Goal: Task Accomplishment & Management: Use online tool/utility

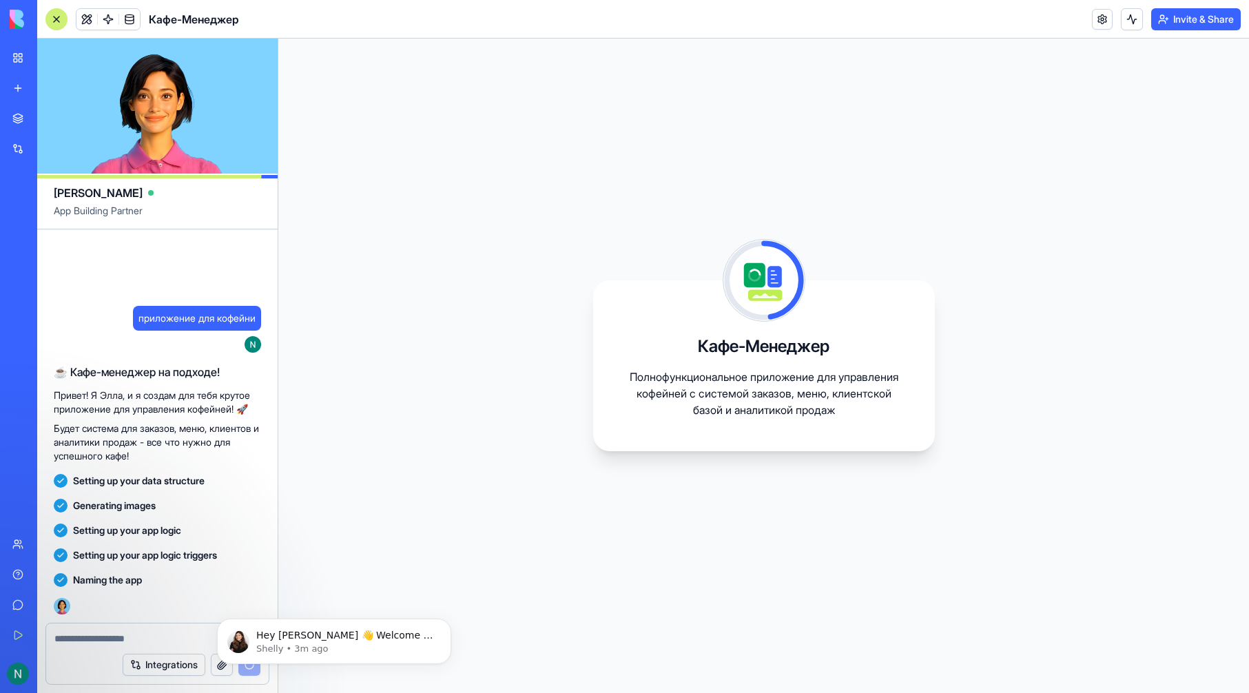
scroll to position [56, 0]
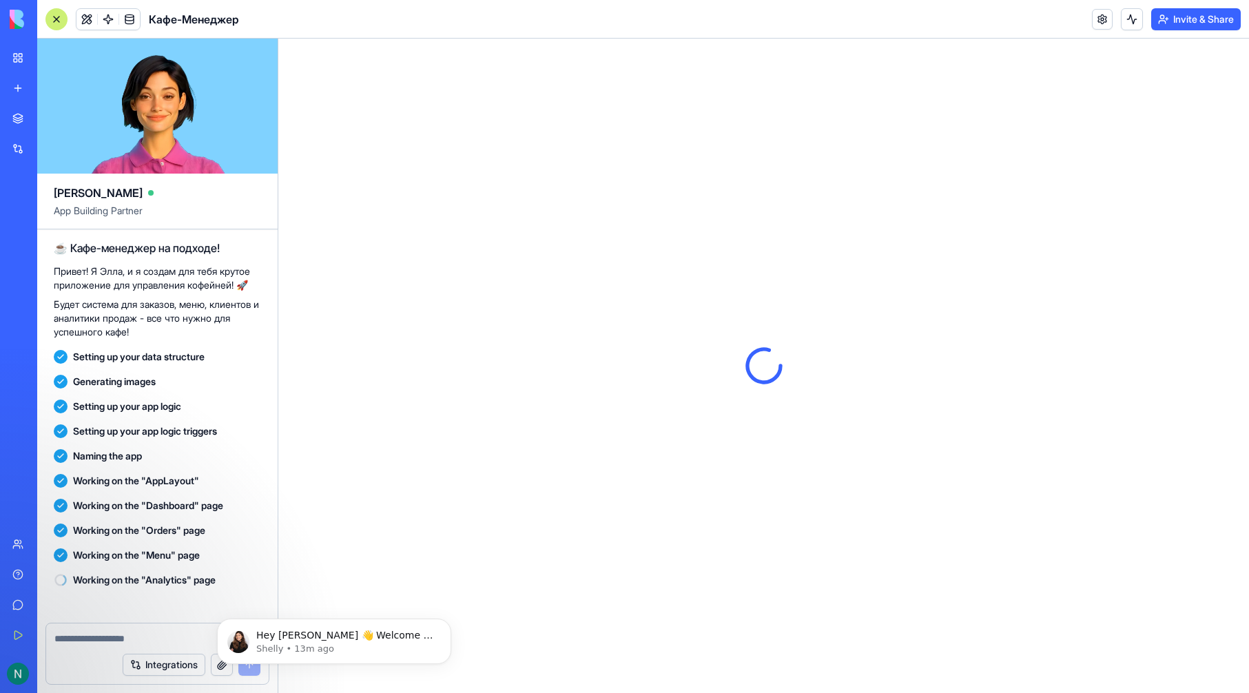
scroll to position [268, 0]
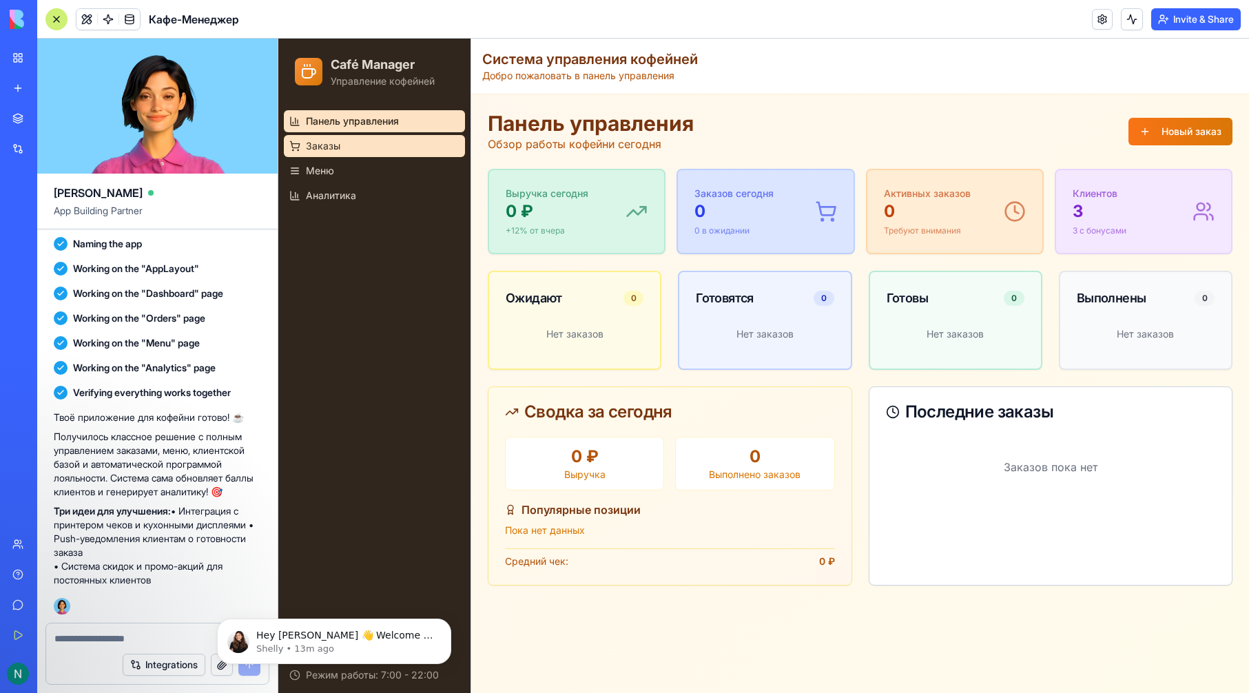
click at [331, 147] on span "Заказы" at bounding box center [323, 146] width 34 height 14
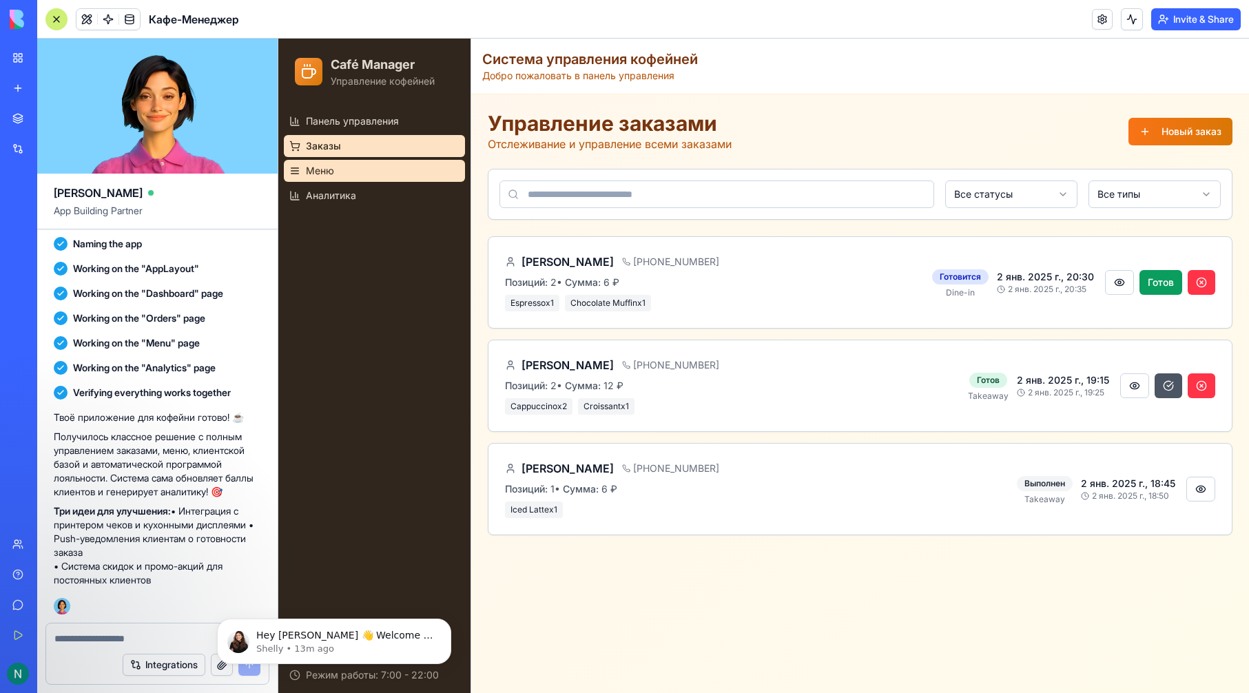
click at [336, 165] on link "Меню" at bounding box center [374, 171] width 181 height 22
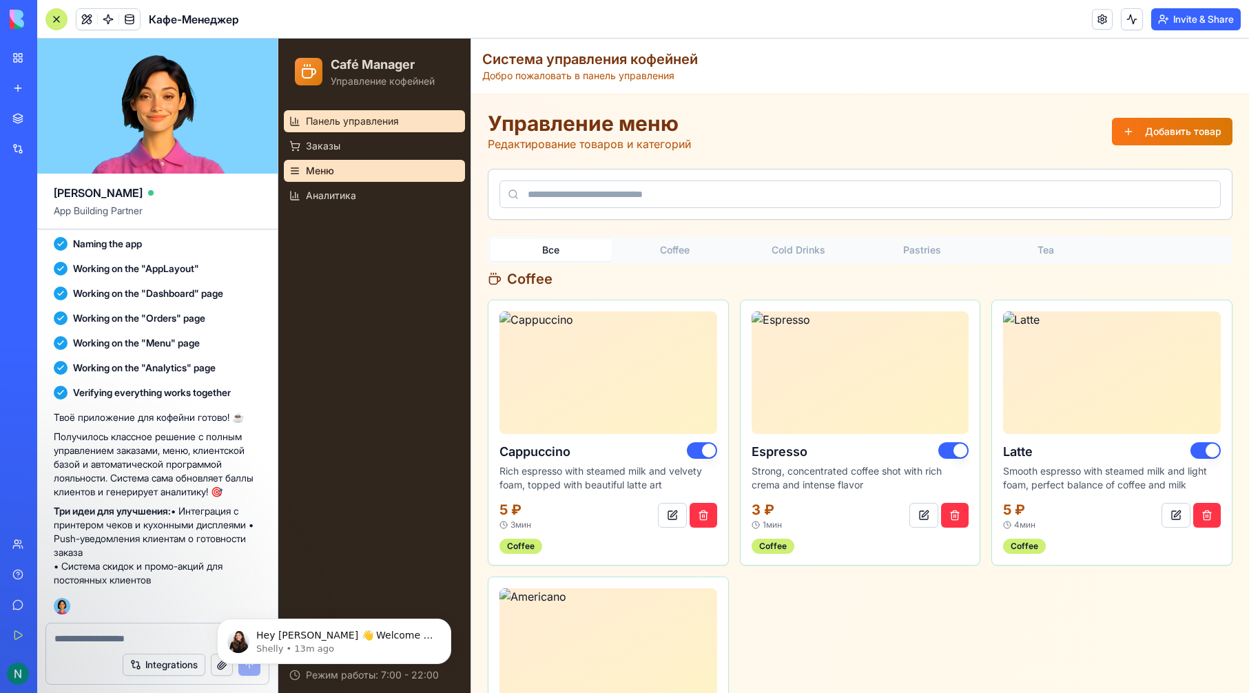
click at [337, 118] on span "Панель управления" at bounding box center [352, 121] width 93 height 14
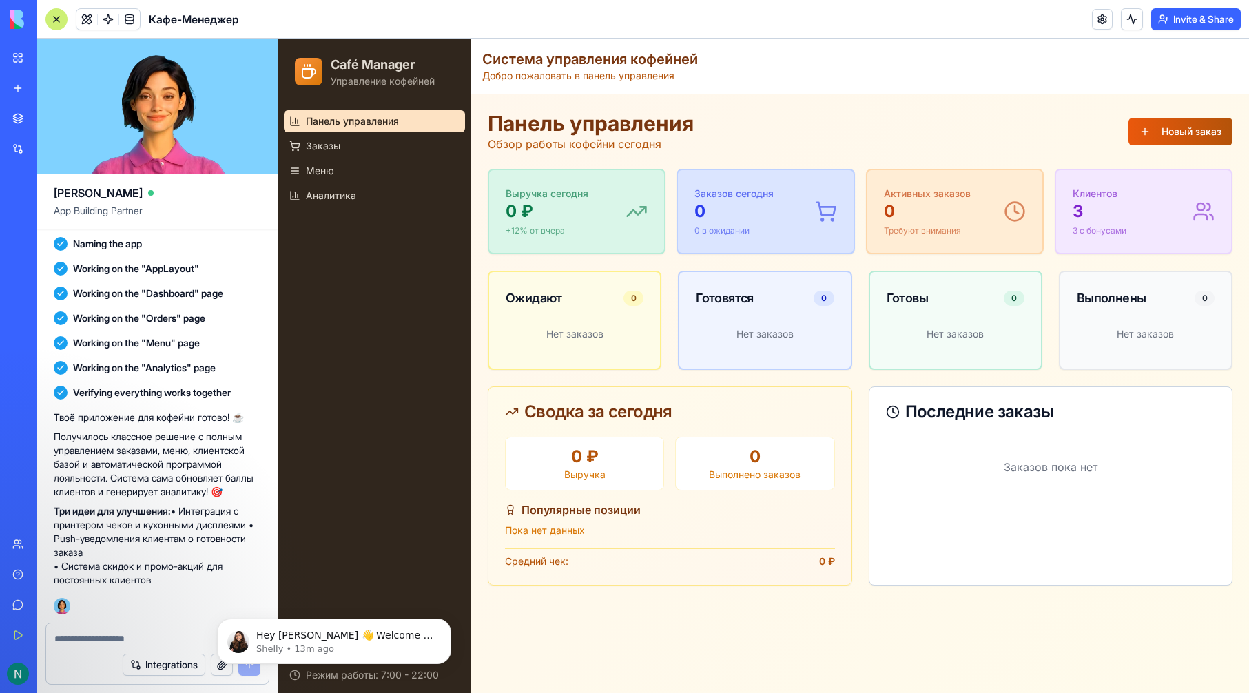
click at [1156, 139] on button "Новый заказ" at bounding box center [1180, 132] width 104 height 28
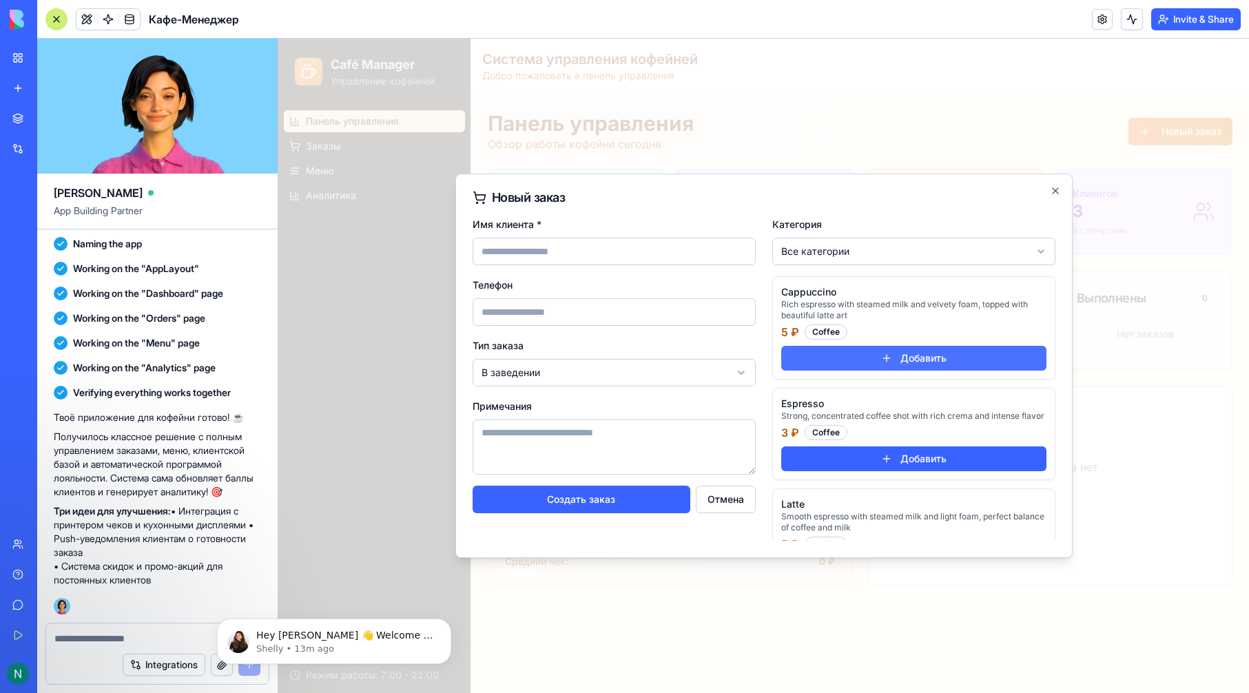
click at [880, 357] on button "Добавить" at bounding box center [913, 358] width 265 height 25
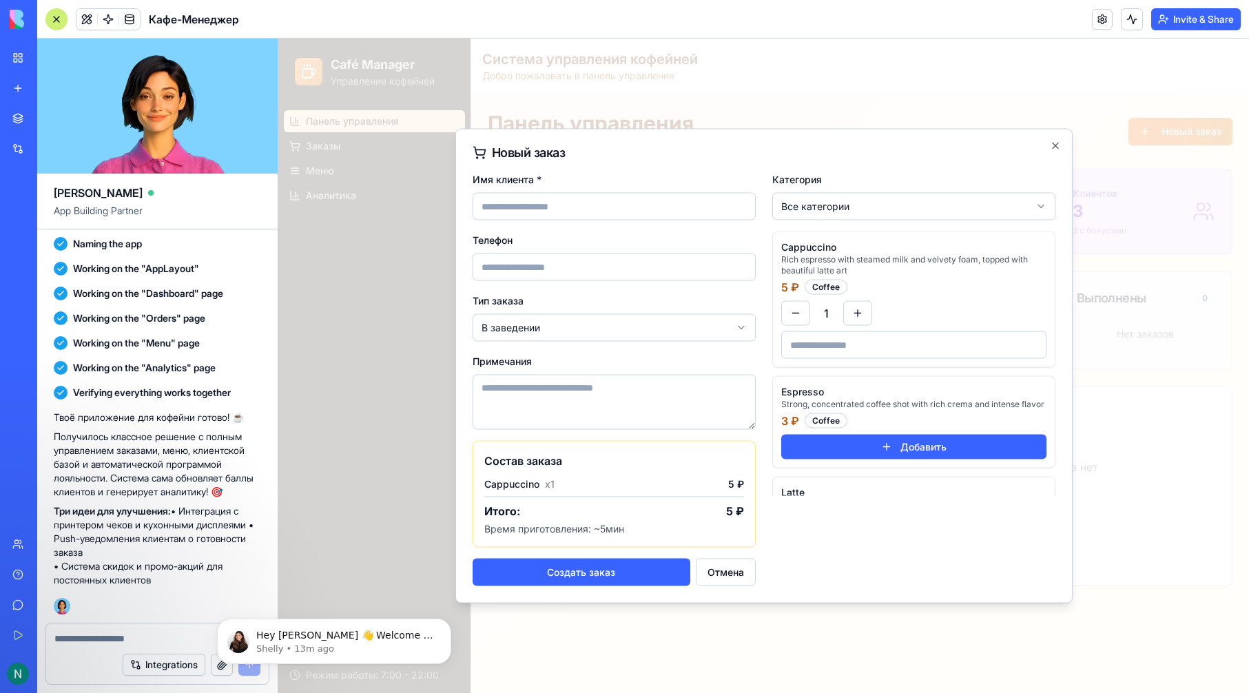
click at [1048, 143] on div "Новый заказ Имя клиента * Телефон Тип заказа В заведении Примечания Состав зака…" at bounding box center [763, 366] width 617 height 475
click at [1057, 149] on icon "button" at bounding box center [1055, 146] width 11 height 11
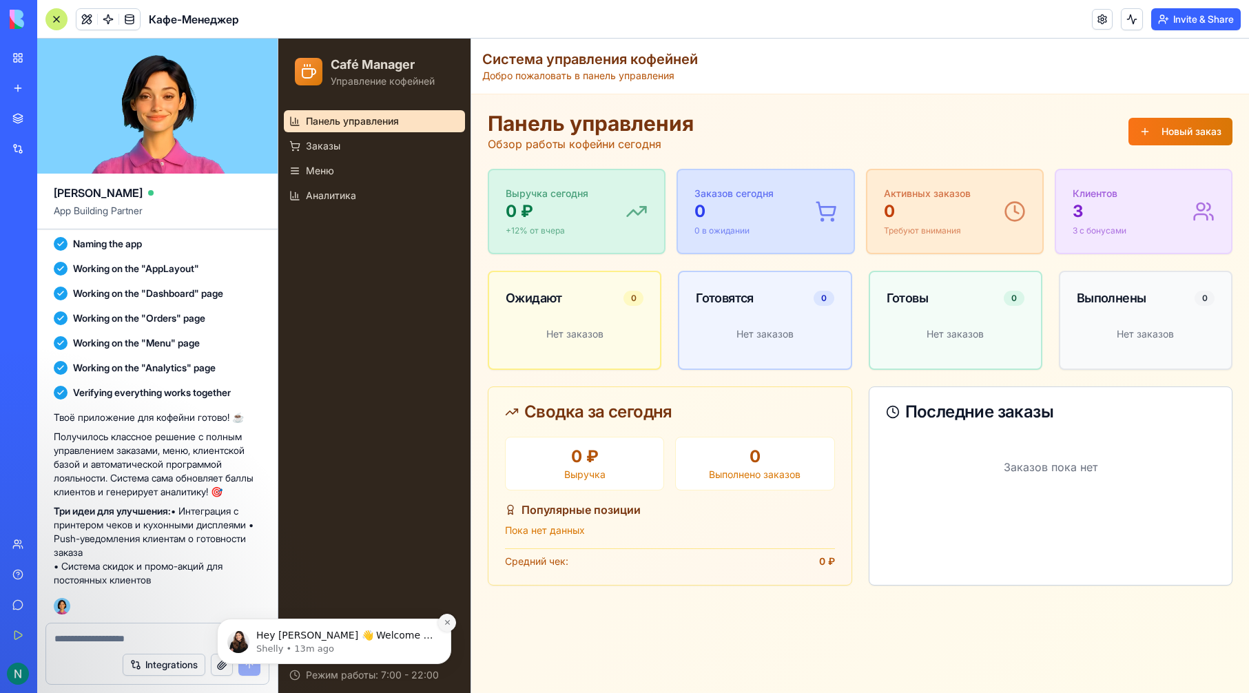
click at [440, 623] on button "Dismiss notification" at bounding box center [447, 623] width 18 height 18
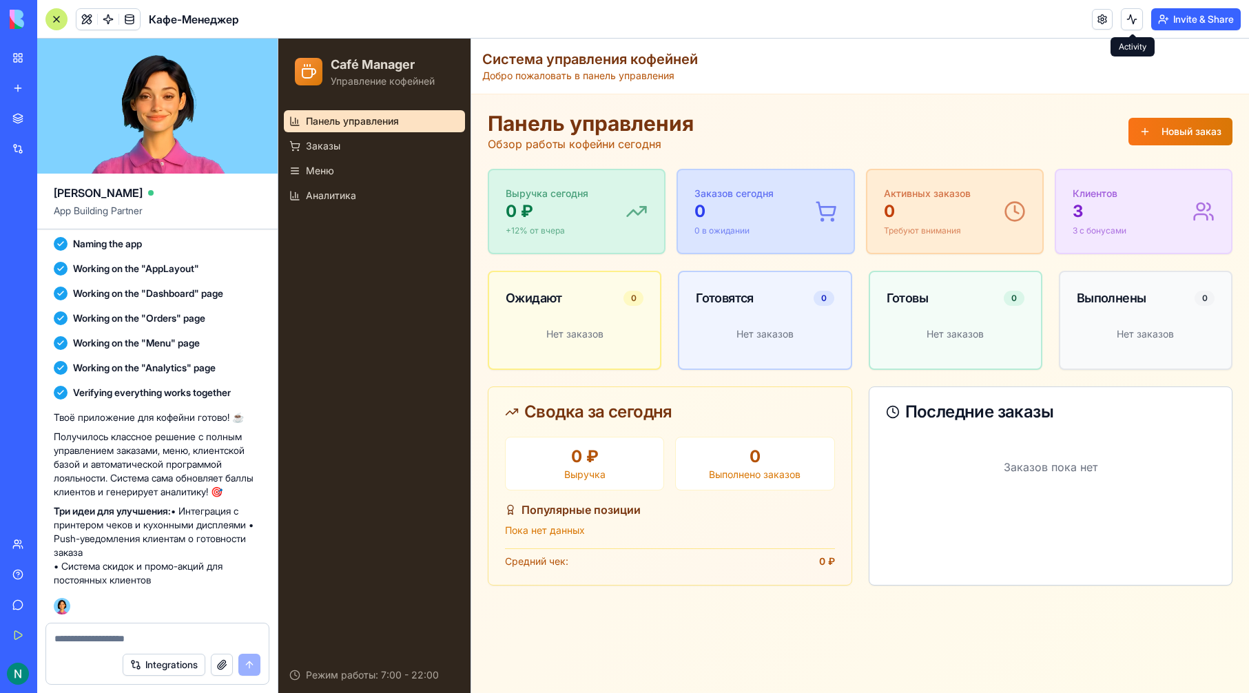
click at [1123, 19] on button at bounding box center [1132, 19] width 22 height 22
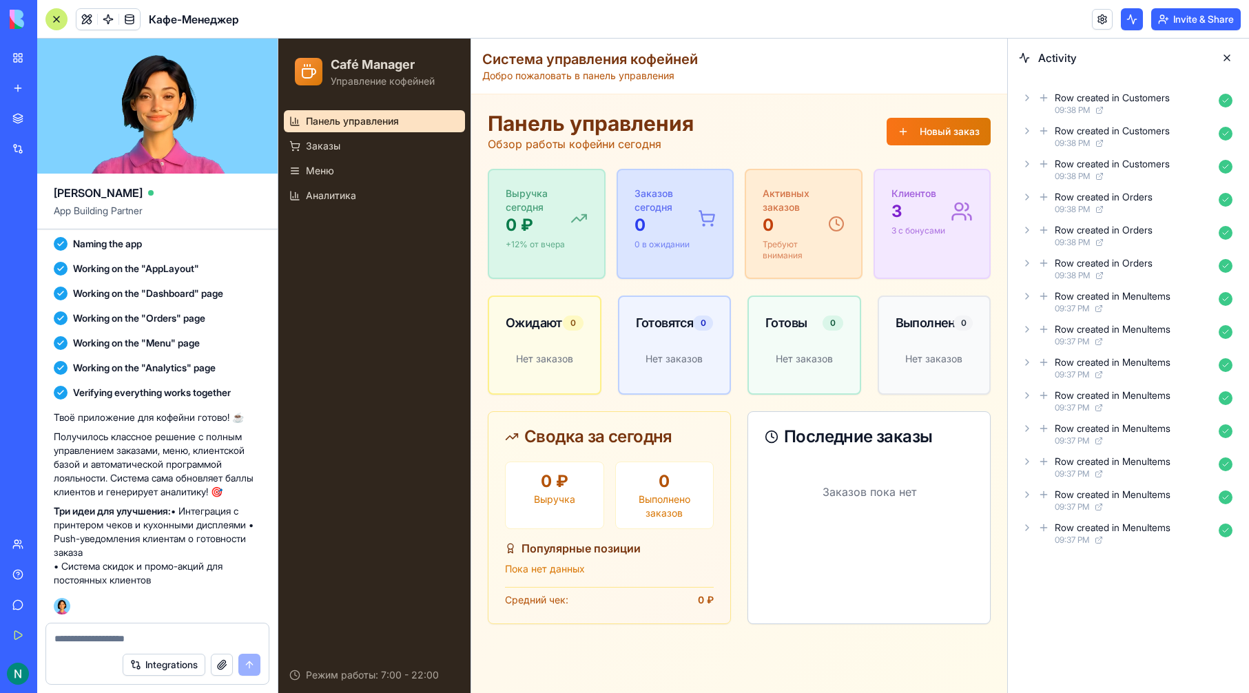
click at [1128, 19] on button at bounding box center [1132, 19] width 22 height 22
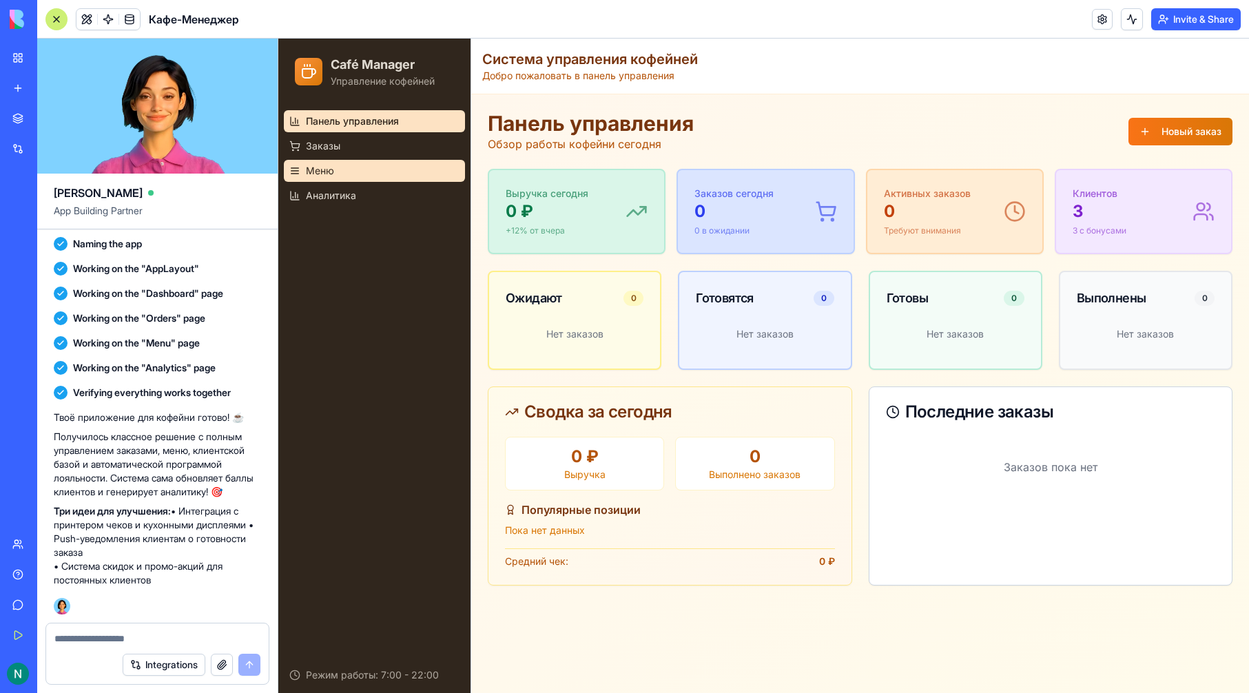
click at [373, 169] on link "Меню" at bounding box center [374, 171] width 181 height 22
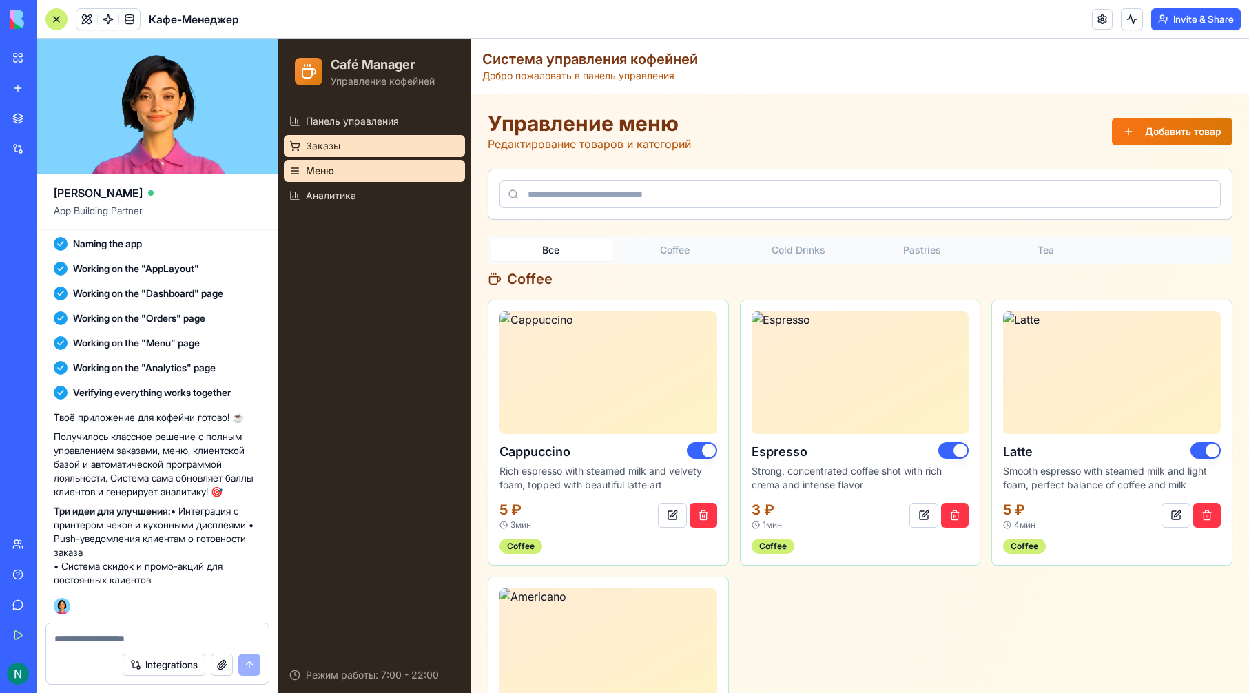
click at [369, 149] on link "Заказы" at bounding box center [374, 146] width 181 height 22
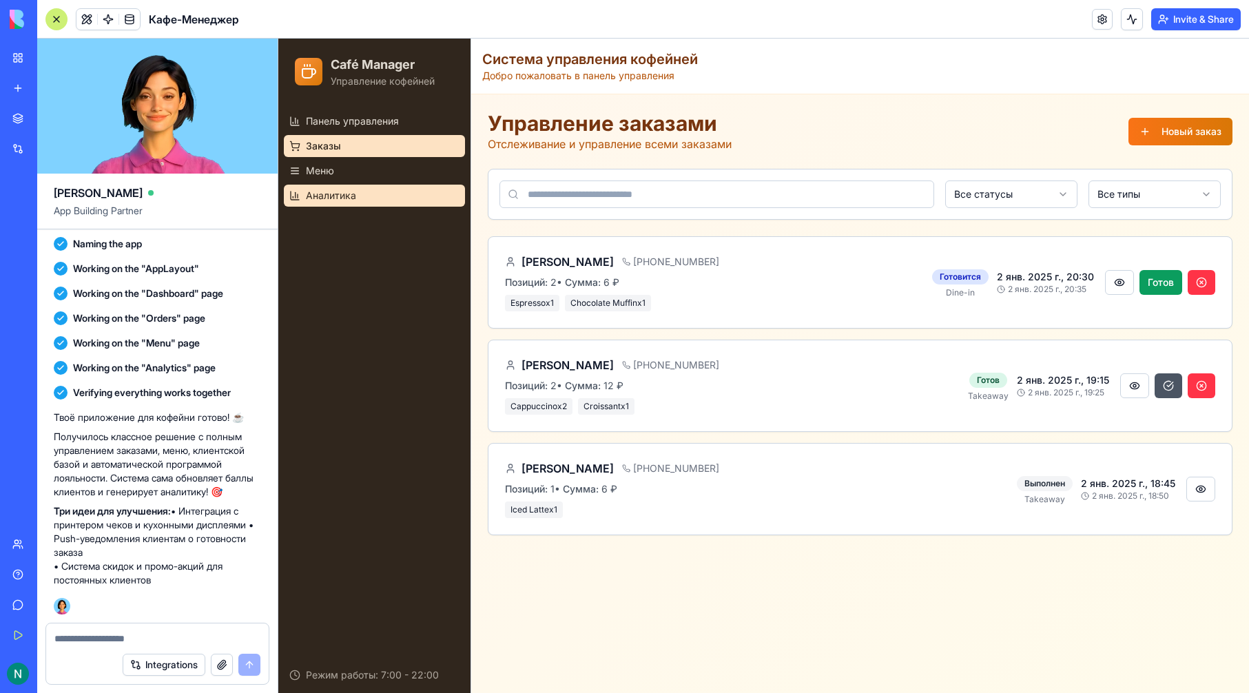
click at [381, 185] on link "Аналитика" at bounding box center [374, 196] width 181 height 22
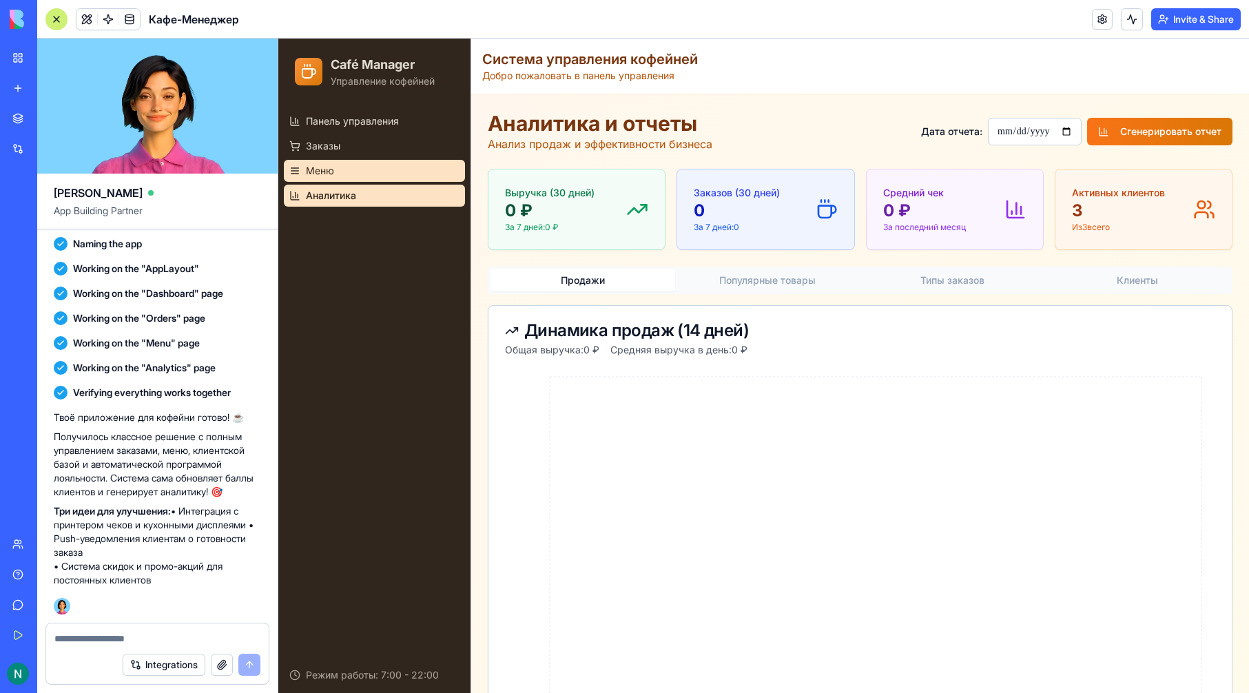
click at [383, 173] on link "Меню" at bounding box center [374, 171] width 181 height 22
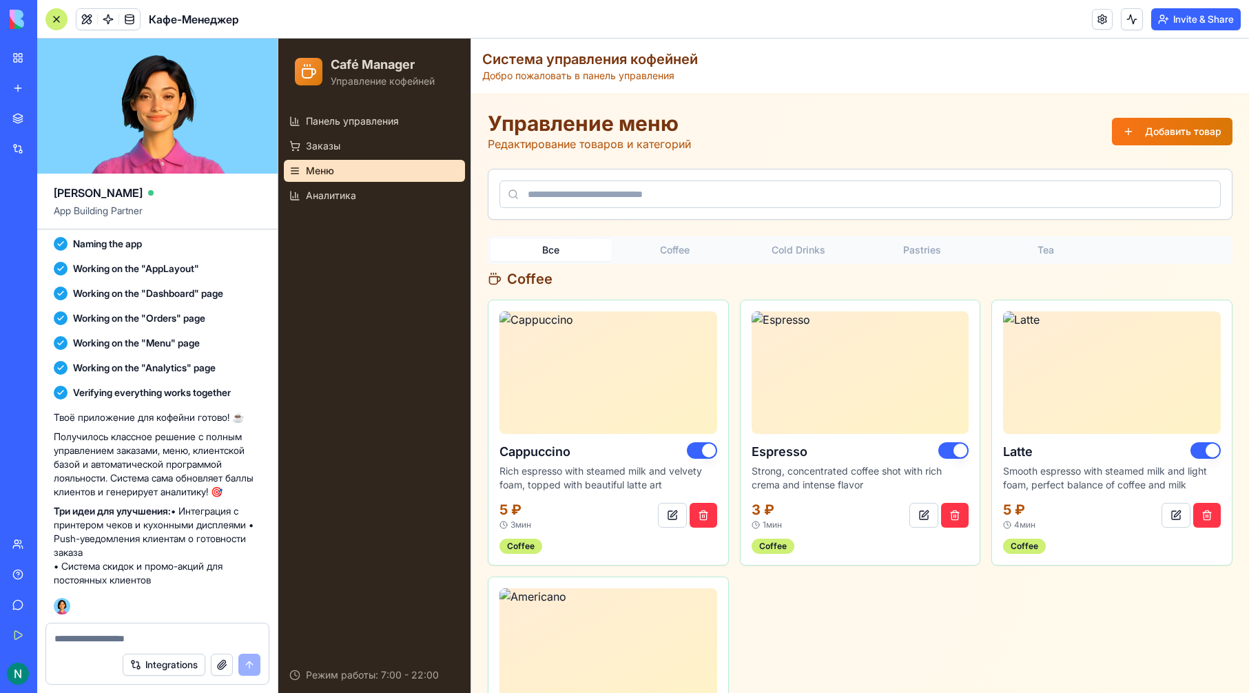
click at [384, 158] on ul "Панель управления Заказы [PERSON_NAME]" at bounding box center [374, 158] width 181 height 96
click at [386, 147] on link "Заказы" at bounding box center [374, 146] width 181 height 22
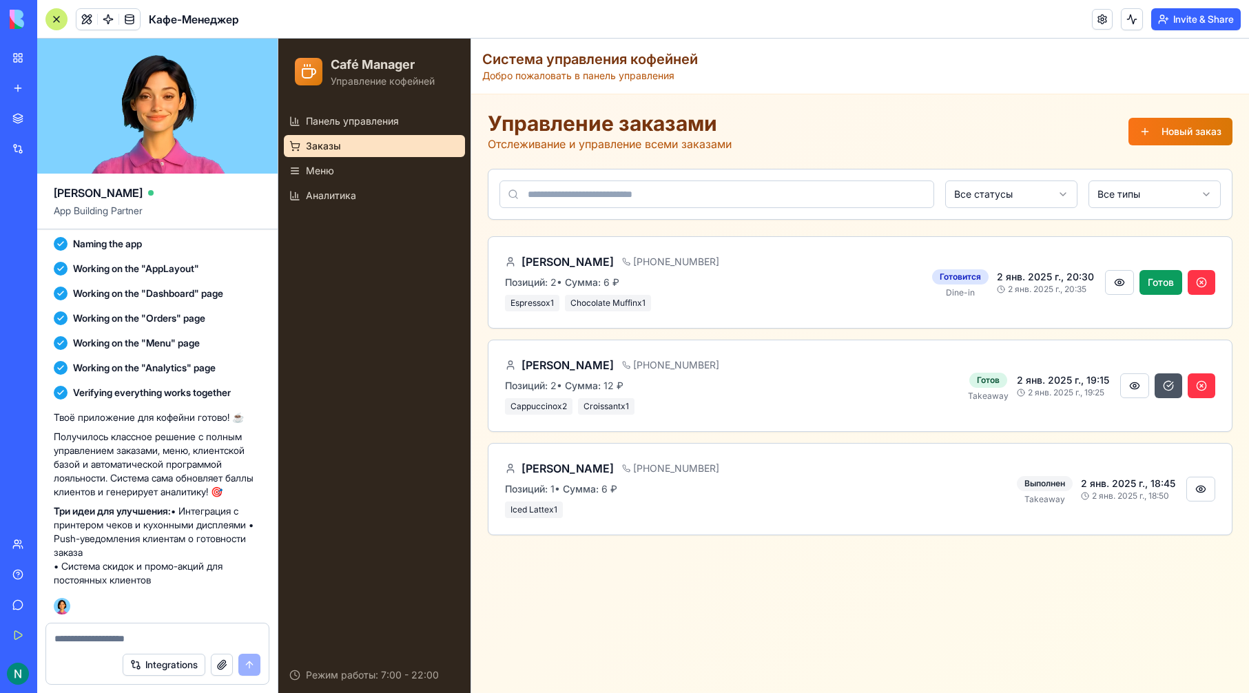
click at [388, 138] on link "Заказы" at bounding box center [374, 146] width 181 height 22
click at [390, 129] on link "Панель управления" at bounding box center [374, 121] width 181 height 22
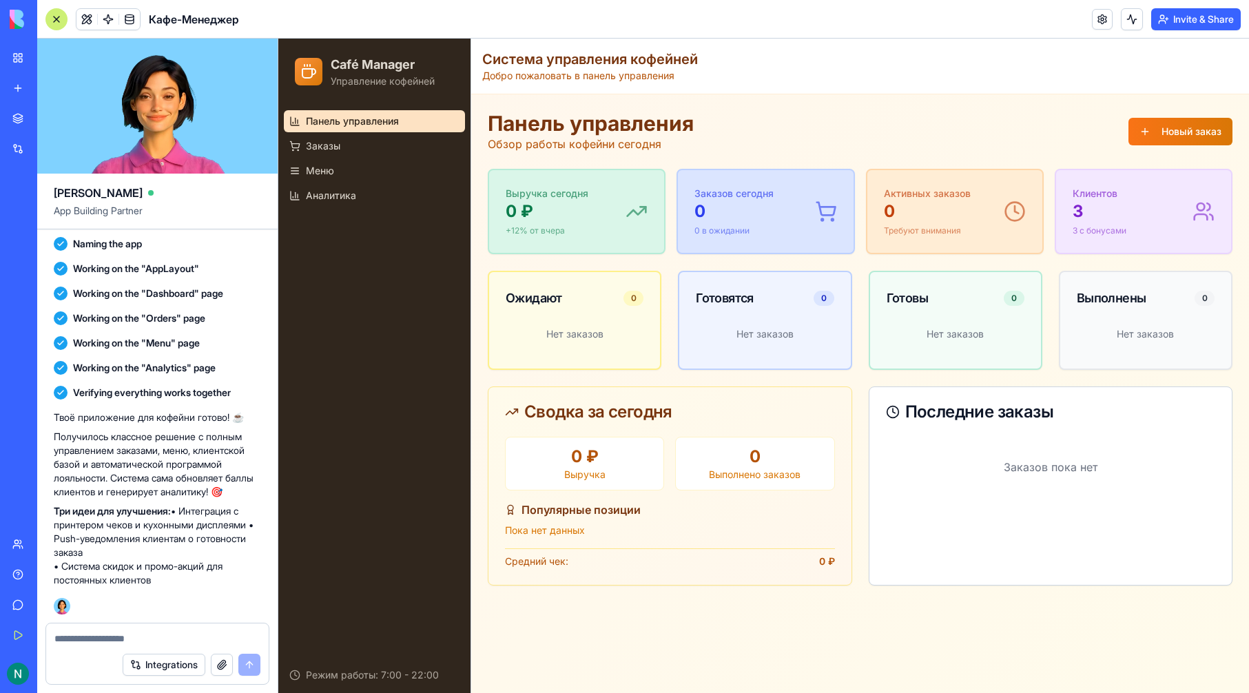
click at [153, 636] on textarea at bounding box center [157, 639] width 206 height 14
click at [318, 143] on span "Заказы" at bounding box center [323, 146] width 34 height 14
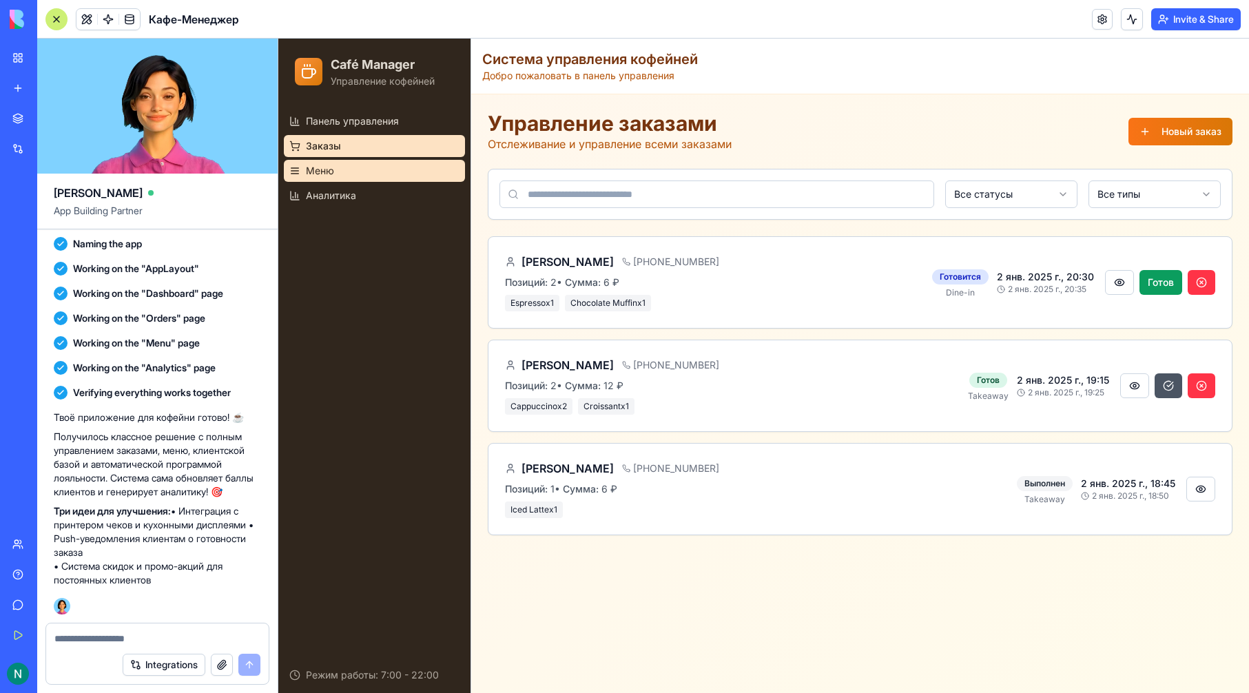
click at [318, 169] on span "Меню" at bounding box center [320, 171] width 28 height 14
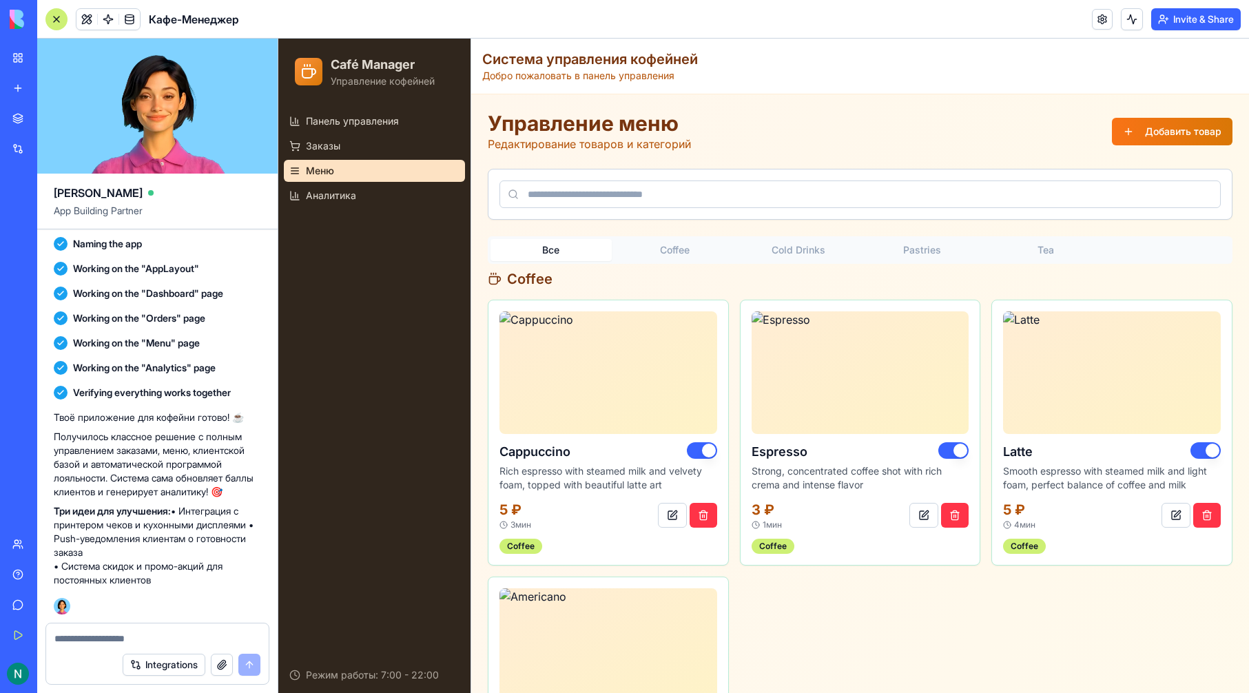
click at [204, 644] on textarea at bounding box center [157, 639] width 206 height 14
click at [17, 630] on link "Get Started" at bounding box center [31, 635] width 55 height 28
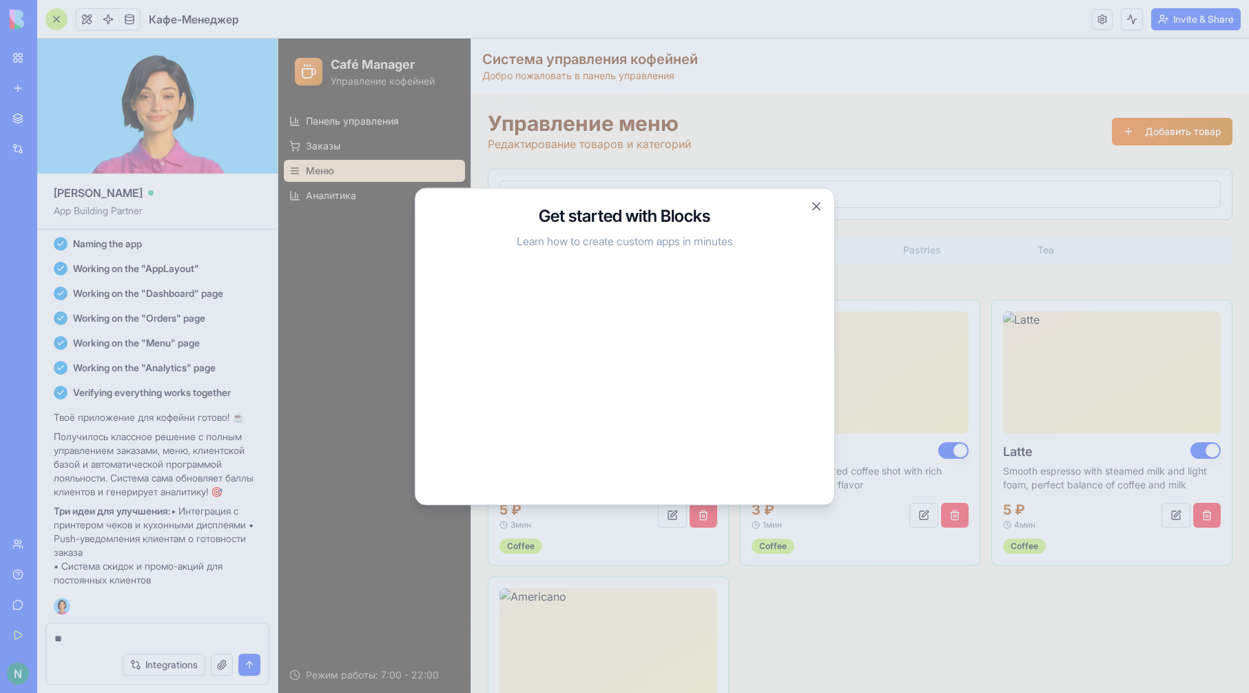
click at [635, 271] on div "Get started with Blocks Learn how to create custom apps in minutes" at bounding box center [625, 346] width 386 height 283
click at [743, 263] on div "Get started with Blocks Learn how to create custom apps in minutes" at bounding box center [625, 346] width 386 height 283
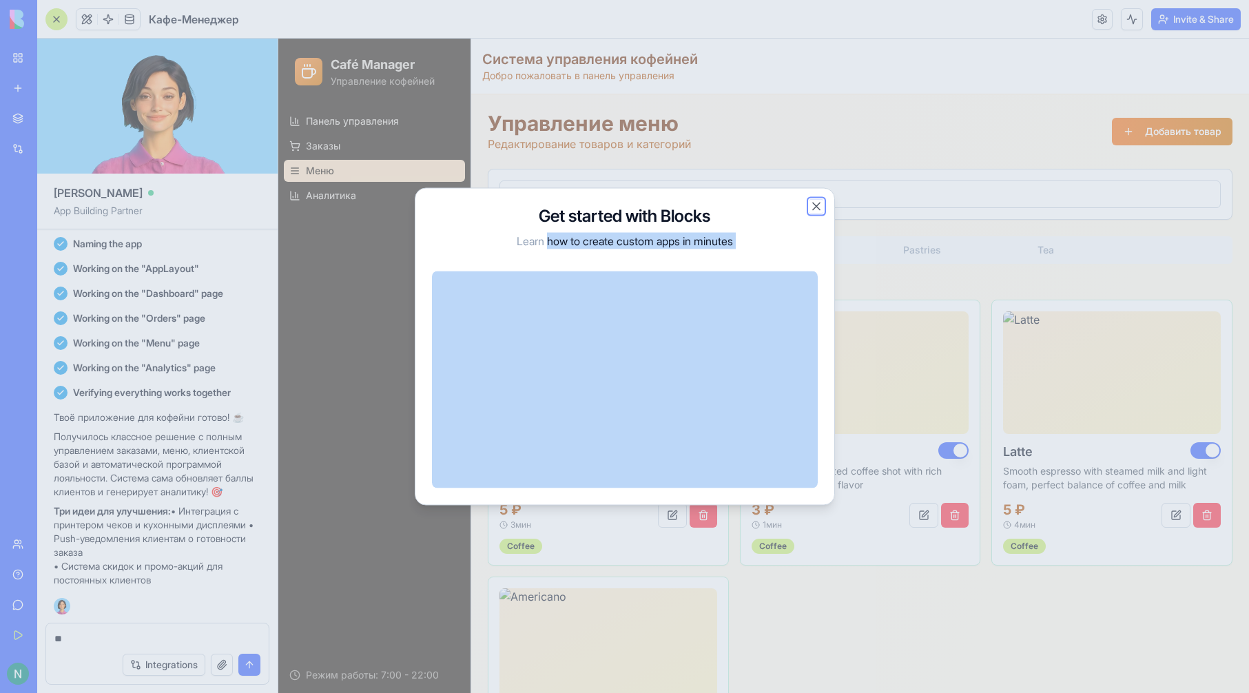
click at [821, 205] on button "Close" at bounding box center [816, 207] width 14 height 14
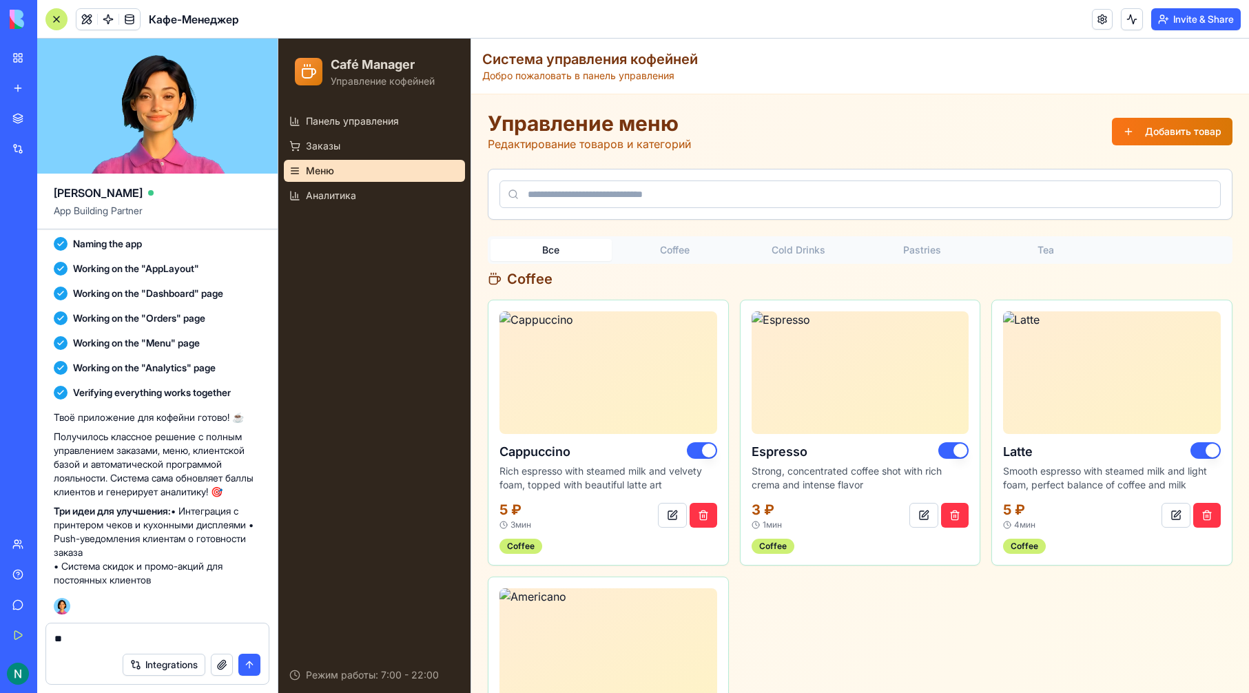
click at [382, 218] on div "Панель управления Заказы [PERSON_NAME]" at bounding box center [374, 381] width 192 height 552
click at [377, 199] on link "Аналитика" at bounding box center [374, 196] width 181 height 22
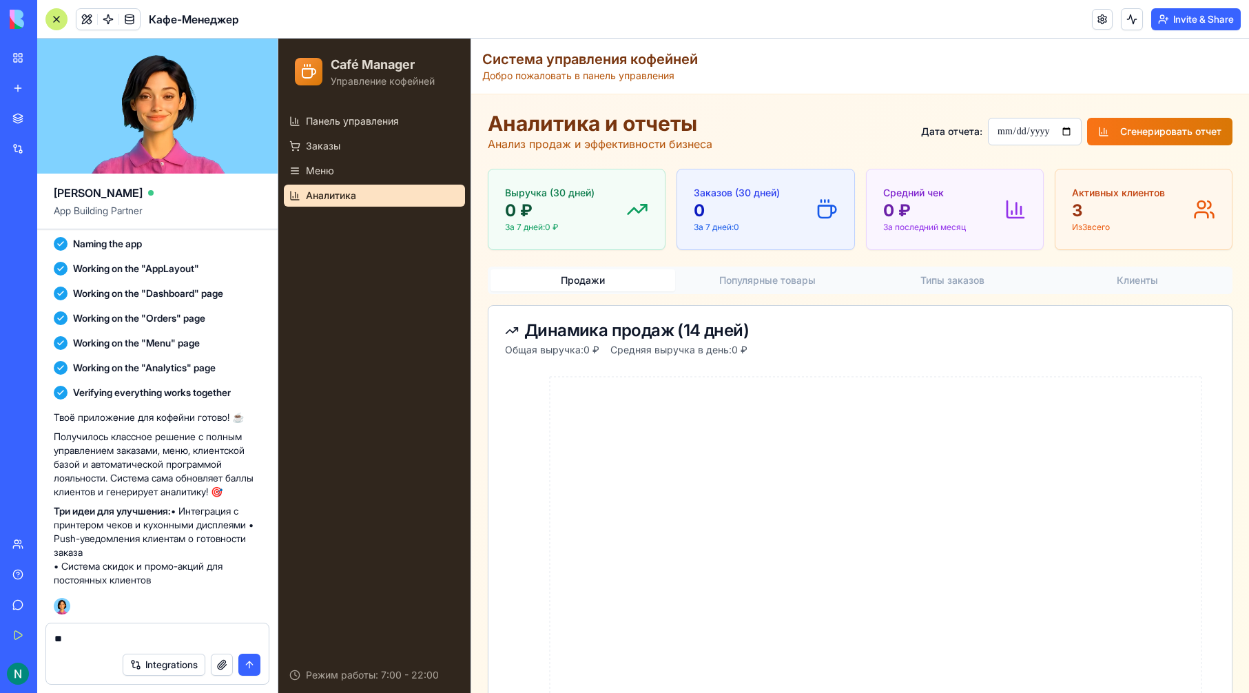
click at [369, 182] on ul "Панель управления Заказы [PERSON_NAME]" at bounding box center [374, 158] width 181 height 96
click at [361, 140] on link "Заказы" at bounding box center [374, 146] width 181 height 22
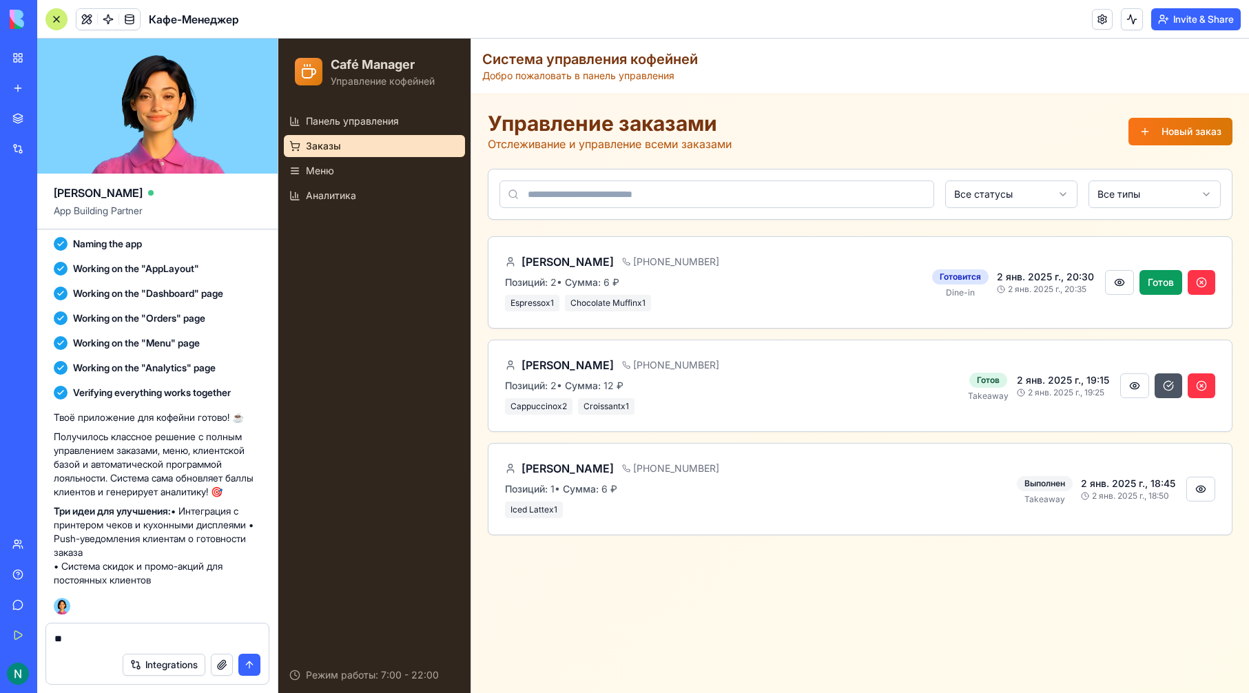
click at [359, 123] on span "Панель управления" at bounding box center [352, 121] width 93 height 14
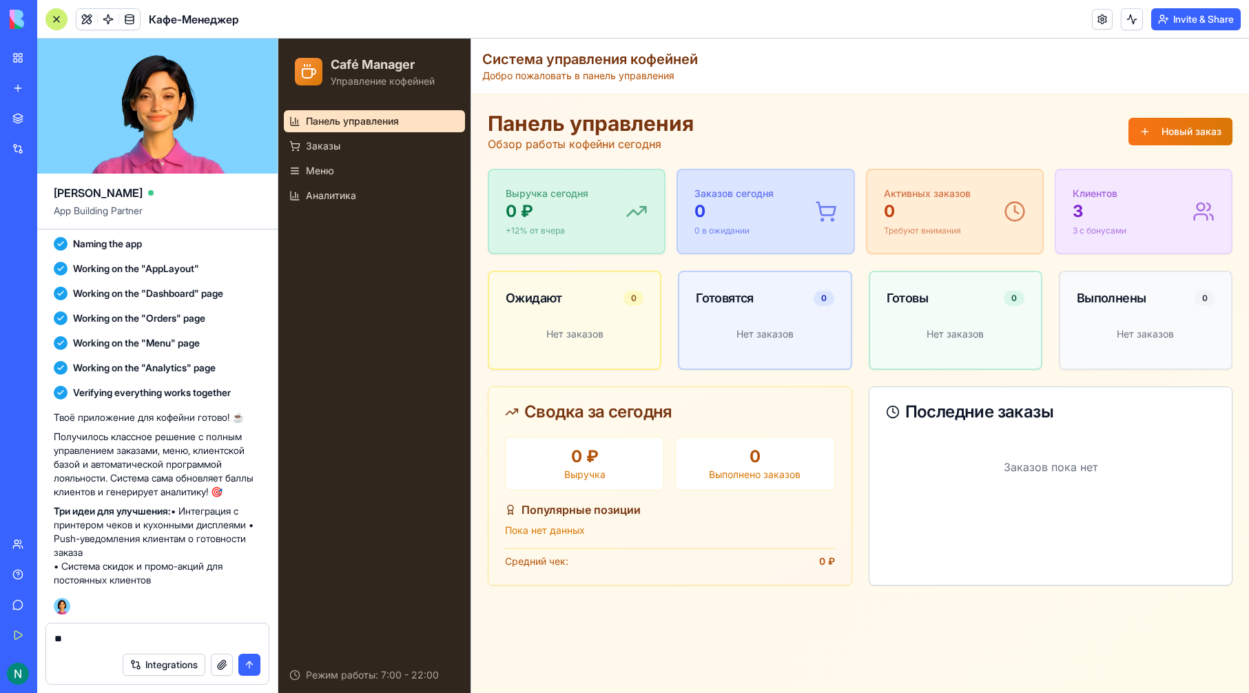
click at [170, 623] on div "[PERSON_NAME] App Building Partner приложение для кофейни Undo 21:35 ☕ Кафе-мен…" at bounding box center [157, 366] width 241 height 654
click at [150, 663] on button "Integrations" at bounding box center [164, 665] width 83 height 22
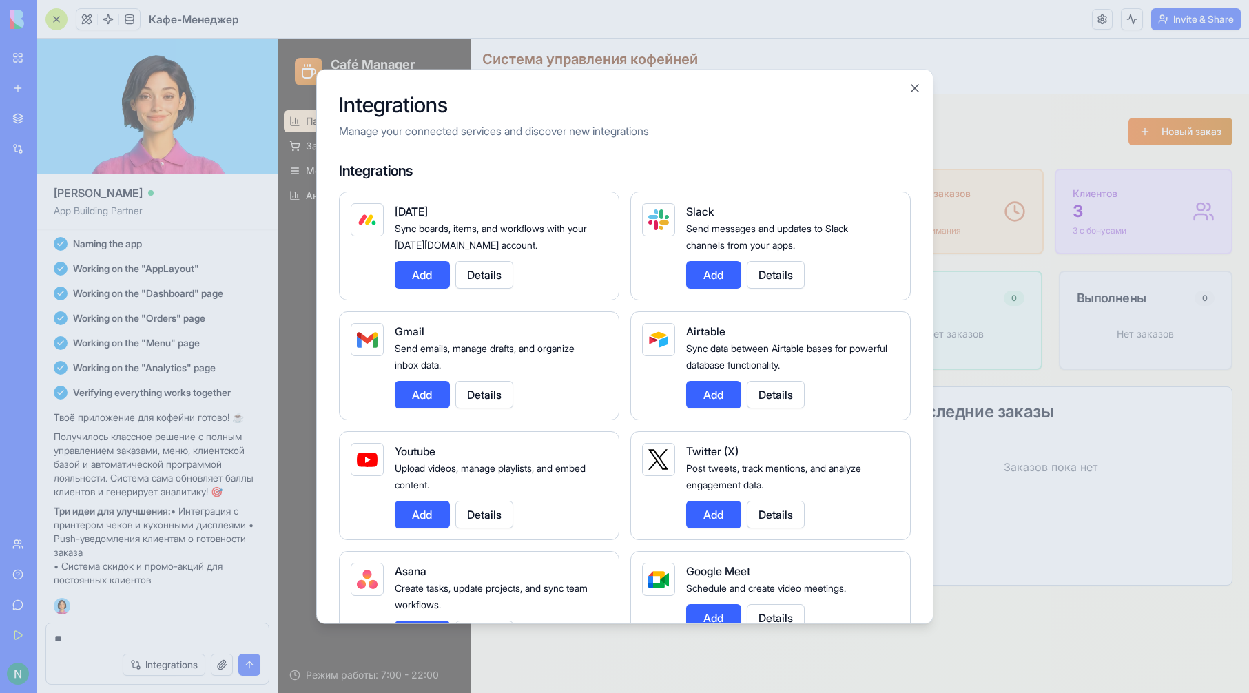
click at [151, 641] on div at bounding box center [624, 346] width 1249 height 693
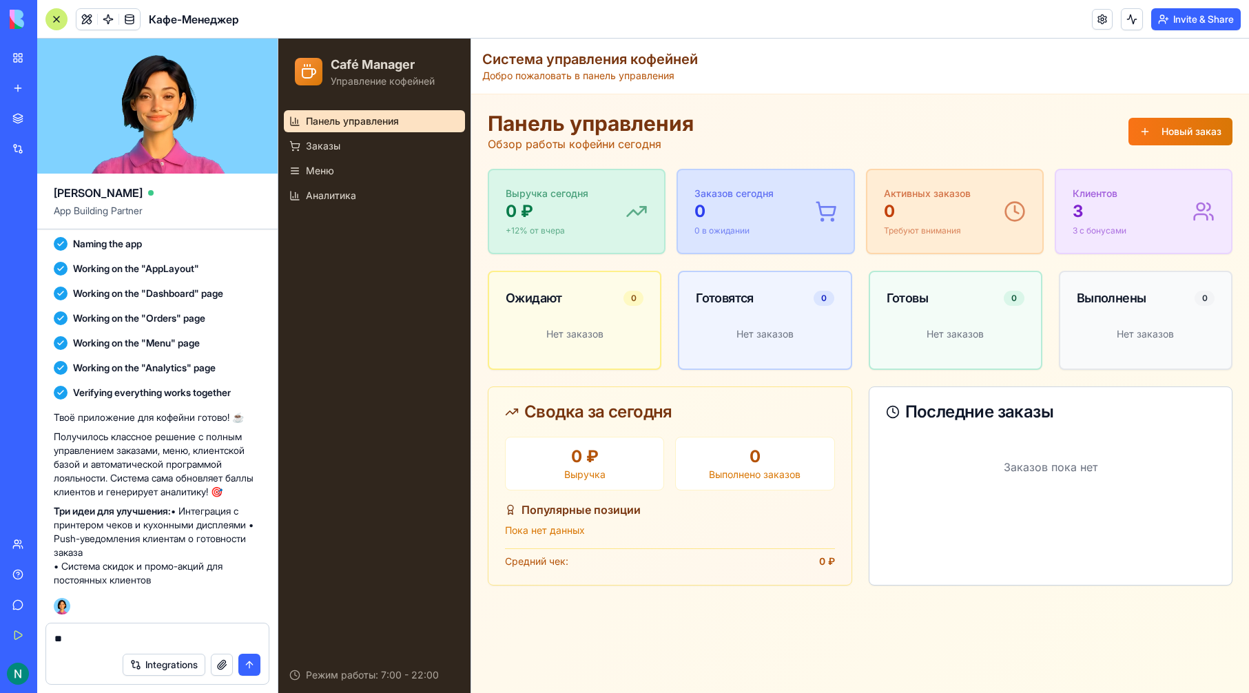
click at [149, 632] on textarea "*" at bounding box center [157, 639] width 206 height 14
type textarea "**********"
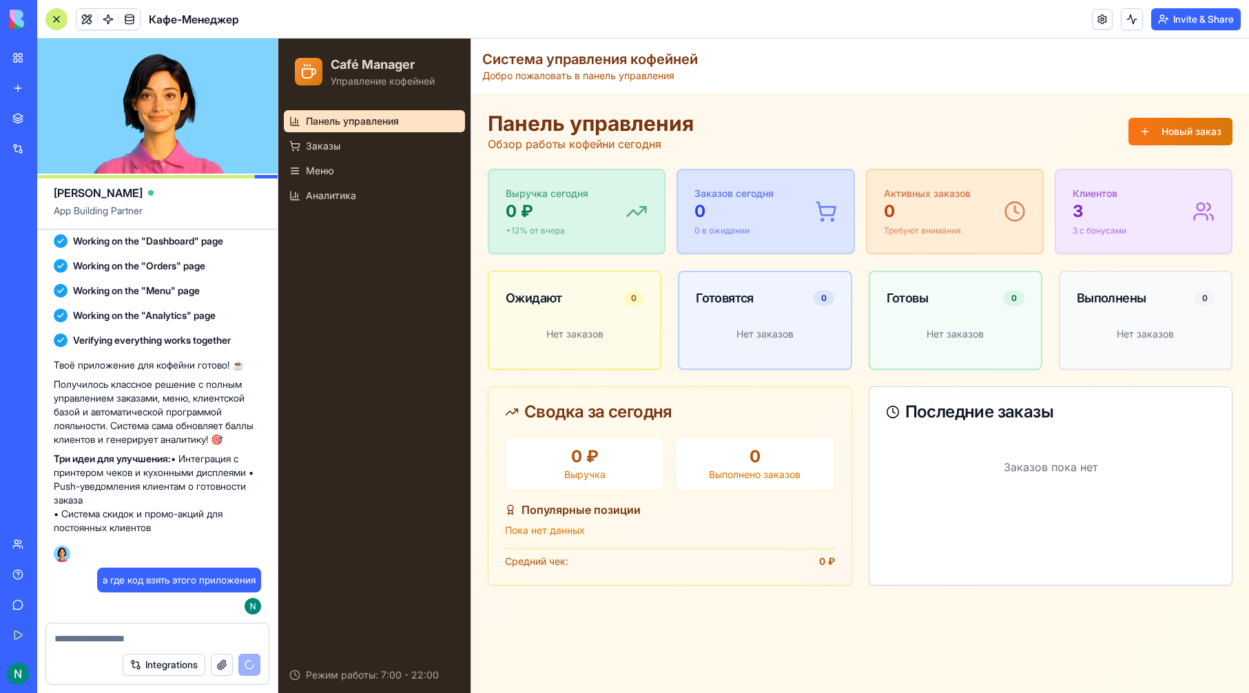
click at [24, 114] on link "Marketplace" at bounding box center [31, 119] width 55 height 28
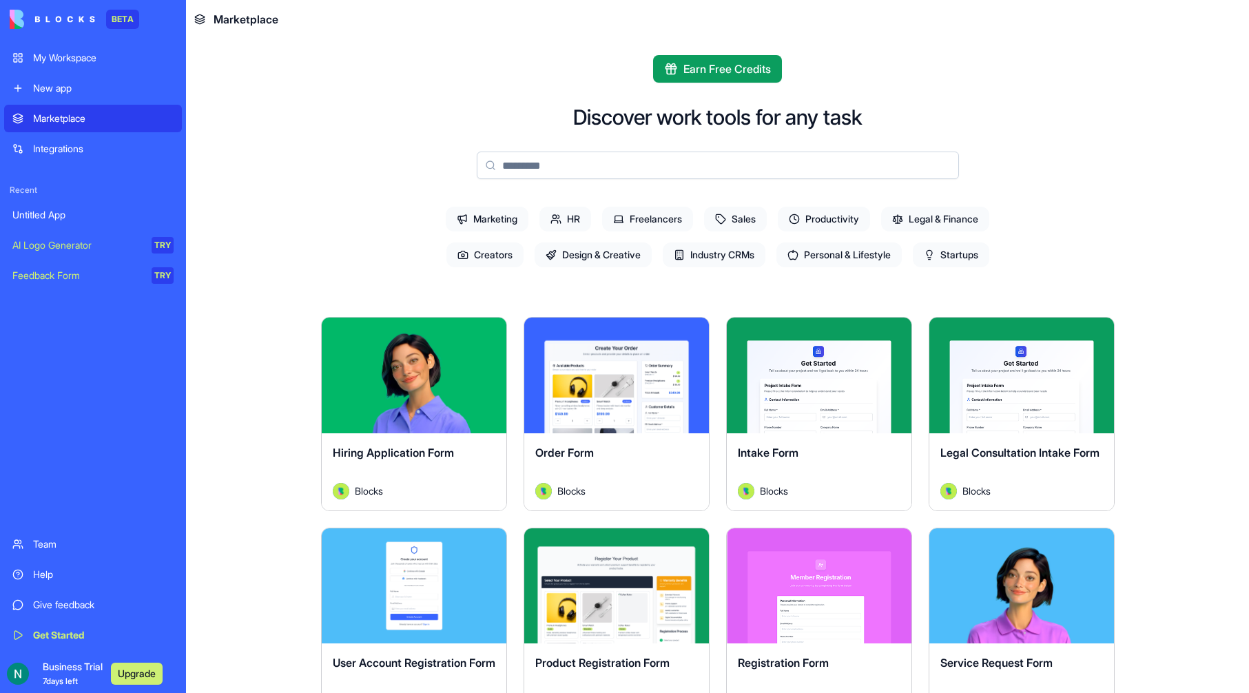
click at [80, 623] on link "Get Started" at bounding box center [93, 635] width 178 height 28
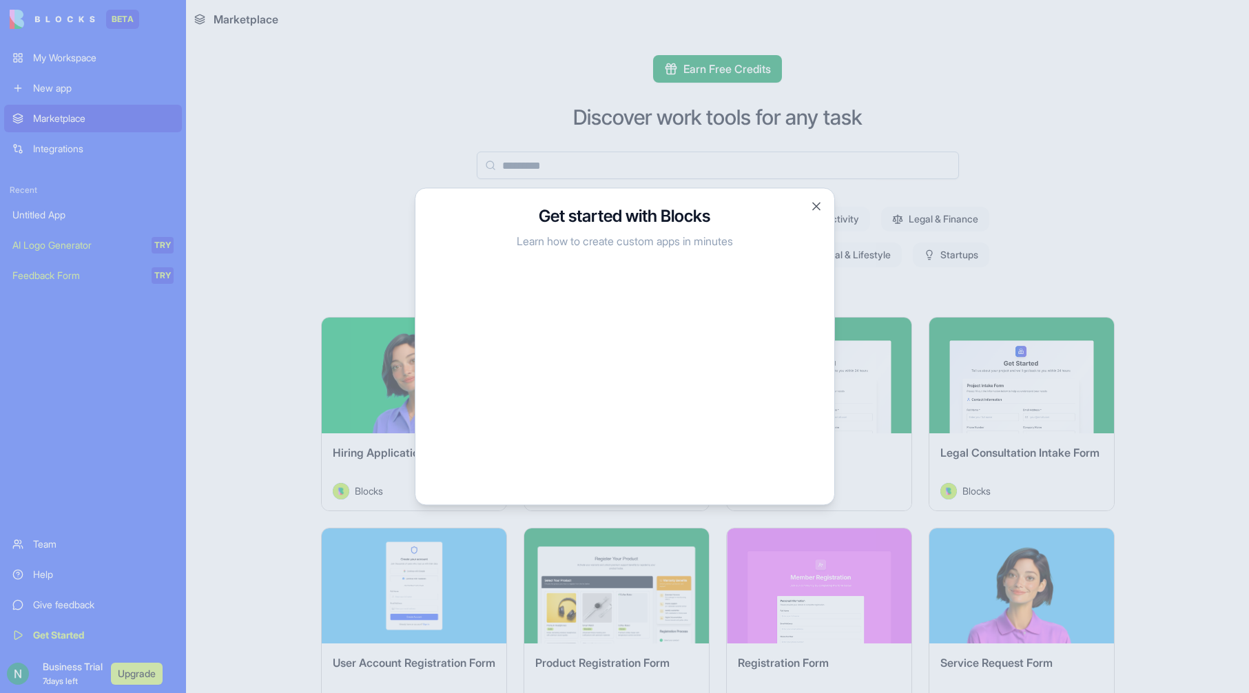
click at [99, 581] on div at bounding box center [624, 346] width 1249 height 693
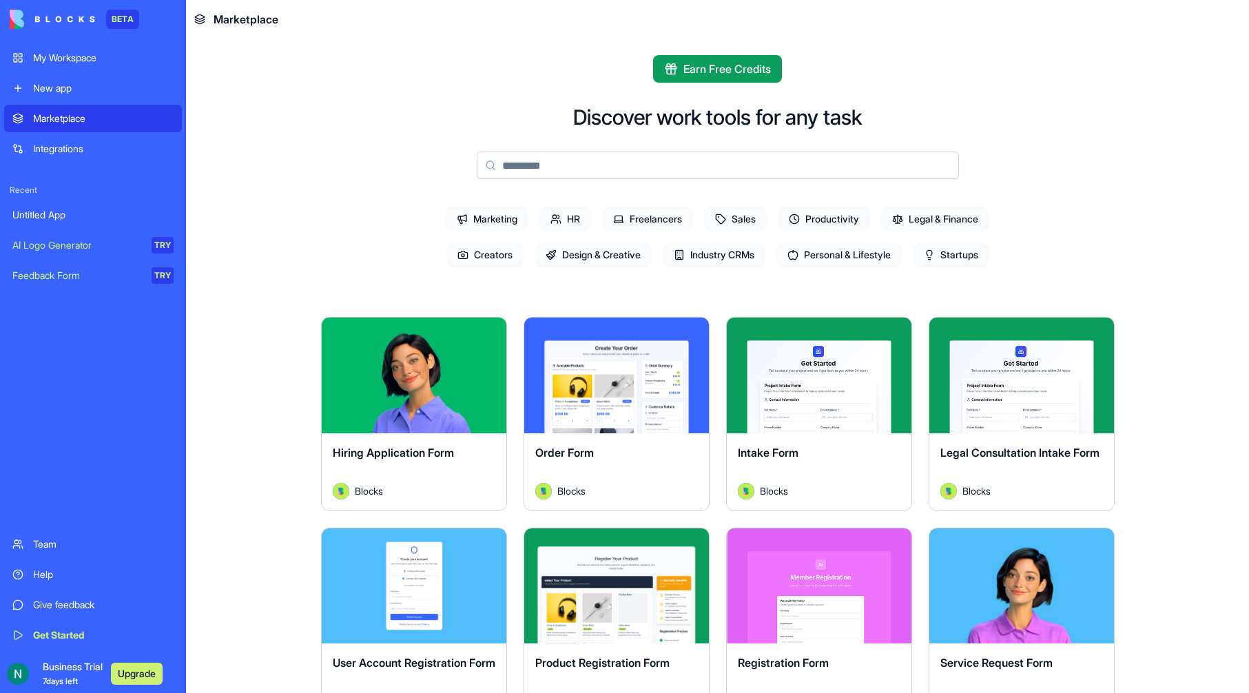
click at [78, 83] on div "New app" at bounding box center [103, 88] width 141 height 14
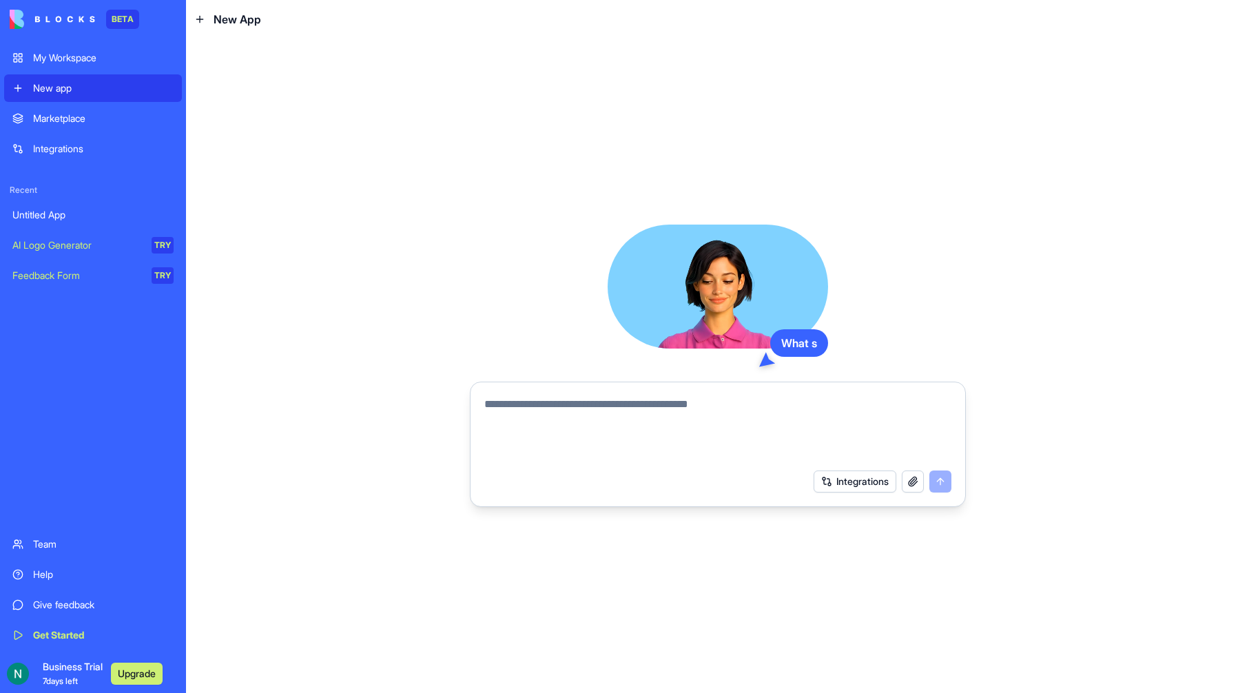
click at [80, 62] on div "My Workspace" at bounding box center [103, 58] width 141 height 14
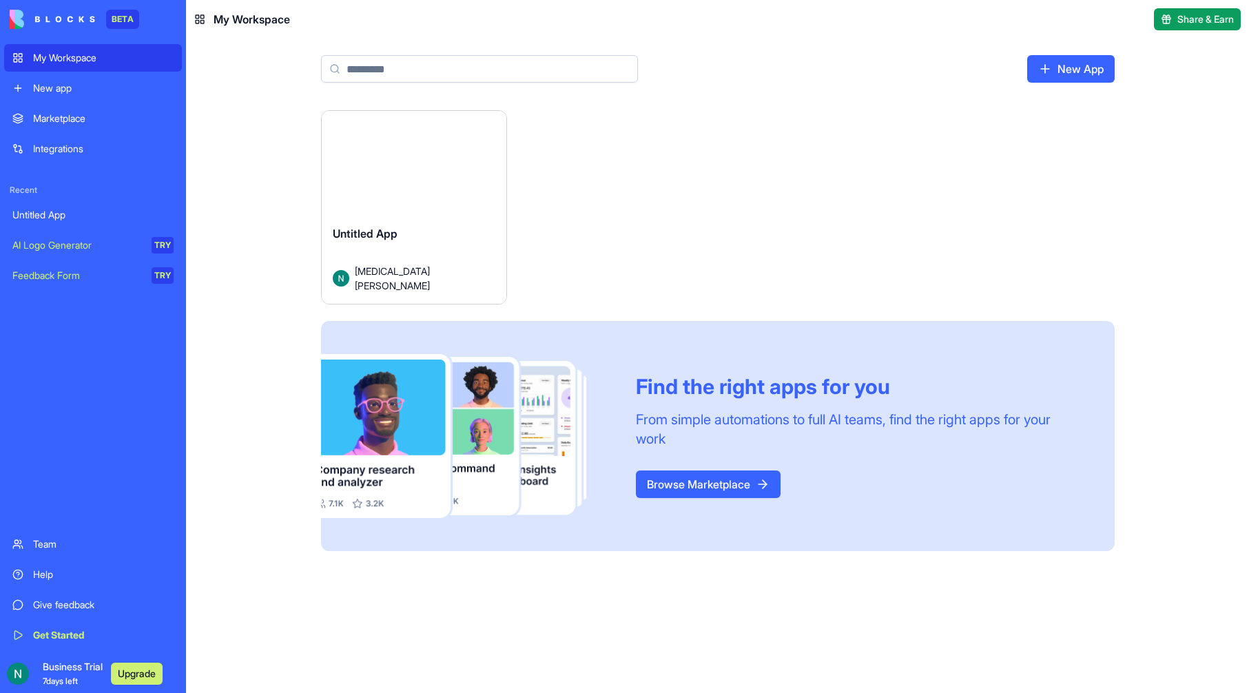
click at [449, 220] on div "Launch" at bounding box center [414, 169] width 185 height 116
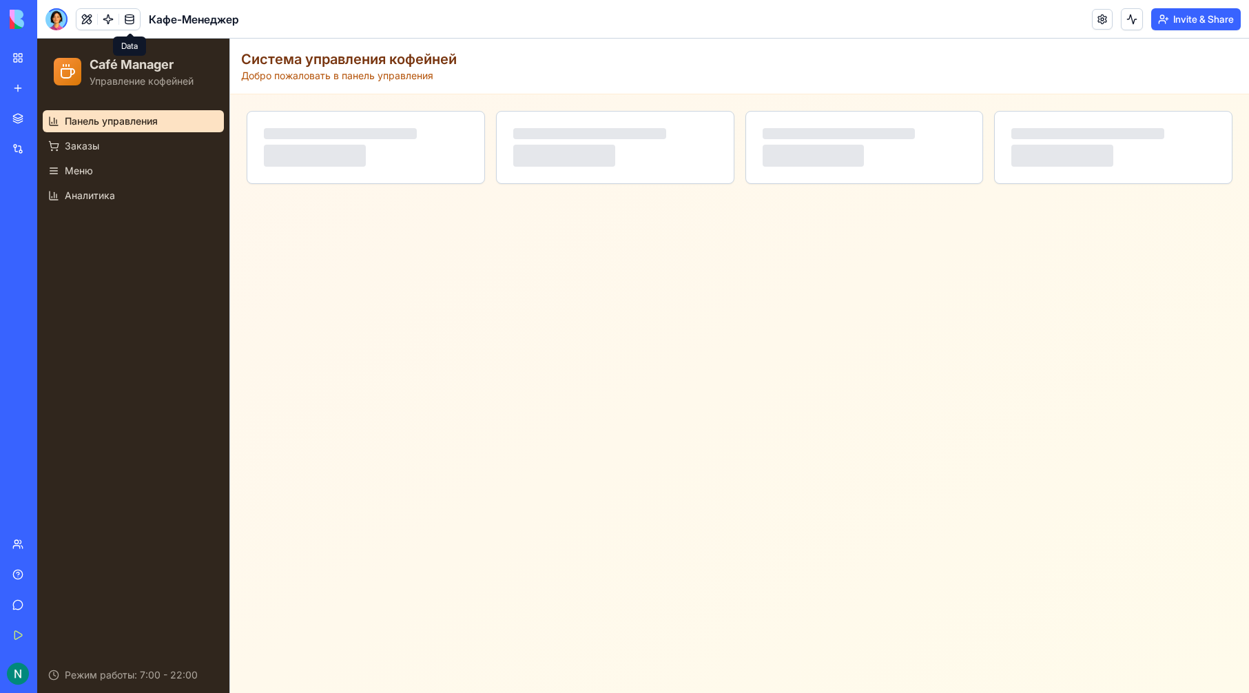
click at [128, 17] on link at bounding box center [129, 19] width 21 height 21
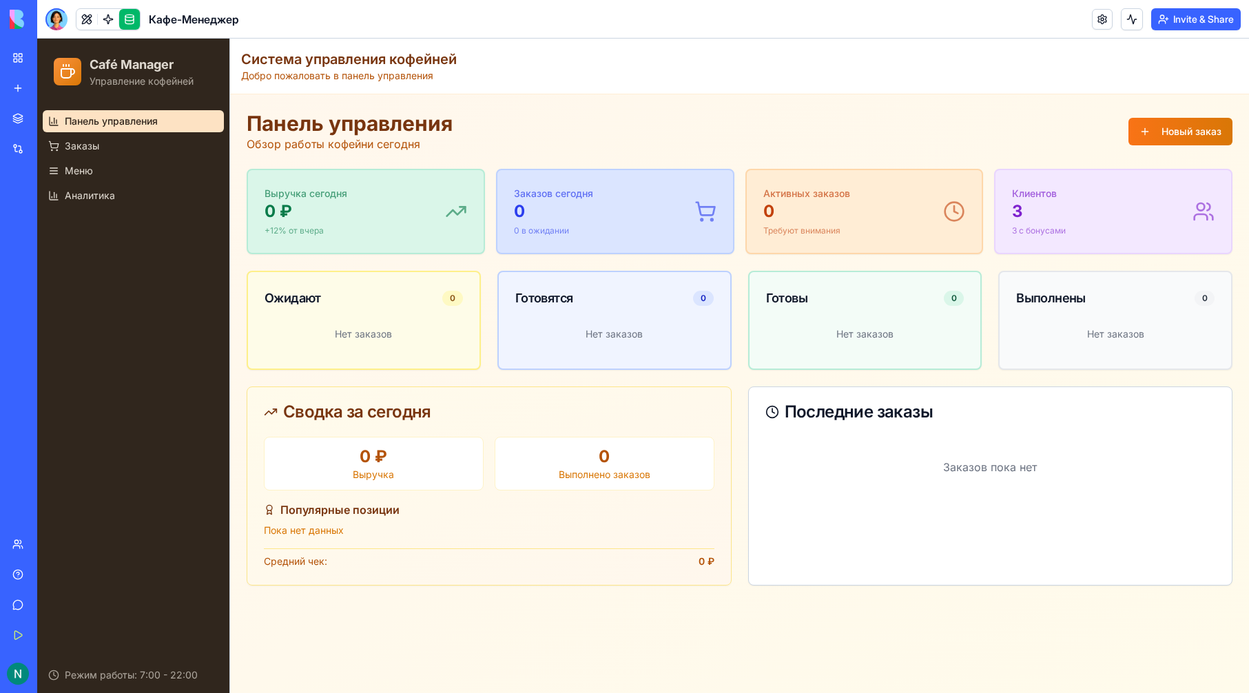
click at [128, 17] on link at bounding box center [129, 19] width 21 height 21
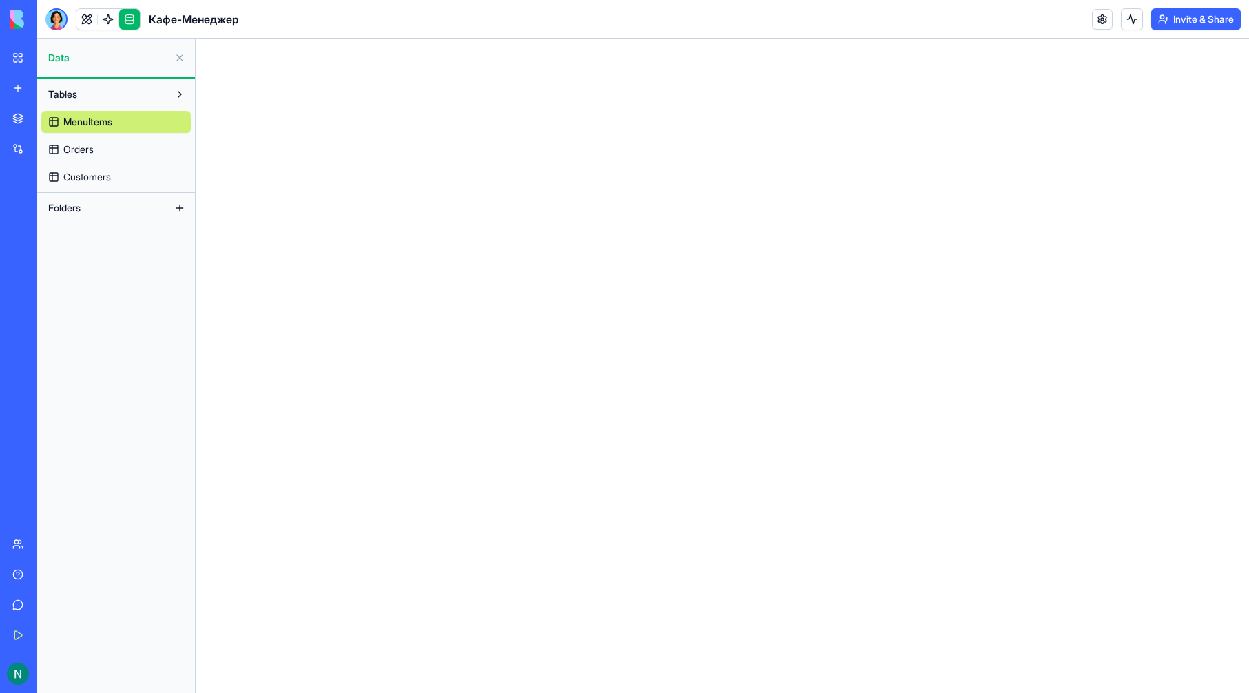
click at [128, 17] on link at bounding box center [129, 19] width 21 height 21
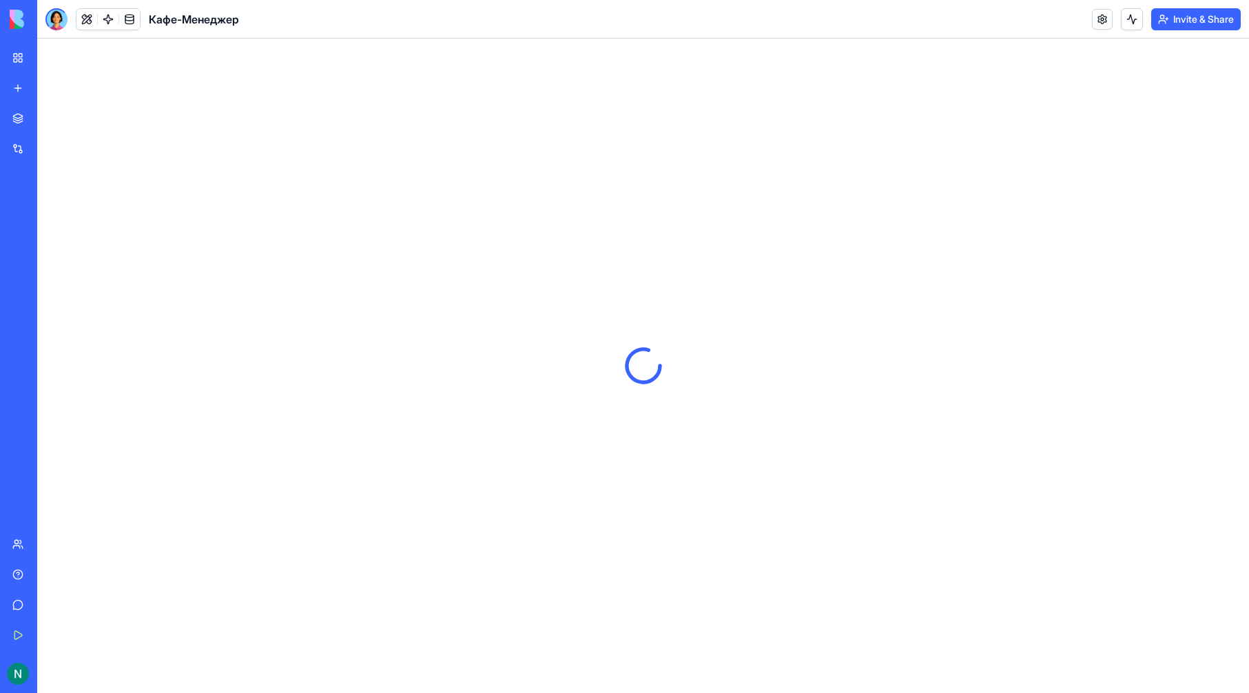
click at [128, 17] on link at bounding box center [129, 19] width 21 height 21
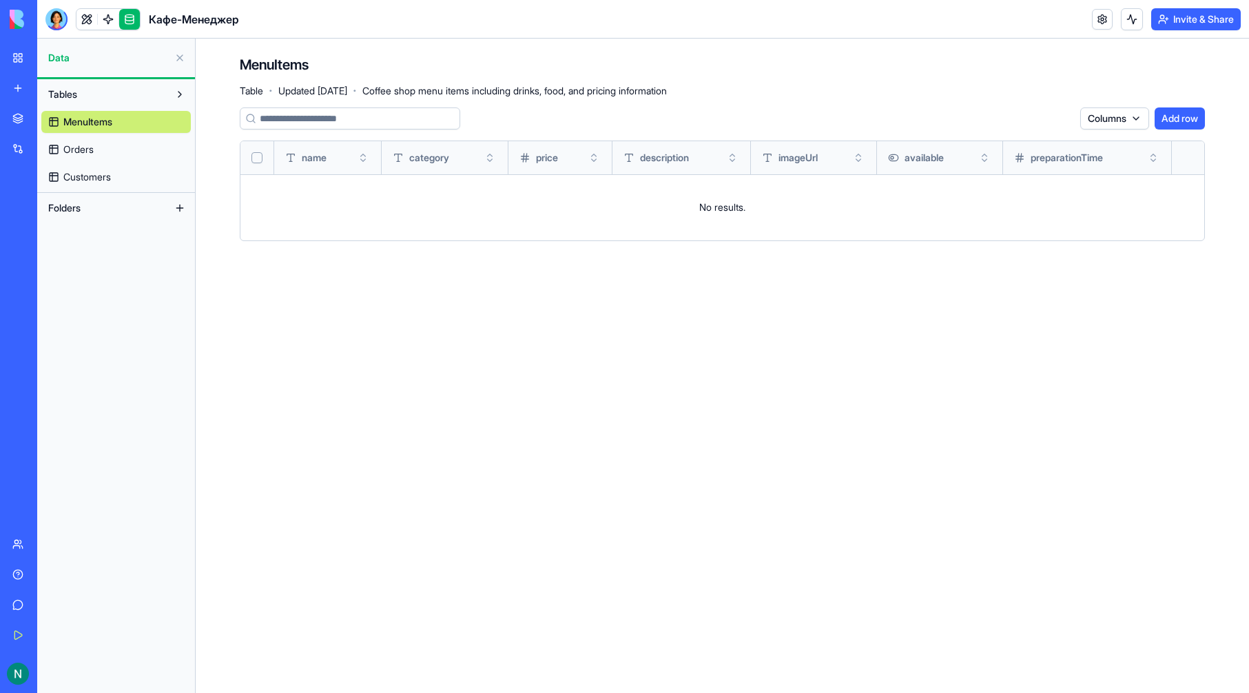
click at [128, 17] on link at bounding box center [129, 19] width 21 height 21
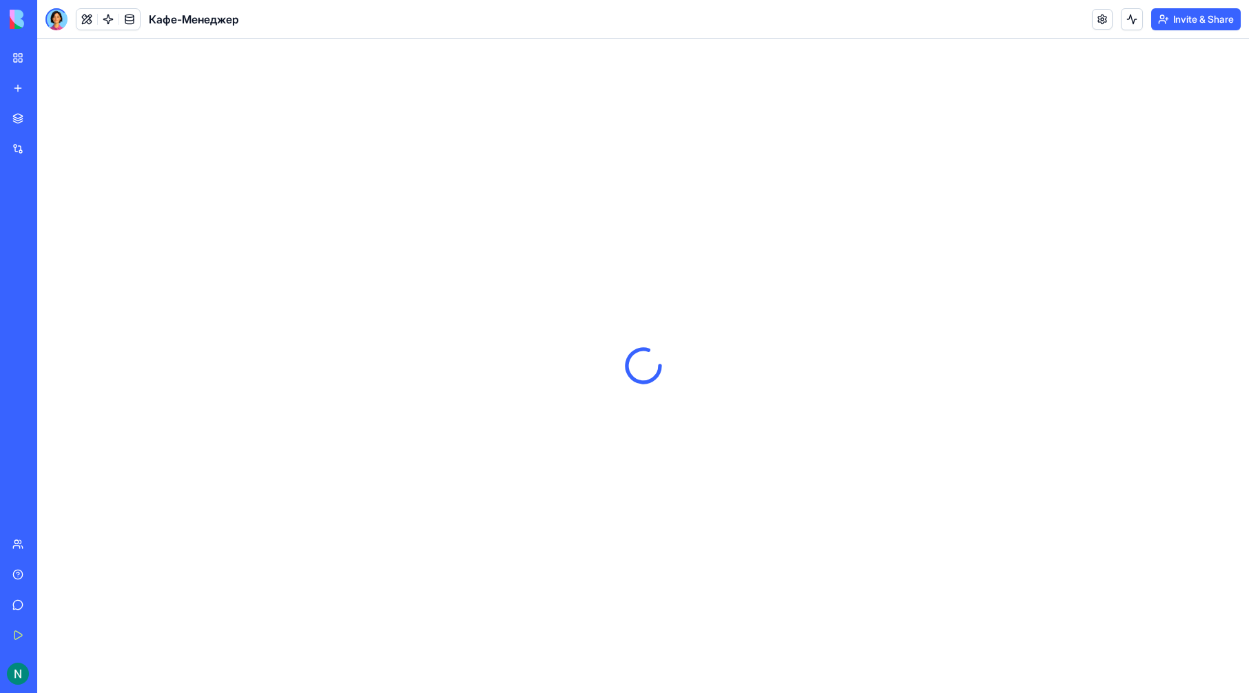
click at [128, 17] on link at bounding box center [129, 19] width 21 height 21
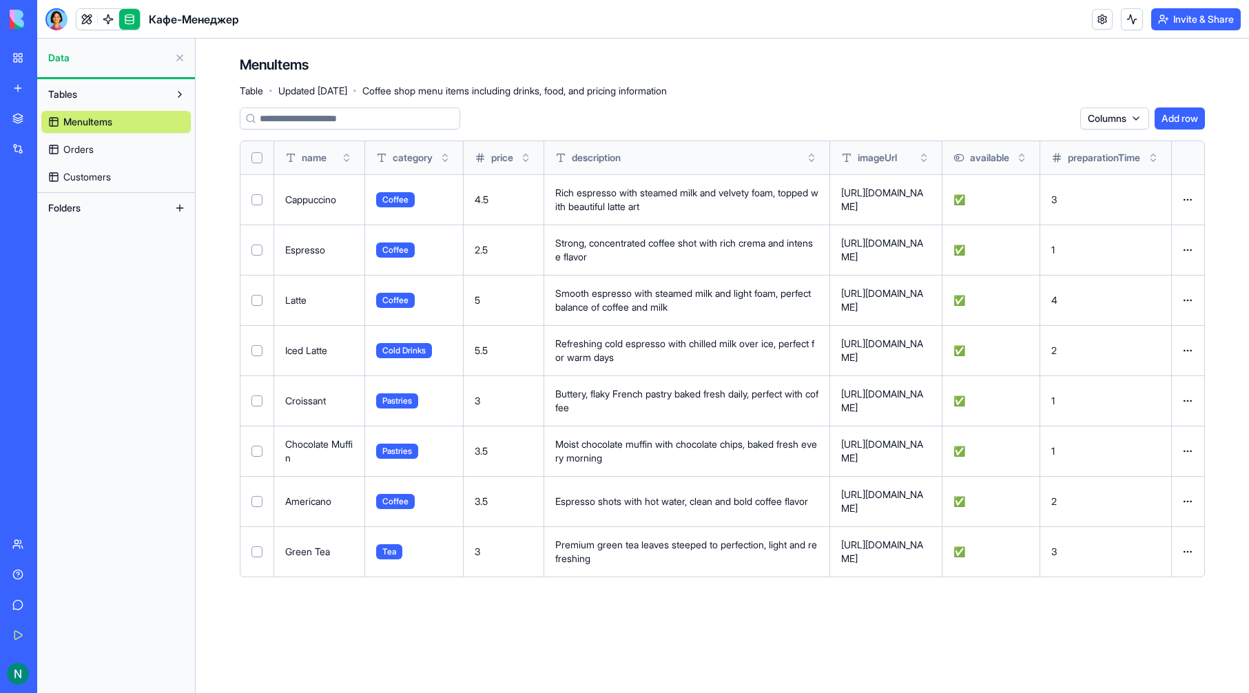
click at [128, 17] on link at bounding box center [129, 19] width 21 height 21
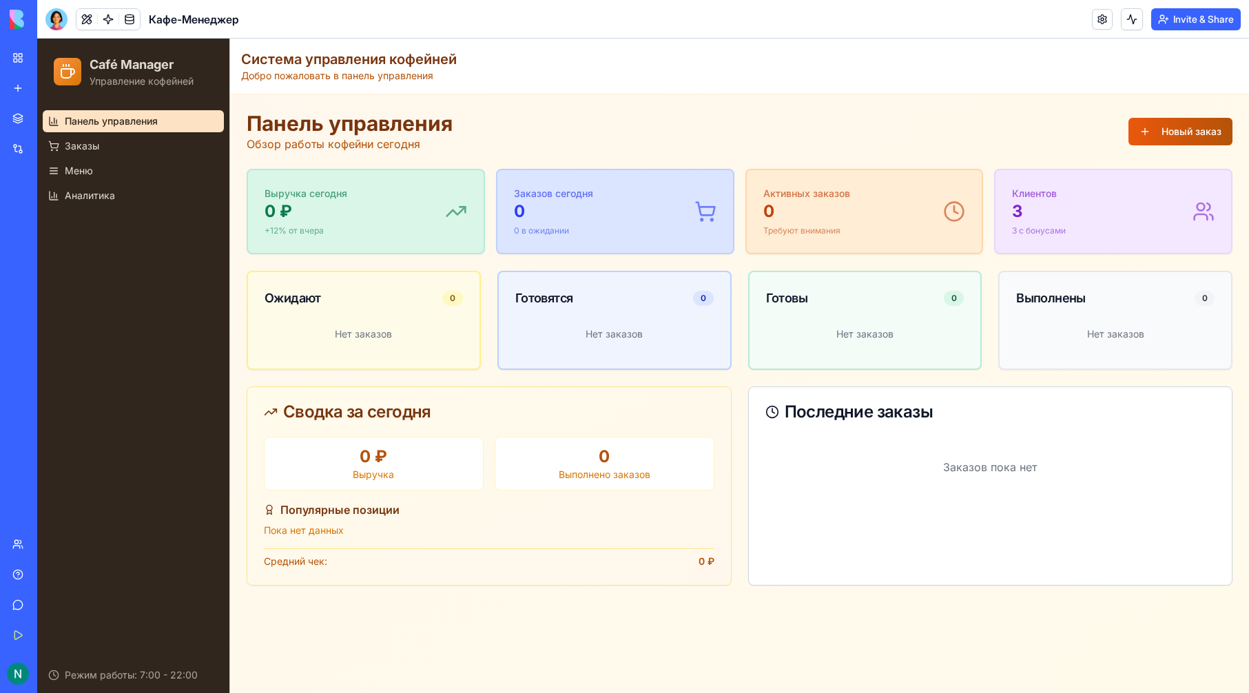
click at [1183, 128] on button "Новый заказ" at bounding box center [1180, 132] width 104 height 28
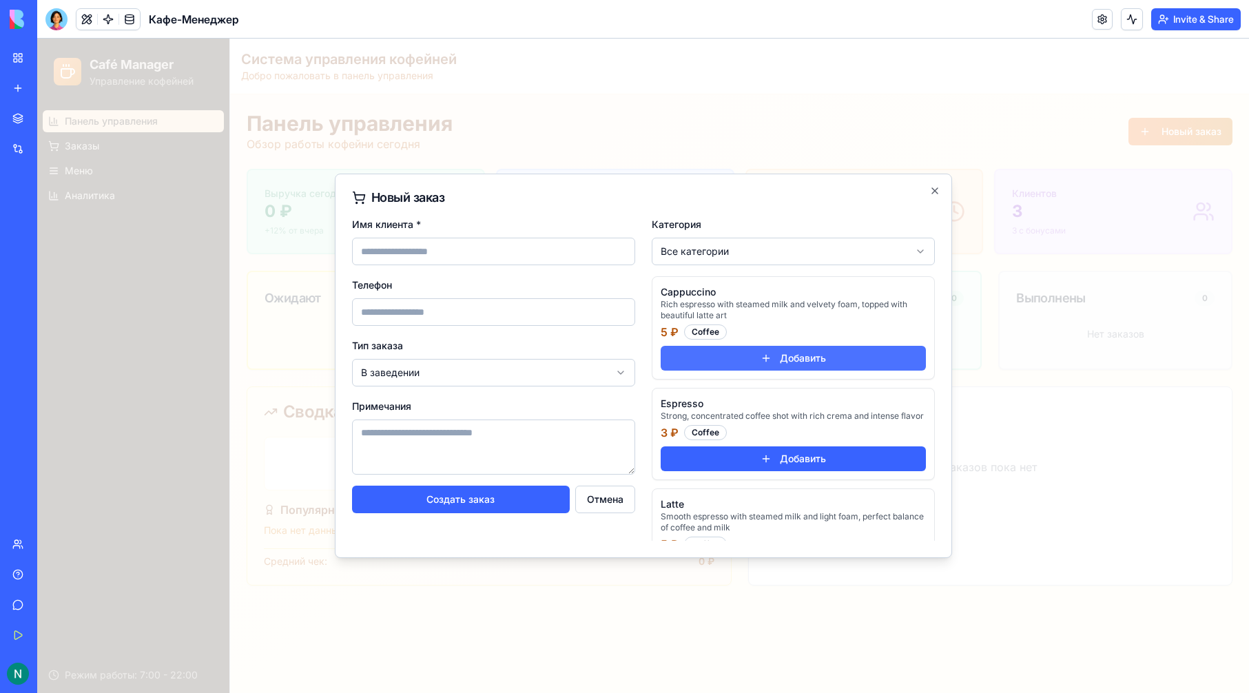
click at [775, 361] on button "Добавить" at bounding box center [793, 358] width 265 height 25
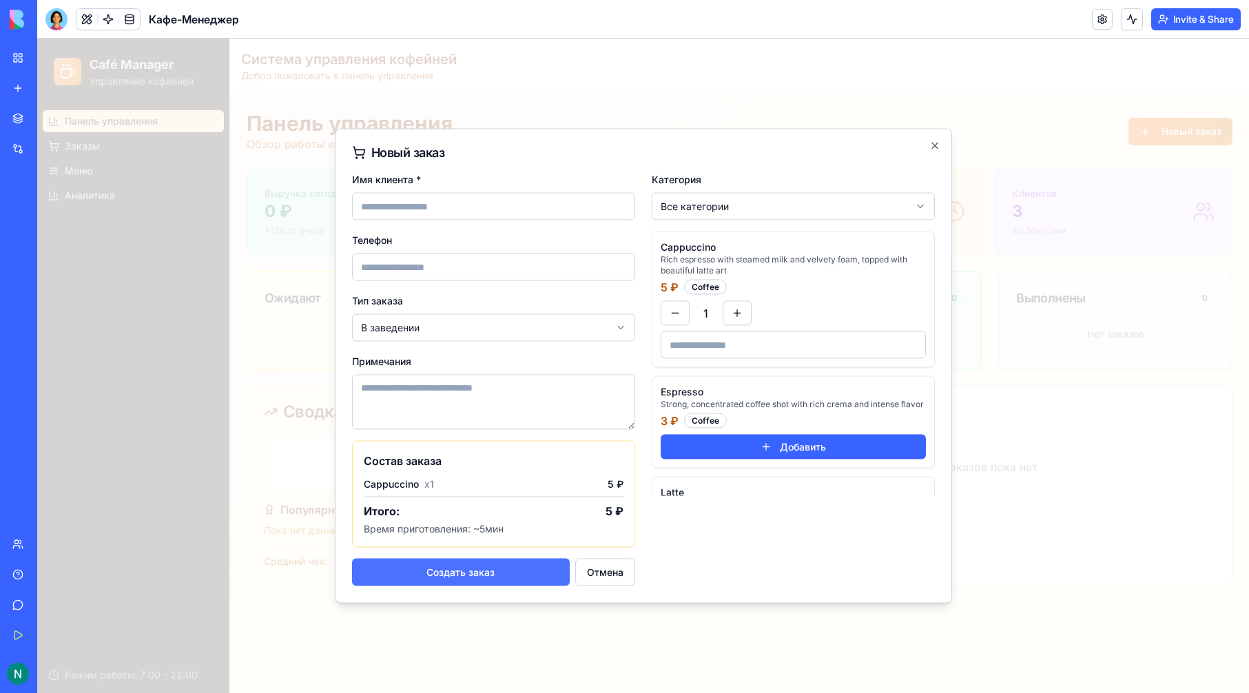
click at [480, 577] on button "Создать заказ" at bounding box center [461, 573] width 218 height 28
click at [471, 207] on input "Имя клиента *" at bounding box center [493, 207] width 283 height 28
type input "*****"
click at [504, 577] on button "Создать заказ" at bounding box center [461, 573] width 218 height 28
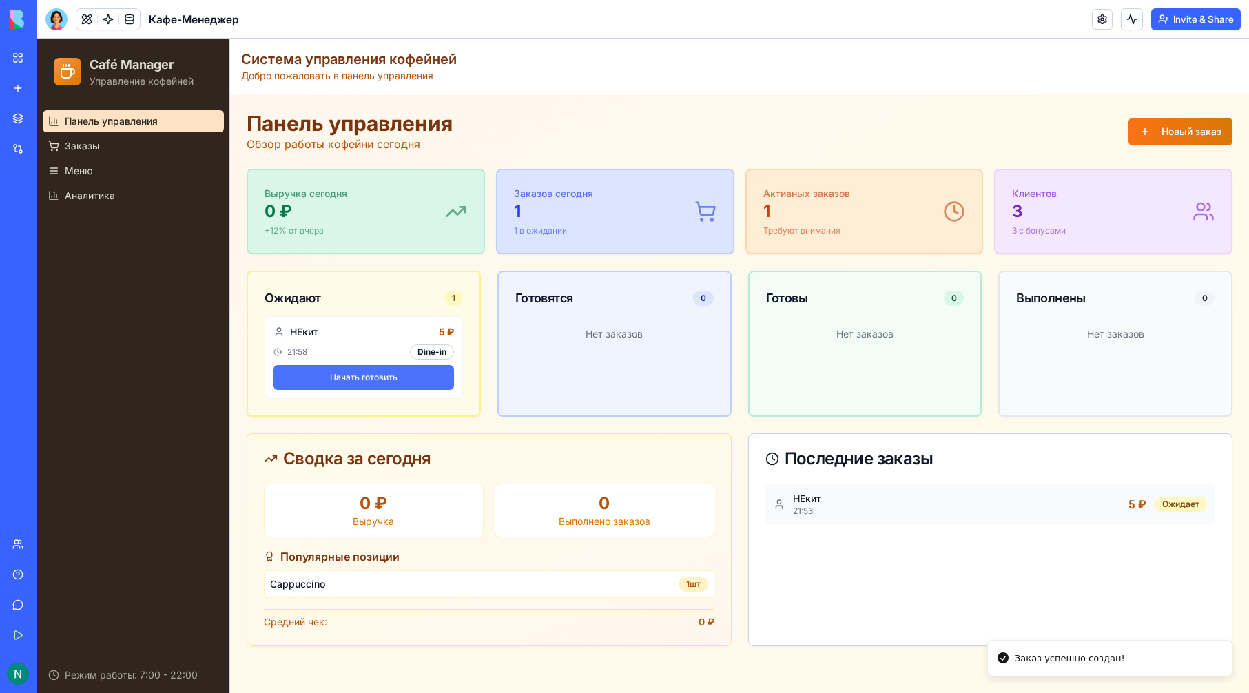
click at [424, 380] on button "Начать готовить" at bounding box center [363, 377] width 180 height 25
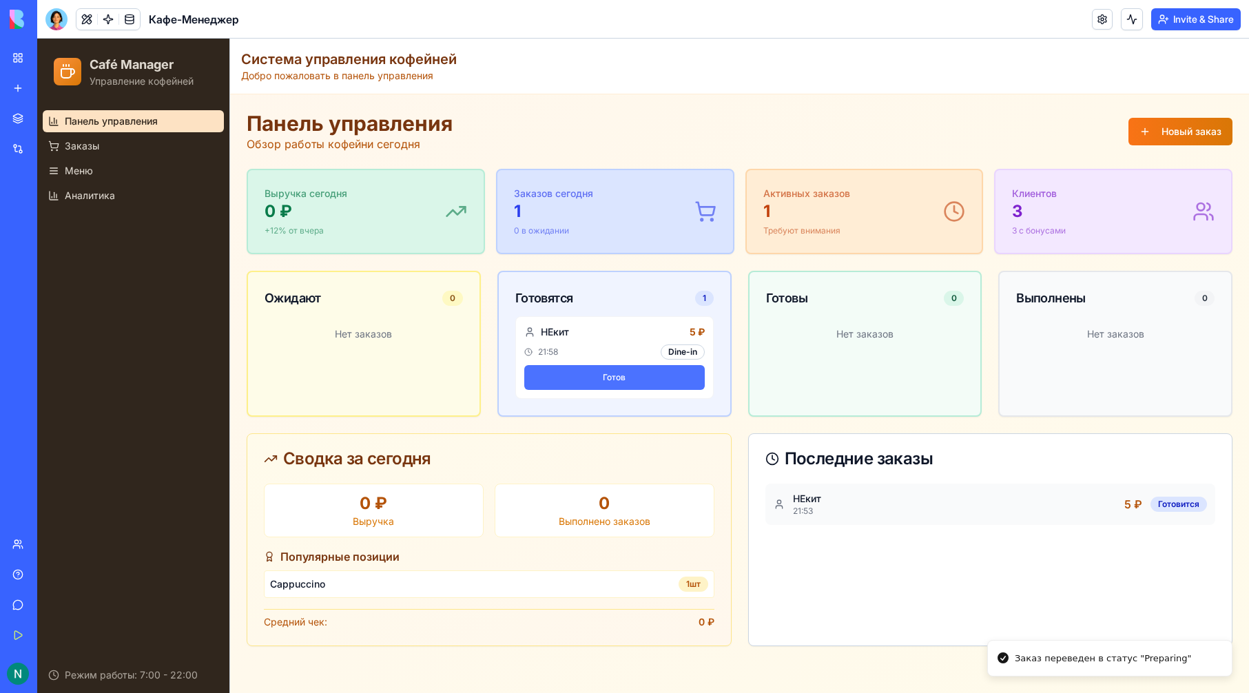
click at [581, 379] on button "Готов" at bounding box center [614, 377] width 180 height 25
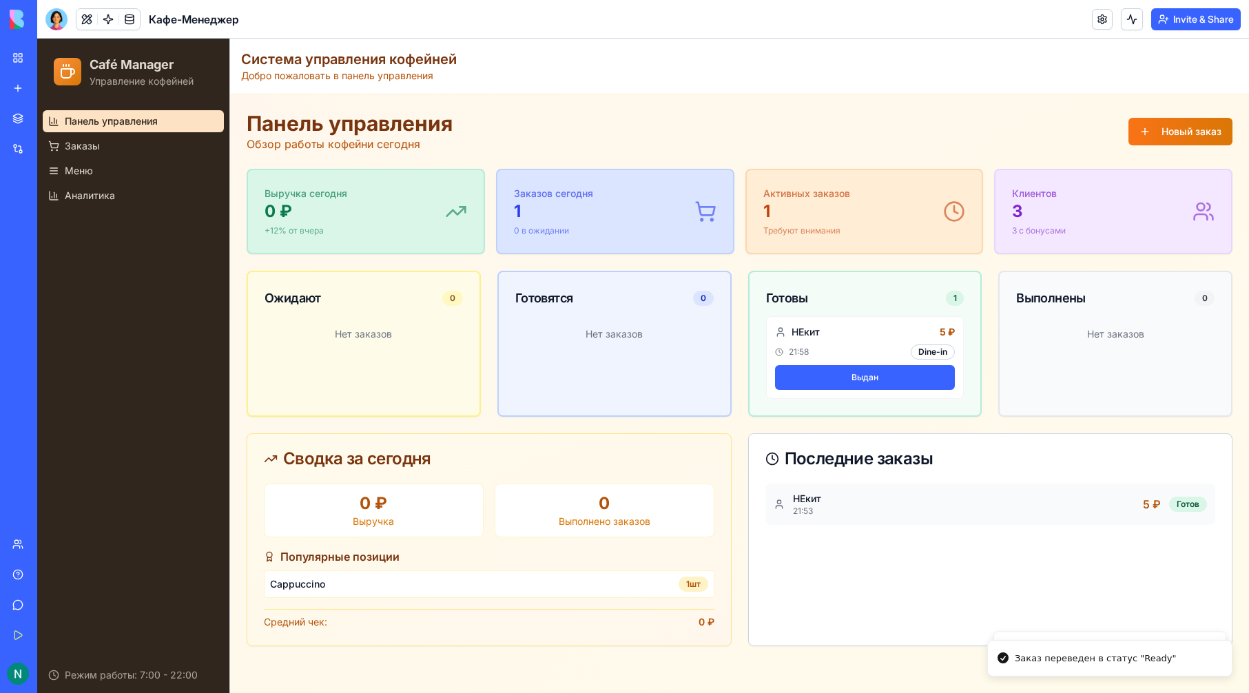
click at [918, 379] on button "Выдан" at bounding box center [865, 377] width 180 height 25
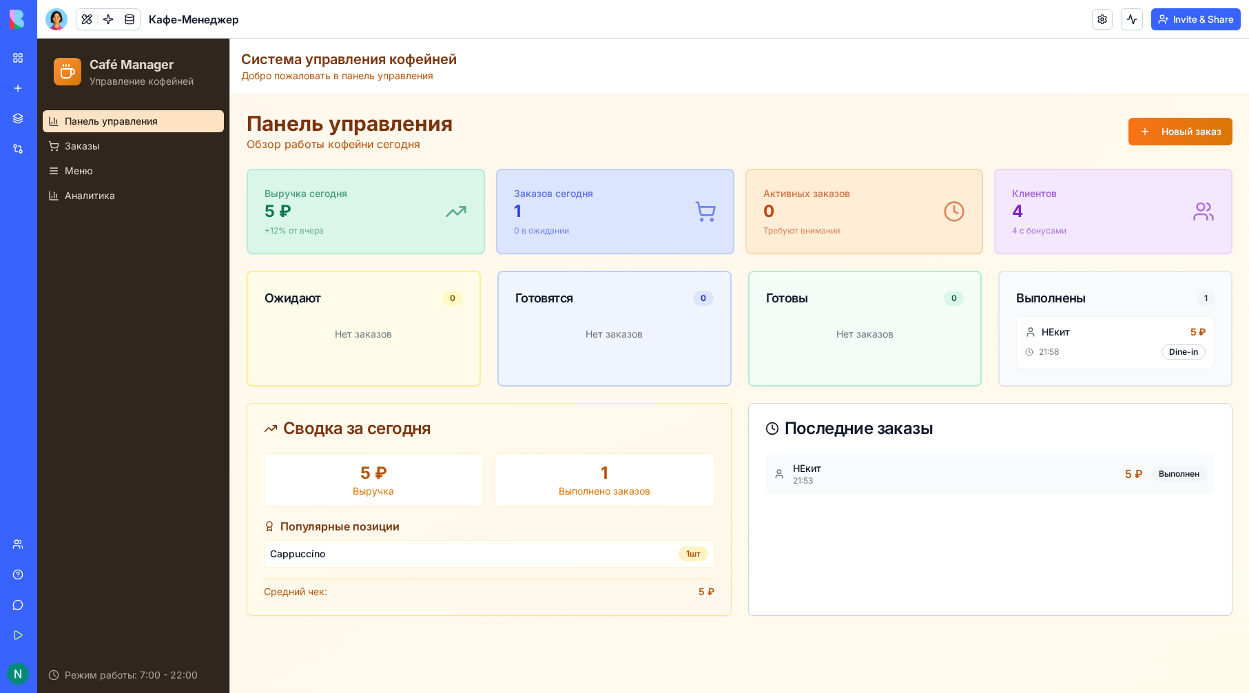
click at [309, 393] on div "Панель управления Обзор работы кофейни сегодня Новый заказ Выручка сегодня 5 ₽ …" at bounding box center [740, 363] width 986 height 505
click at [122, 143] on link "Заказы" at bounding box center [133, 146] width 181 height 22
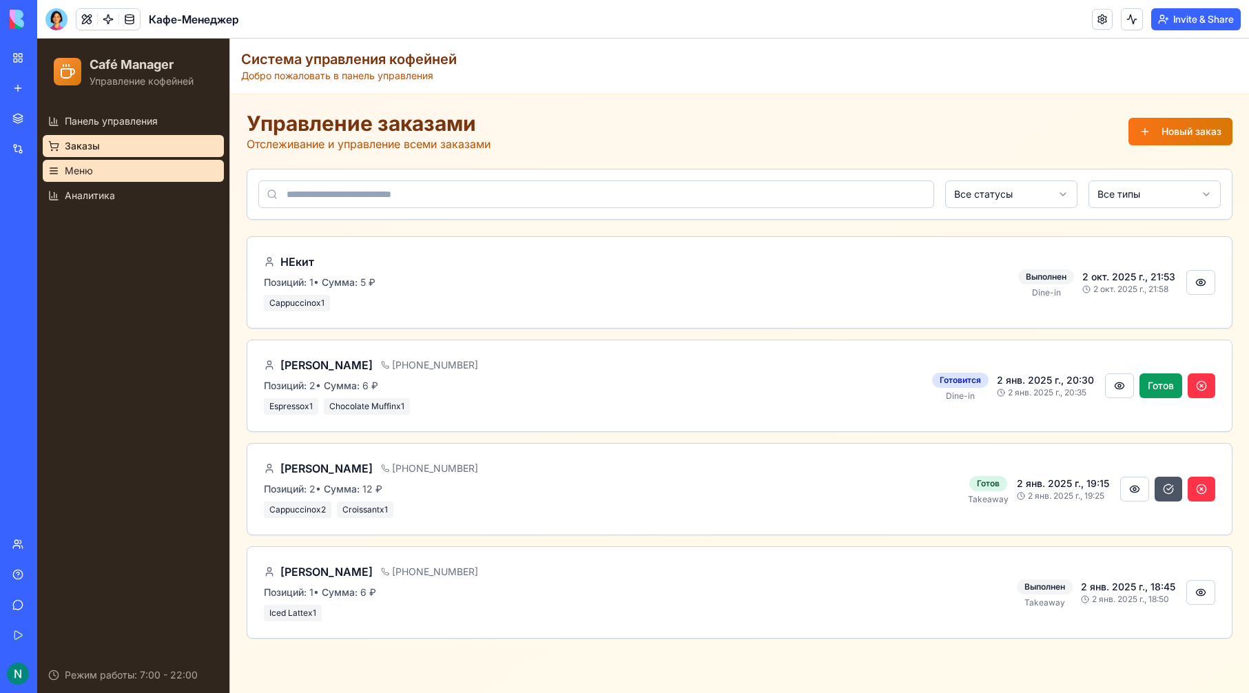
click at [121, 165] on link "Меню" at bounding box center [133, 171] width 181 height 22
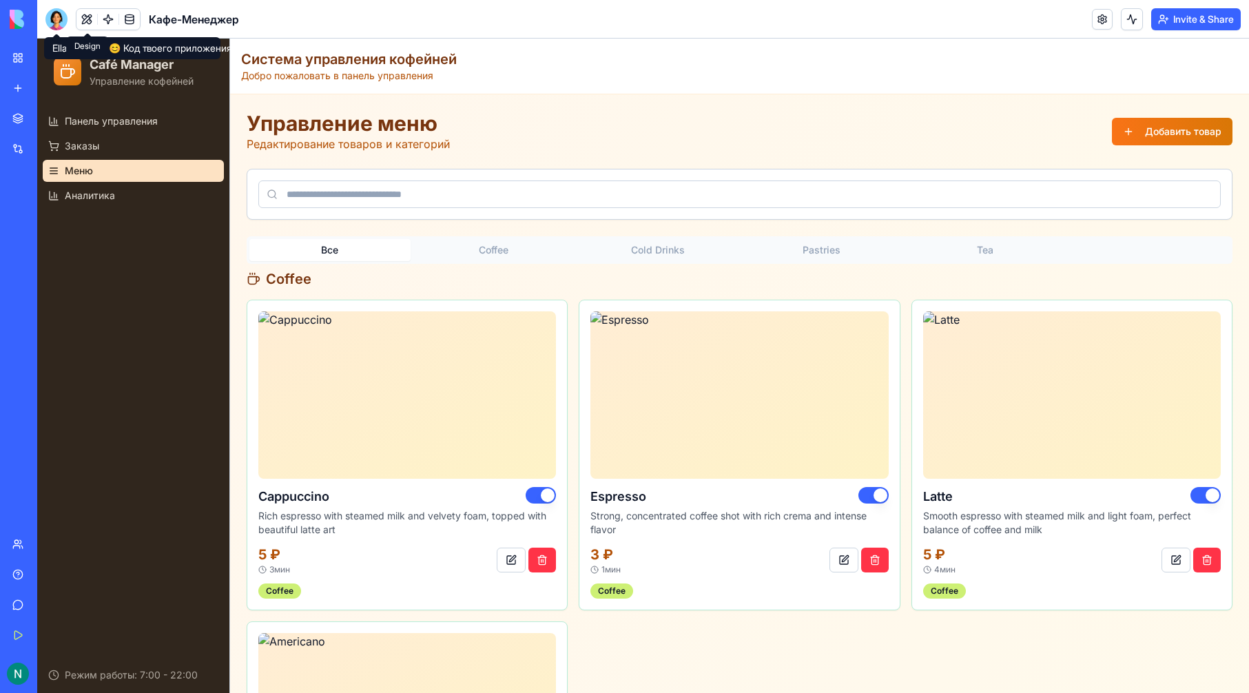
click at [83, 14] on button at bounding box center [86, 19] width 21 height 21
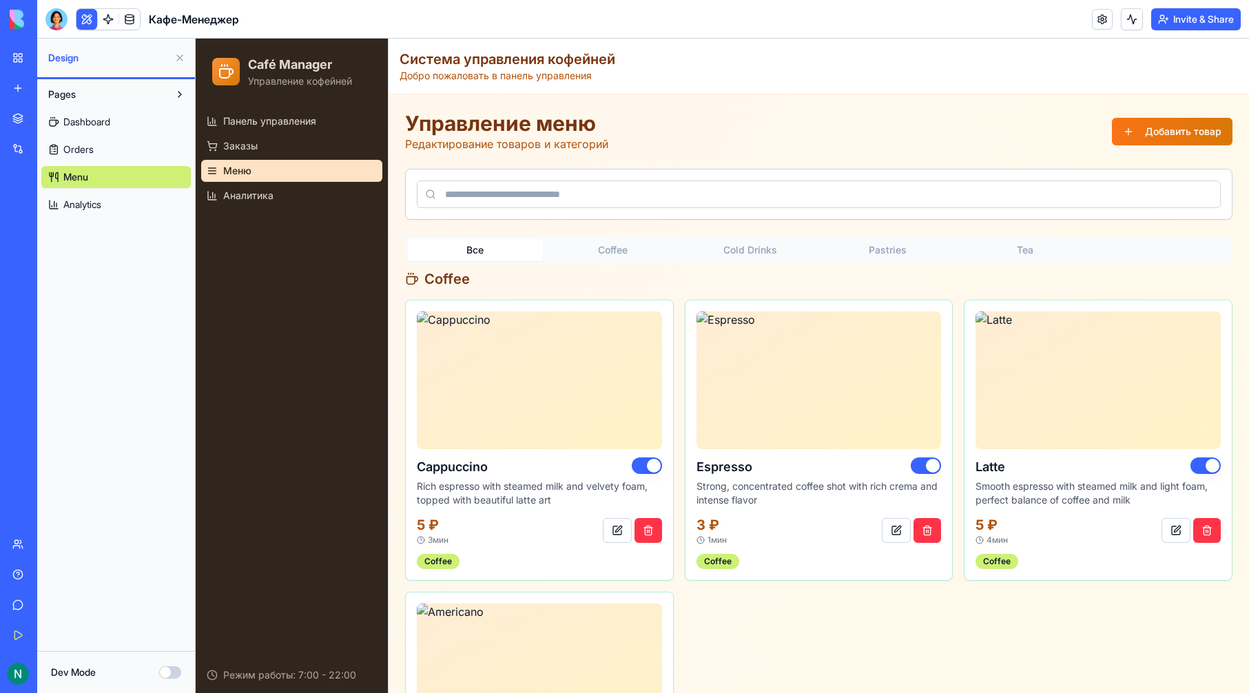
click at [92, 115] on span "Dashboard" at bounding box center [86, 122] width 47 height 14
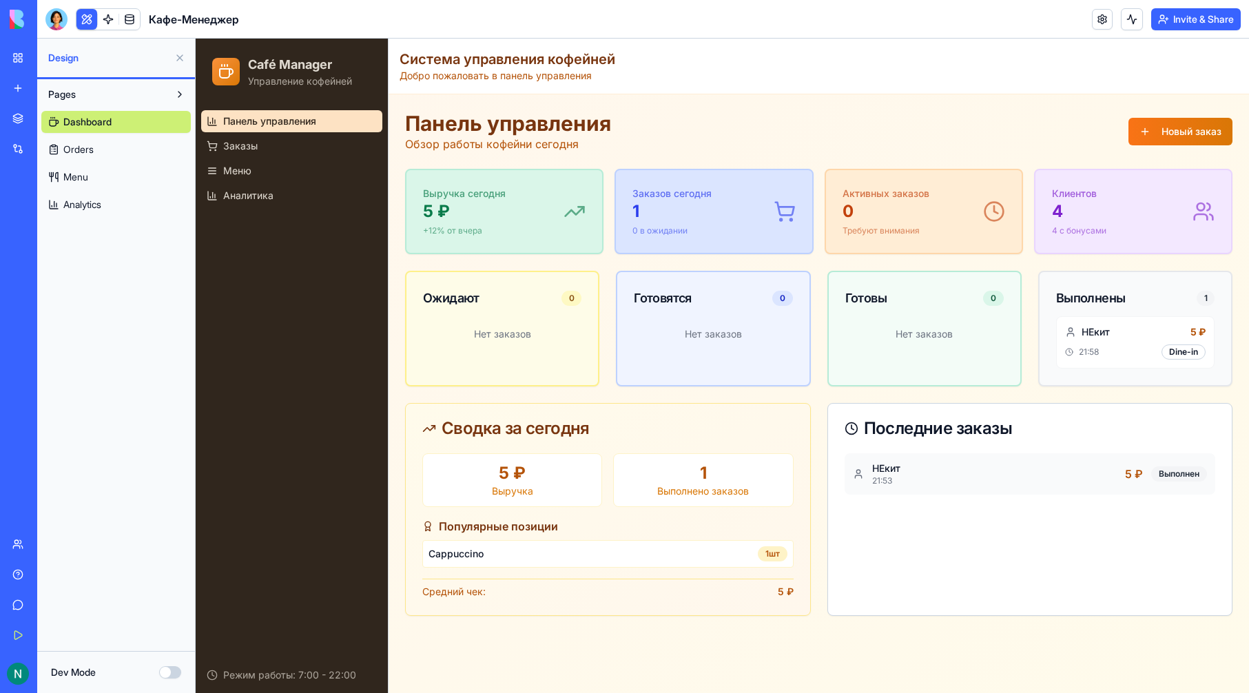
click at [105, 158] on link "Orders" at bounding box center [115, 149] width 149 height 22
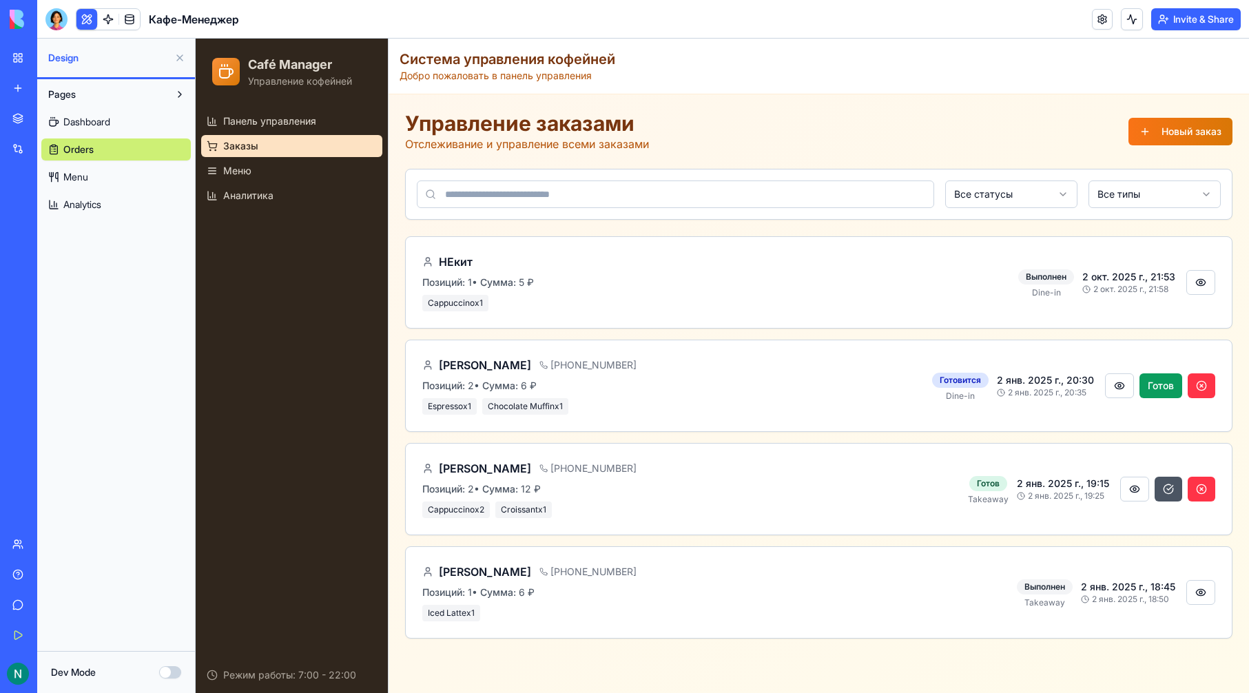
click at [424, 210] on div "Все статусы Все типы" at bounding box center [819, 194] width 826 height 50
click at [448, 245] on div "НЕкит Позиций: 1 • Сумма: 5 ₽ Cappuccino x 1 Выполнен Dine-in 2 окт. 2025 г., 2…" at bounding box center [819, 282] width 826 height 91
click at [490, 289] on div "НЕкит Позиций: 1 • Сумма: 5 ₽ Cappuccino x 1" at bounding box center [714, 282] width 585 height 58
click at [1160, 386] on button "Готов" at bounding box center [1160, 385] width 43 height 25
click at [172, 676] on button "Dev Mode" at bounding box center [170, 672] width 22 height 12
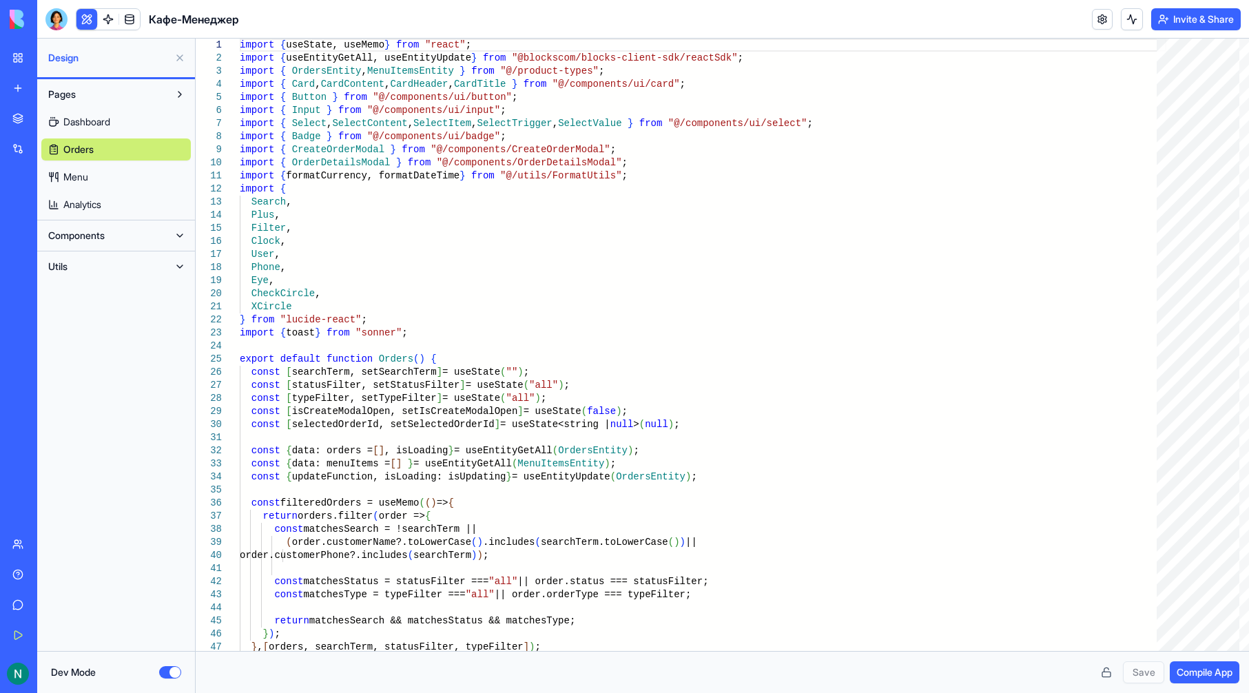
click at [77, 111] on link "Dashboard" at bounding box center [115, 122] width 149 height 22
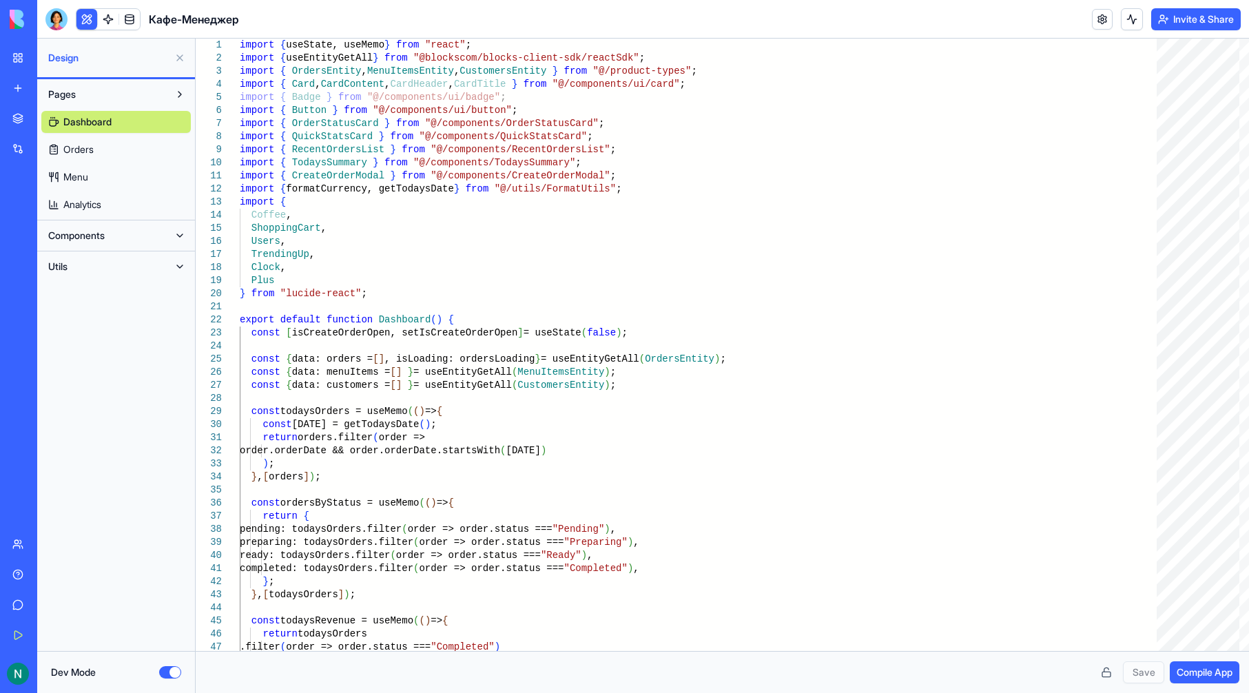
click at [98, 58] on span "Design" at bounding box center [108, 58] width 121 height 14
click at [163, 55] on span "Design" at bounding box center [108, 58] width 121 height 14
click at [135, 156] on link "Orders" at bounding box center [115, 149] width 149 height 22
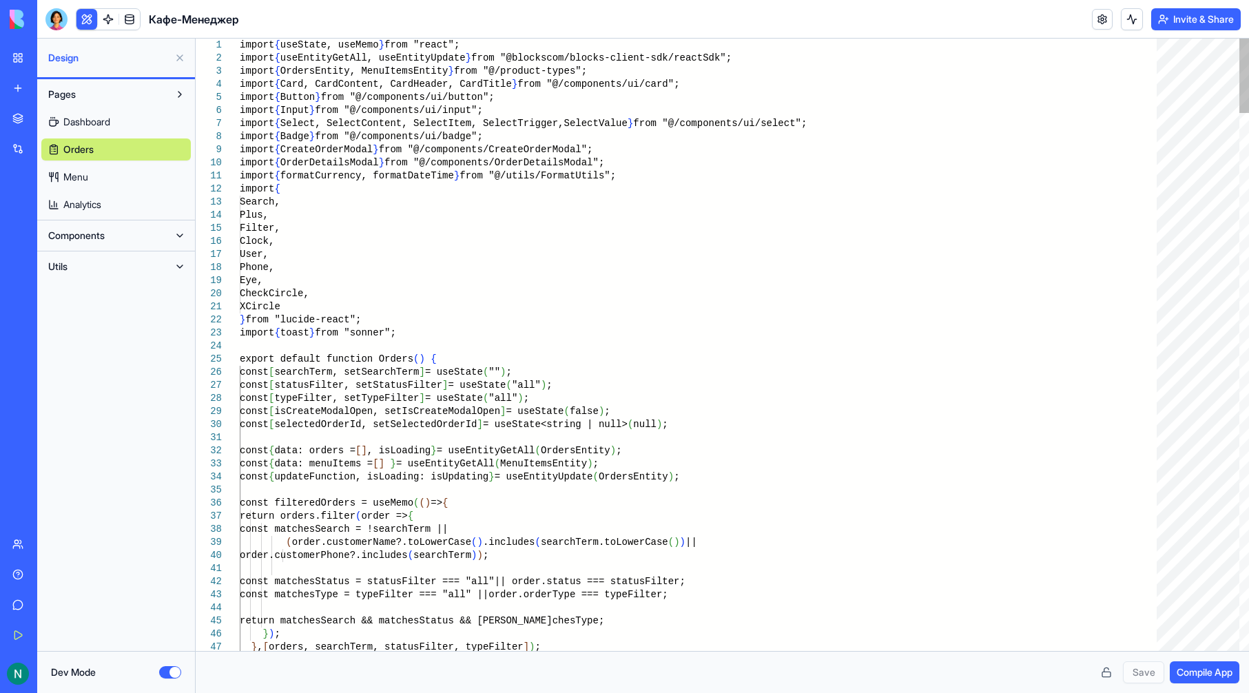
click at [127, 188] on div "Dashboard Orders Menu Analytics" at bounding box center [115, 160] width 149 height 110
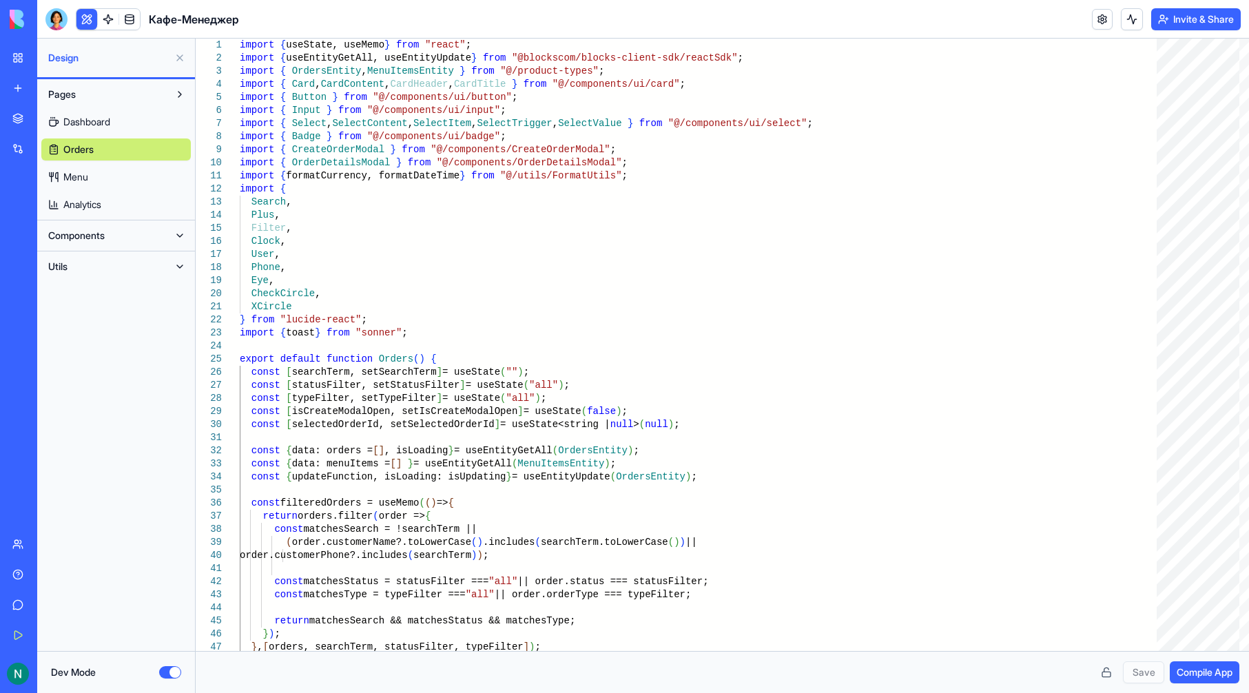
click at [125, 176] on link "Menu" at bounding box center [115, 177] width 149 height 22
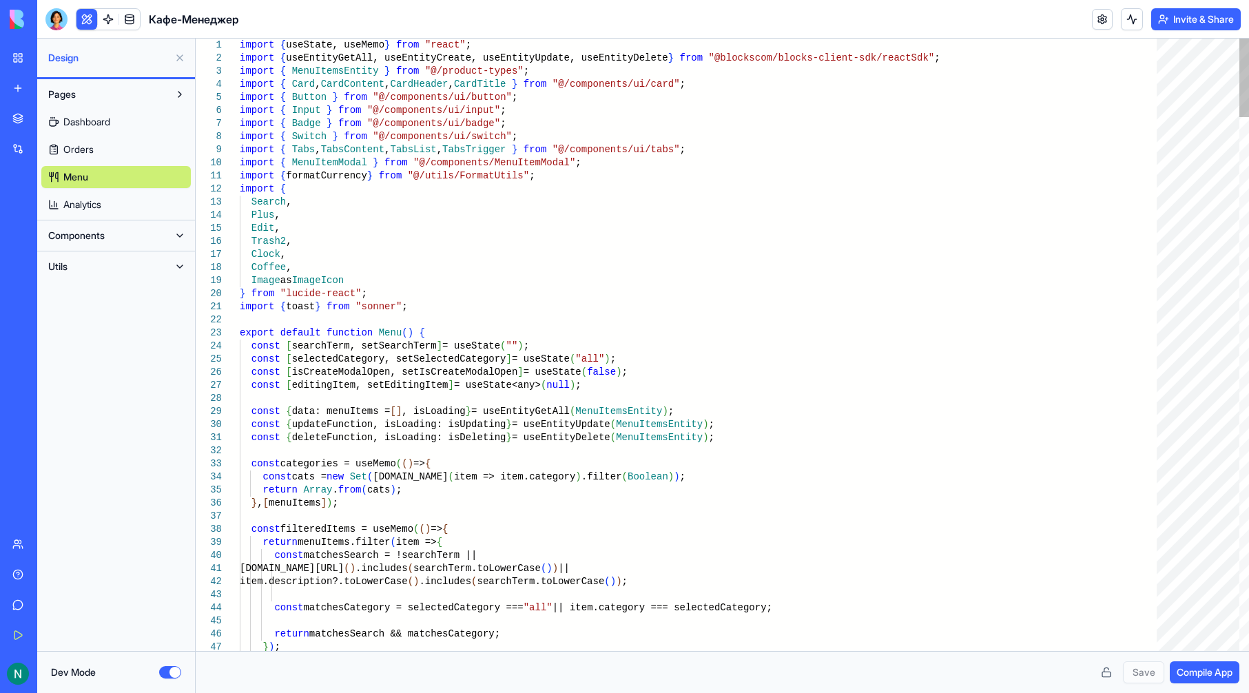
click at [123, 192] on div "Dashboard Orders Menu Analytics" at bounding box center [115, 160] width 149 height 110
click at [115, 207] on link "Analytics" at bounding box center [115, 205] width 149 height 22
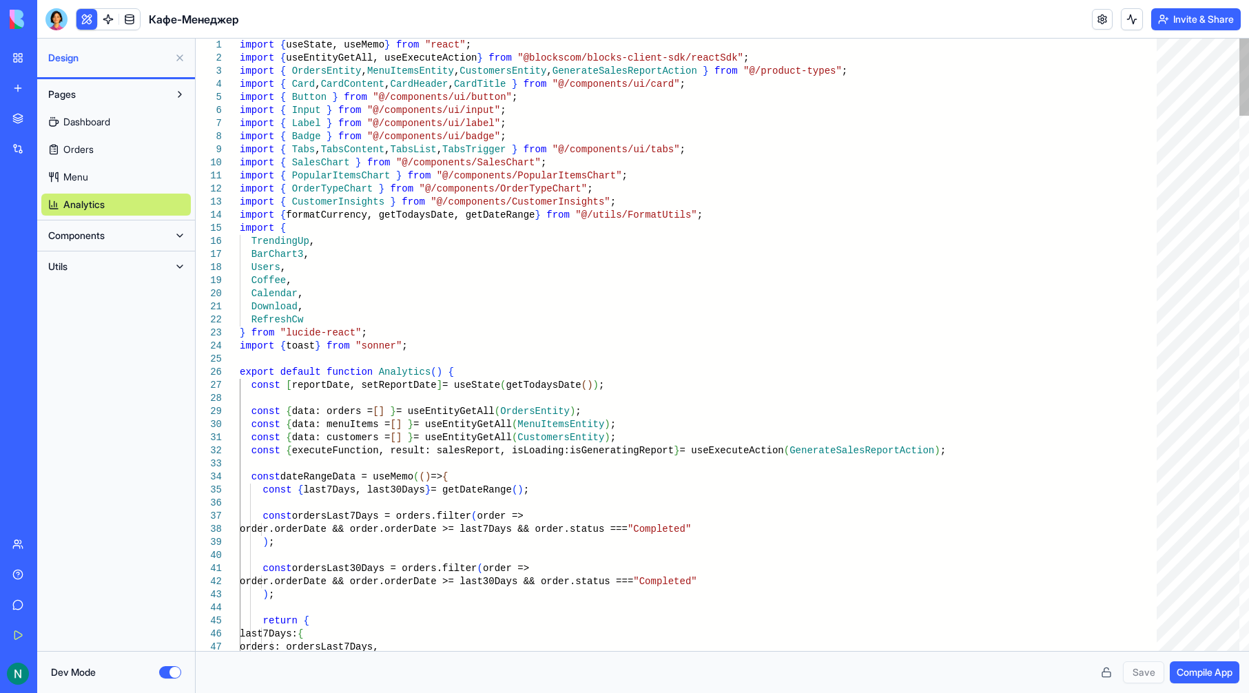
click at [93, 138] on link "Orders" at bounding box center [115, 149] width 149 height 22
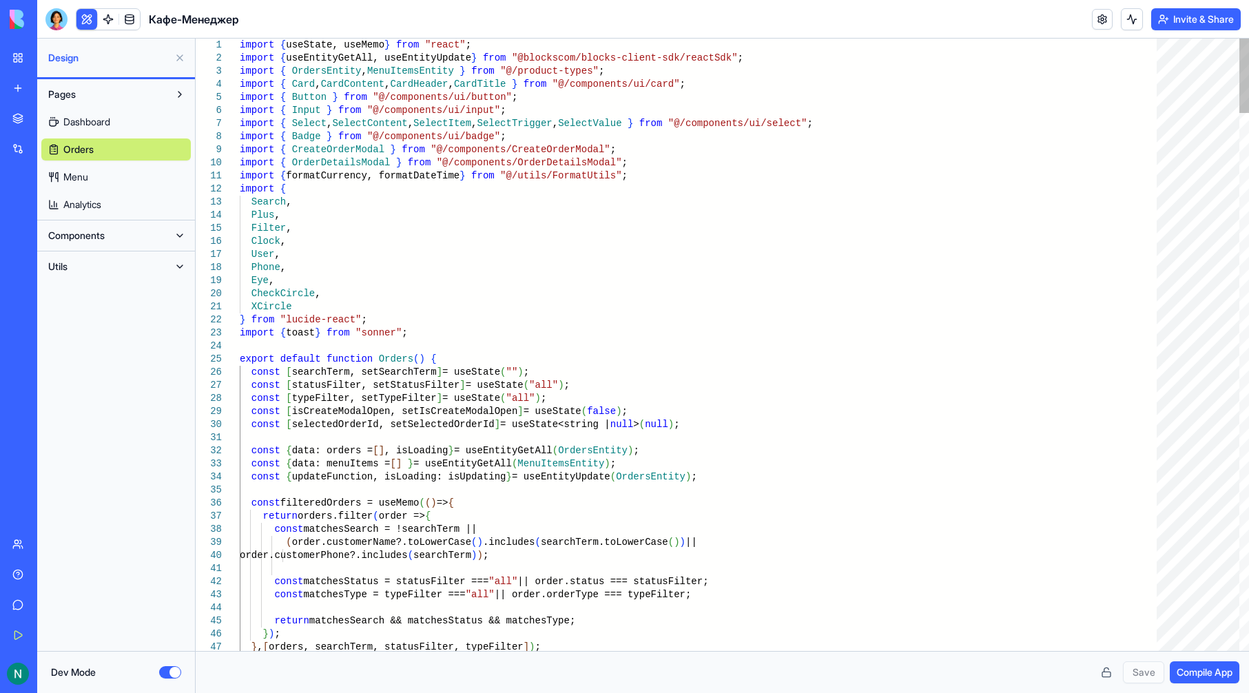
click at [93, 121] on span "Dashboard" at bounding box center [86, 122] width 47 height 14
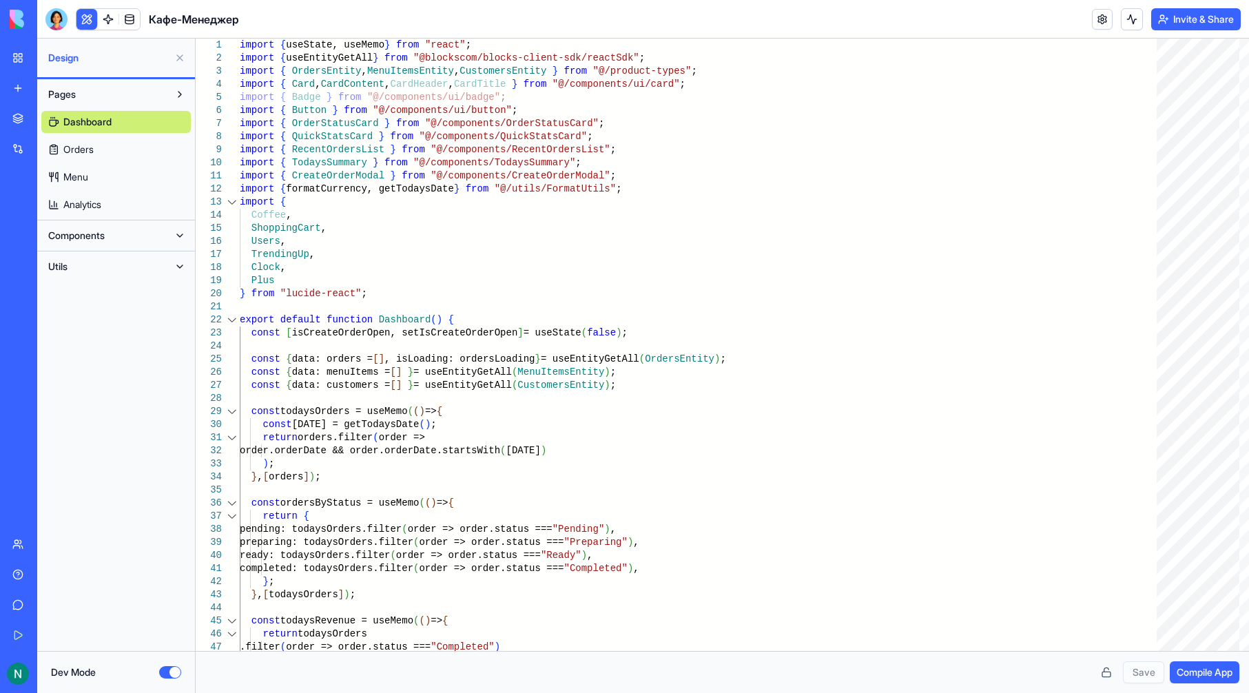
type textarea "**********"
click at [176, 54] on button at bounding box center [180, 58] width 22 height 22
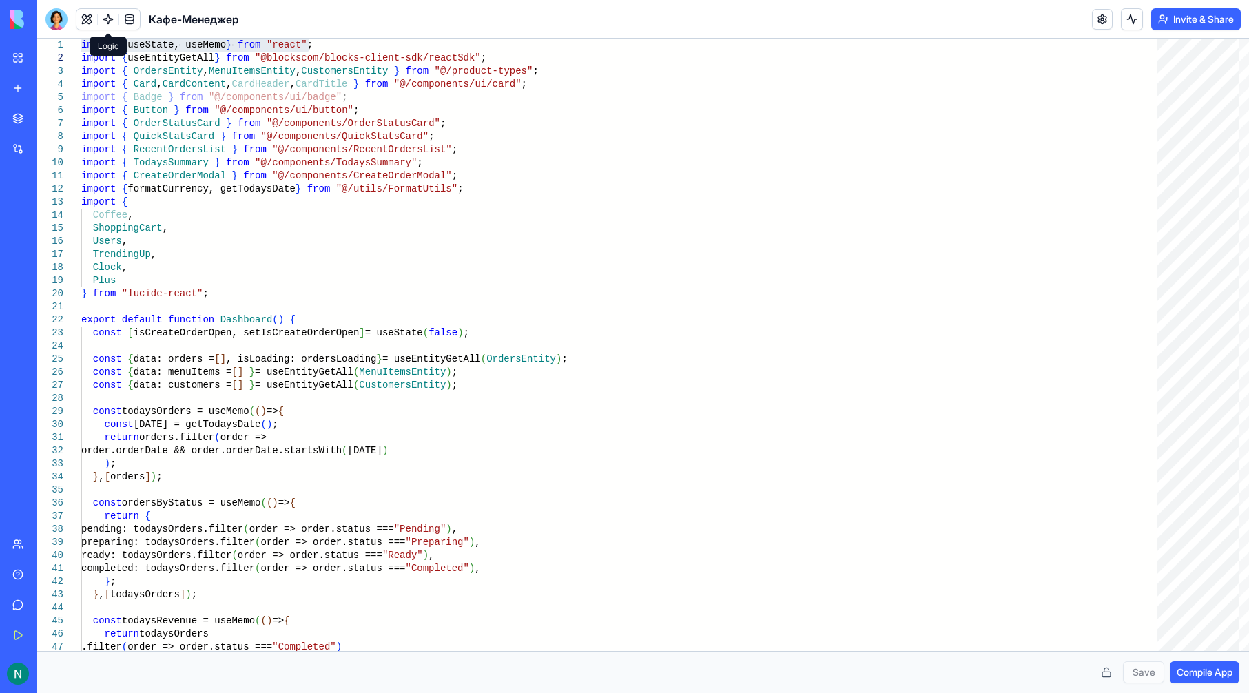
click at [100, 20] on link at bounding box center [108, 19] width 21 height 21
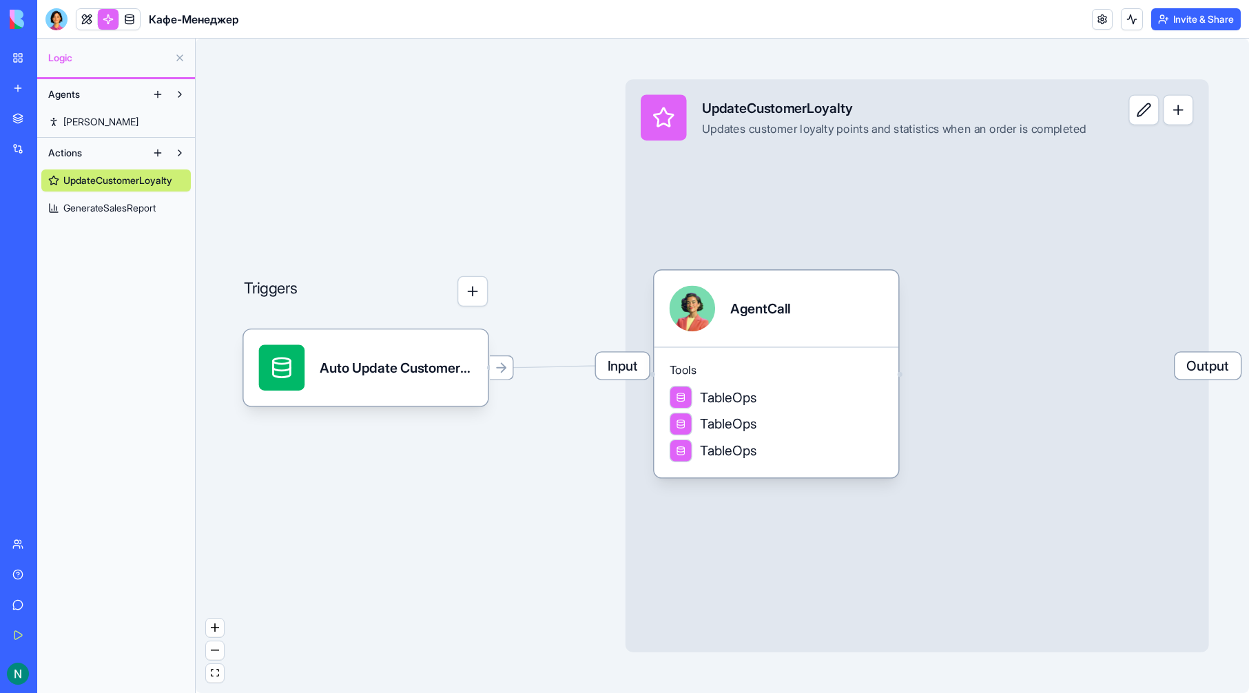
click at [128, 125] on link "[PERSON_NAME]" at bounding box center [115, 122] width 149 height 22
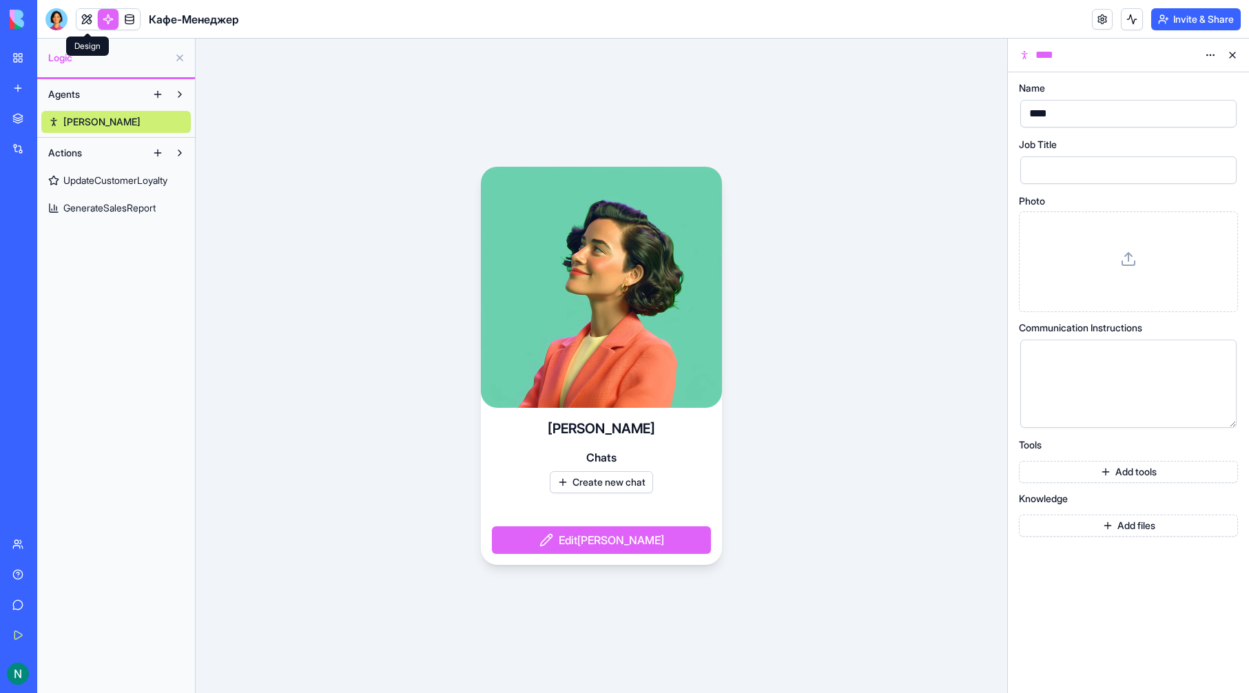
click at [88, 23] on link at bounding box center [86, 19] width 21 height 21
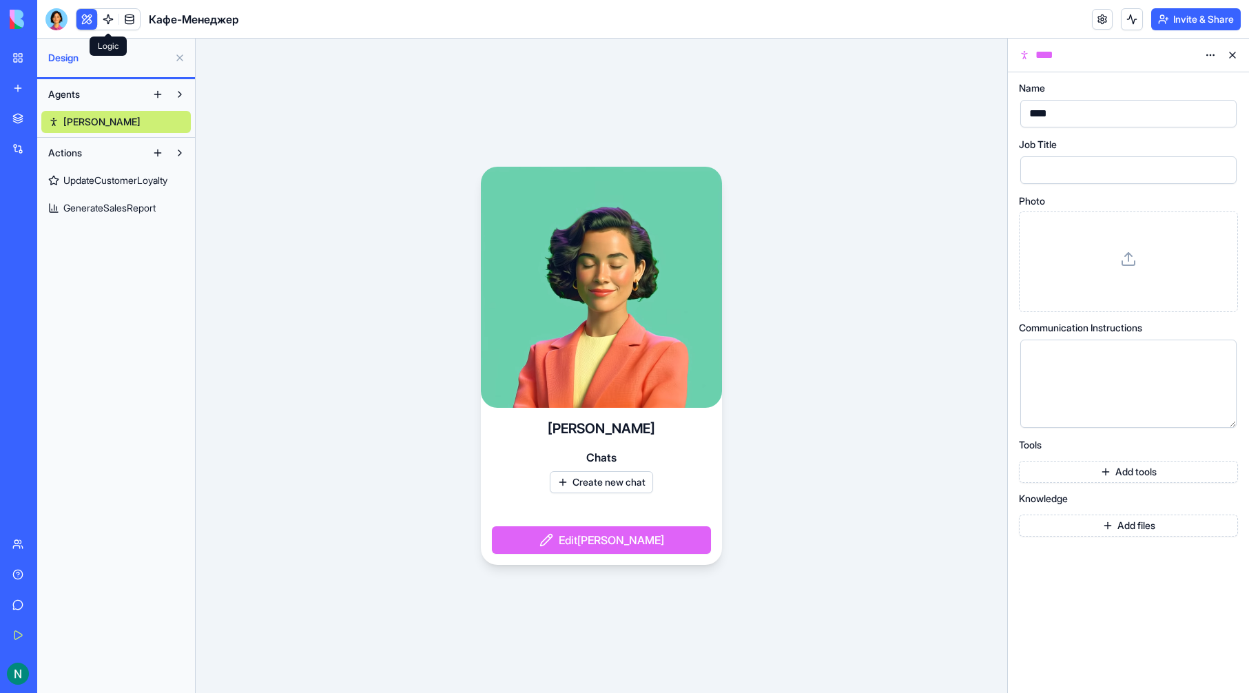
click at [68, 17] on div "Кафе-Менеджер" at bounding box center [142, 19] width 194 height 22
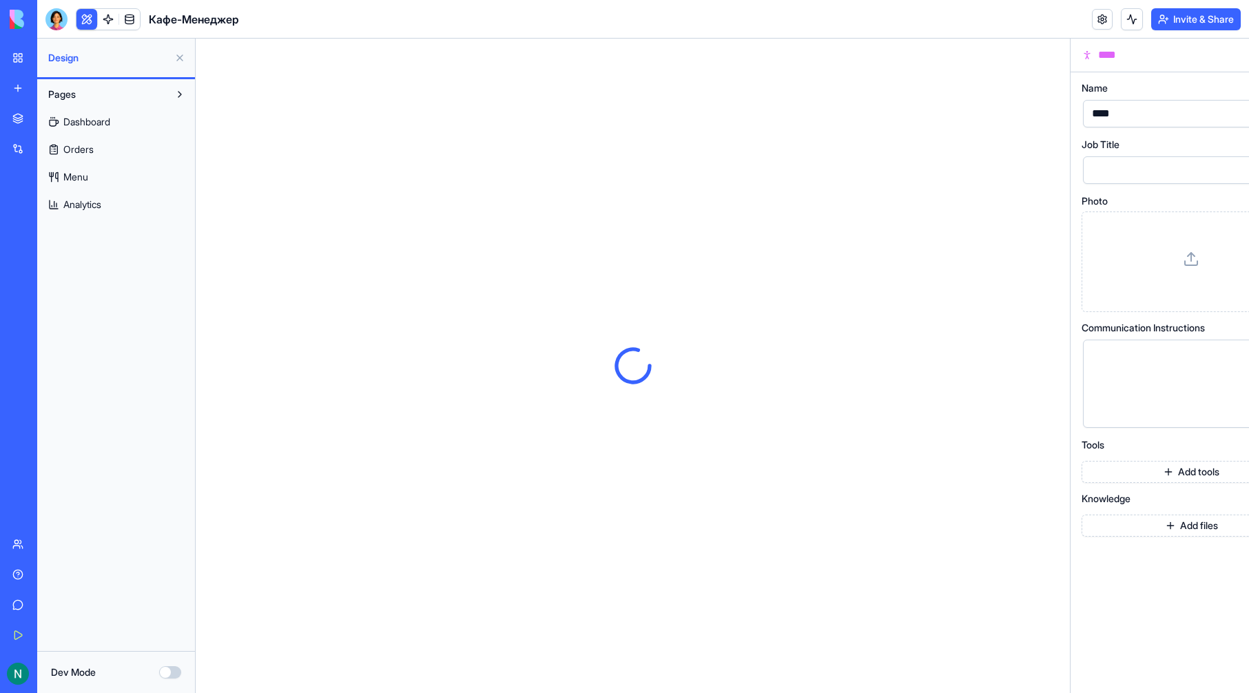
click at [62, 17] on div at bounding box center [56, 19] width 22 height 22
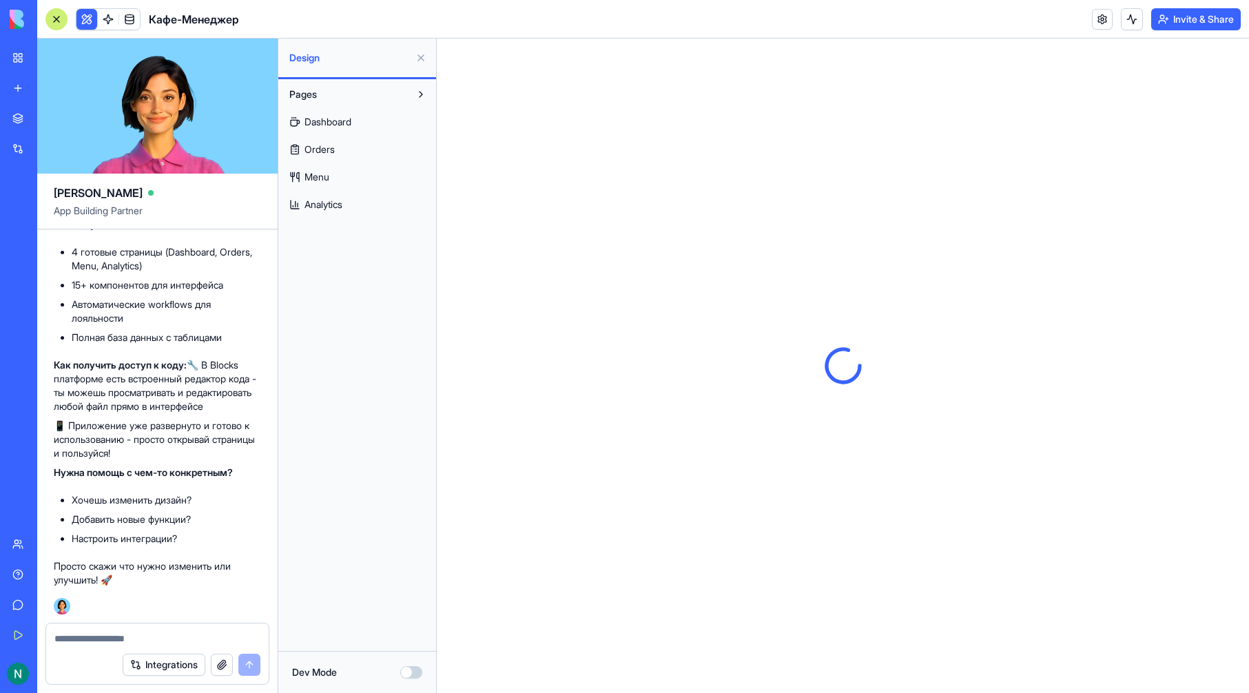
click at [62, 17] on div at bounding box center [56, 19] width 22 height 22
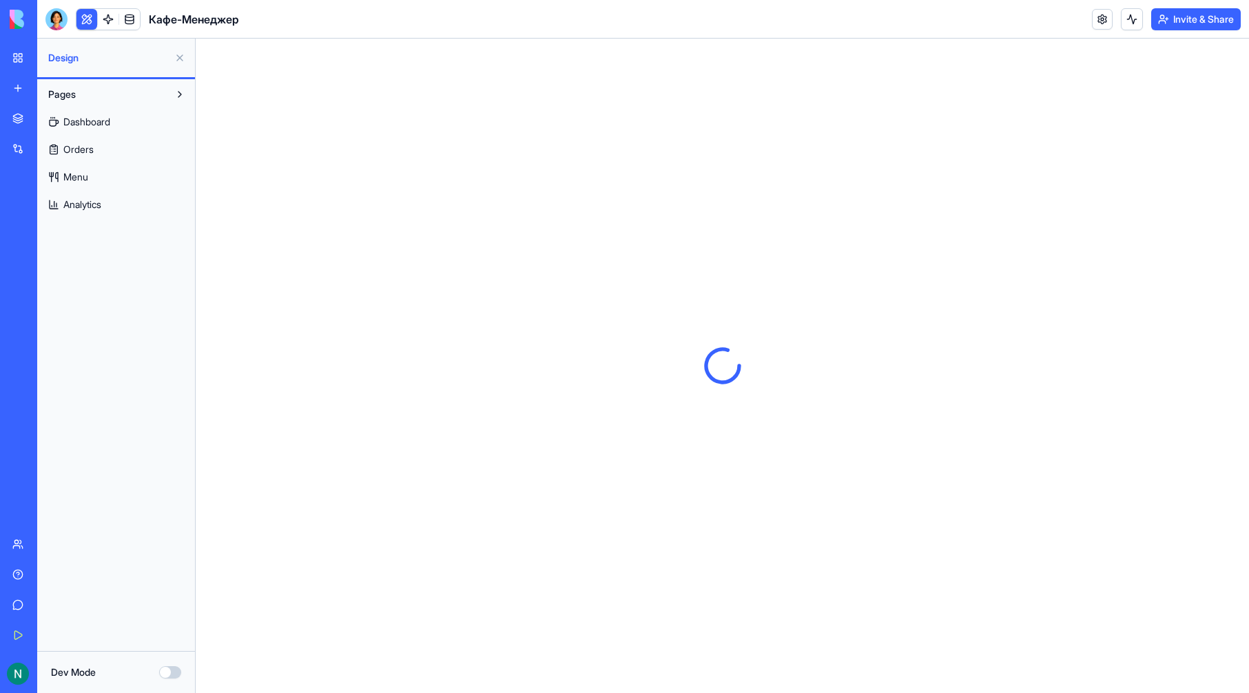
click at [182, 53] on button at bounding box center [180, 58] width 22 height 22
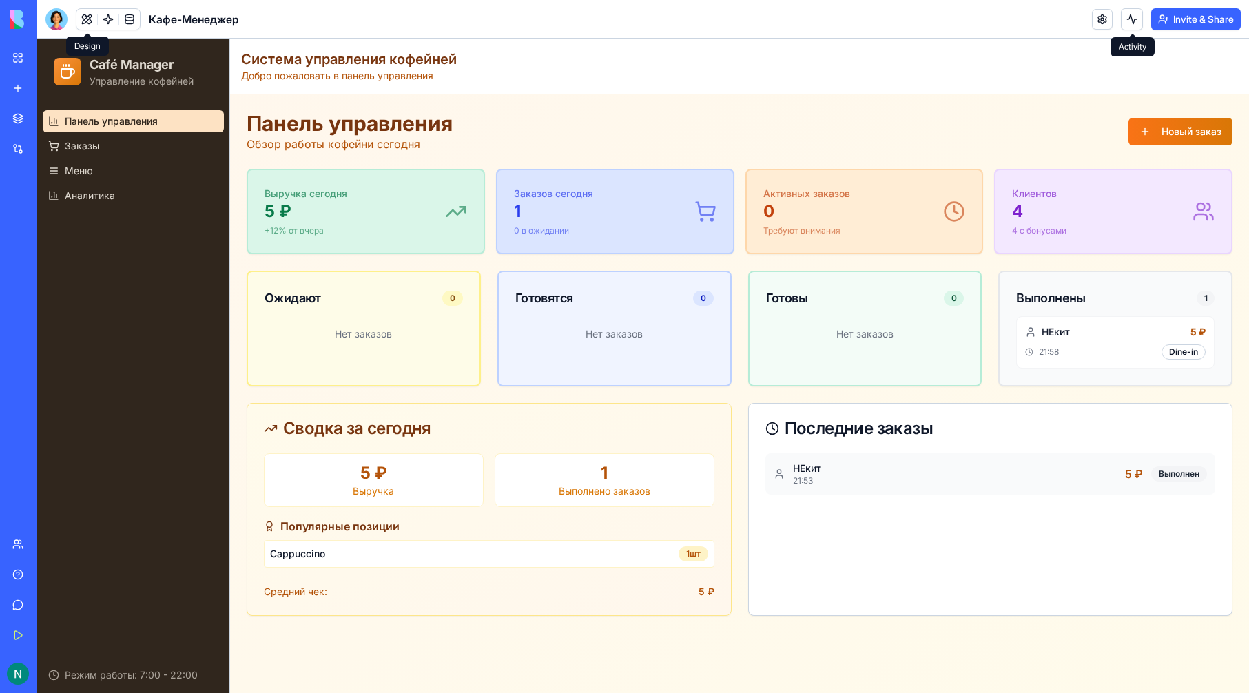
click at [1130, 21] on button at bounding box center [1132, 19] width 22 height 22
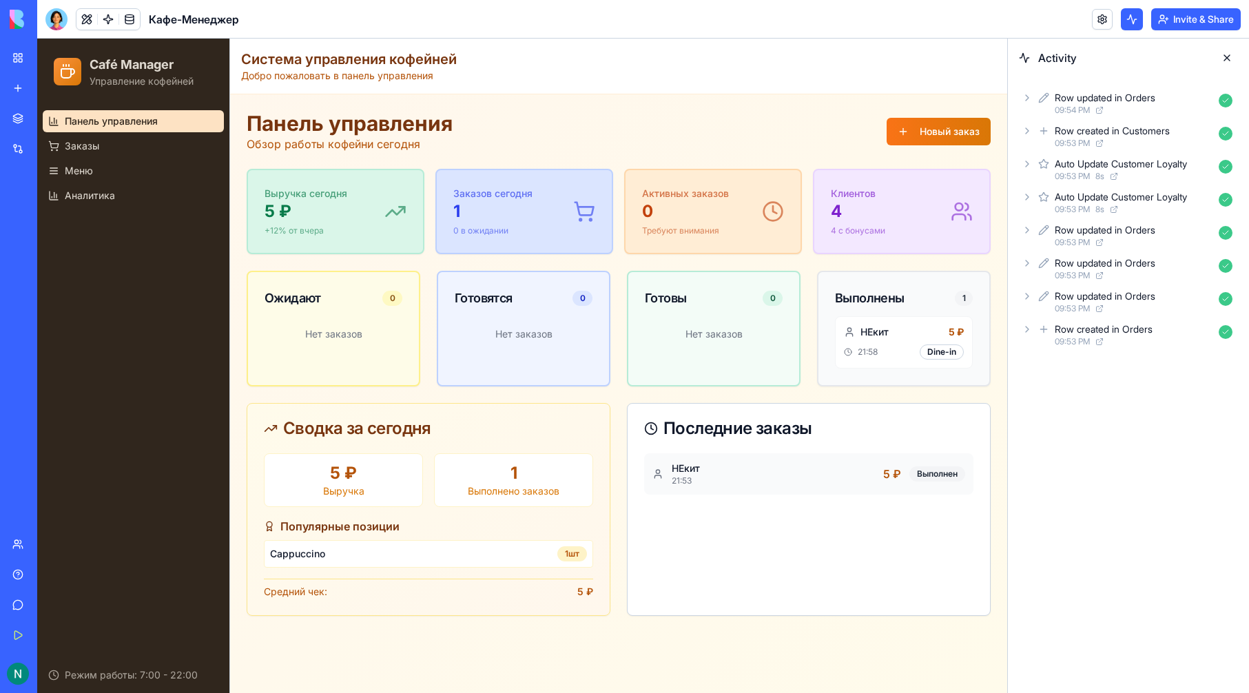
click at [1130, 21] on button at bounding box center [1132, 19] width 22 height 22
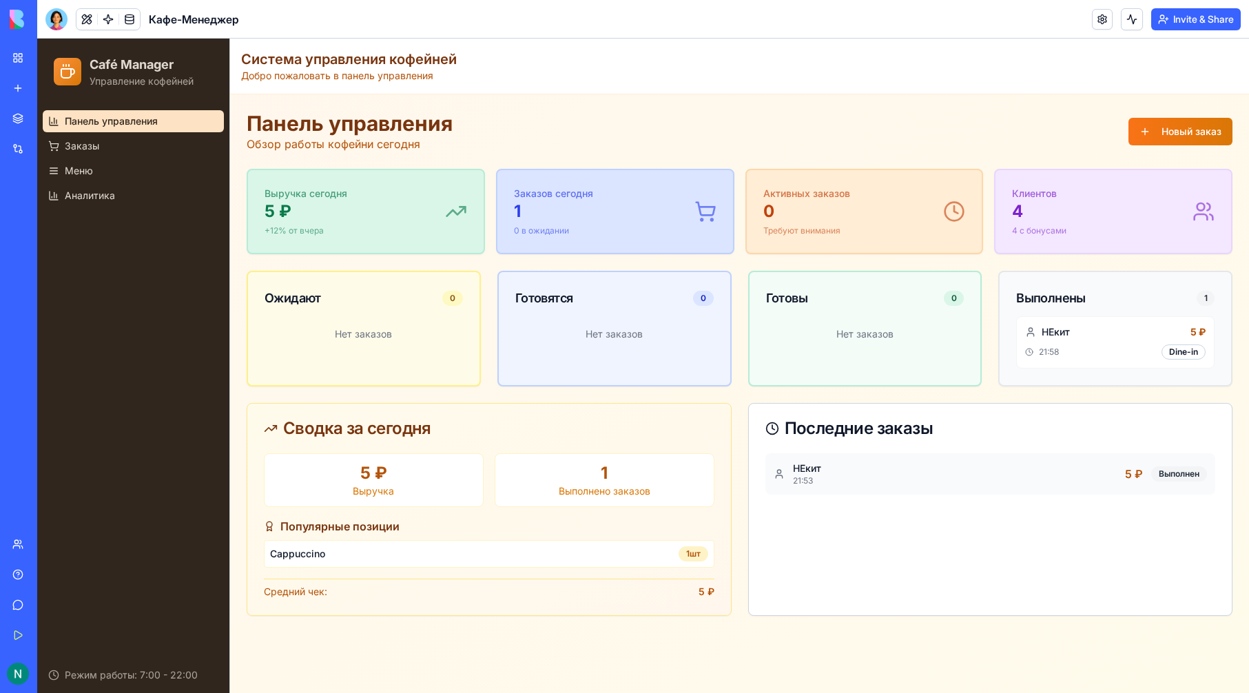
click at [20, 53] on link "My Workspace" at bounding box center [31, 58] width 55 height 28
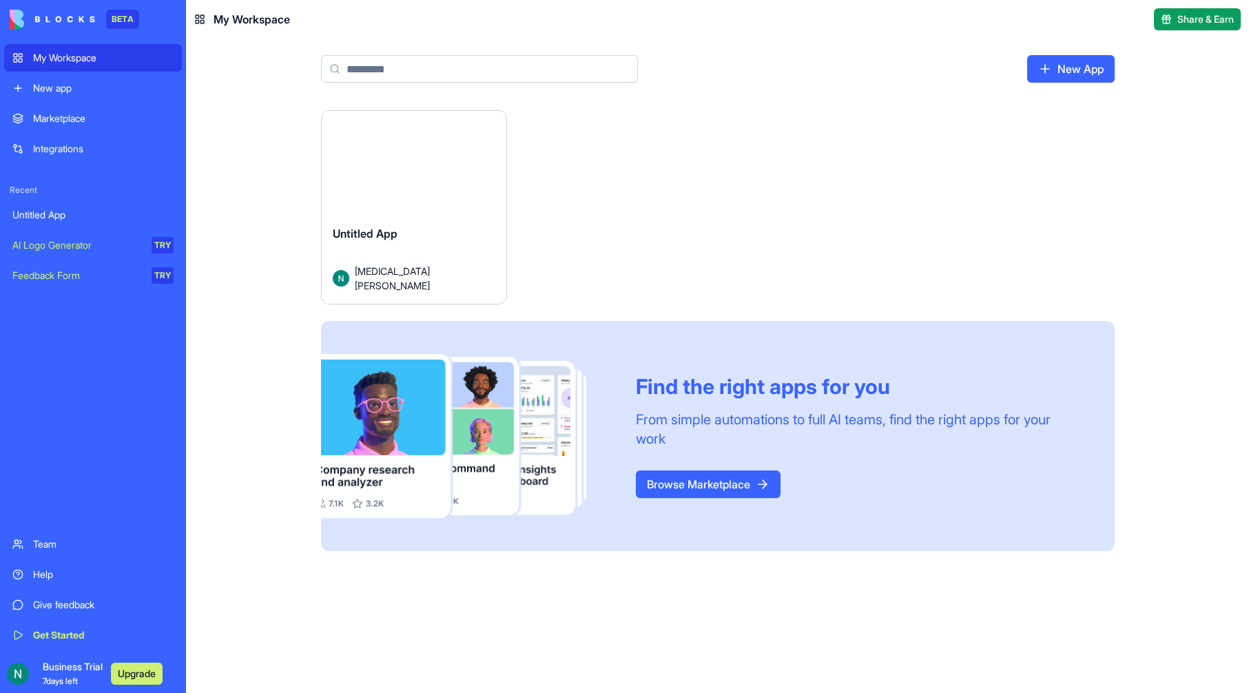
click at [458, 244] on div "Untitled App" at bounding box center [414, 244] width 163 height 39
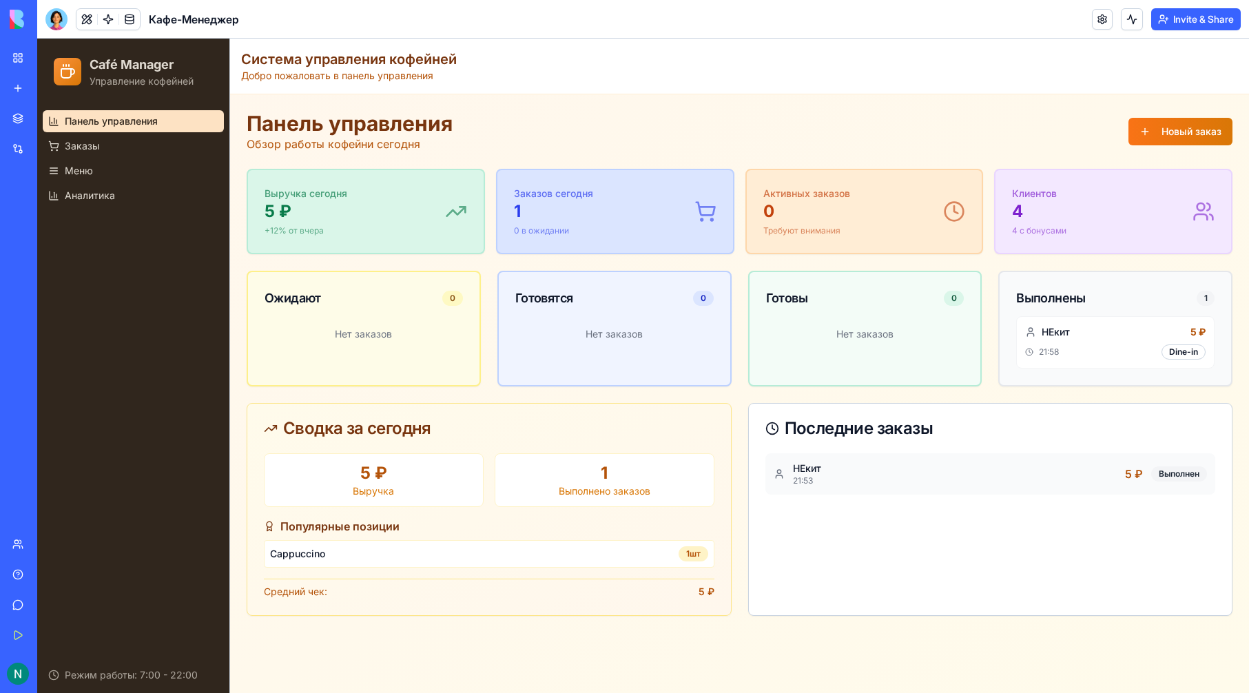
click at [19, 250] on div "AI Logo Generator" at bounding box center [15, 245] width 7 height 14
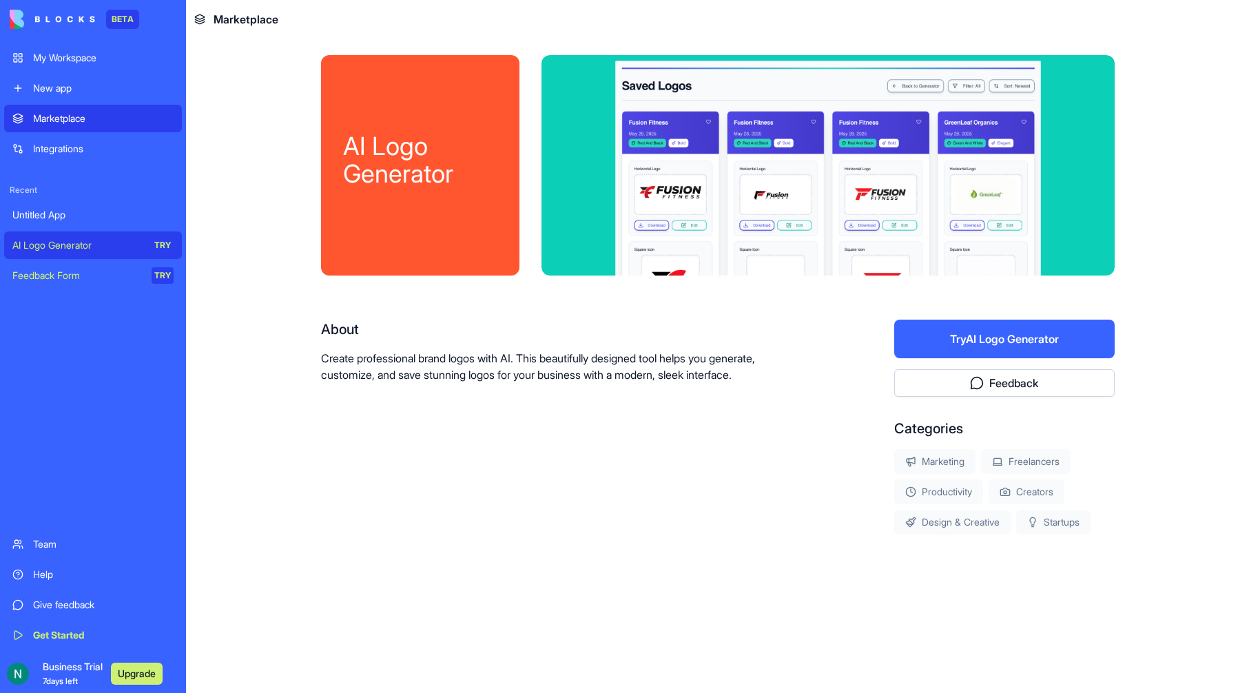
click at [105, 212] on div "Untitled App" at bounding box center [92, 215] width 161 height 14
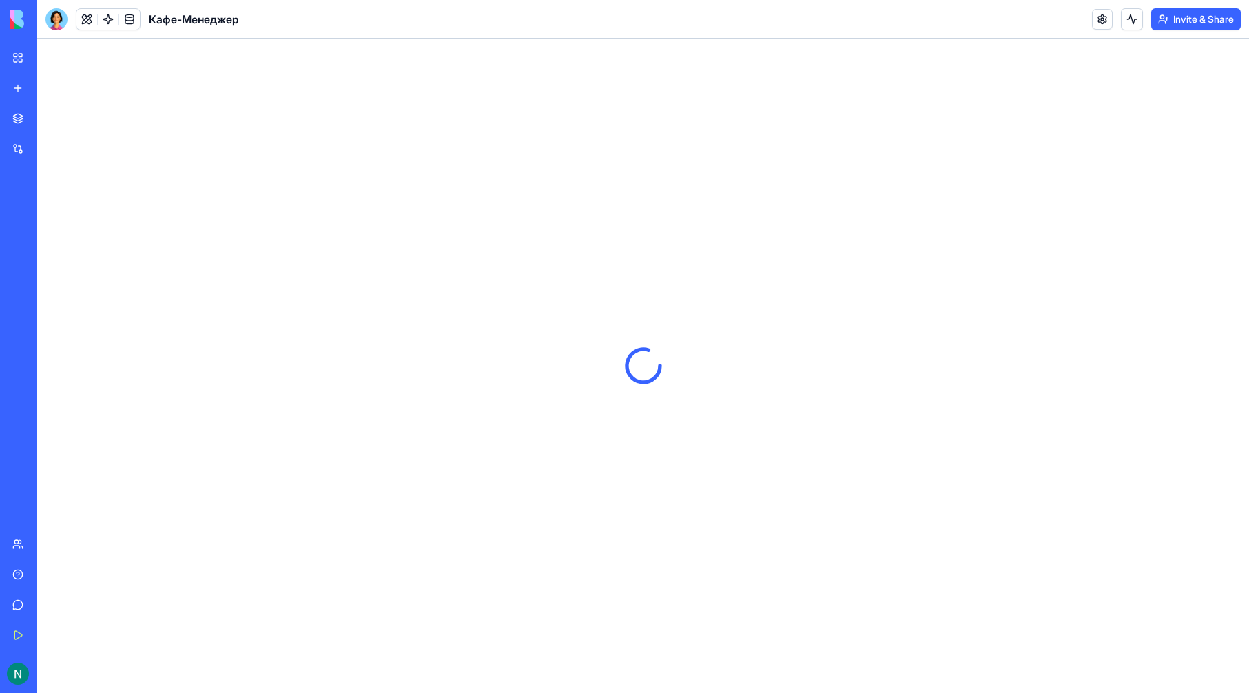
click at [51, 60] on div "My Workspace" at bounding box center [42, 58] width 18 height 14
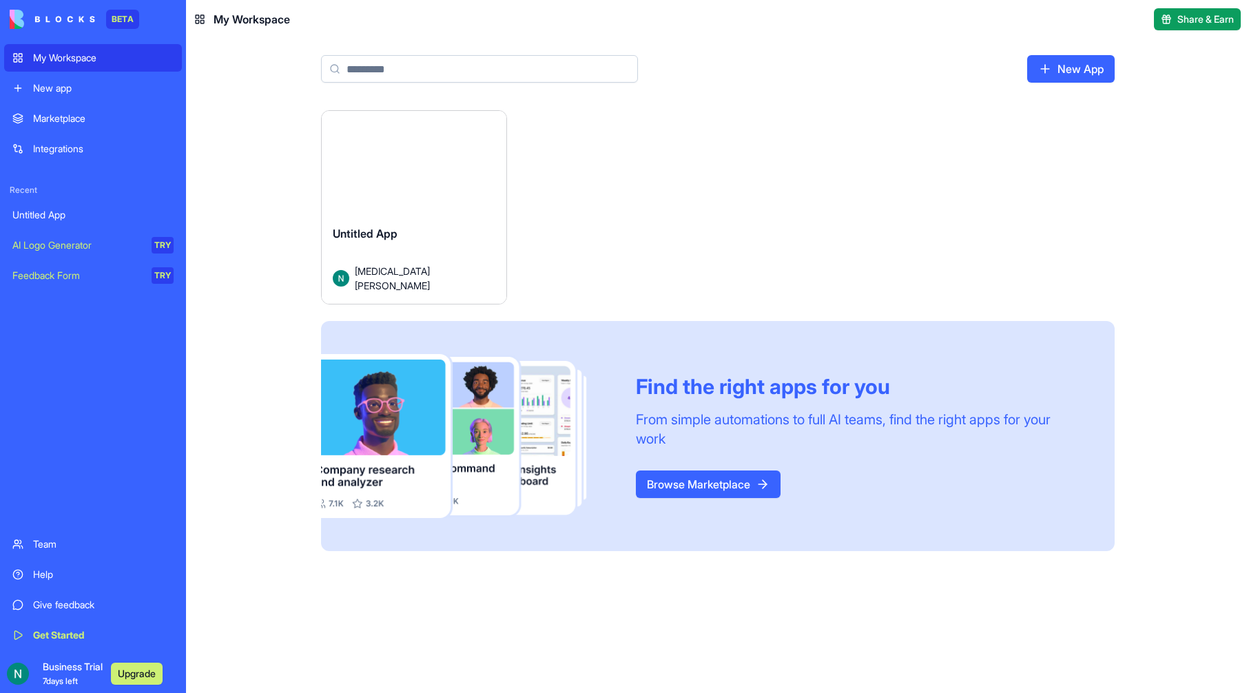
click at [451, 180] on button "Launch" at bounding box center [413, 169] width 103 height 28
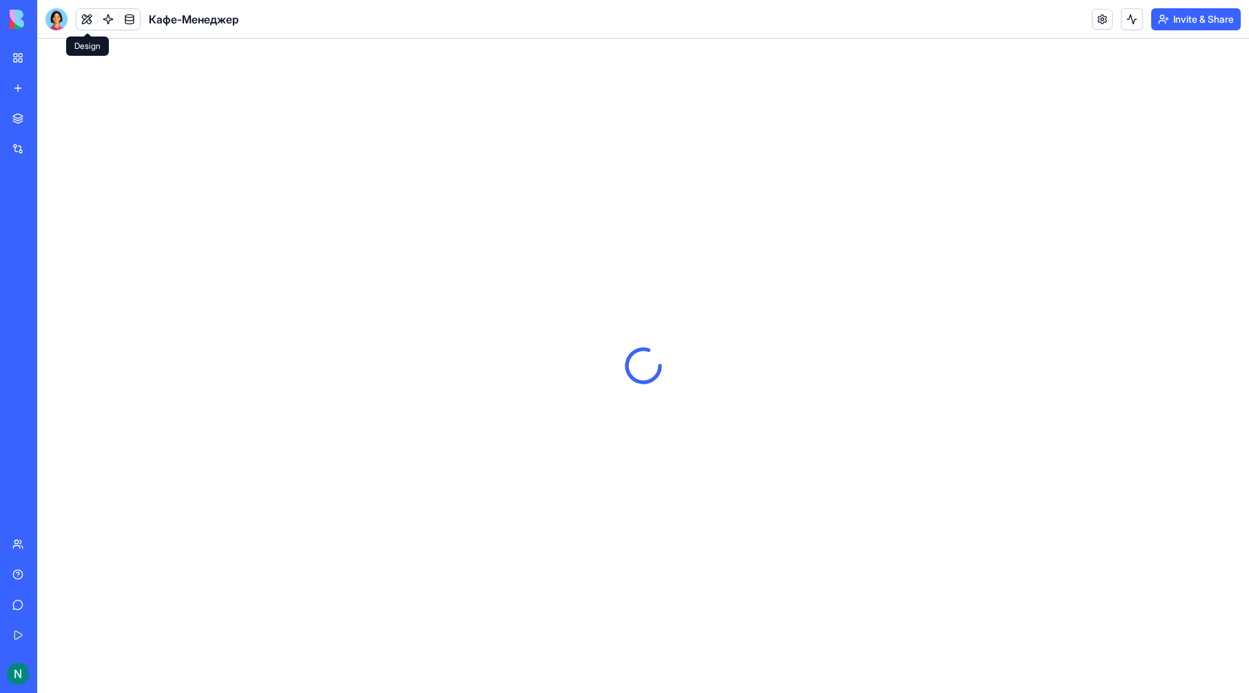
click at [61, 15] on div at bounding box center [56, 19] width 22 height 22
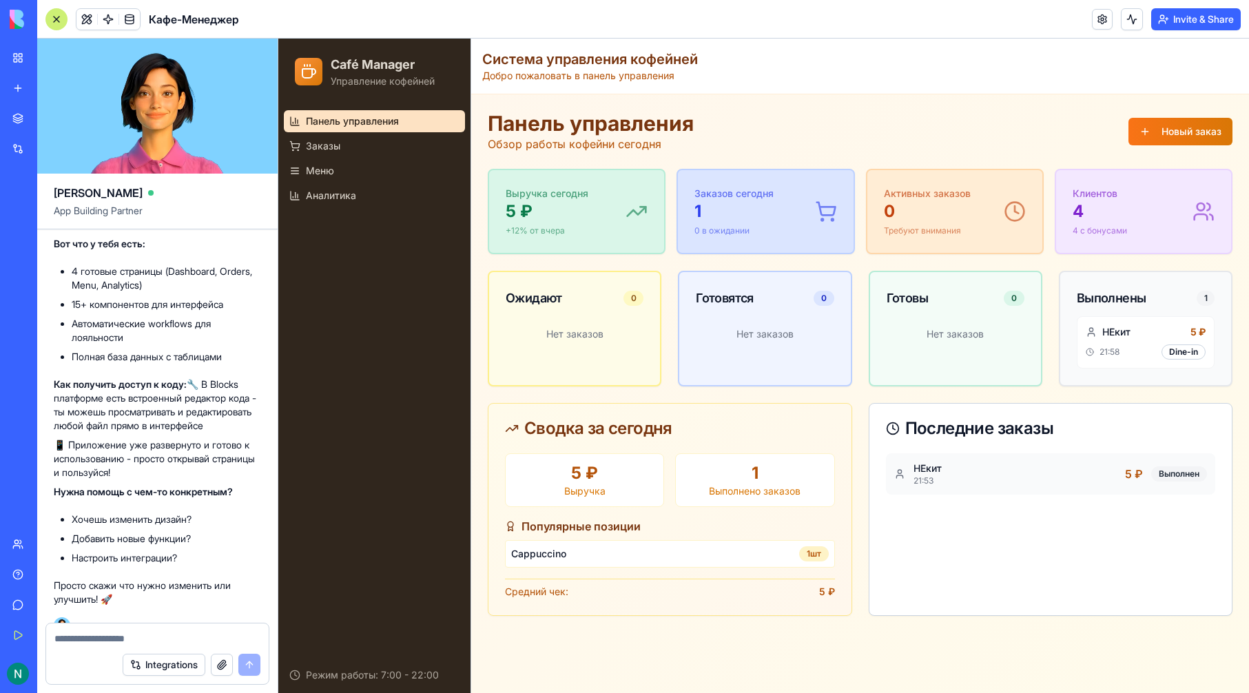
scroll to position [775, 0]
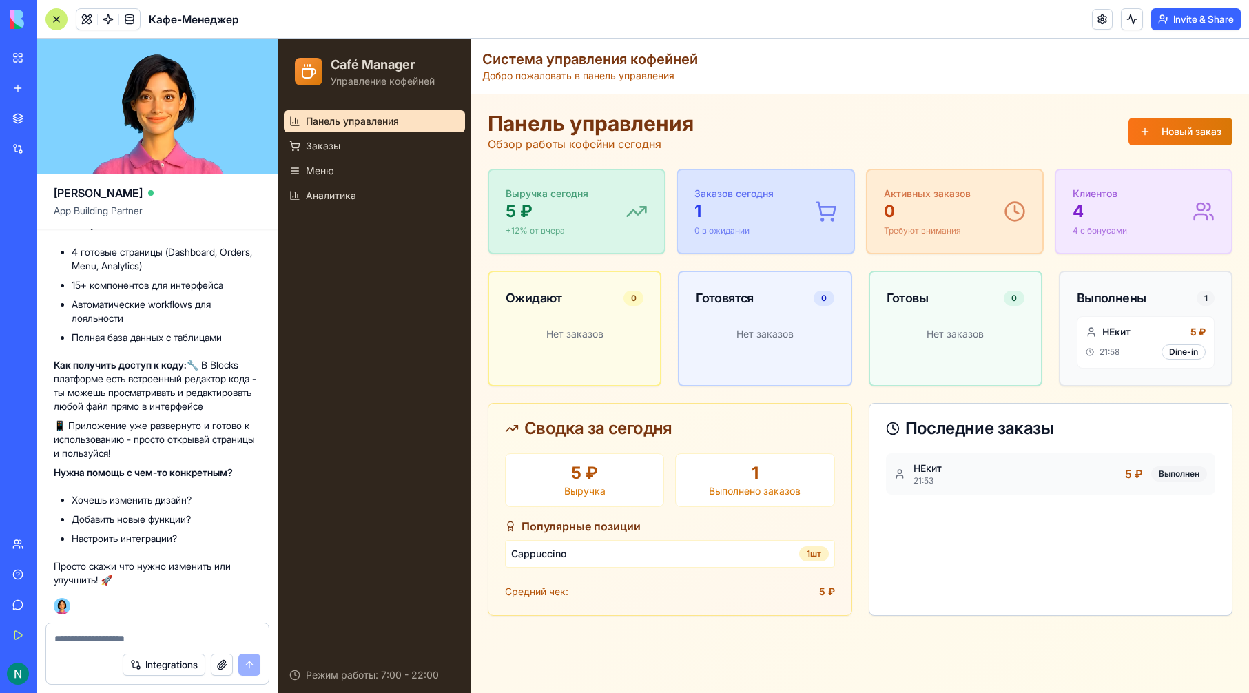
click at [184, 643] on textarea at bounding box center [157, 639] width 206 height 14
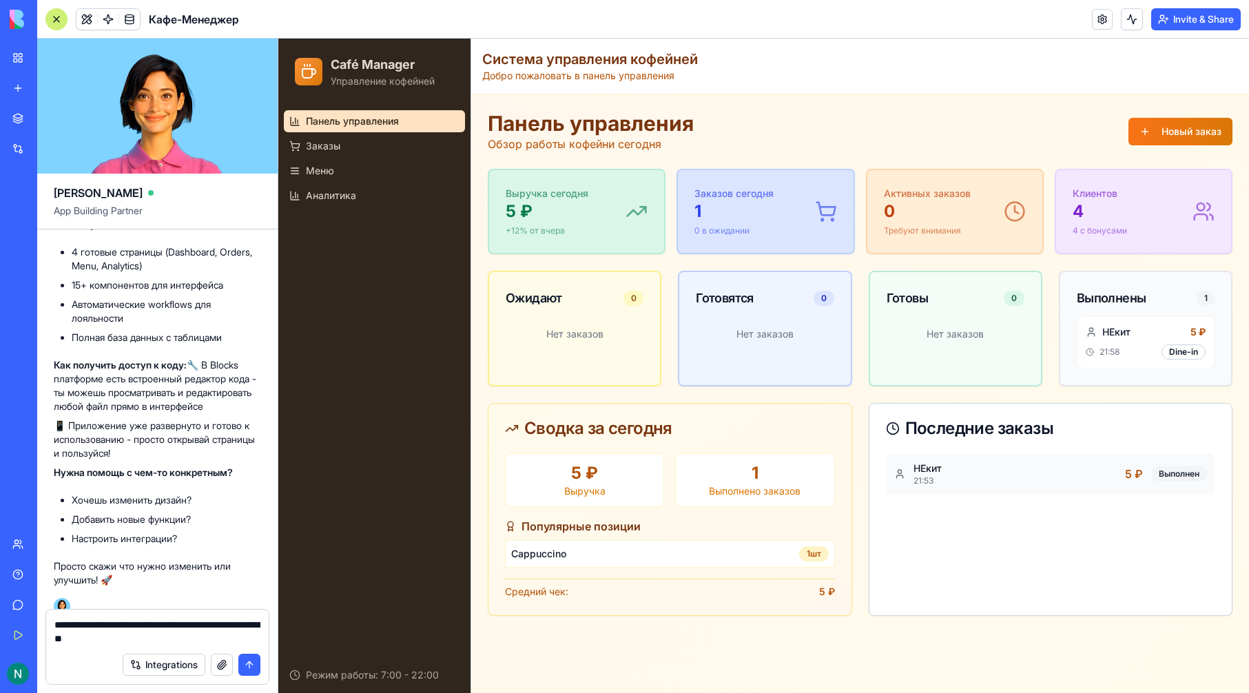
type textarea "**********"
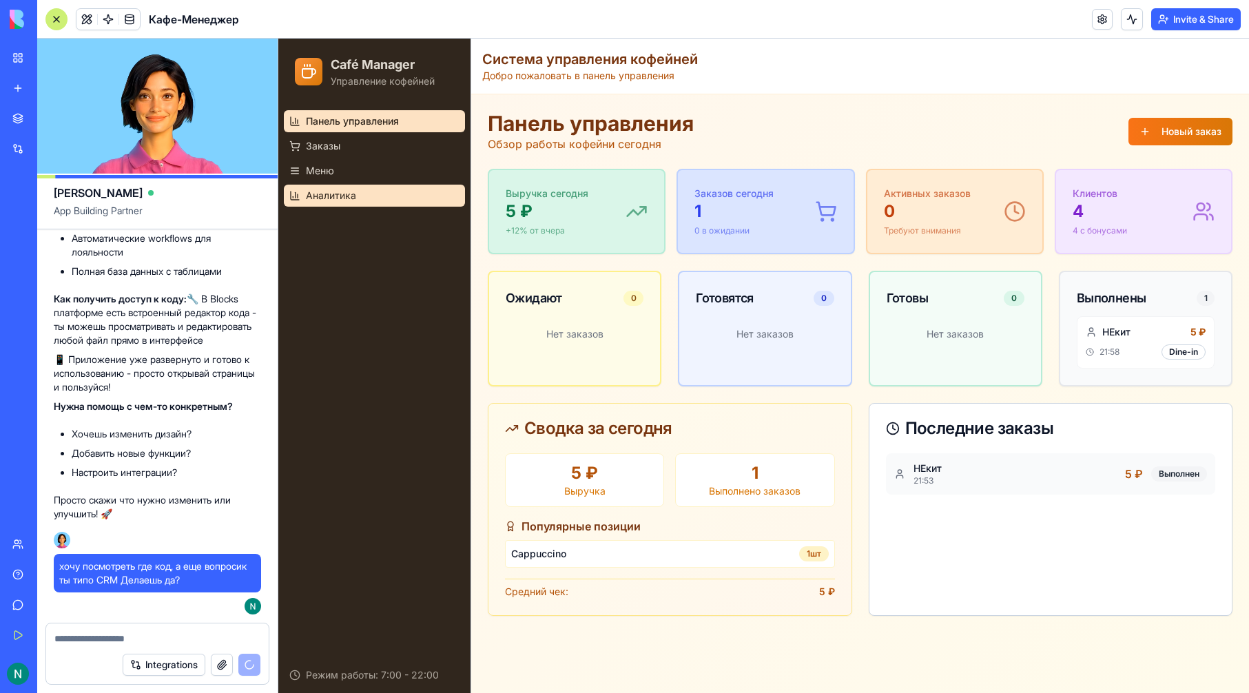
click at [358, 202] on link "Аналитика" at bounding box center [374, 196] width 181 height 22
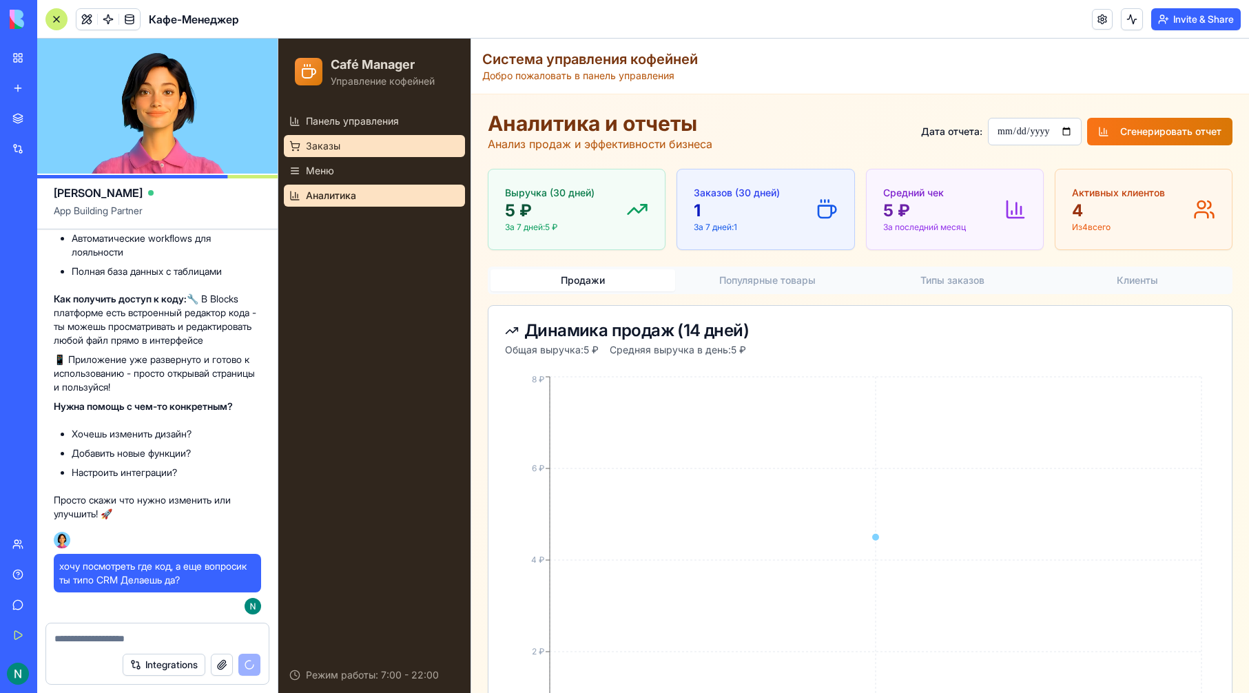
click at [381, 138] on link "Заказы" at bounding box center [374, 146] width 181 height 22
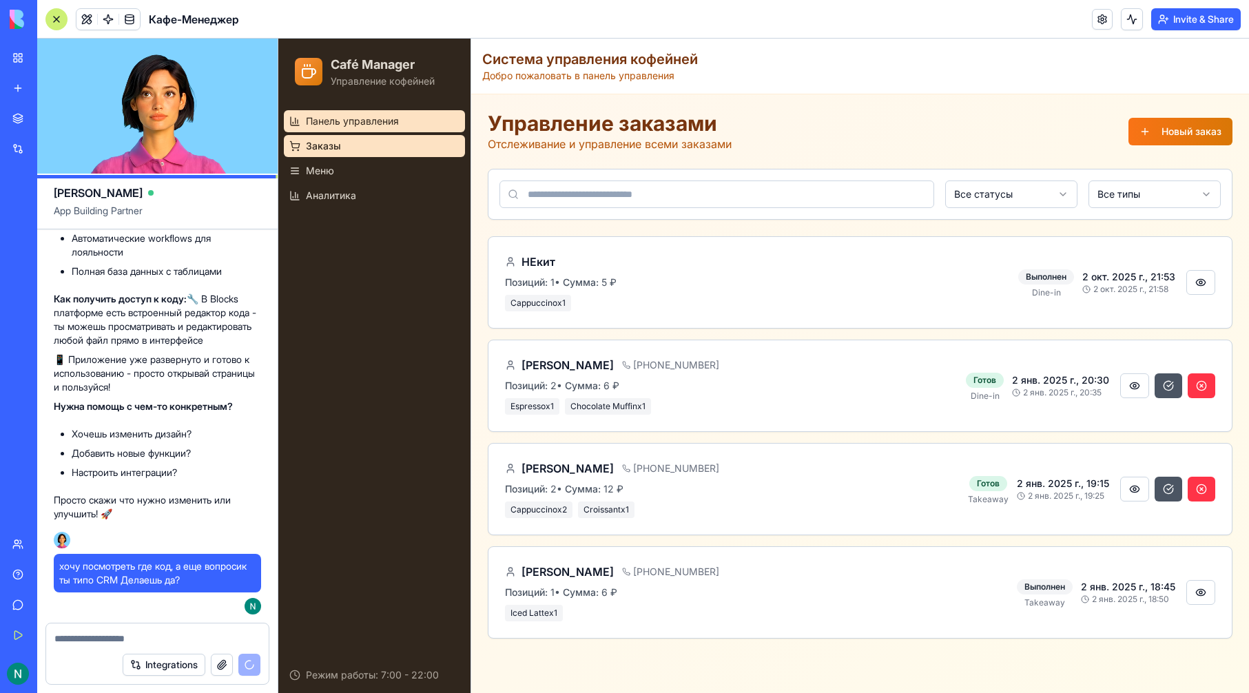
click at [379, 113] on link "Панель управления" at bounding box center [374, 121] width 181 height 22
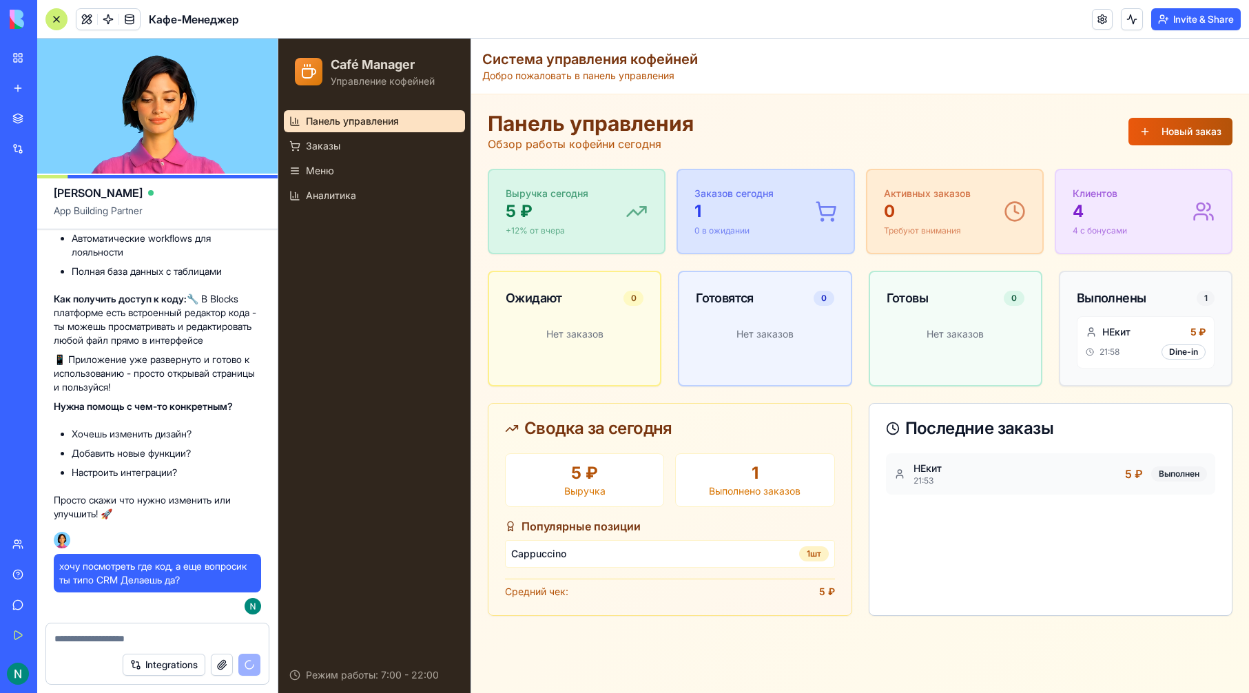
click at [1168, 127] on button "Новый заказ" at bounding box center [1180, 132] width 104 height 28
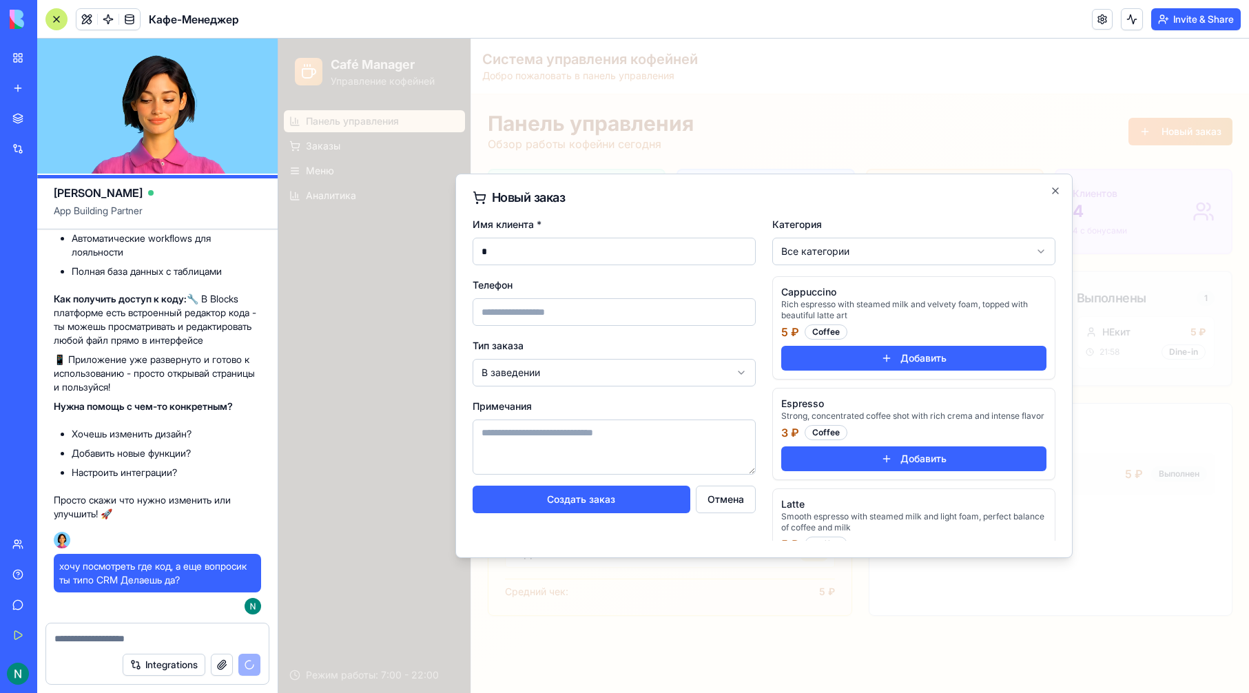
type input "*"
click at [652, 371] on body "Café Manager Управление кофейней Панель управления Заказы Меню Аналитика Режим …" at bounding box center [763, 366] width 971 height 654
click at [608, 449] on textarea "Примечания" at bounding box center [614, 446] width 283 height 55
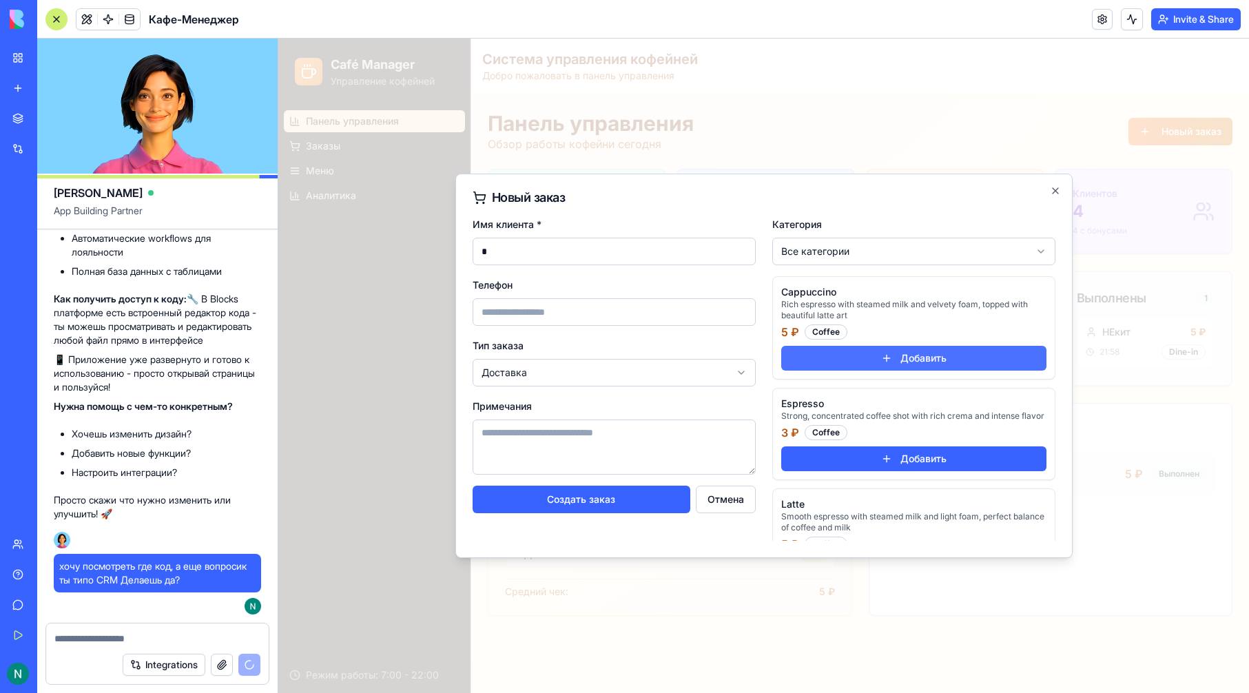
click at [876, 364] on button "Добавить" at bounding box center [913, 358] width 265 height 25
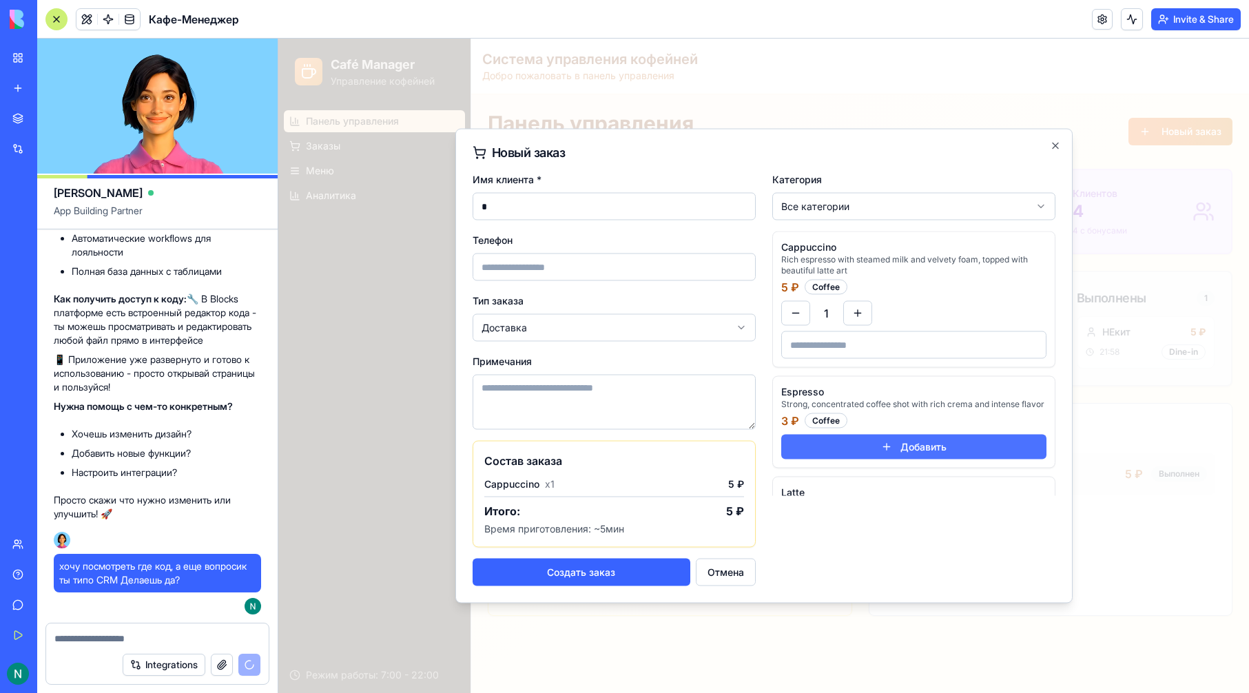
click at [889, 447] on button "Добавить" at bounding box center [913, 447] width 265 height 25
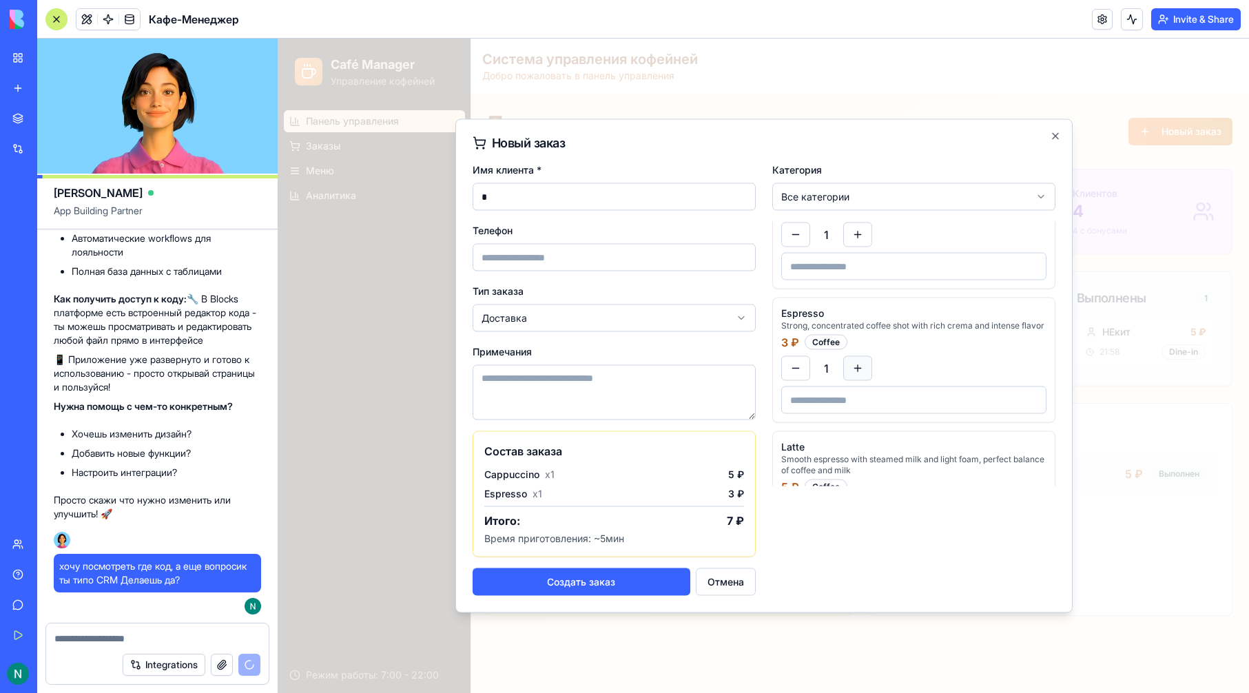
click at [861, 381] on button at bounding box center [857, 368] width 29 height 25
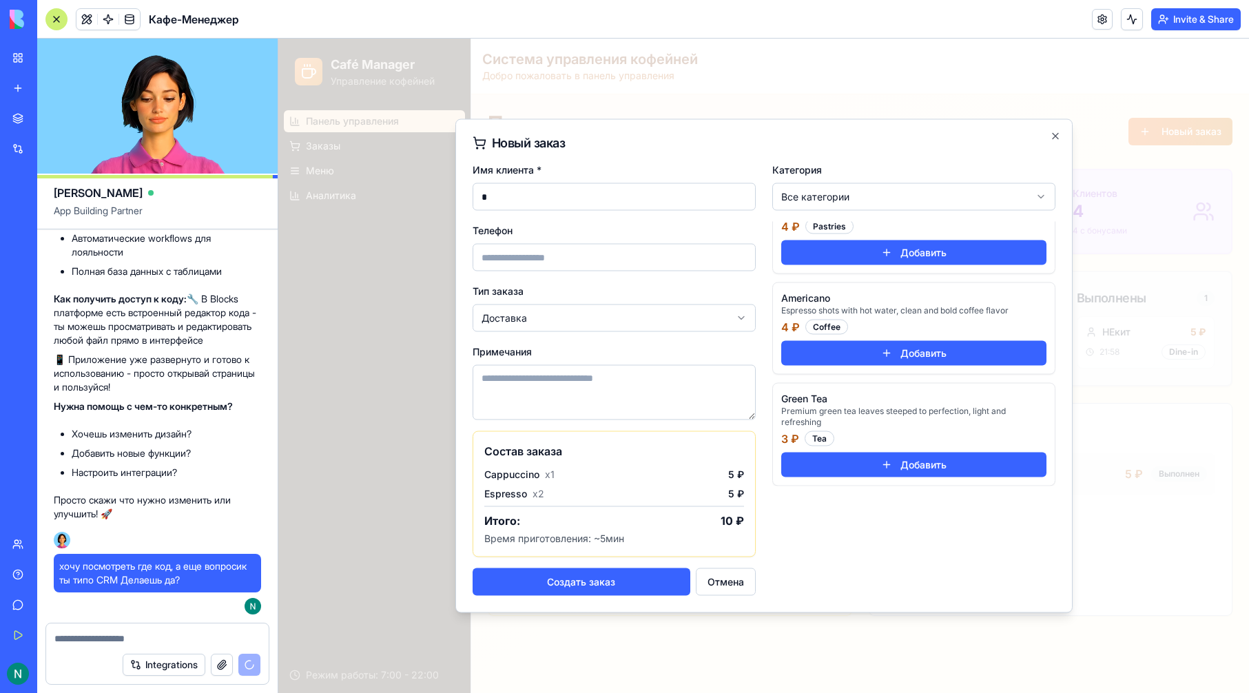
scroll to position [1282, 0]
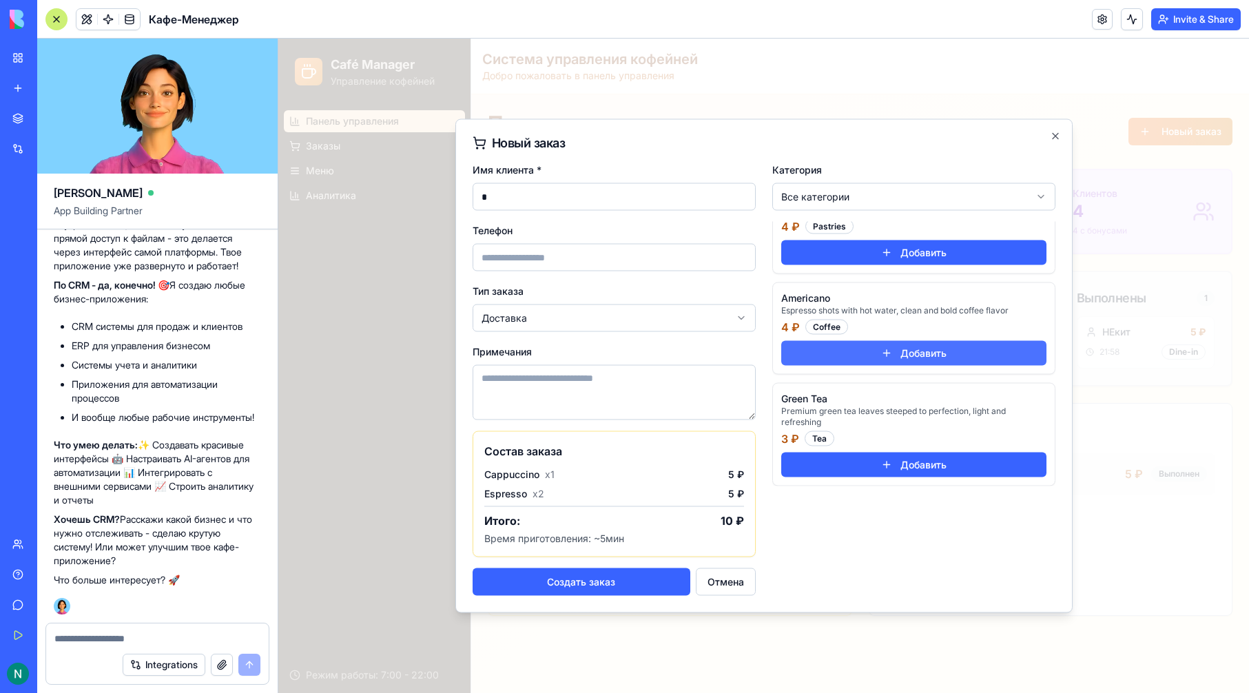
click at [866, 360] on button "Добавить" at bounding box center [913, 353] width 265 height 25
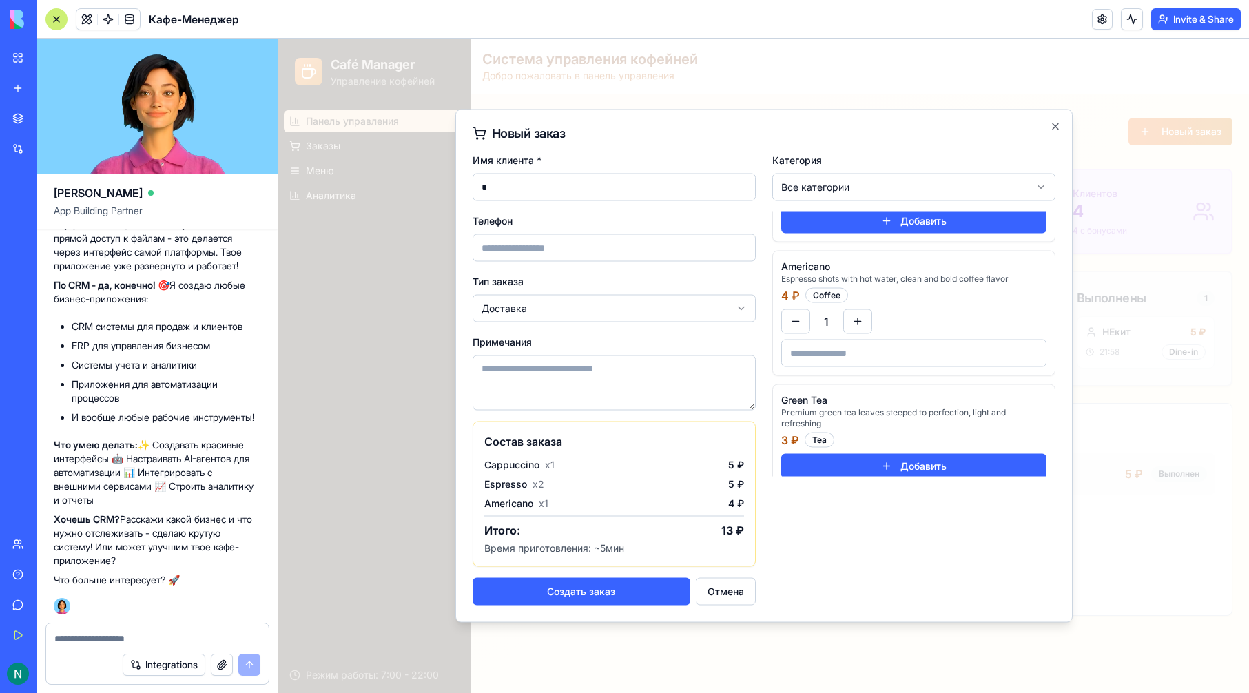
click at [852, 362] on input at bounding box center [913, 354] width 265 height 28
click at [858, 334] on button at bounding box center [857, 321] width 29 height 25
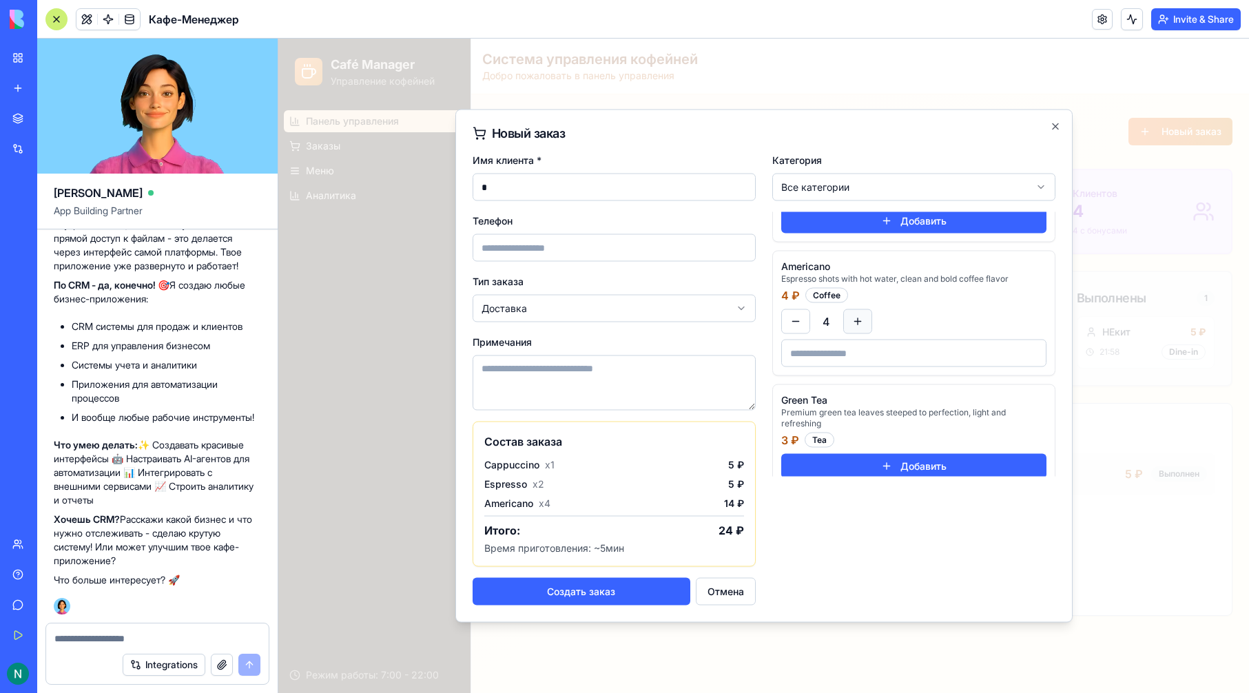
click at [858, 334] on button at bounding box center [857, 321] width 29 height 25
click at [641, 594] on button "Создать заказ" at bounding box center [582, 592] width 218 height 28
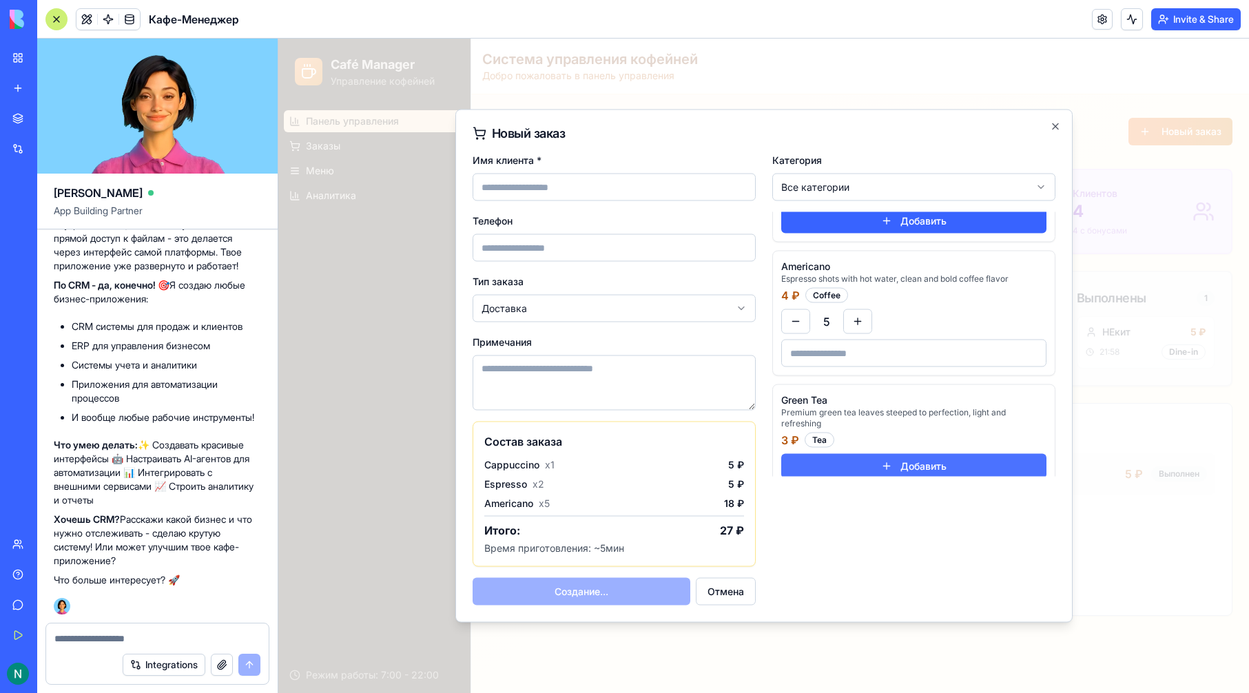
scroll to position [609, 0]
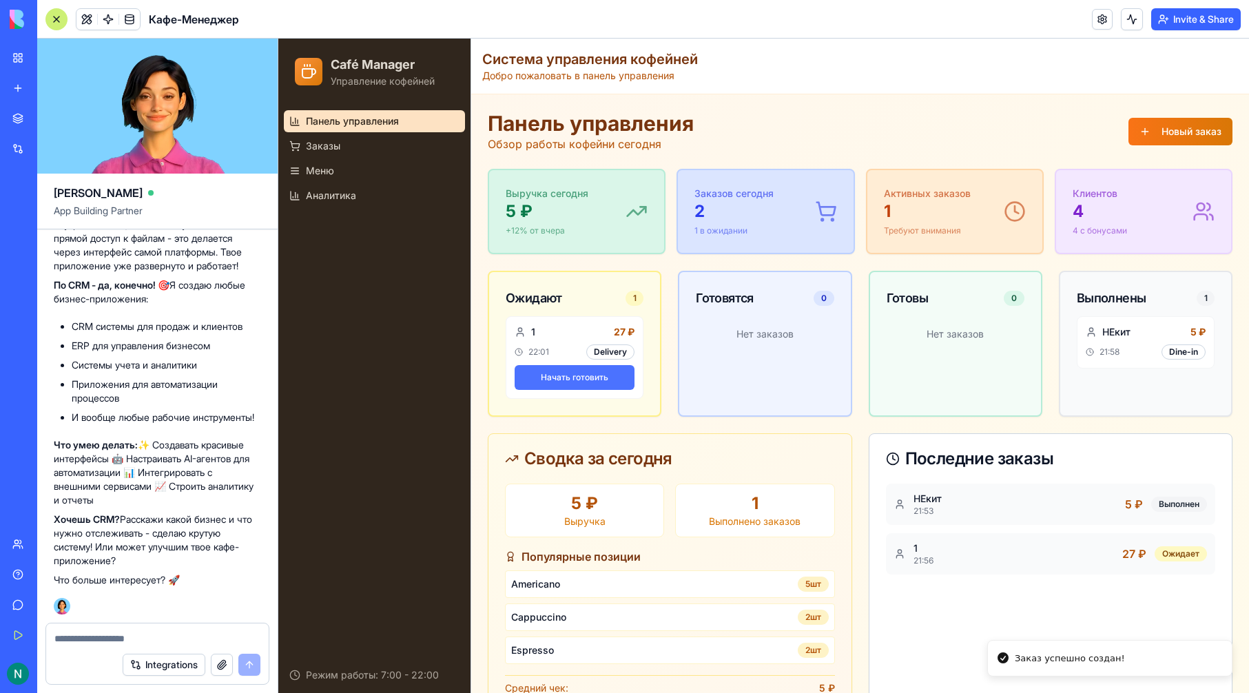
click at [594, 382] on button "Начать готовить" at bounding box center [575, 377] width 120 height 25
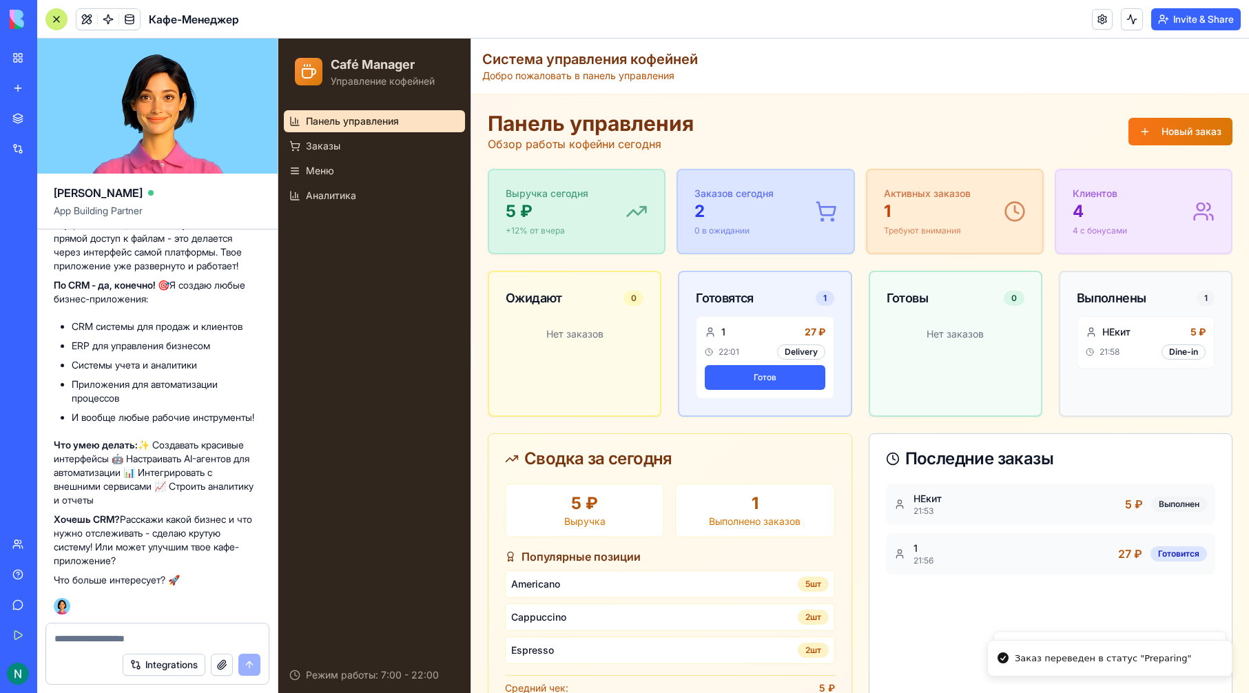
click at [774, 368] on button "Готов" at bounding box center [765, 377] width 120 height 25
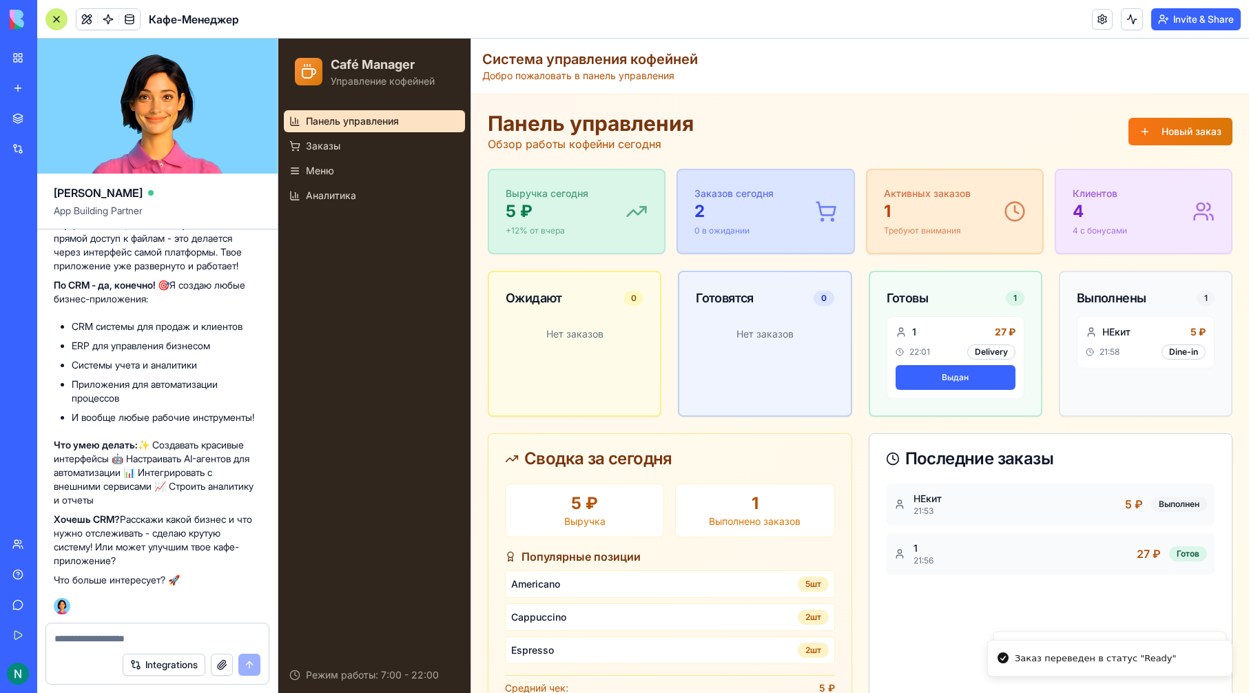
click at [964, 375] on button "Выдан" at bounding box center [955, 377] width 120 height 25
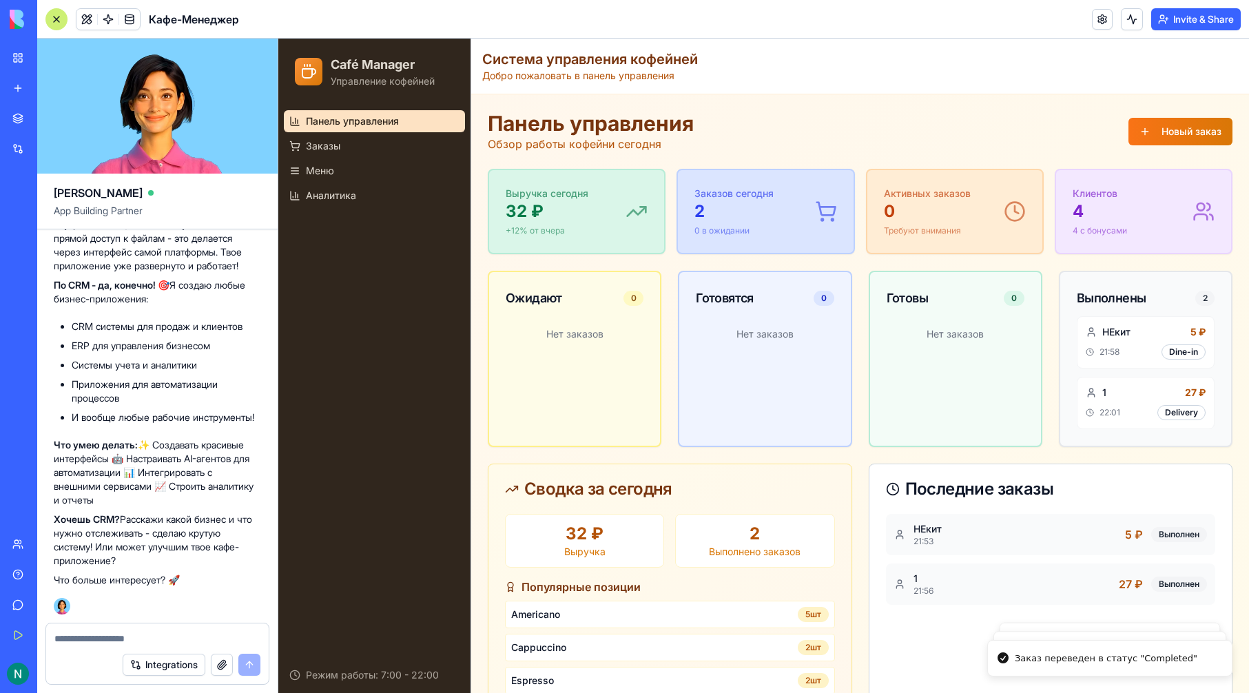
click at [1123, 380] on div "1 27 ₽ 22:01 Delivery" at bounding box center [1146, 403] width 138 height 52
click at [364, 185] on link "Аналитика" at bounding box center [374, 196] width 181 height 22
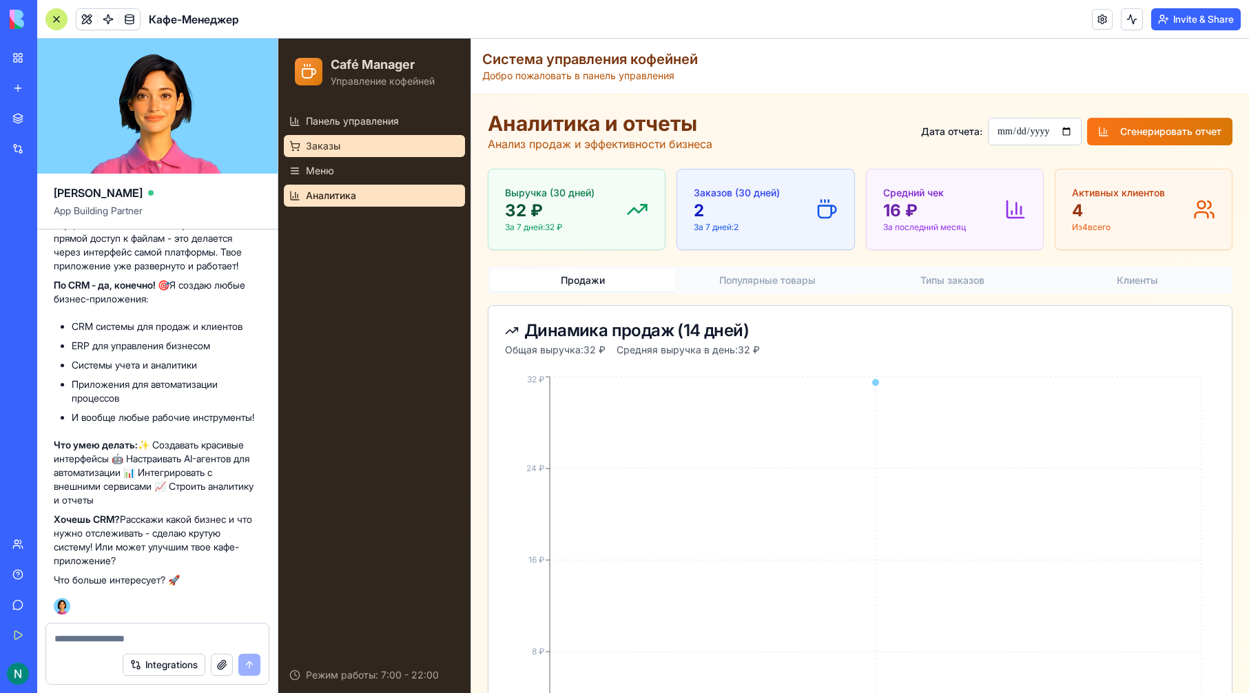
click at [362, 147] on link "Заказы" at bounding box center [374, 146] width 181 height 22
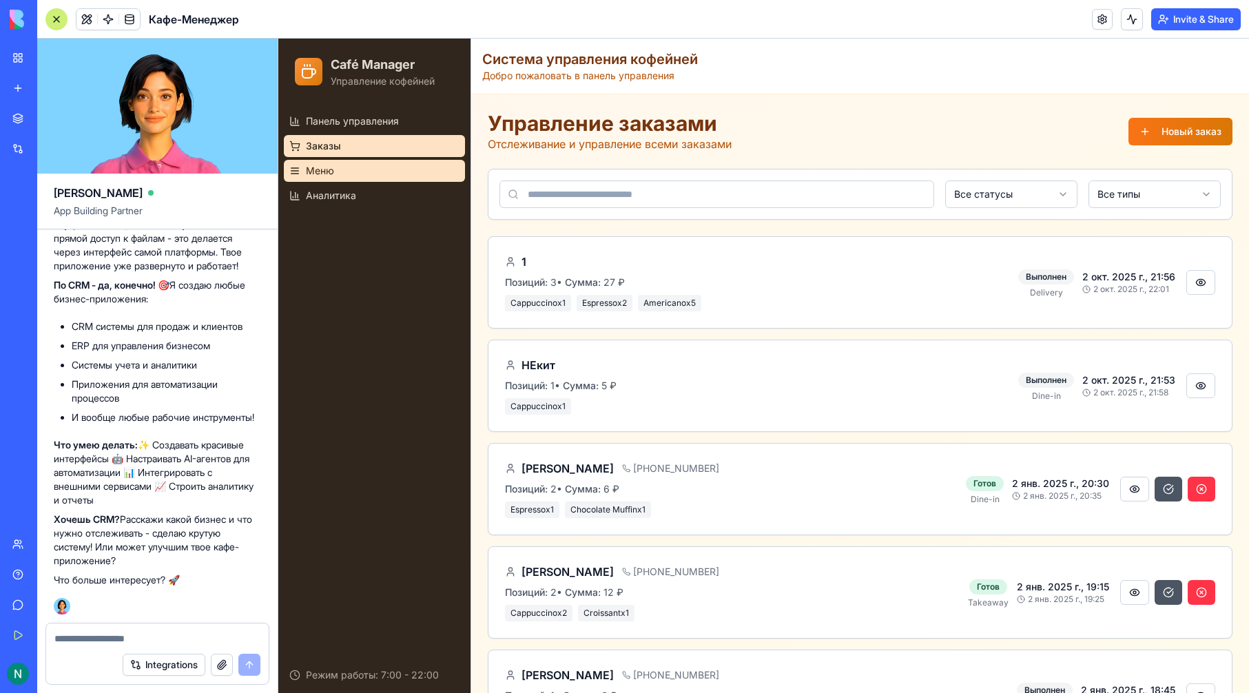
click at [362, 172] on link "Меню" at bounding box center [374, 171] width 181 height 22
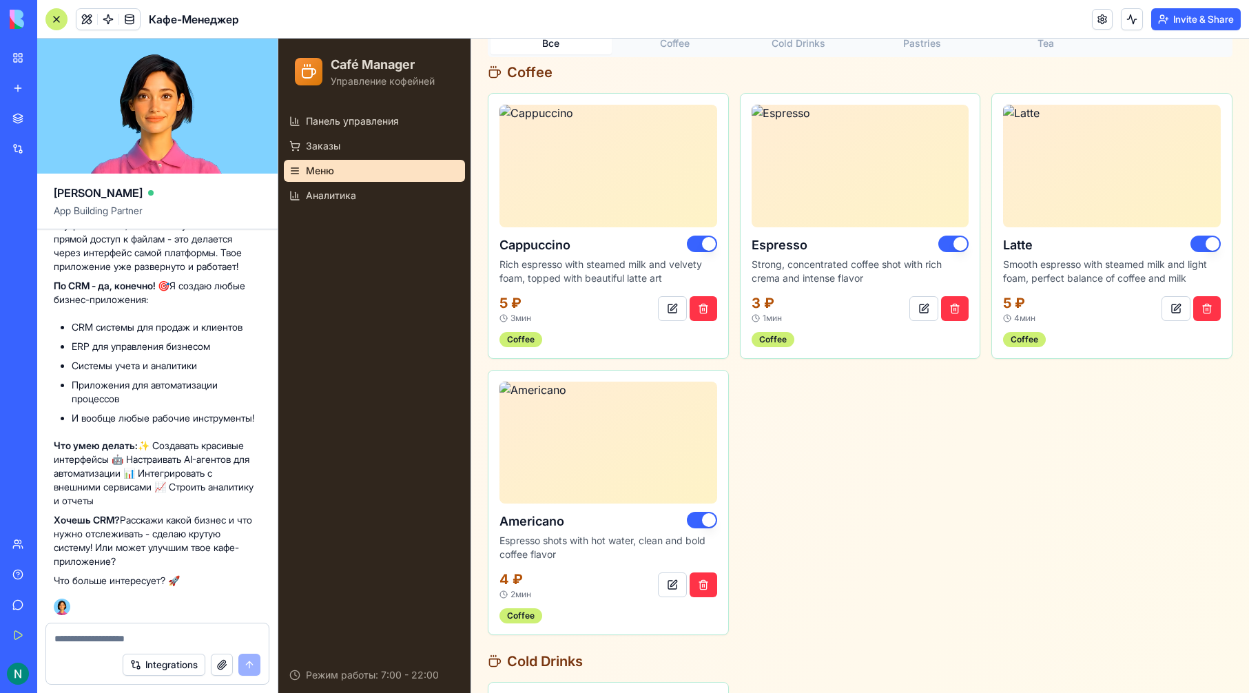
scroll to position [1282, 0]
click at [50, 203] on link "Untitled App" at bounding box center [31, 215] width 55 height 28
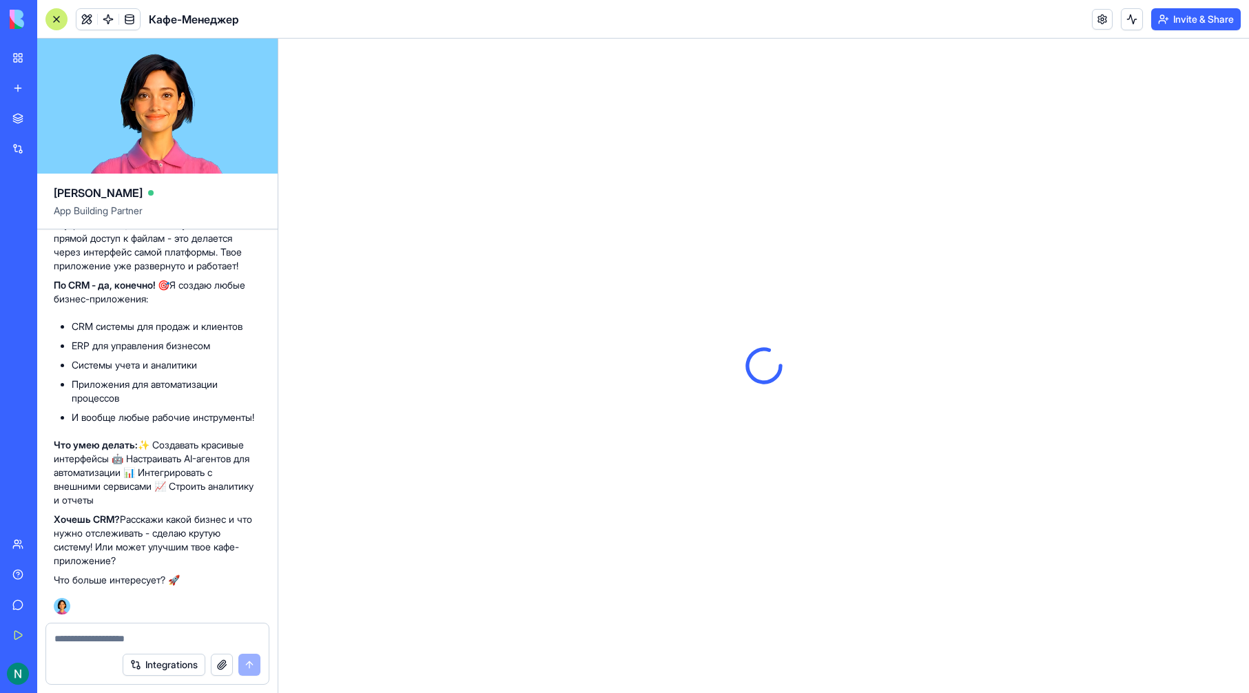
click at [50, 203] on link "Untitled App" at bounding box center [31, 215] width 55 height 28
click at [238, 477] on p "Что умею делать: ✨ Создавать красивые интерфейсы 🤖 Настраивать AI-агентов для а…" at bounding box center [157, 472] width 207 height 69
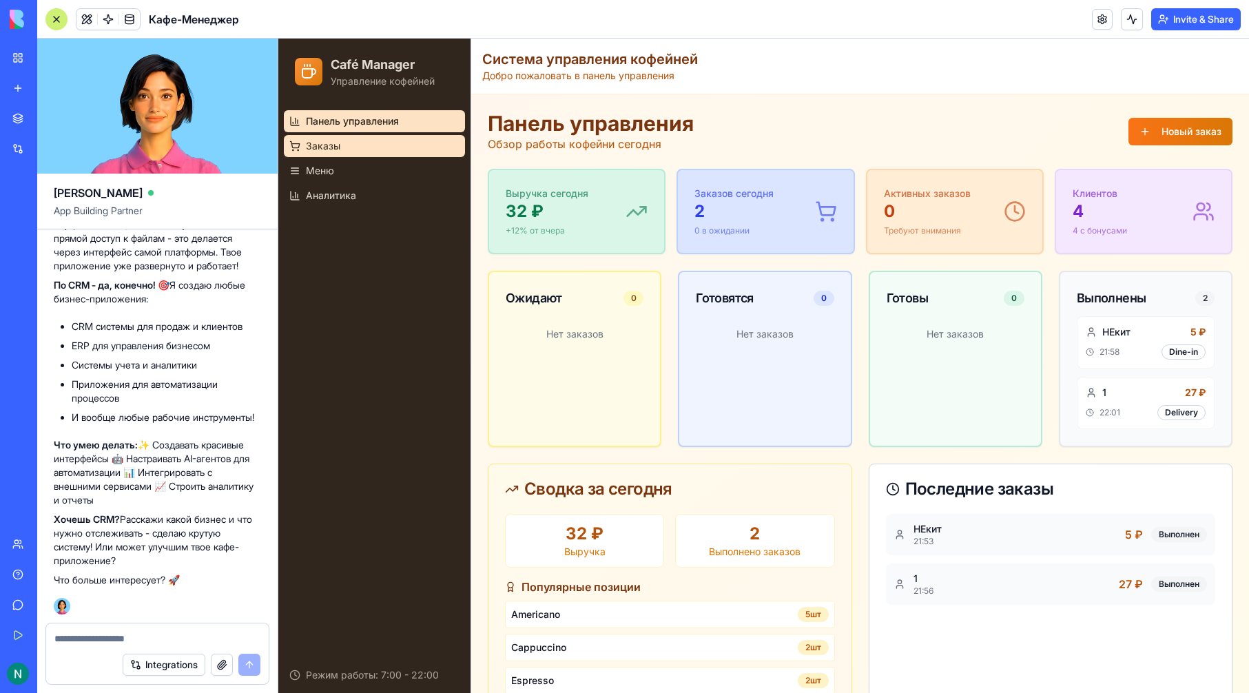
click at [344, 152] on link "Заказы" at bounding box center [374, 146] width 181 height 22
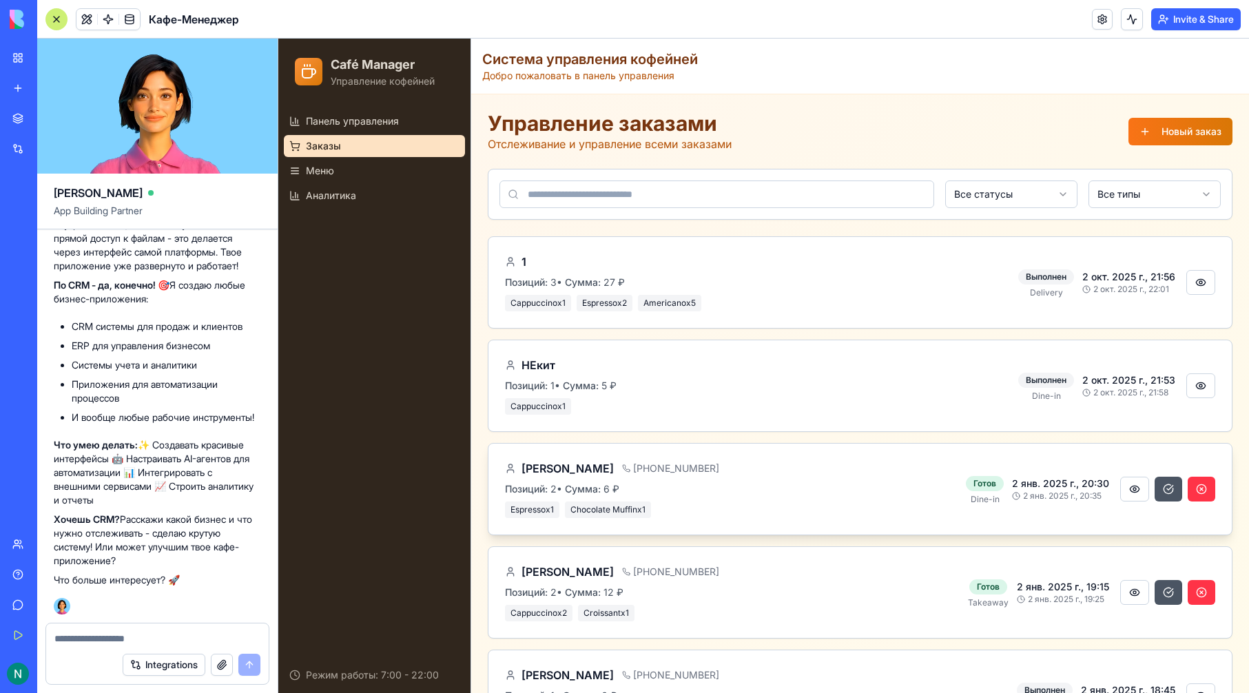
click at [1175, 490] on div at bounding box center [1167, 489] width 95 height 25
click at [1160, 494] on button at bounding box center [1168, 489] width 28 height 25
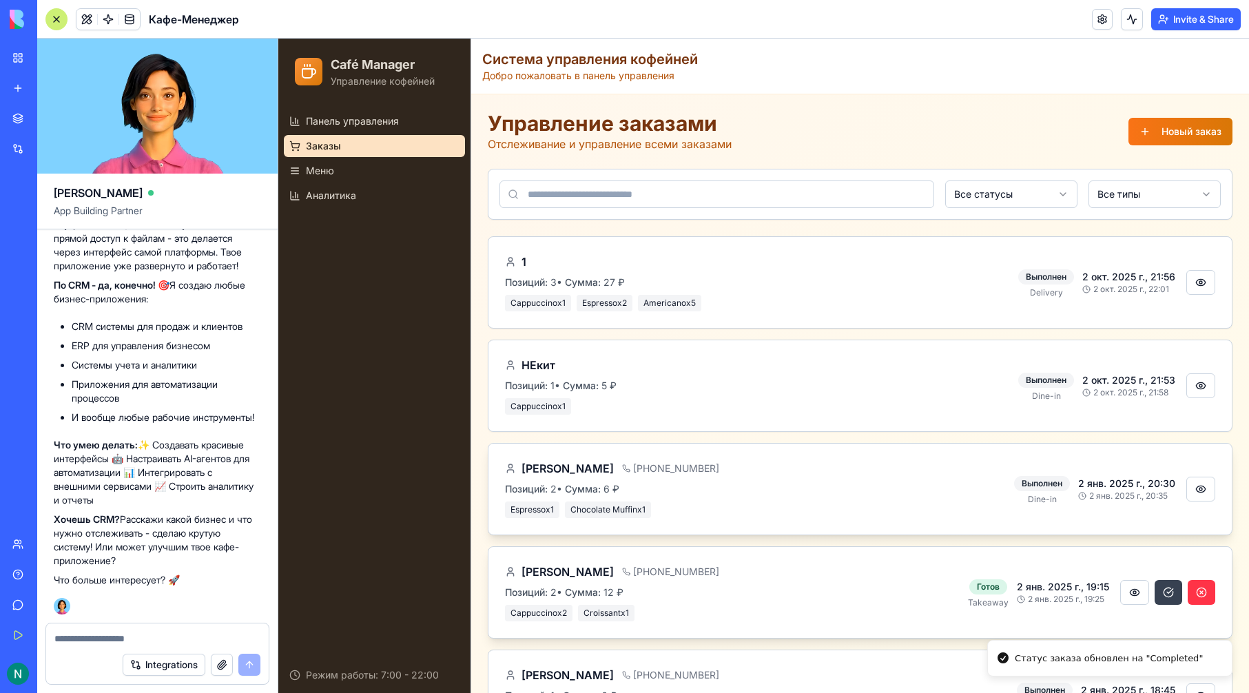
click at [1163, 590] on button at bounding box center [1168, 592] width 28 height 25
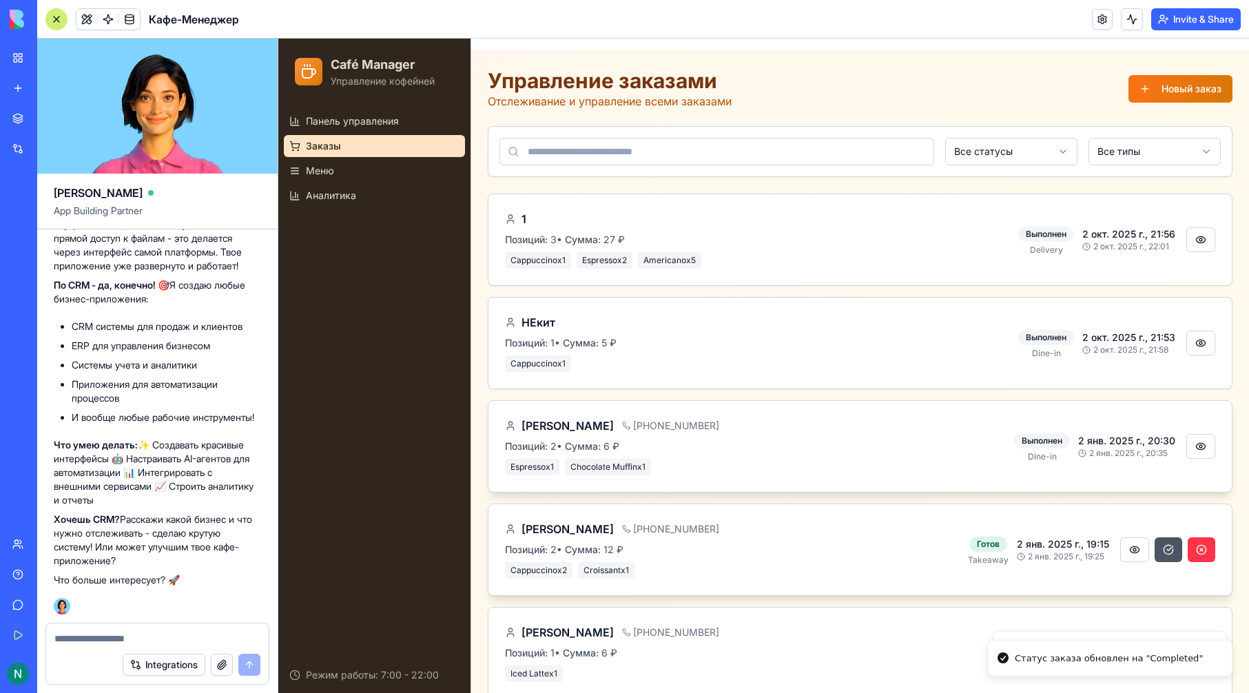
scroll to position [65, 0]
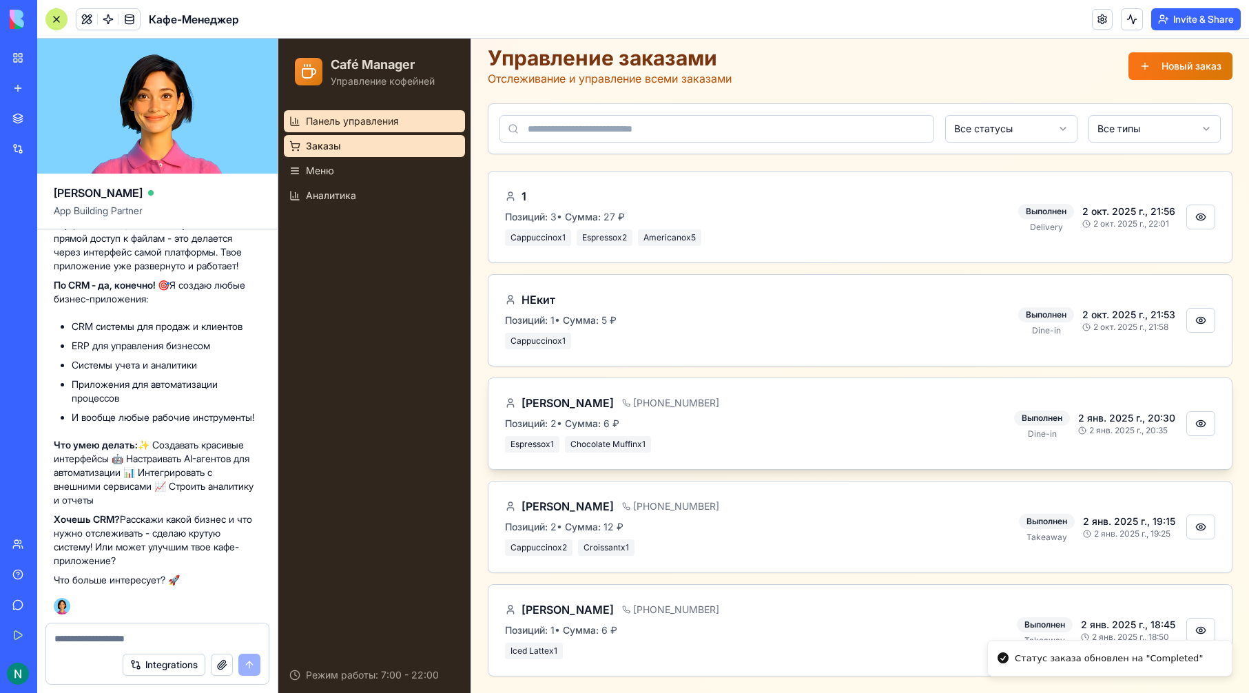
click at [373, 118] on span "Панель управления" at bounding box center [352, 121] width 93 height 14
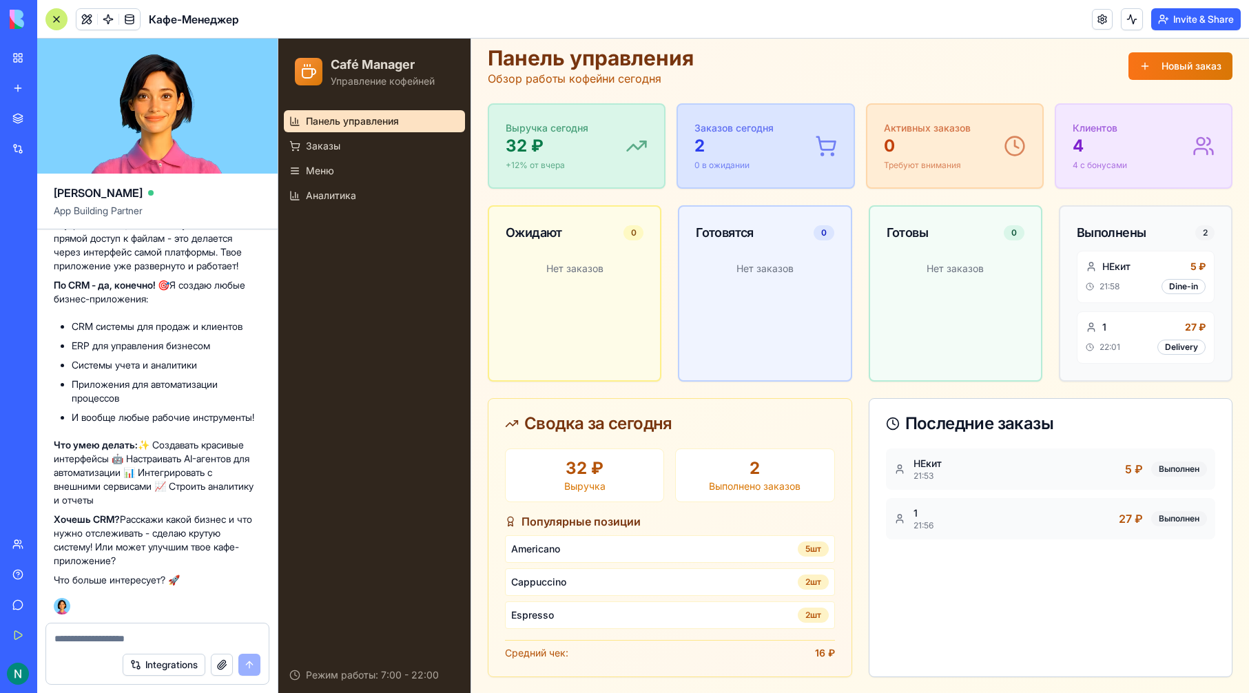
click at [805, 153] on div "Заказов сегодня 2 0 в ожидании" at bounding box center [765, 146] width 142 height 50
drag, startPoint x: 823, startPoint y: 147, endPoint x: 835, endPoint y: 148, distance: 11.8
click at [833, 148] on div "Заказов сегодня 2 0 в ожидании" at bounding box center [765, 146] width 175 height 83
drag, startPoint x: 897, startPoint y: 165, endPoint x: 995, endPoint y: 182, distance: 99.9
click at [993, 181] on div "Активных заказов 0 Требуют внимания" at bounding box center [954, 146] width 175 height 83
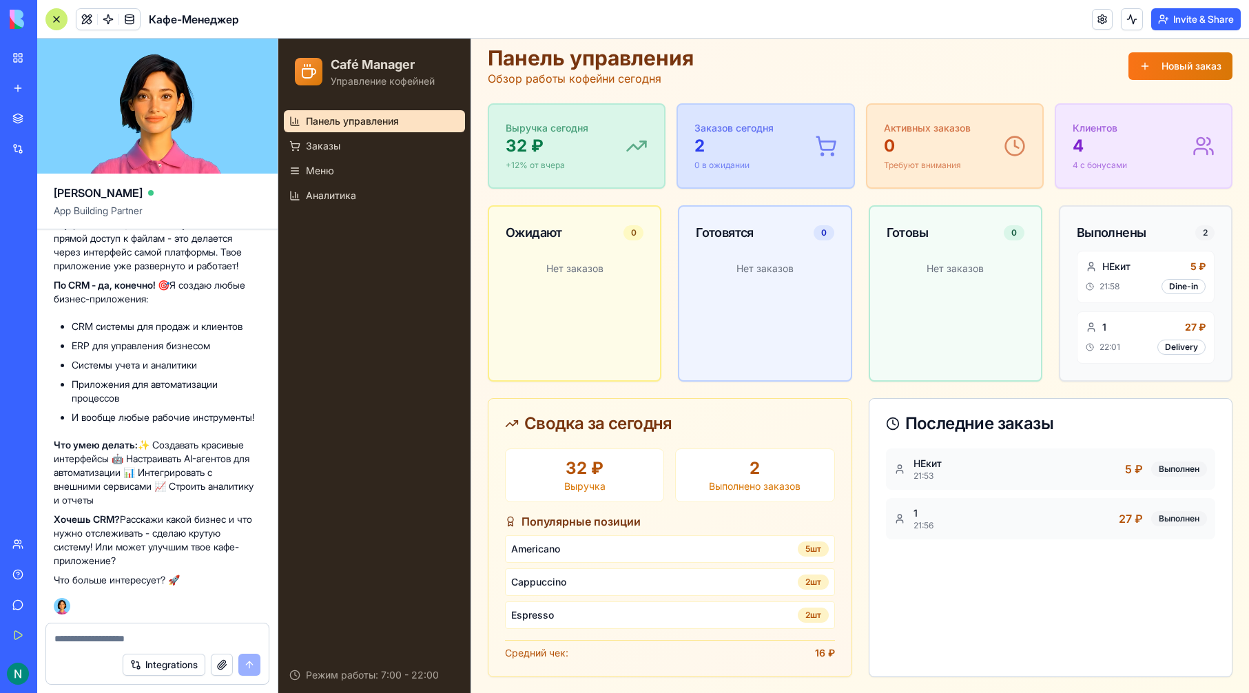
drag, startPoint x: 1027, startPoint y: 184, endPoint x: 1056, endPoint y: 184, distance: 28.9
click at [1028, 184] on div "Активных заказов 0 Требуют внимания" at bounding box center [954, 146] width 175 height 83
click at [1099, 185] on div "Клиентов 4 4 с бонусами" at bounding box center [1143, 146] width 175 height 83
click at [143, 624] on div at bounding box center [157, 634] width 222 height 22
click at [147, 632] on div at bounding box center [157, 634] width 222 height 22
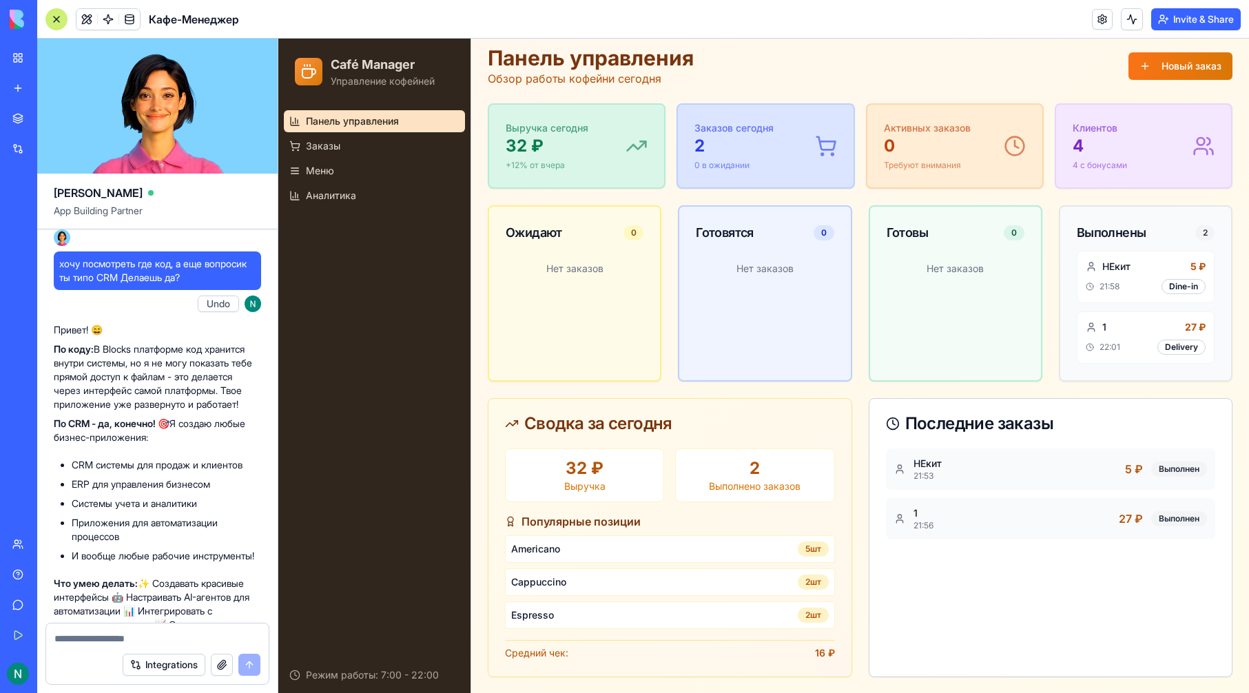
scroll to position [1006, 0]
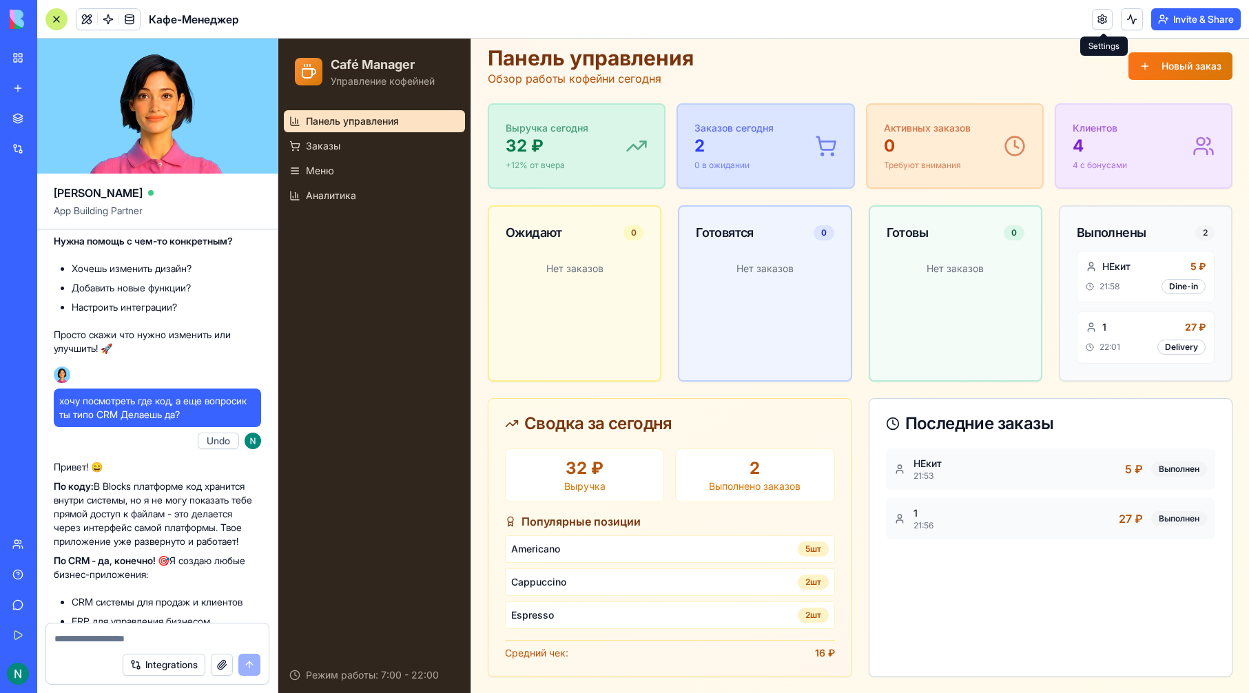
click at [1109, 17] on link at bounding box center [1102, 19] width 21 height 21
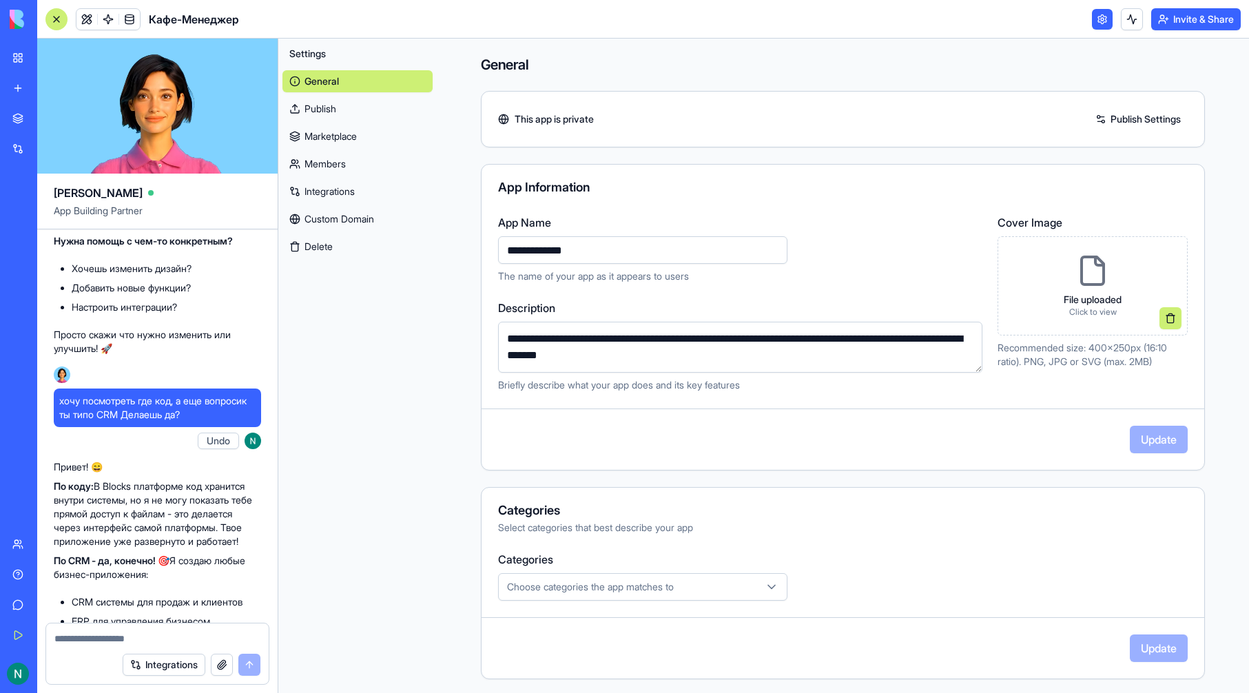
click at [1092, 17] on link at bounding box center [1102, 19] width 21 height 21
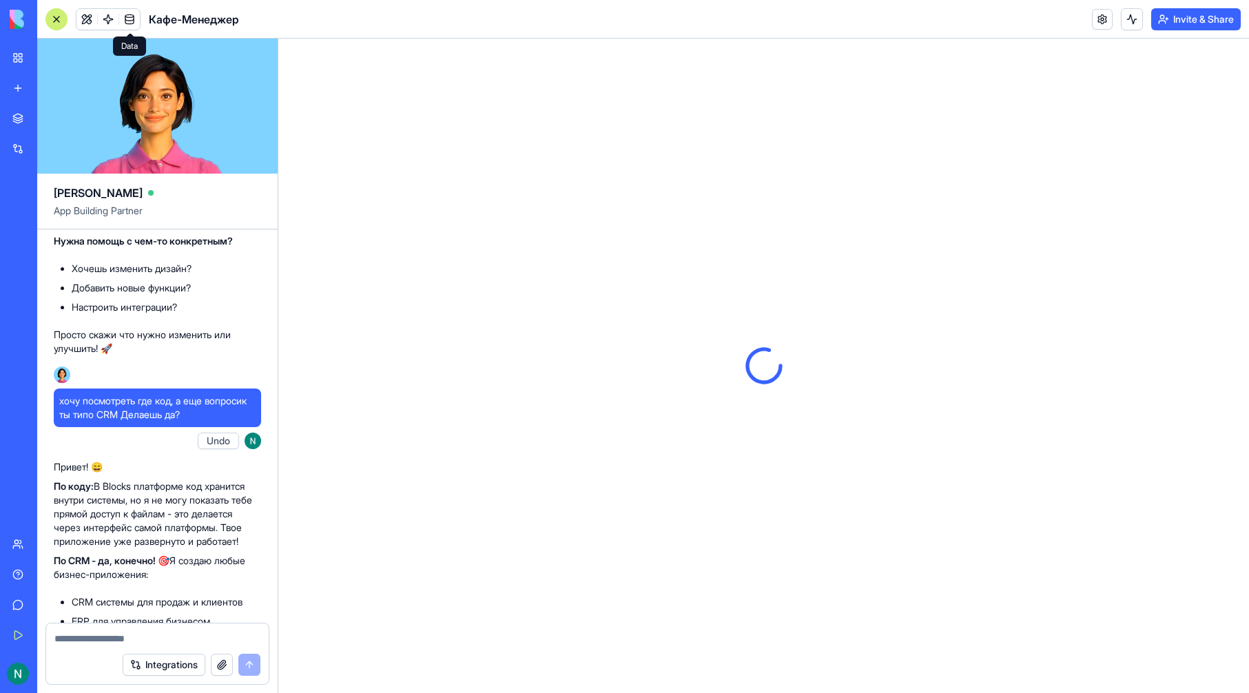
click at [122, 12] on link at bounding box center [129, 19] width 21 height 21
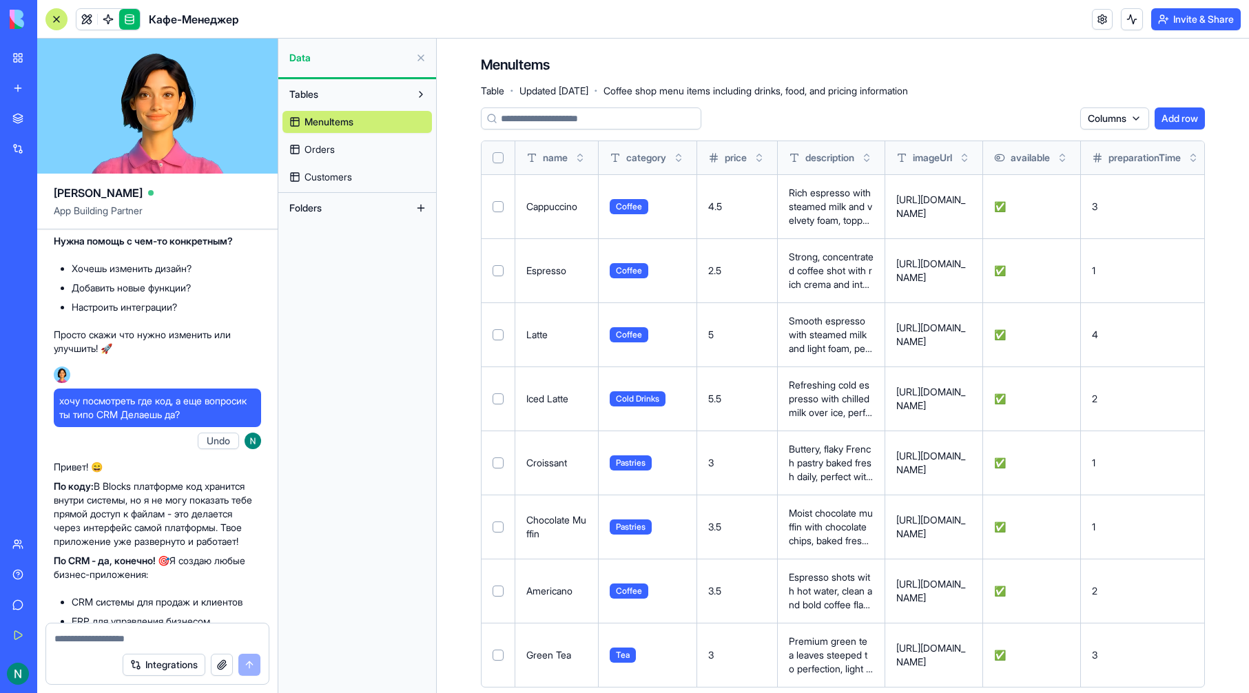
click at [129, 17] on link at bounding box center [129, 19] width 21 height 21
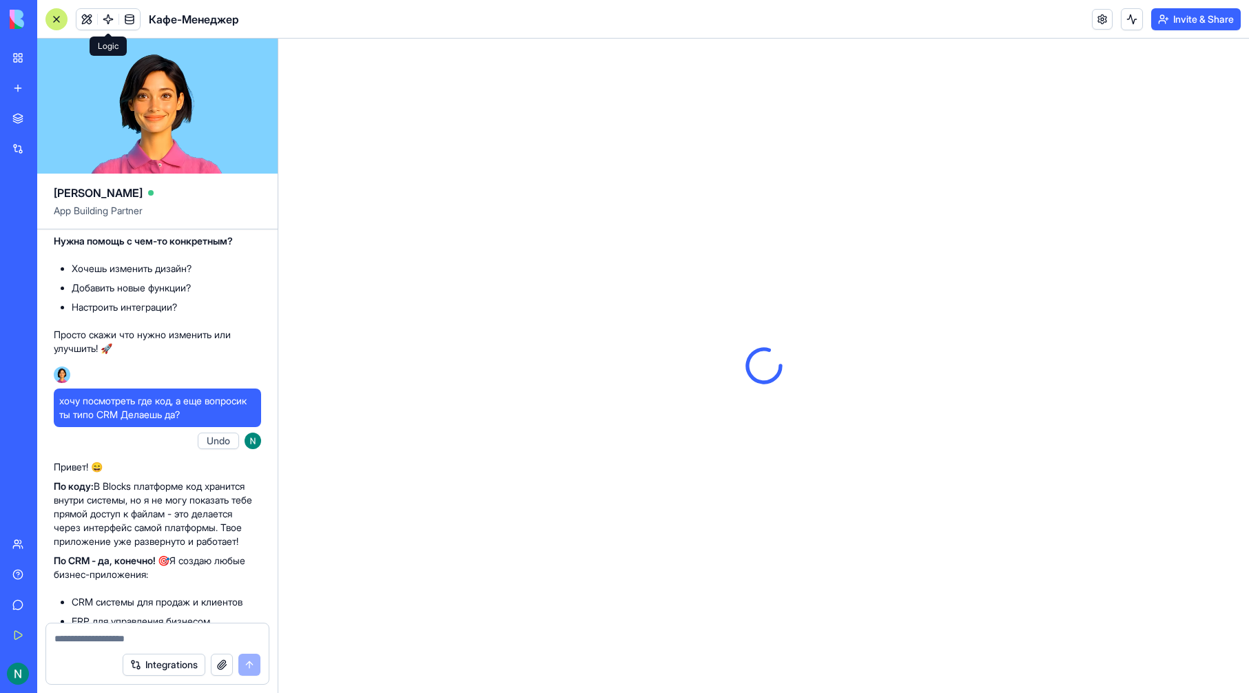
click at [103, 14] on link at bounding box center [108, 19] width 21 height 21
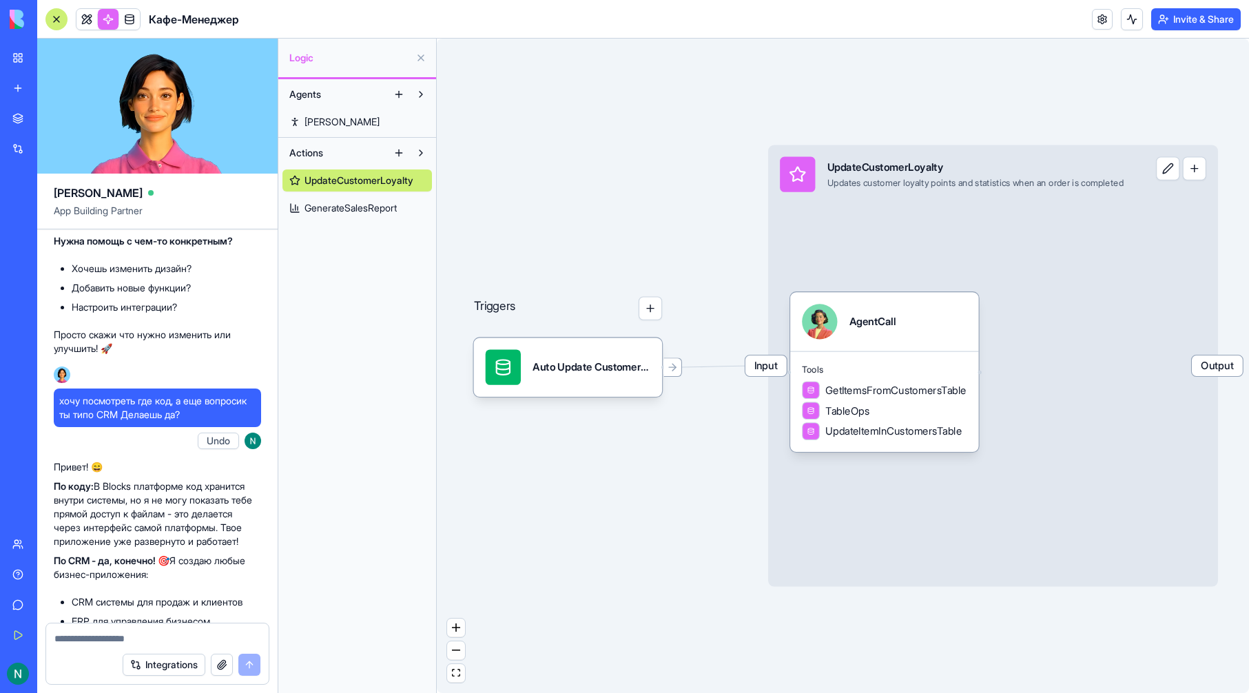
click at [104, 14] on link at bounding box center [108, 19] width 21 height 21
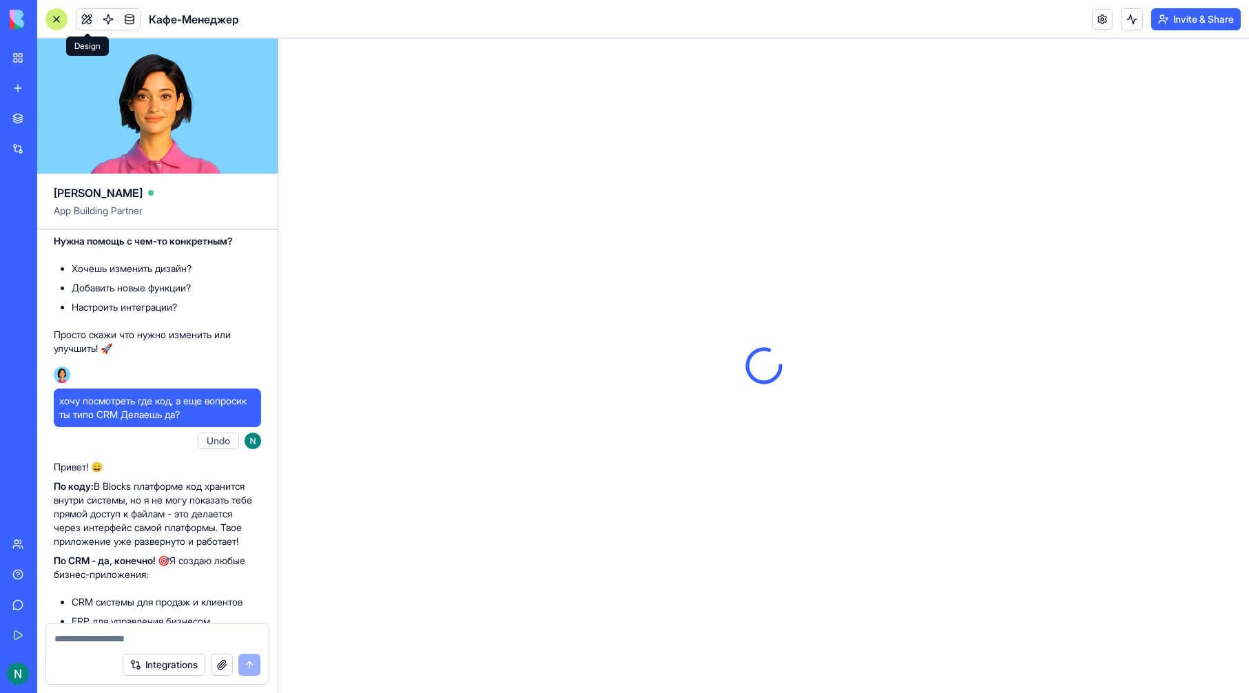
click at [63, 13] on div at bounding box center [56, 19] width 22 height 22
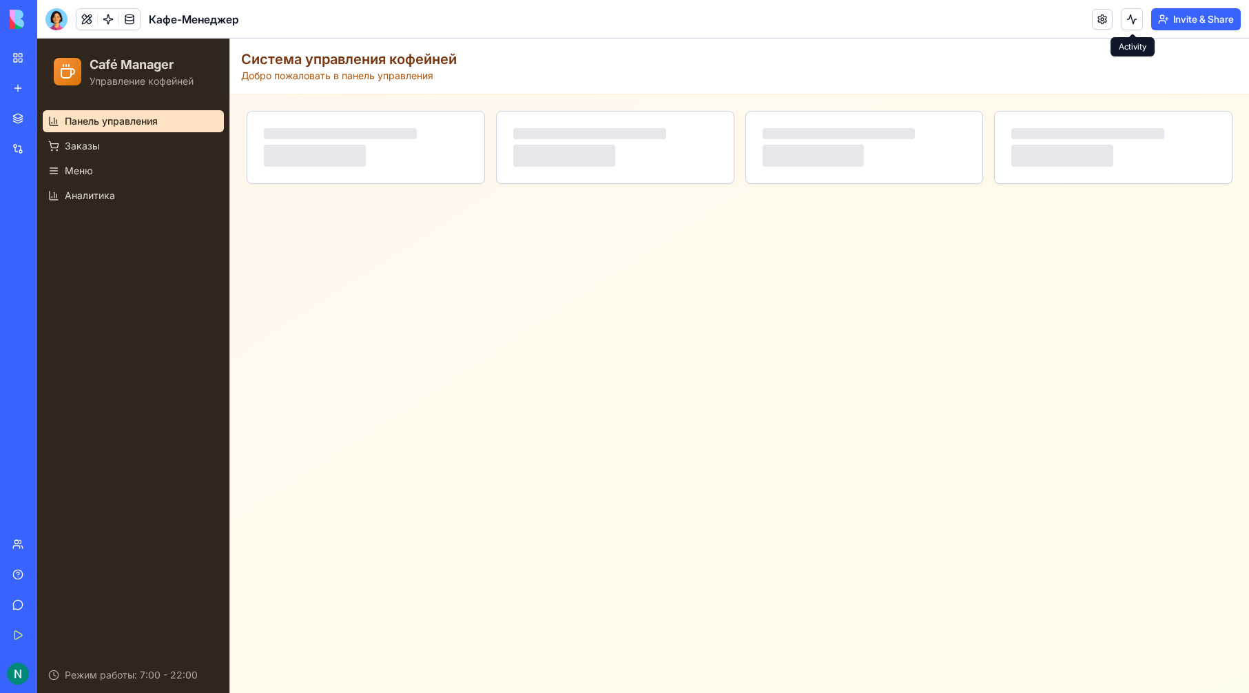
click at [1095, 11] on link at bounding box center [1102, 19] width 21 height 21
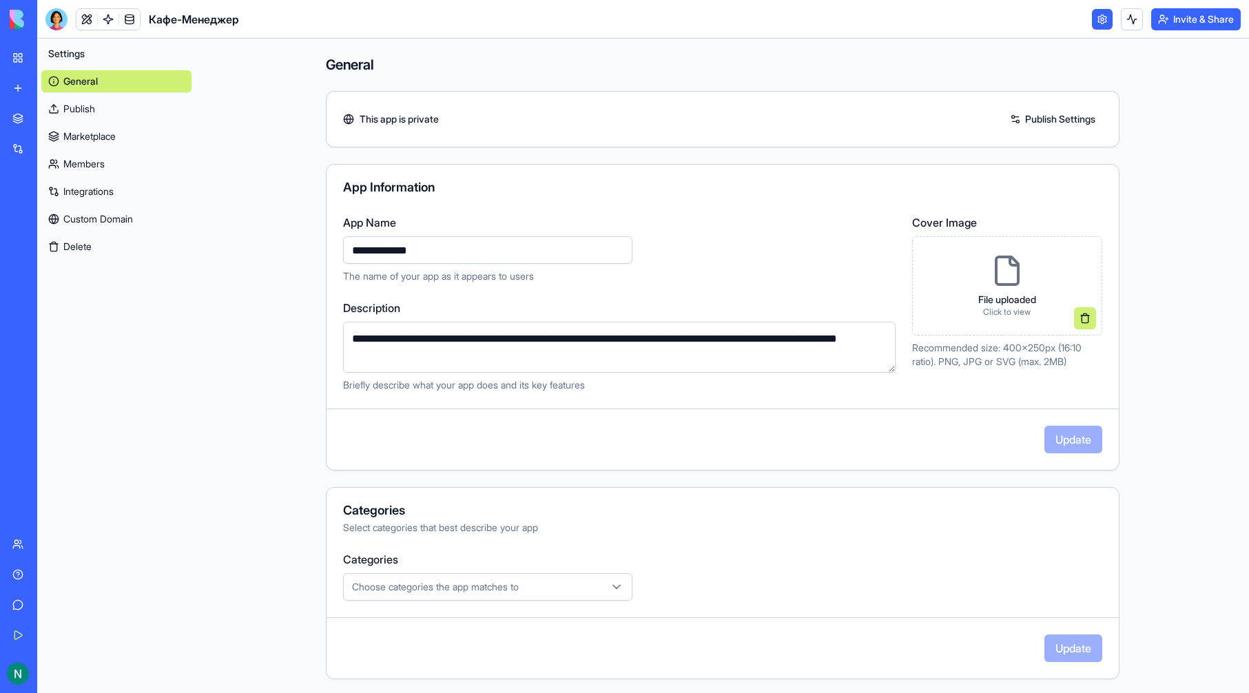
click at [1098, 12] on link at bounding box center [1102, 19] width 21 height 21
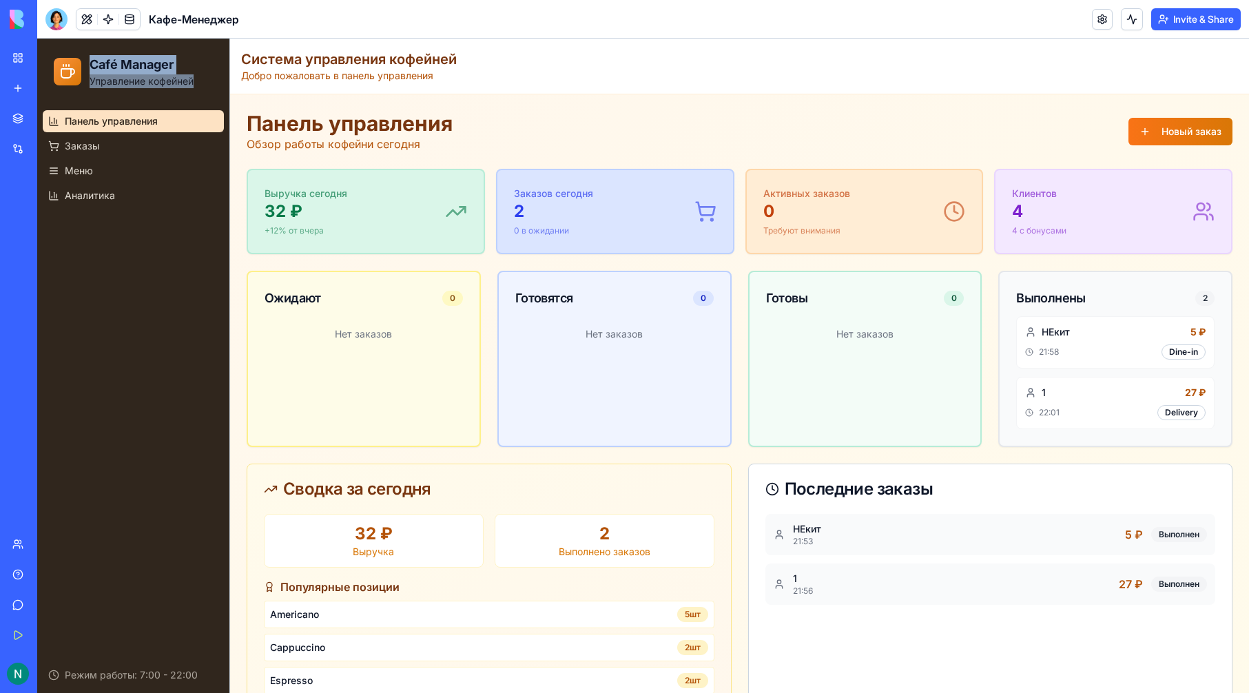
drag, startPoint x: 85, startPoint y: 74, endPoint x: 207, endPoint y: 82, distance: 121.5
click at [207, 82] on div "Café Manager Управление кофейней" at bounding box center [133, 71] width 159 height 33
click at [208, 82] on div "Café Manager Управление кофейней" at bounding box center [133, 71] width 159 height 33
click at [108, 23] on link at bounding box center [108, 19] width 21 height 21
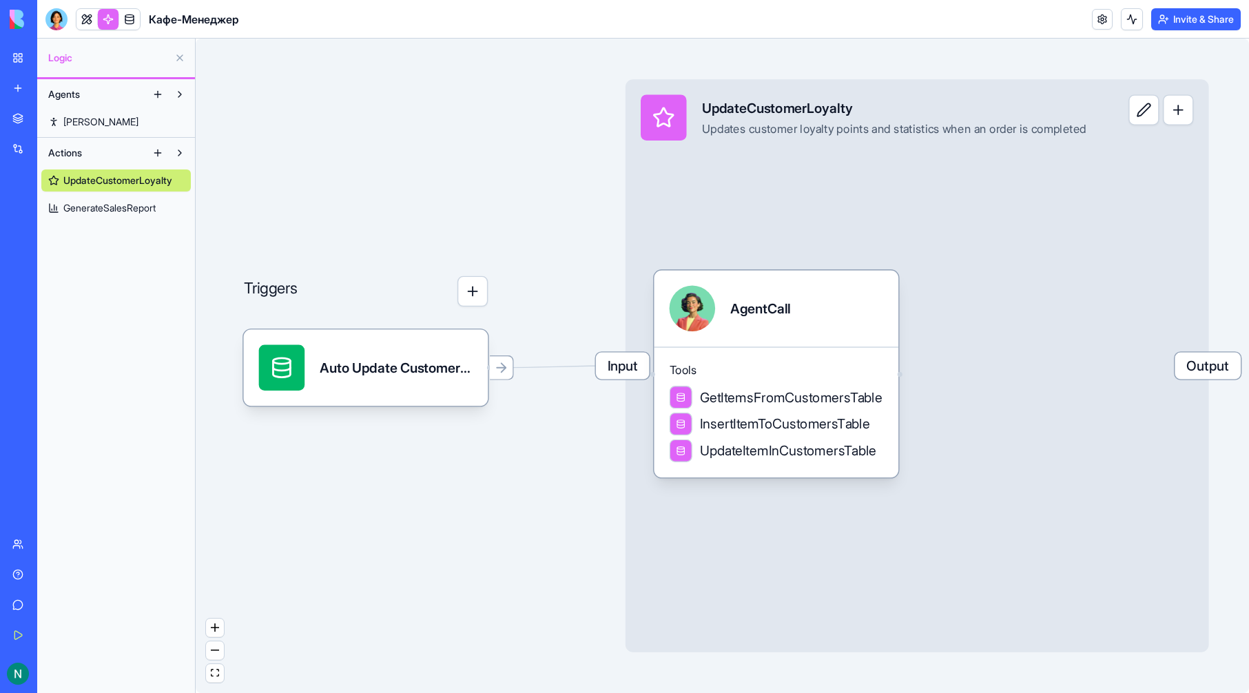
click at [127, 193] on div "UpdateCustomerLoyalty GenerateSalesReport" at bounding box center [115, 191] width 149 height 55
click at [130, 198] on link "GenerateSalesReport" at bounding box center [115, 208] width 149 height 22
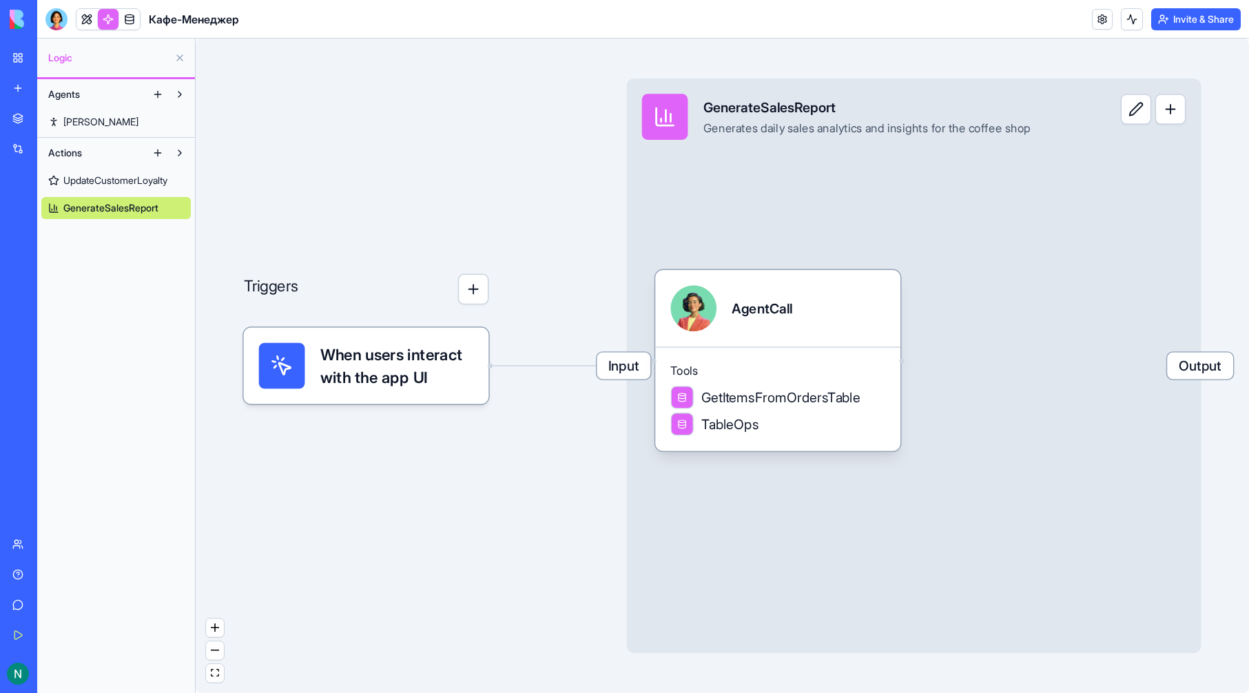
click at [112, 15] on link at bounding box center [108, 19] width 21 height 21
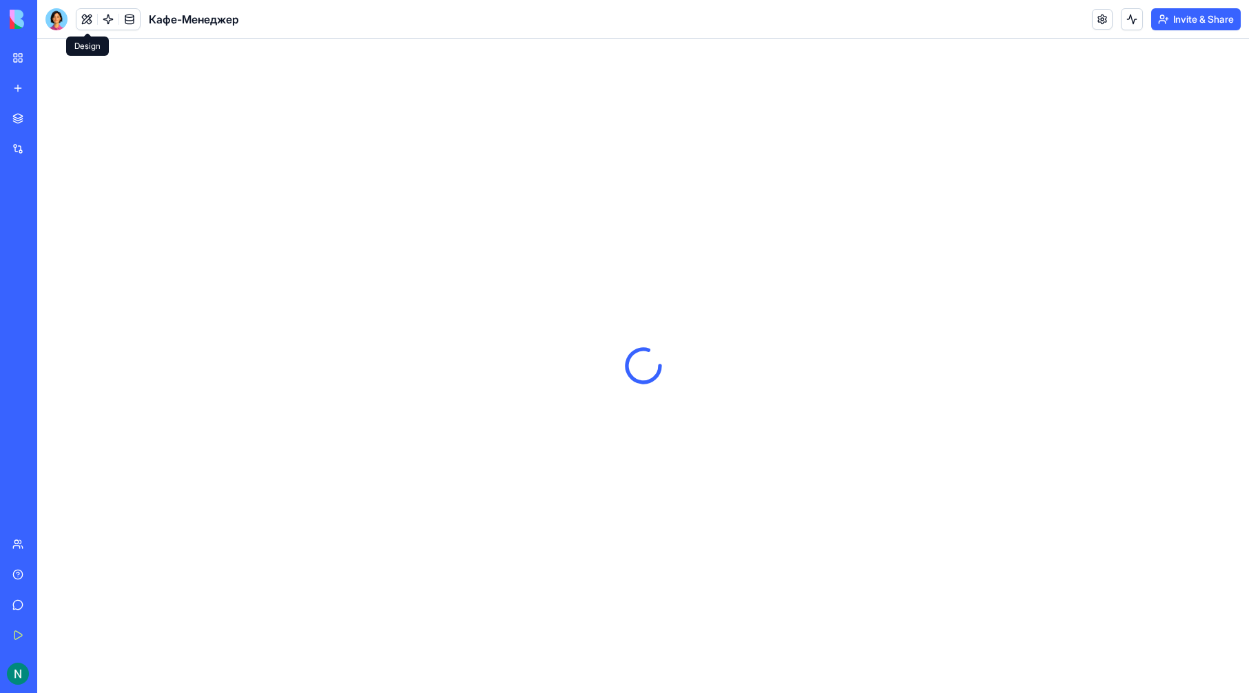
click at [92, 14] on button at bounding box center [86, 19] width 21 height 21
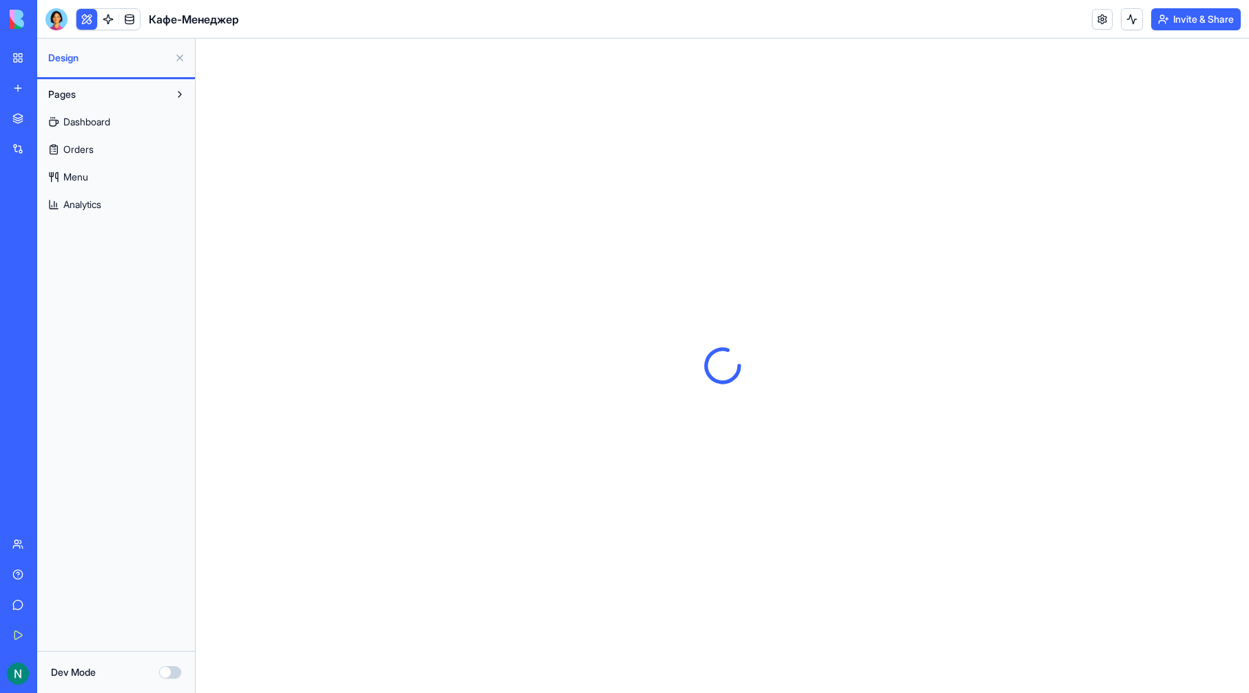
click at [92, 14] on button at bounding box center [86, 19] width 21 height 21
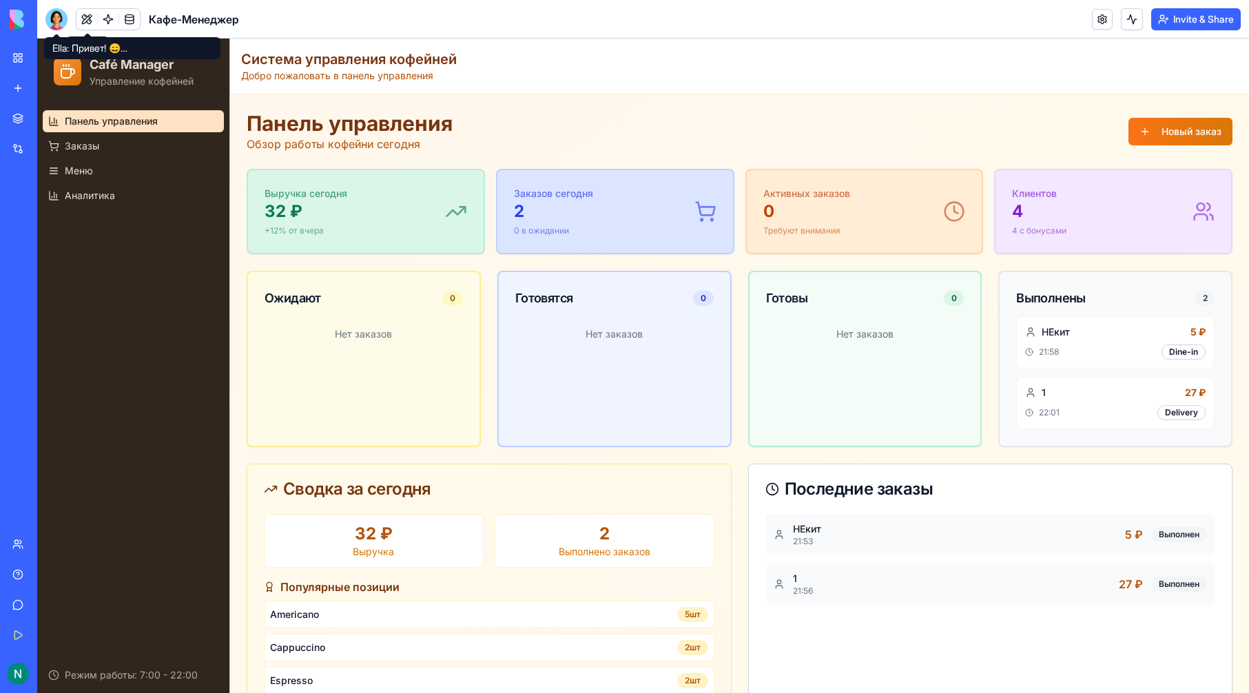
click at [59, 19] on div at bounding box center [56, 19] width 22 height 22
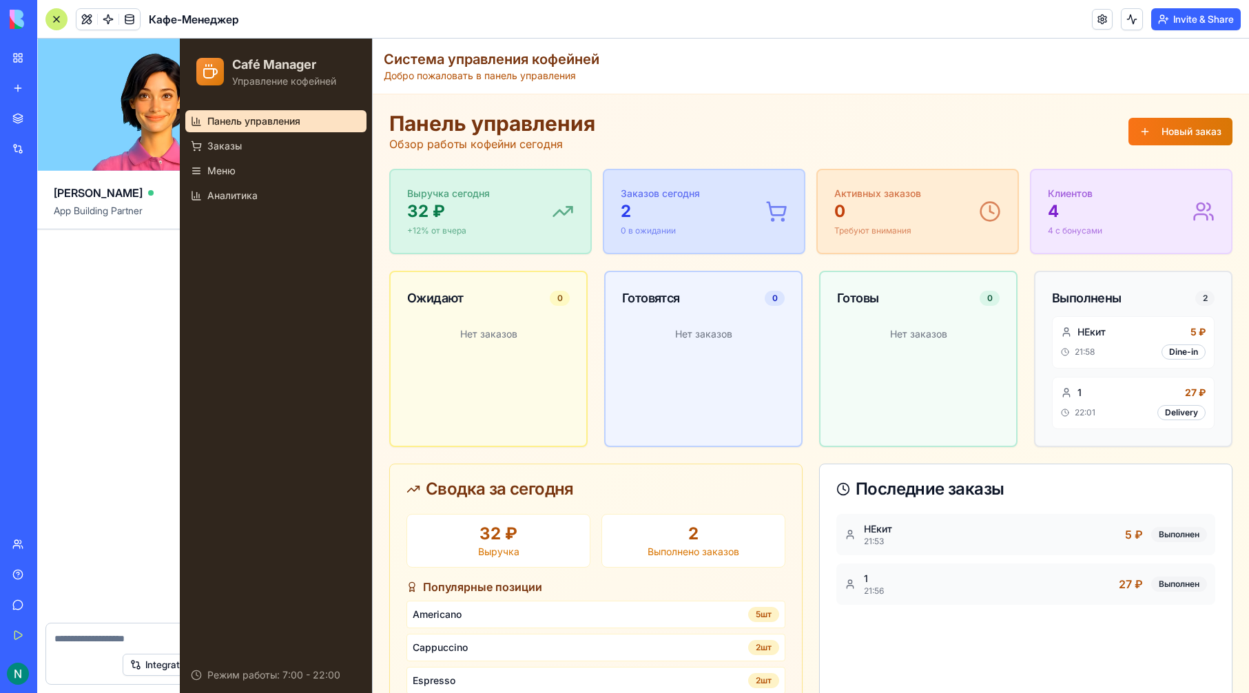
scroll to position [1282, 0]
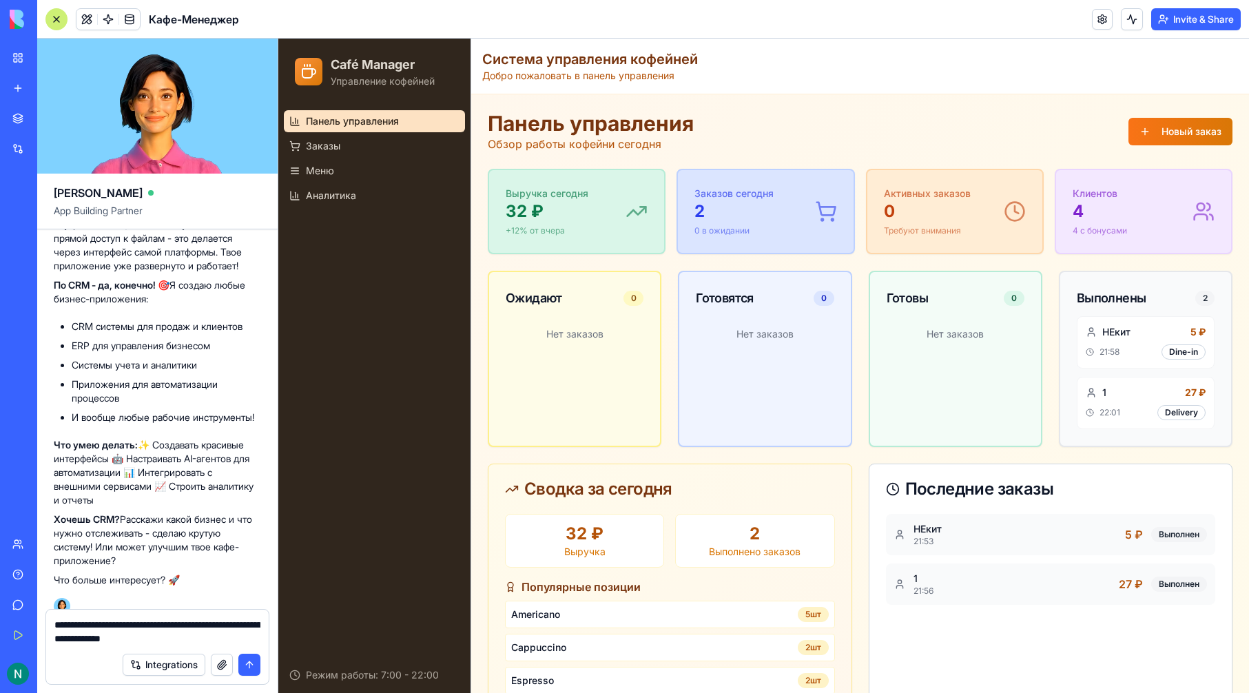
click at [182, 671] on button "Integrations" at bounding box center [164, 665] width 83 height 22
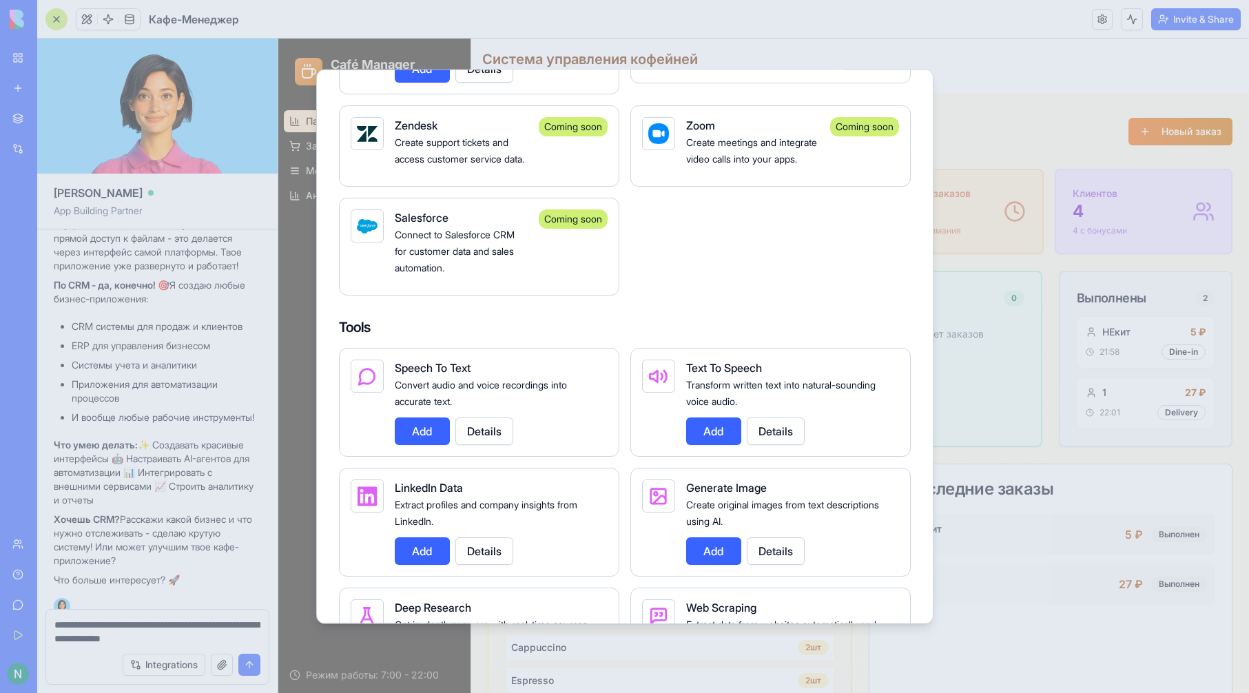
scroll to position [1722, 0]
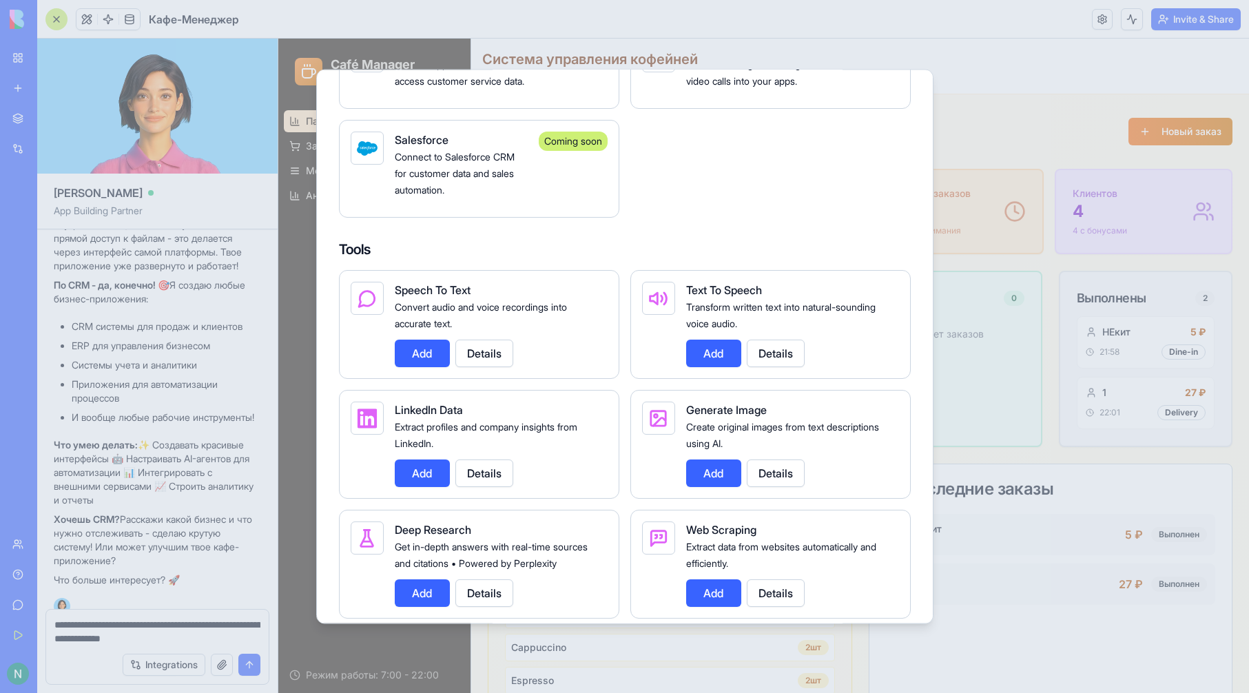
click at [991, 100] on div at bounding box center [624, 346] width 1249 height 693
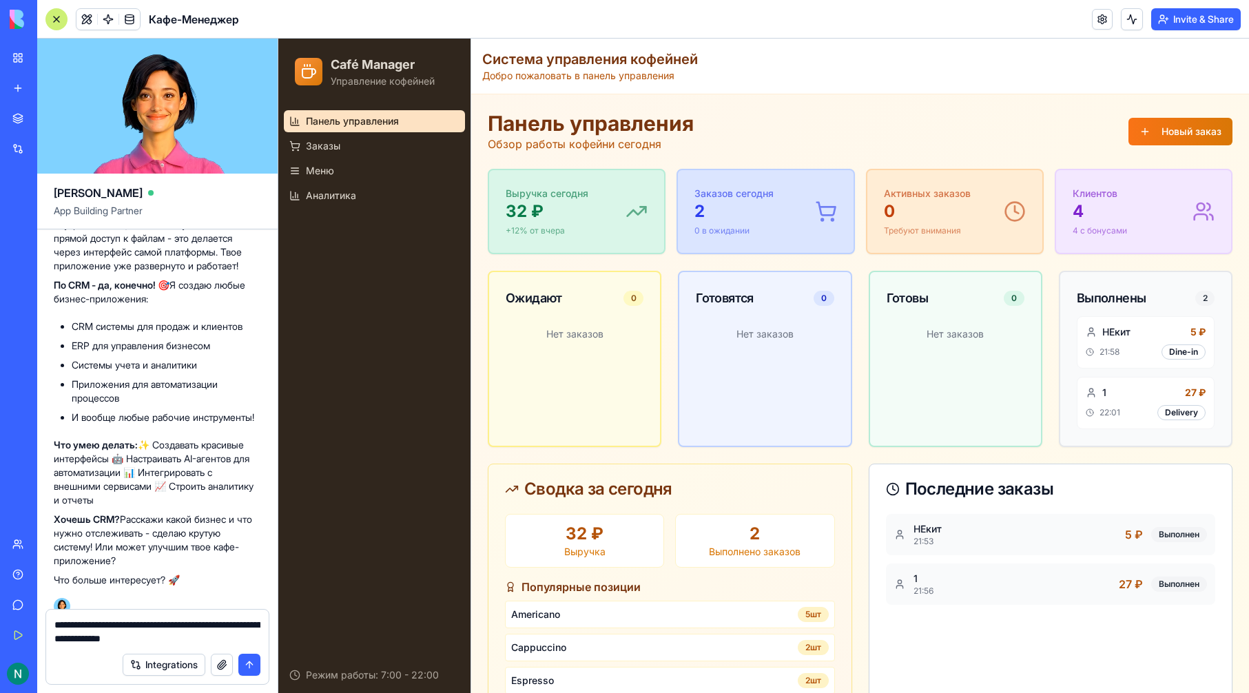
click at [259, 634] on textarea "**********" at bounding box center [157, 632] width 206 height 28
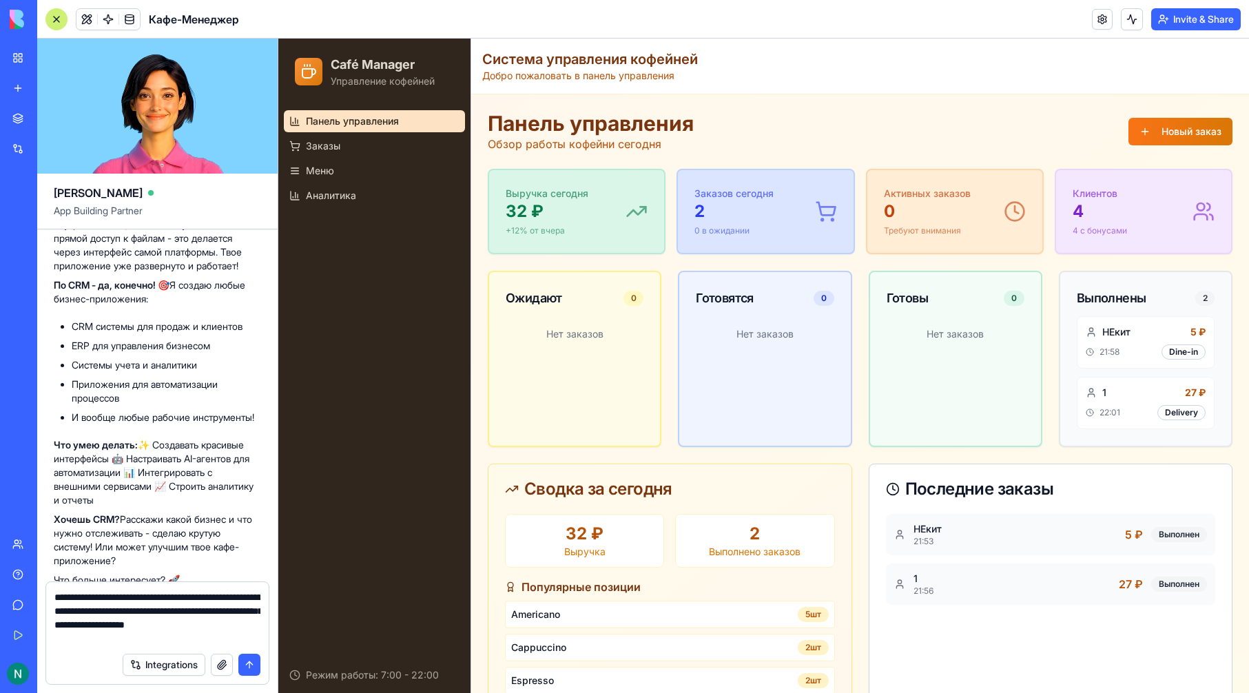
type textarea "**********"
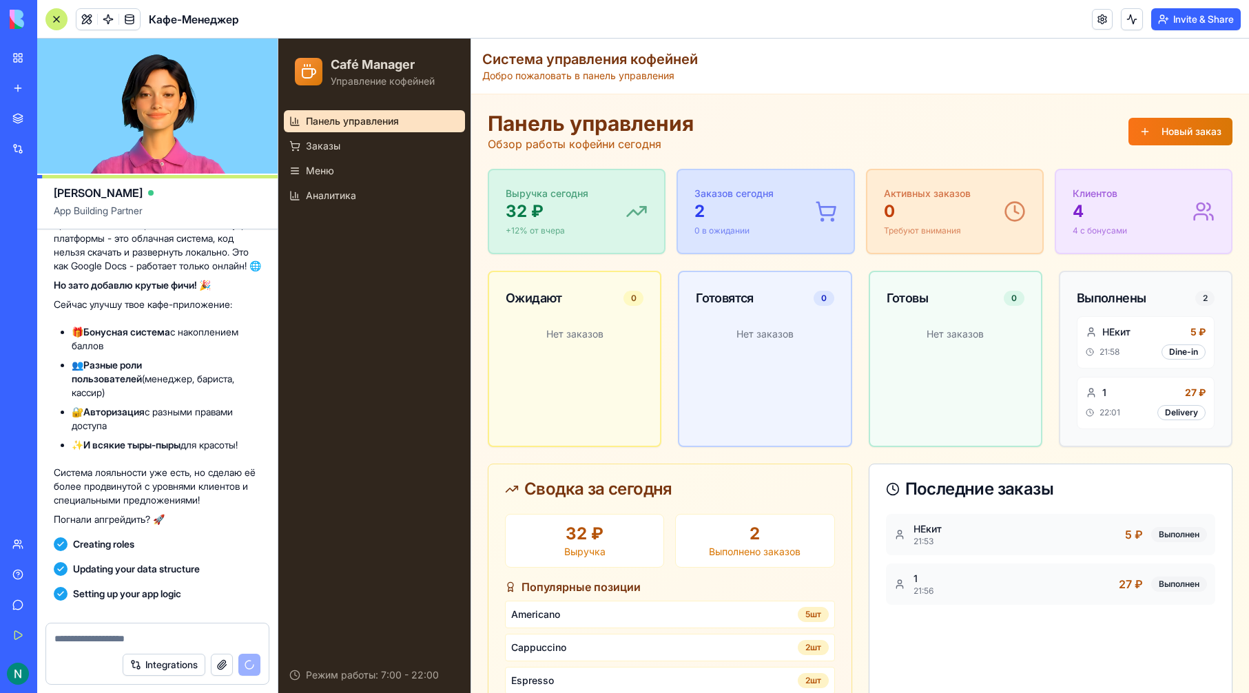
scroll to position [1841, 0]
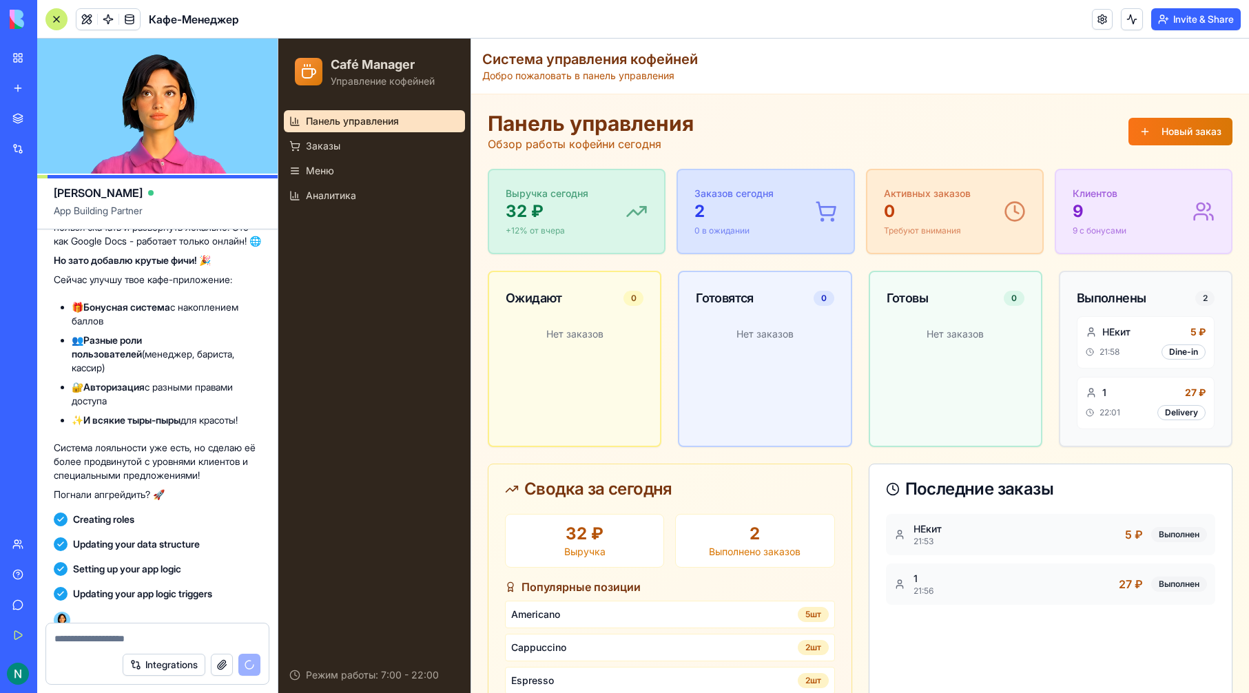
click at [59, 25] on div at bounding box center [56, 19] width 22 height 22
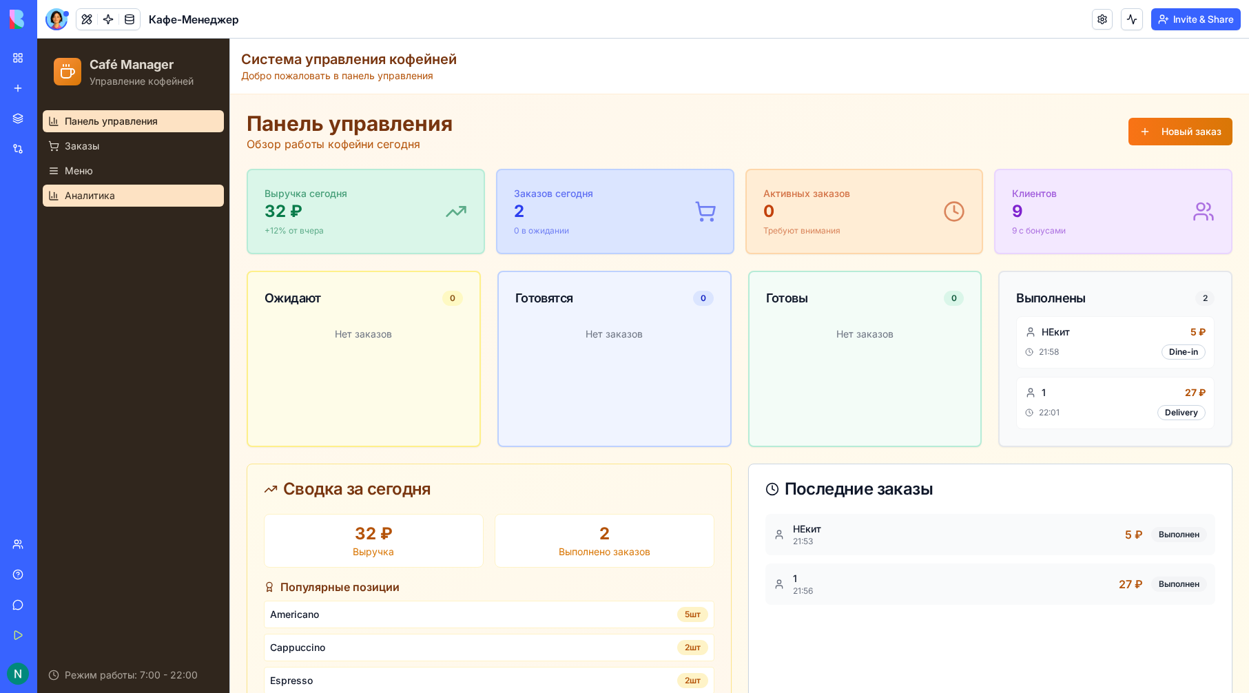
click at [152, 200] on link "Аналитика" at bounding box center [133, 196] width 181 height 22
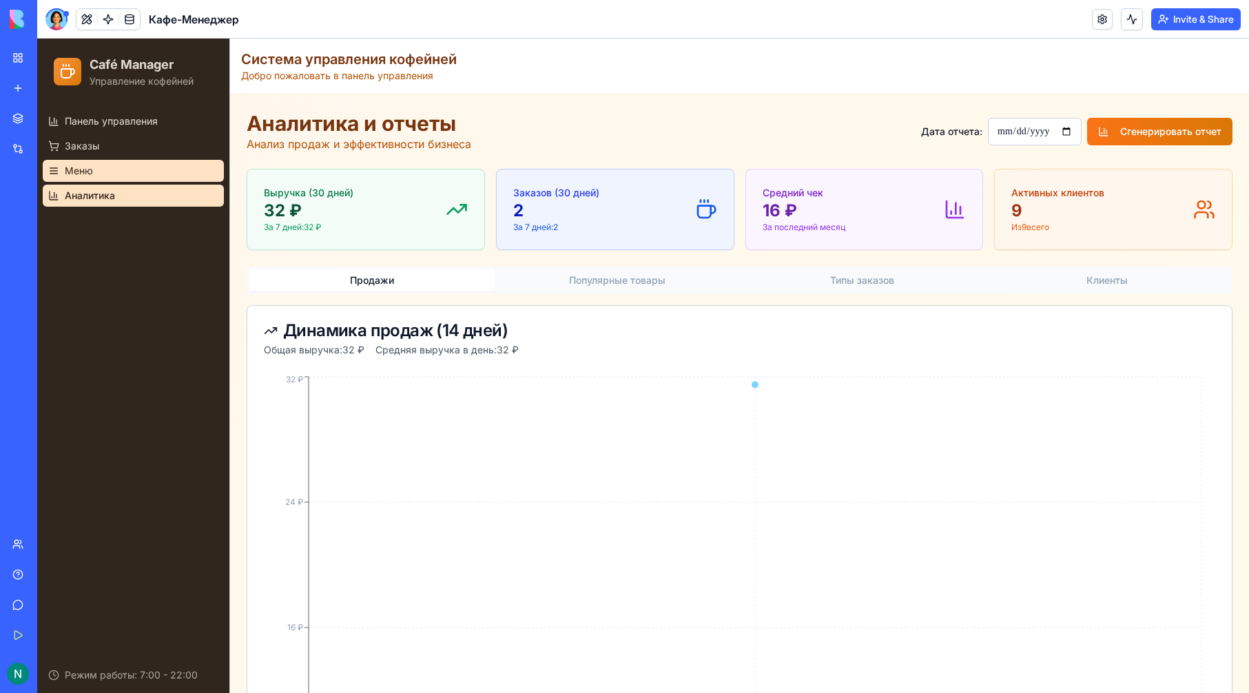
click at [148, 177] on link "Меню" at bounding box center [133, 171] width 181 height 22
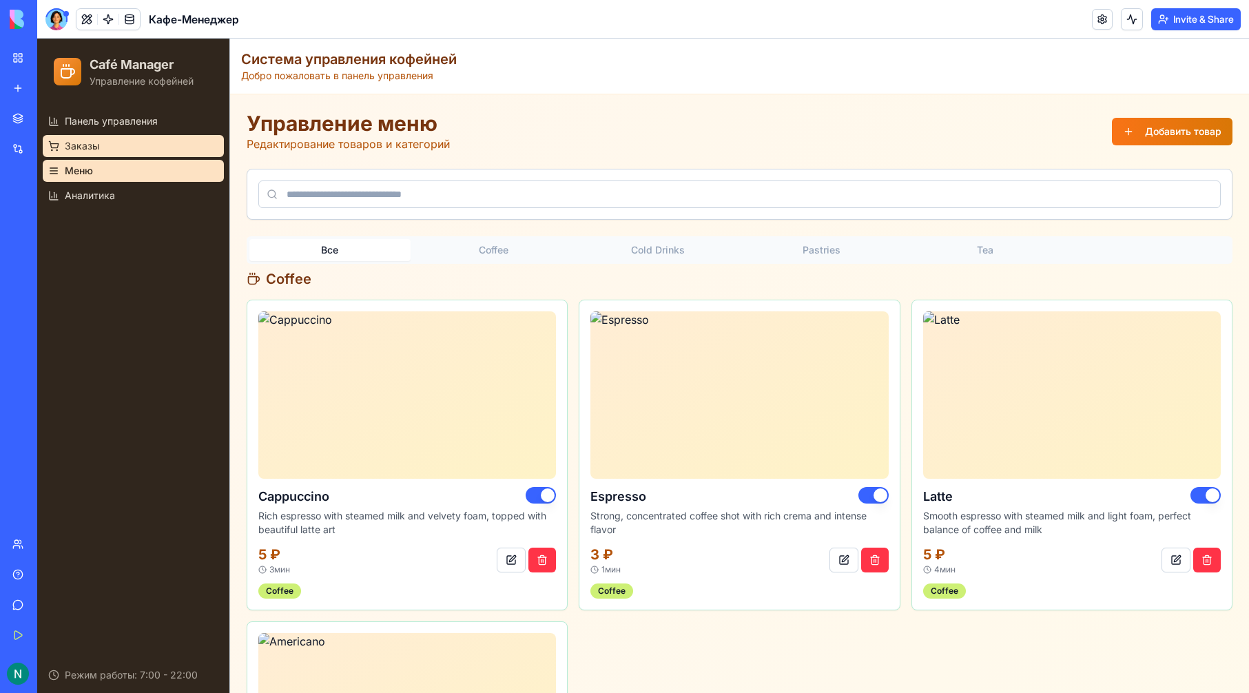
click at [111, 155] on link "Заказы" at bounding box center [133, 146] width 181 height 22
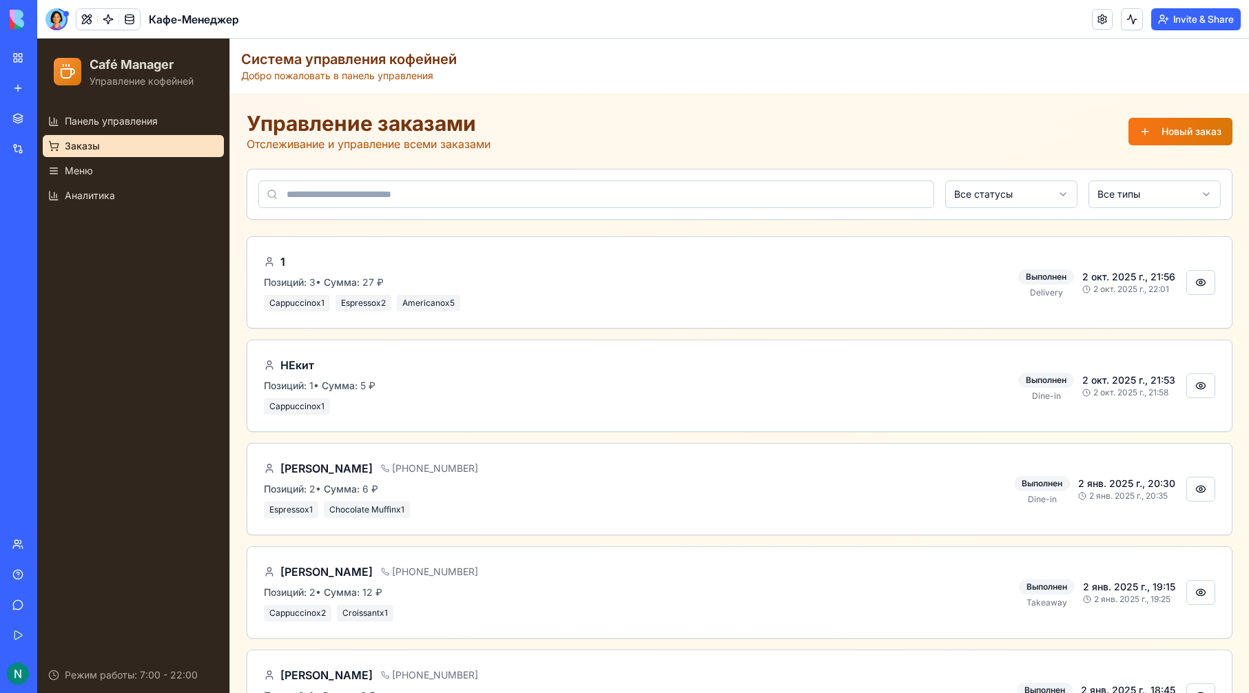
click at [110, 136] on link "Заказы" at bounding box center [133, 146] width 181 height 22
click at [110, 123] on span "Панель управления" at bounding box center [111, 121] width 93 height 14
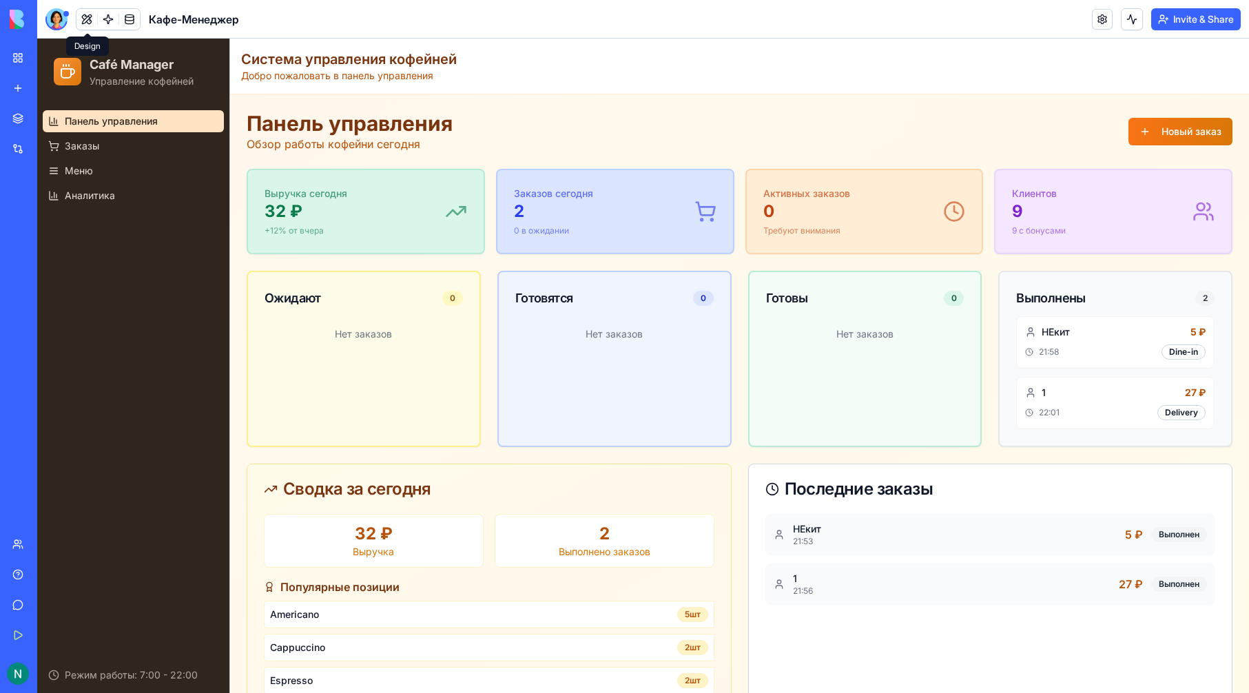
click at [82, 17] on button at bounding box center [86, 19] width 21 height 21
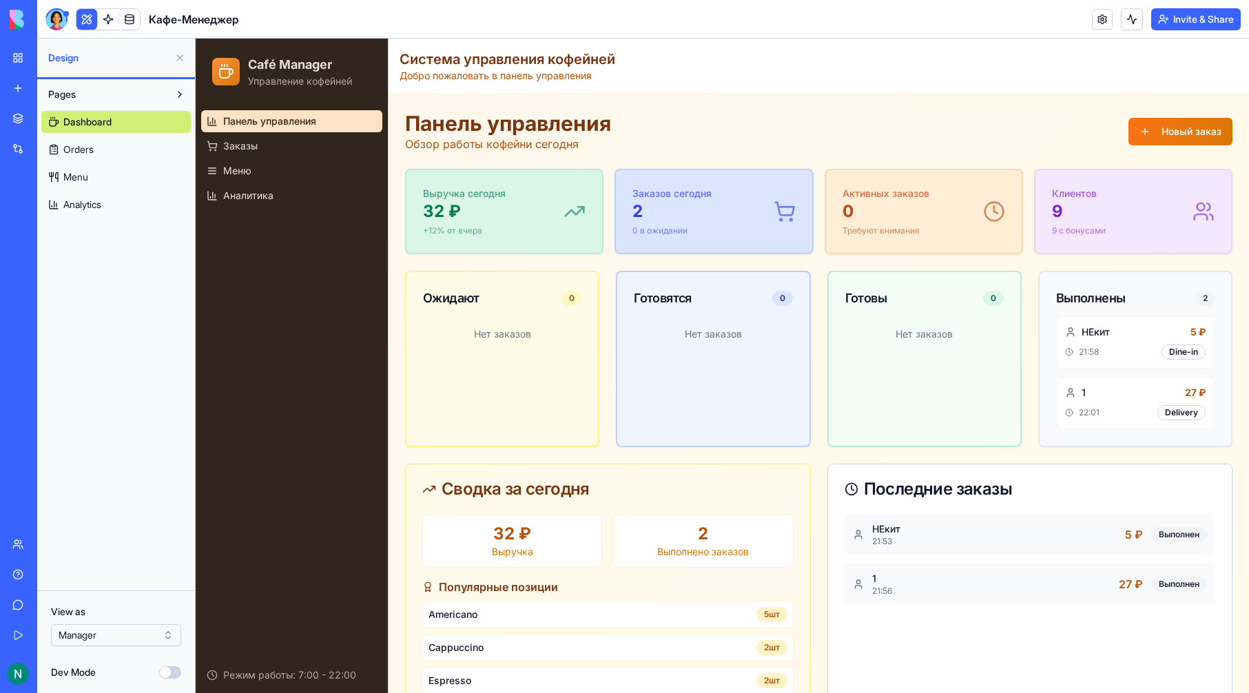
click at [82, 17] on button at bounding box center [86, 19] width 21 height 21
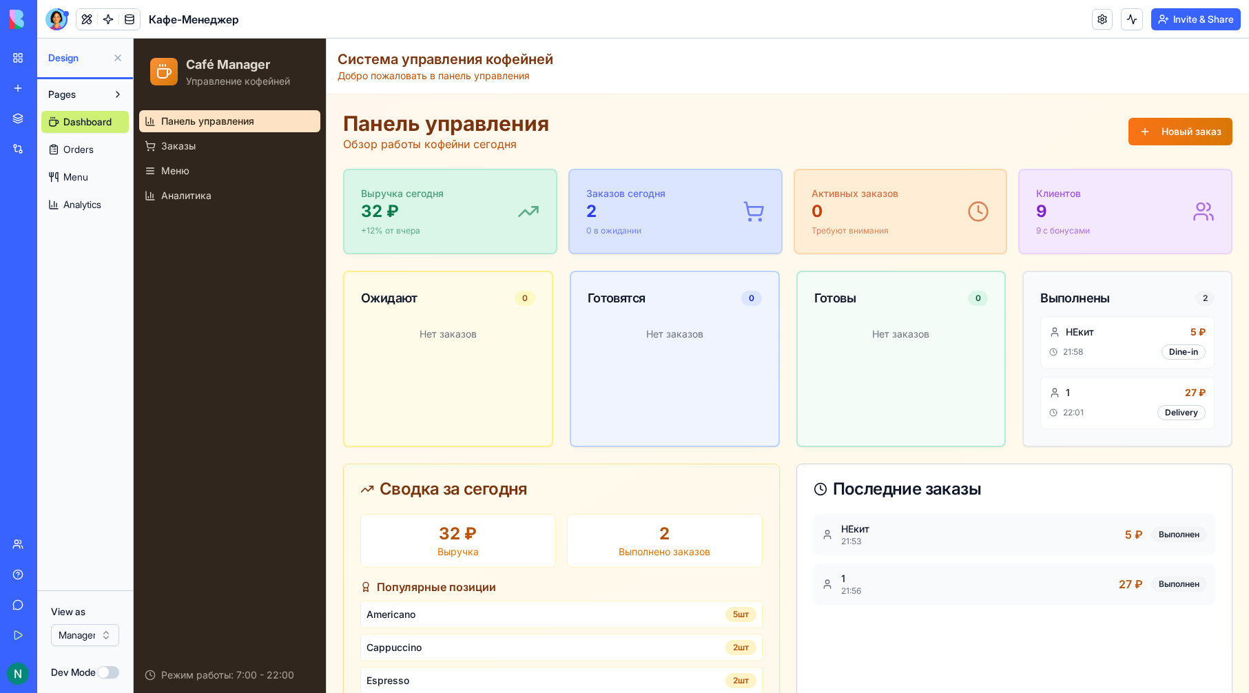
click at [82, 17] on button at bounding box center [86, 19] width 21 height 21
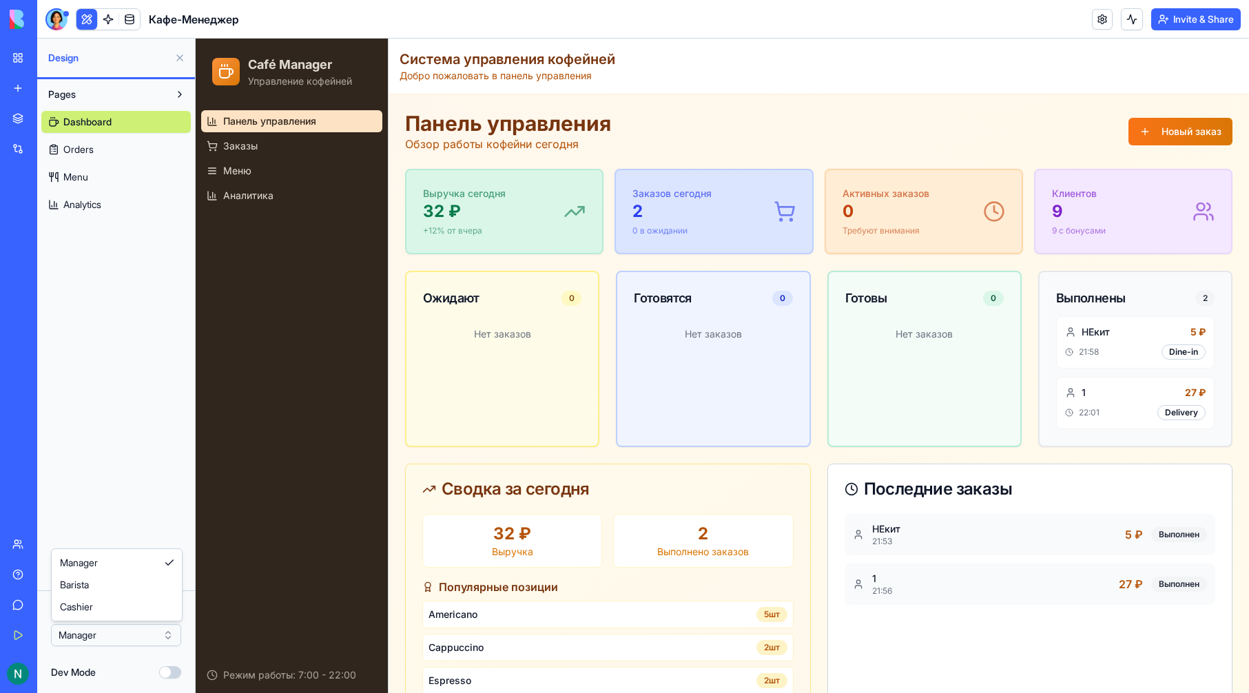
click at [132, 636] on html "BETA My Workspace New app Marketplace Integrations Recent Untitled App AI Logo …" at bounding box center [624, 346] width 1249 height 693
click at [143, 659] on html "BETA My Workspace New app Marketplace Integrations Recent Untitled App AI Logo …" at bounding box center [624, 346] width 1249 height 693
click at [178, 676] on button "Dev Mode" at bounding box center [170, 672] width 22 height 12
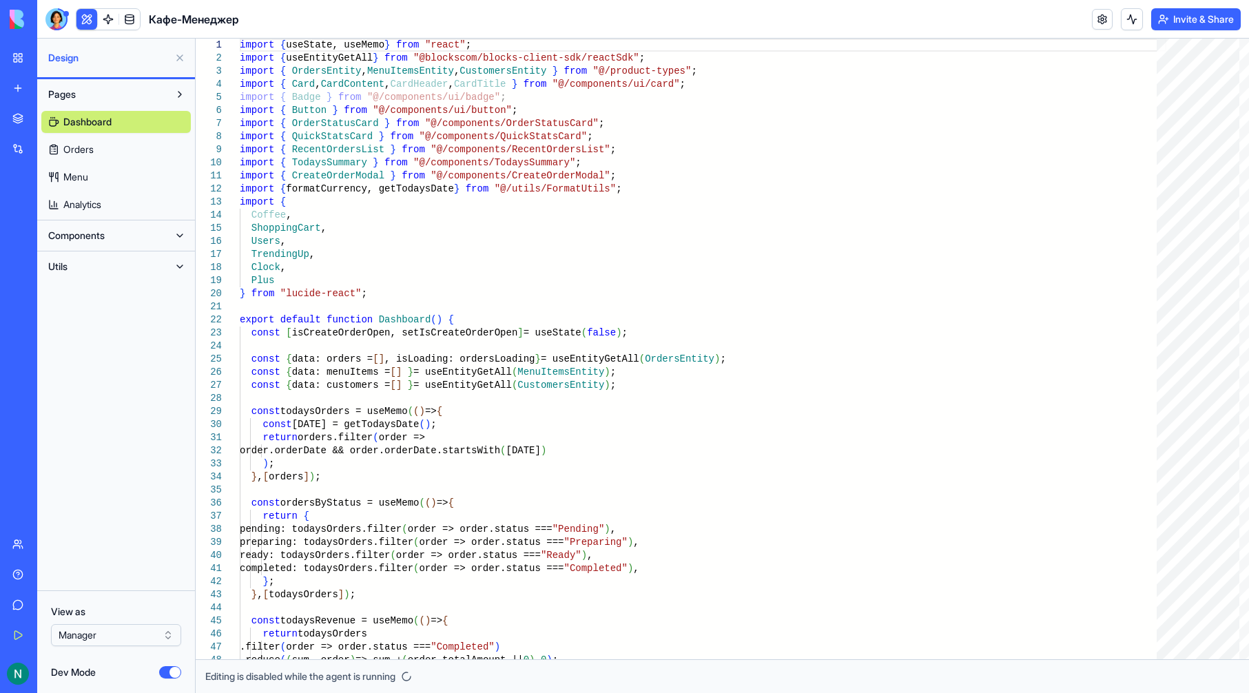
click at [128, 154] on link "Orders" at bounding box center [115, 149] width 149 height 22
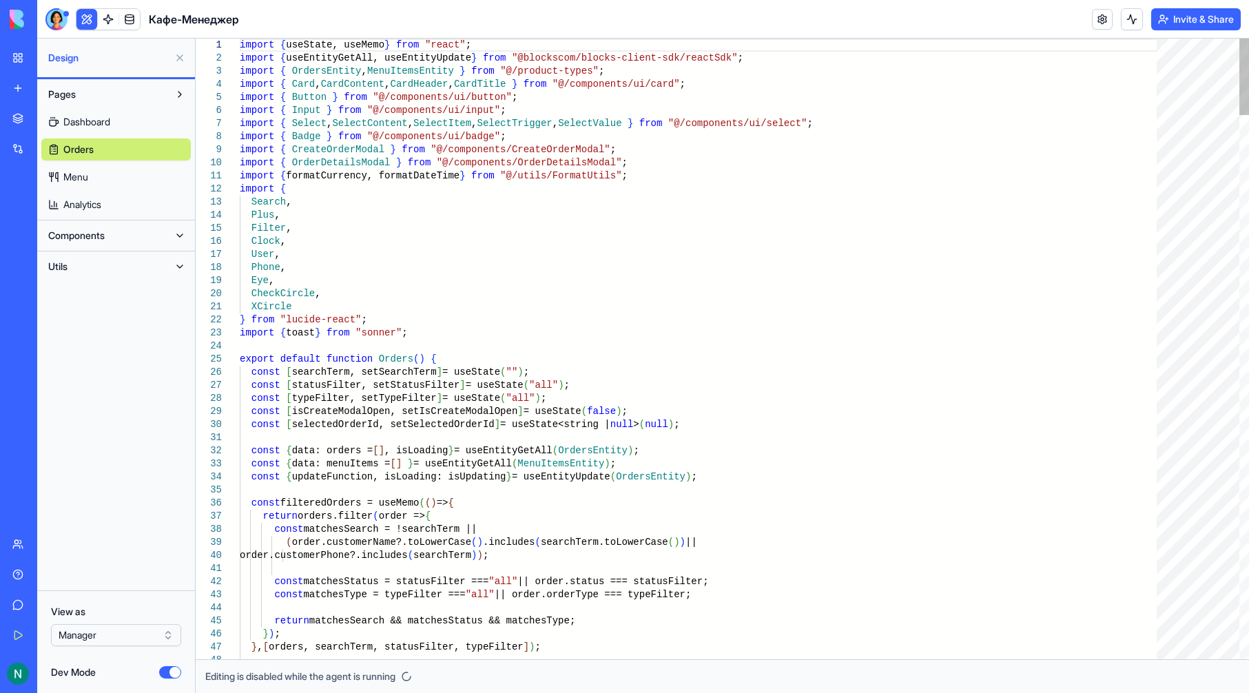
click at [111, 179] on link "Menu" at bounding box center [115, 177] width 149 height 22
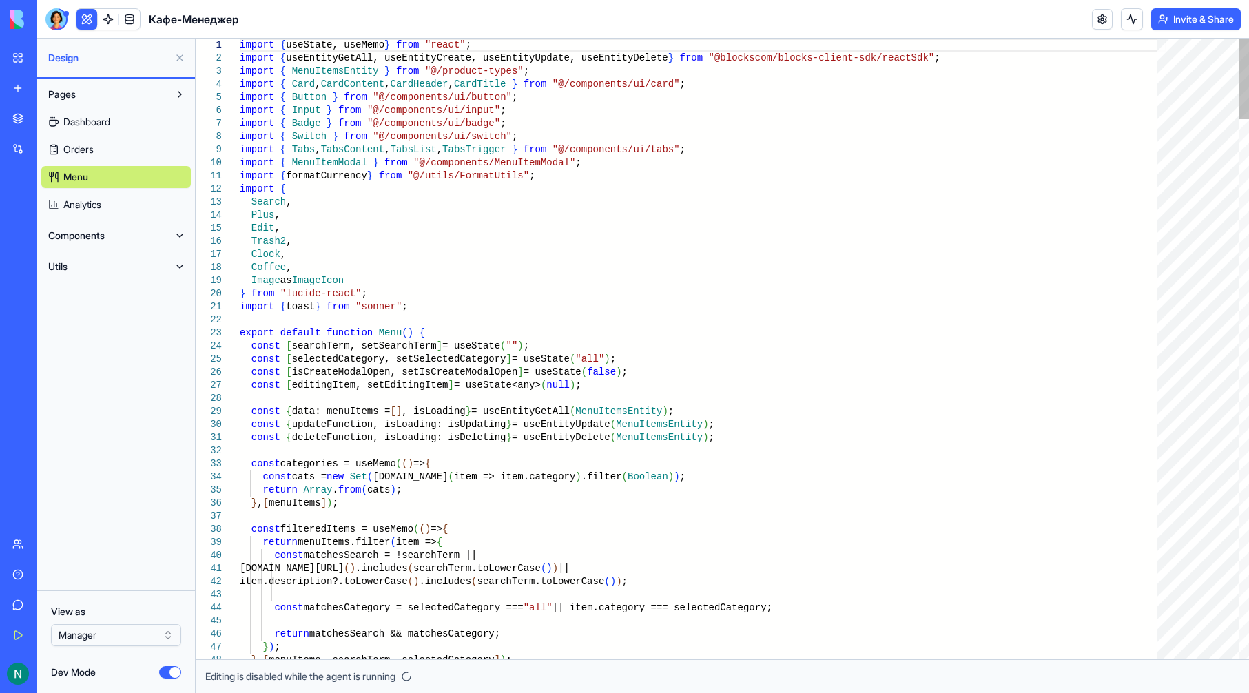
click at [114, 197] on link "Analytics" at bounding box center [115, 205] width 149 height 22
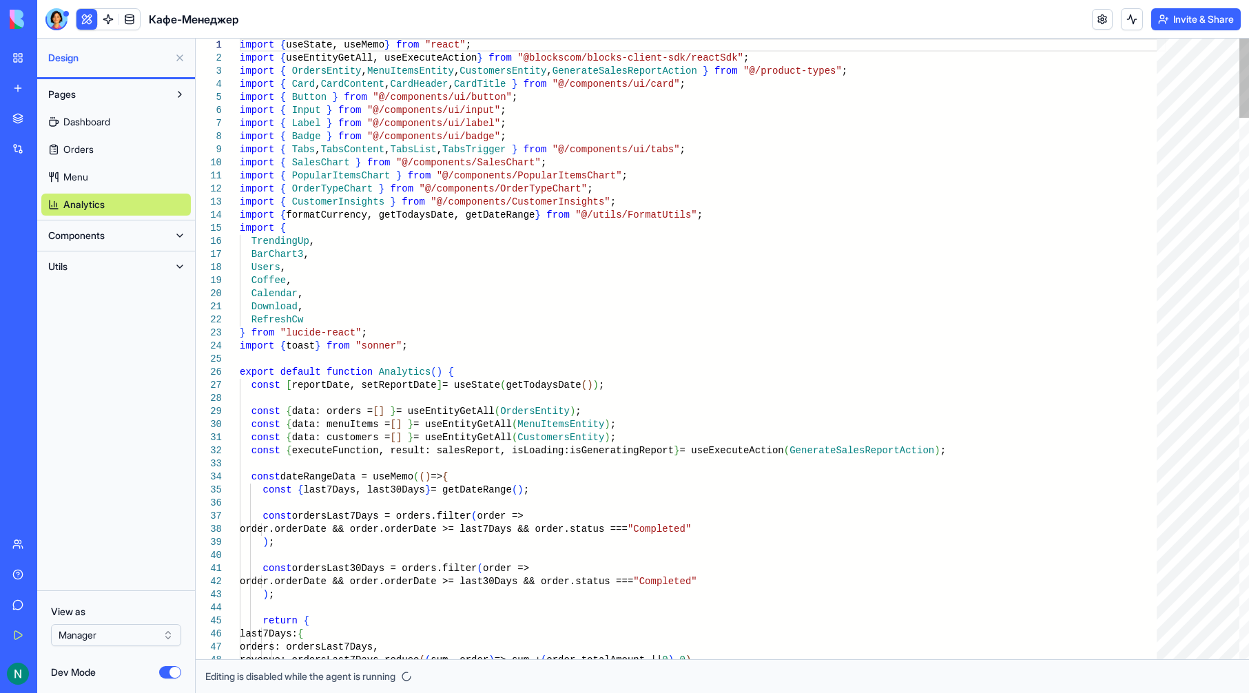
click at [116, 229] on button "Components" at bounding box center [104, 236] width 127 height 22
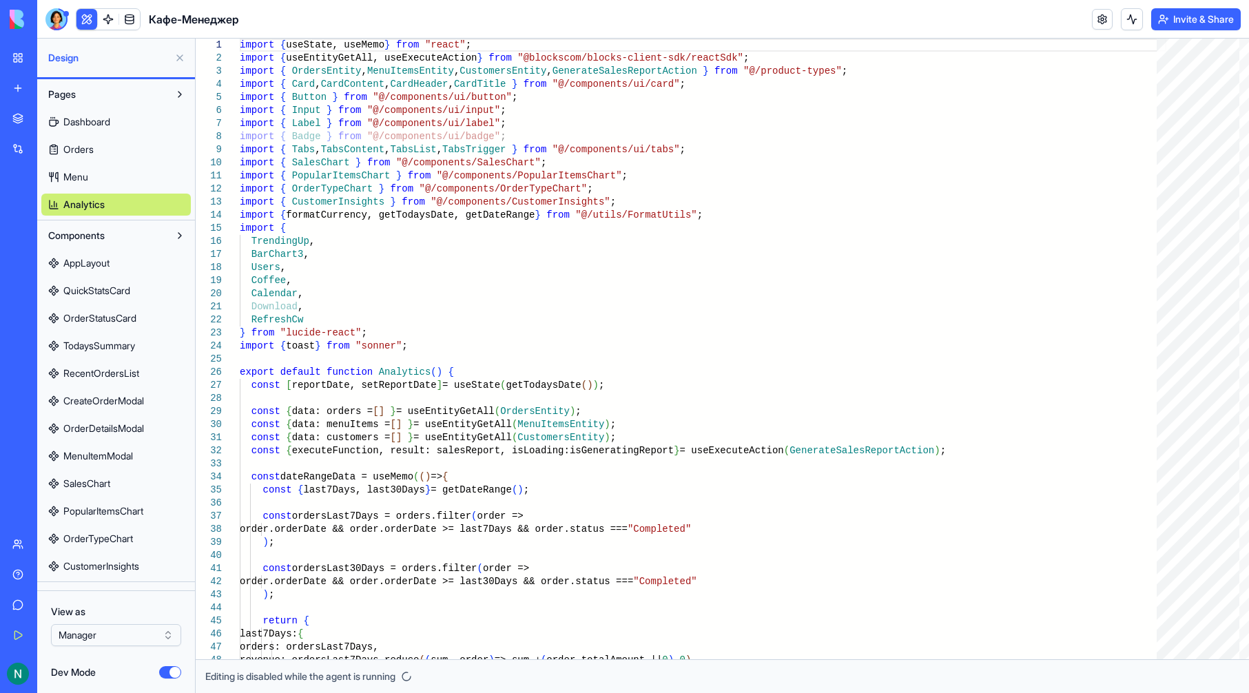
click at [119, 269] on link "AppLayout" at bounding box center [115, 263] width 149 height 22
click at [116, 300] on link "QuickStatsCard" at bounding box center [115, 291] width 149 height 22
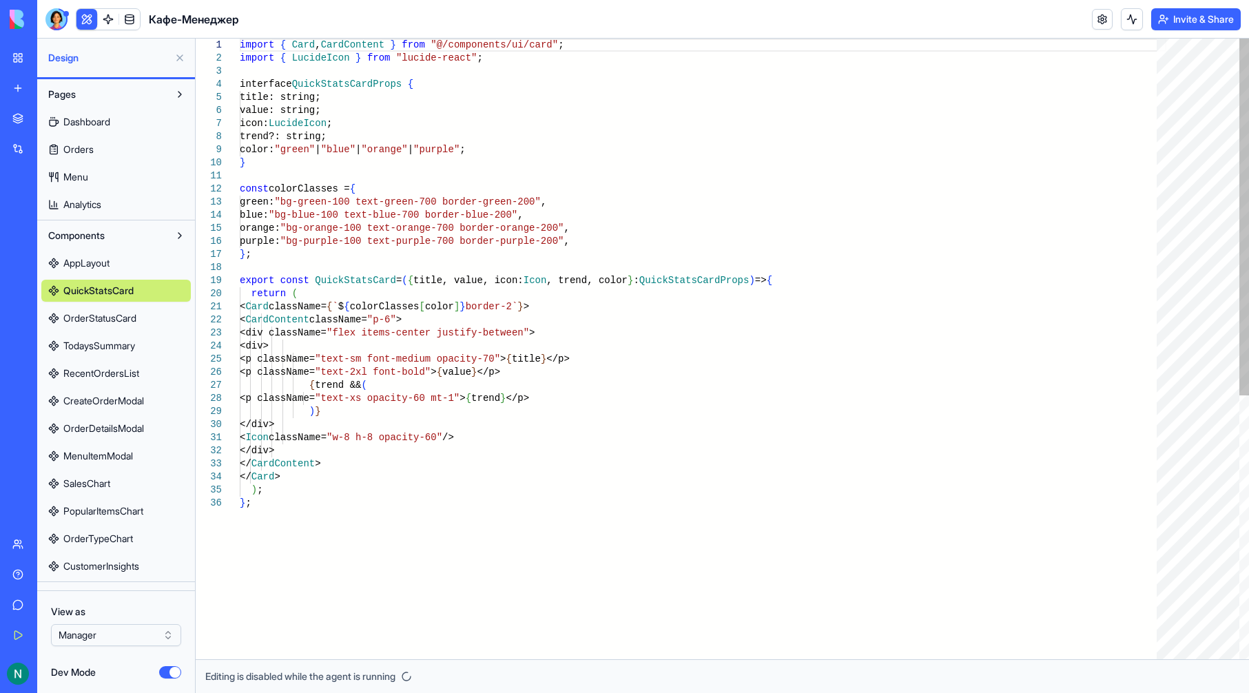
click at [118, 334] on div "AppLayout QuickStatsCard OrderStatusCard TodaysSummary RecentOrdersList CreateO…" at bounding box center [115, 412] width 149 height 331
click at [114, 366] on link "RecentOrdersList" at bounding box center [115, 373] width 149 height 22
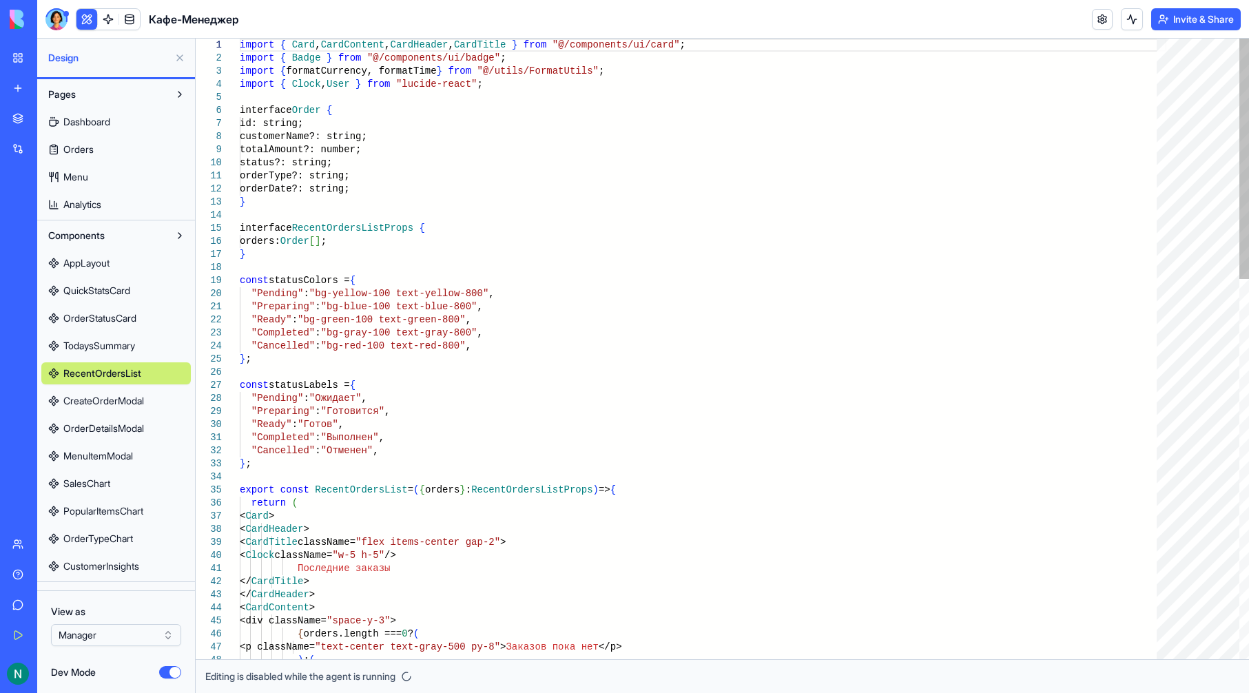
click at [113, 393] on link "CreateOrderModal" at bounding box center [115, 401] width 149 height 22
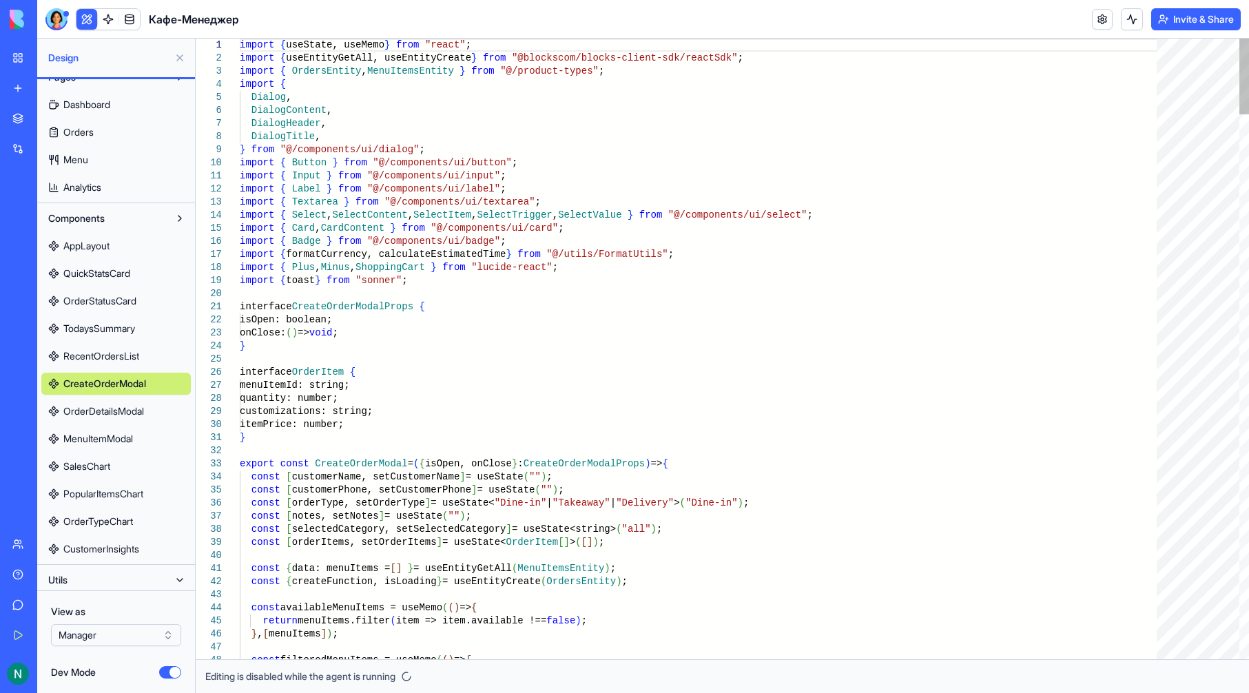
scroll to position [22, 0]
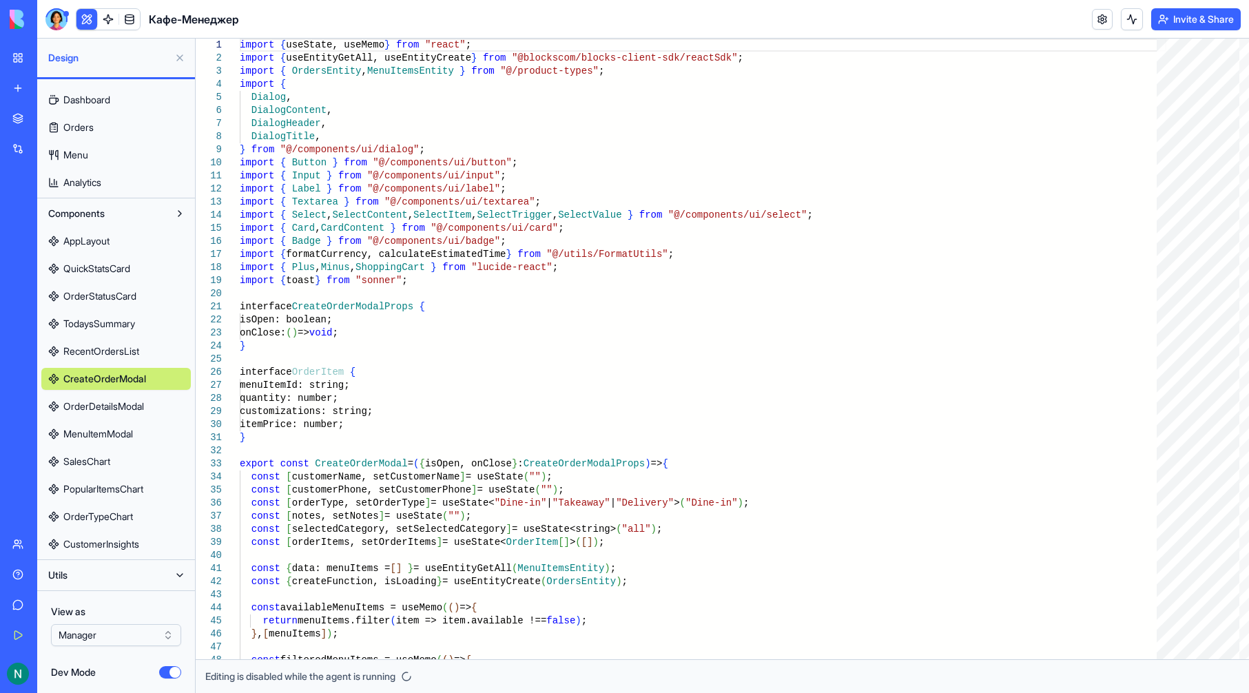
click at [112, 588] on div "Utils" at bounding box center [116, 575] width 158 height 30
click at [109, 579] on button "Utils" at bounding box center [104, 575] width 127 height 22
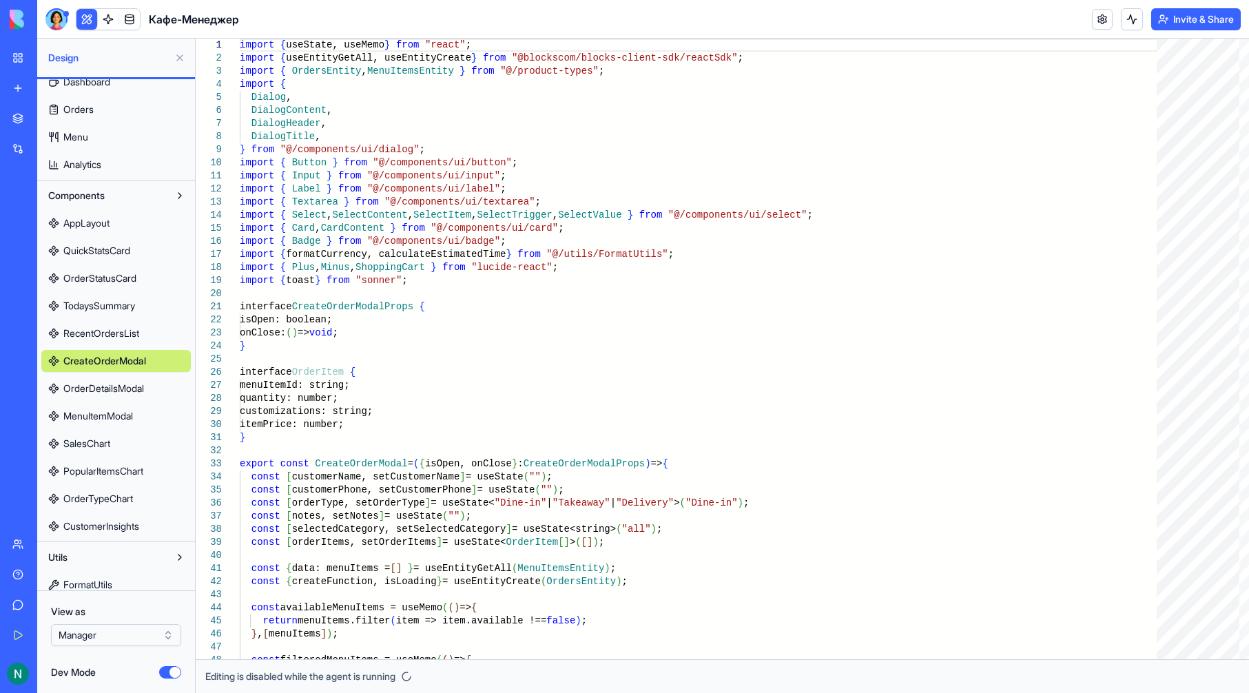
scroll to position [50, 0]
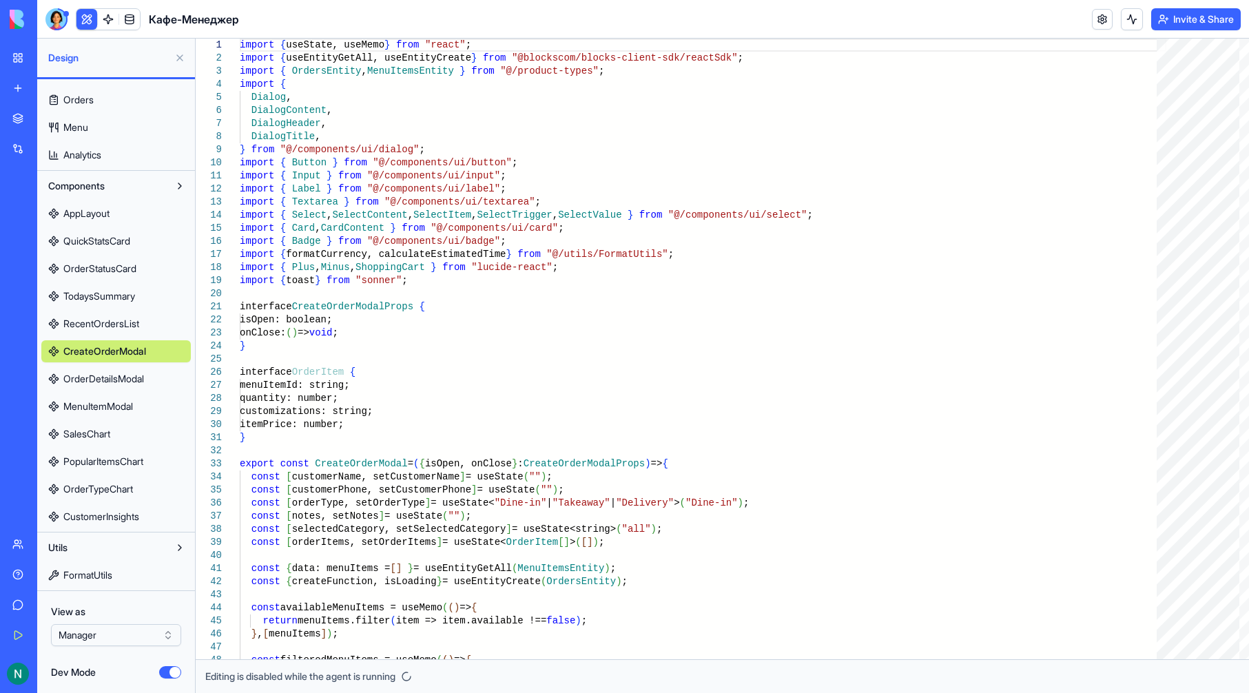
click at [109, 567] on link "FormatUtils" at bounding box center [115, 575] width 149 height 22
type textarea "**********"
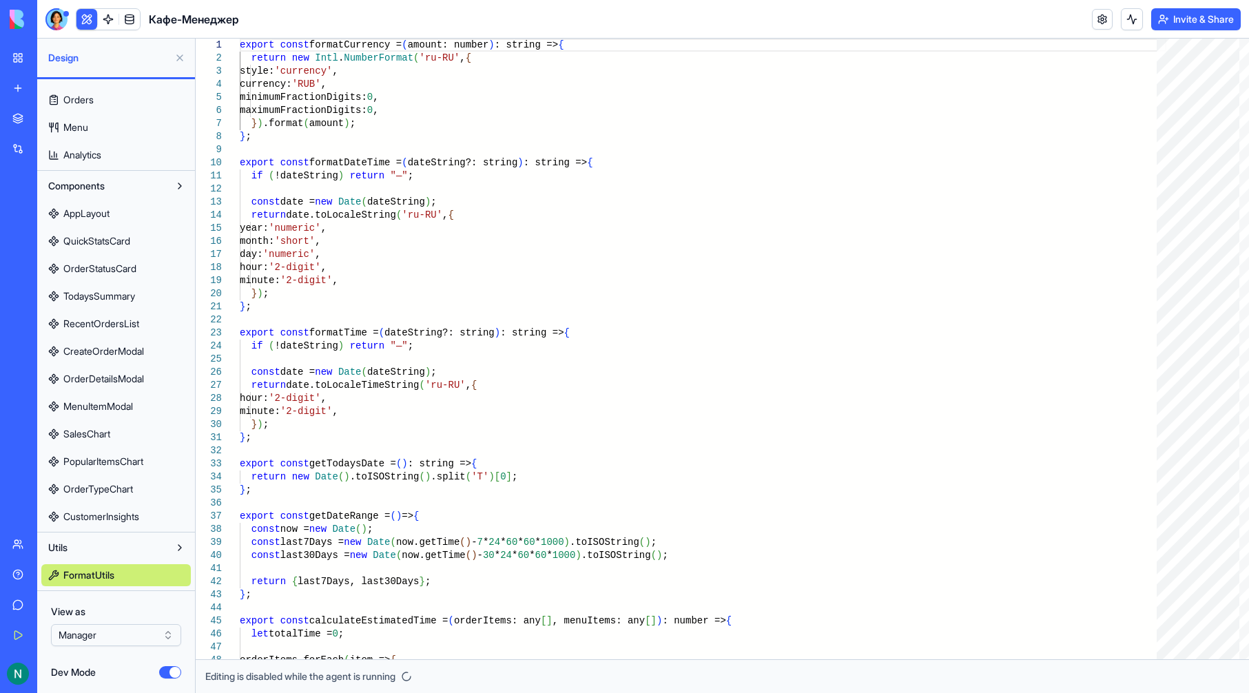
click at [134, 632] on html "BETA My Workspace New app Marketplace Integrations Recent Untitled App AI Logo …" at bounding box center [624, 346] width 1249 height 693
click at [136, 632] on html "BETA My Workspace New app Marketplace Integrations Recent Untitled App AI Logo …" at bounding box center [624, 346] width 1249 height 693
click at [141, 635] on html "BETA My Workspace New app Marketplace Integrations Recent Untitled App AI Logo …" at bounding box center [624, 346] width 1249 height 693
click at [168, 672] on button "Dev Mode" at bounding box center [170, 672] width 22 height 12
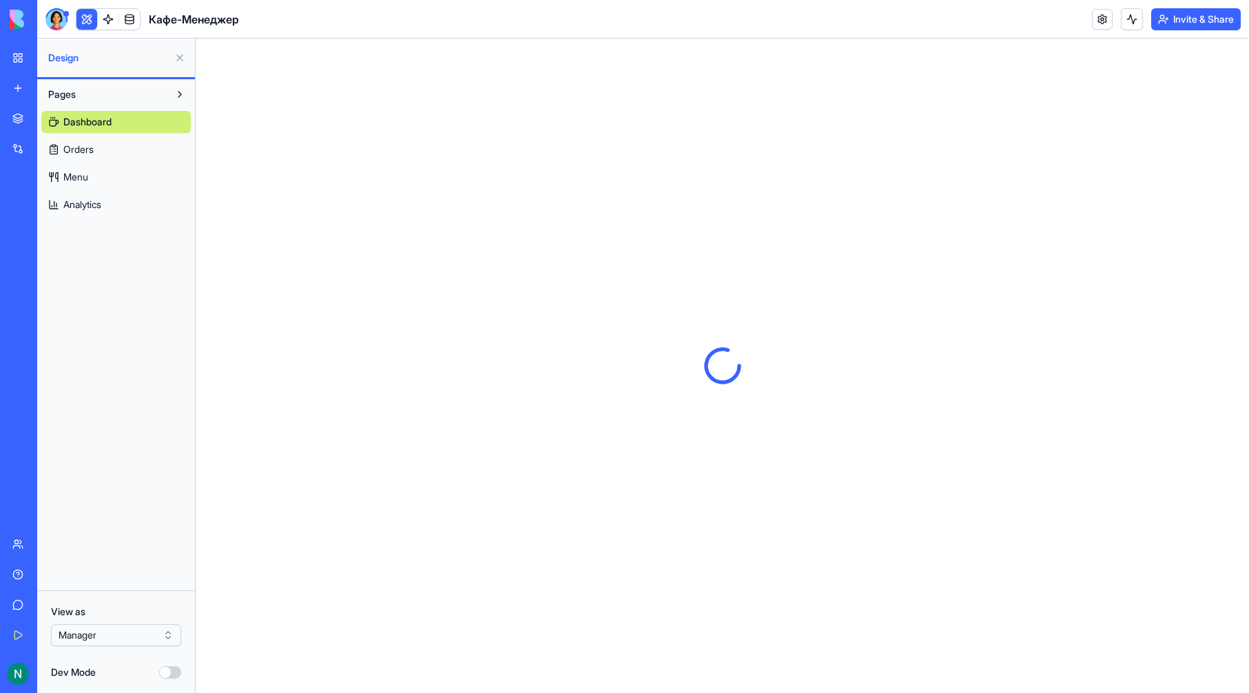
click at [168, 672] on button "Dev Mode" at bounding box center [170, 672] width 22 height 12
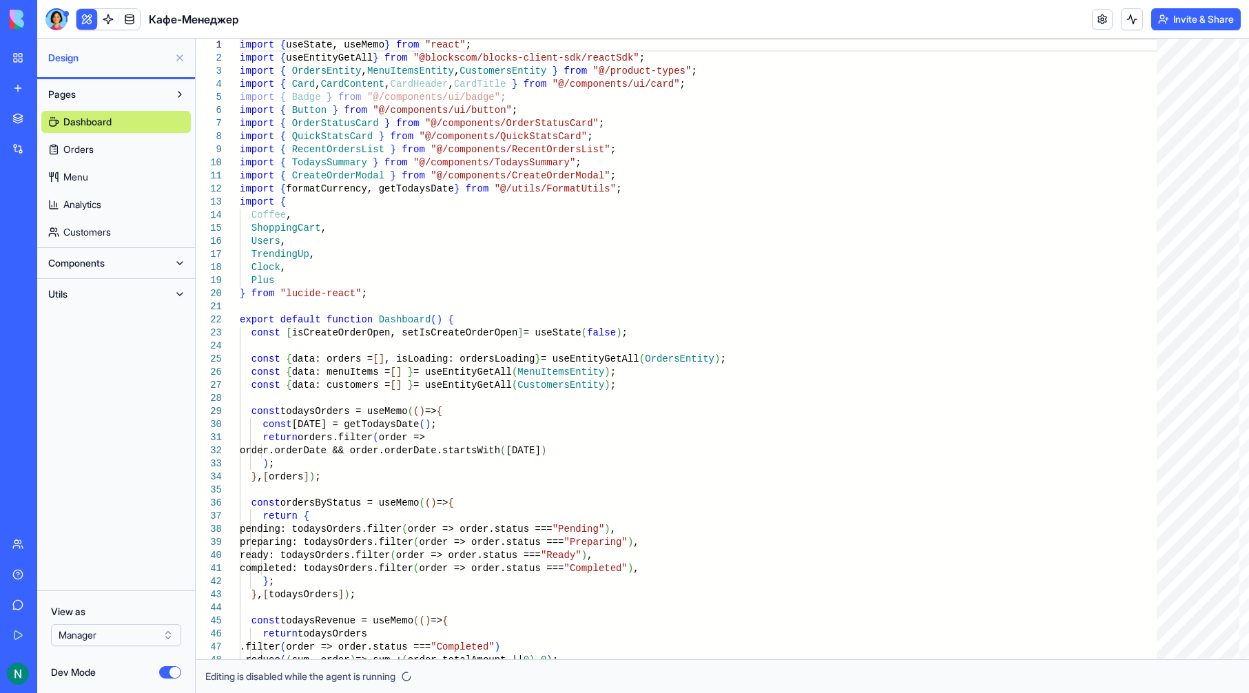
click at [71, 138] on div "Dashboard Orders Menu Analytics Customers" at bounding box center [115, 174] width 149 height 138
click at [80, 154] on span "Orders" at bounding box center [78, 150] width 30 height 14
type textarea "**********"
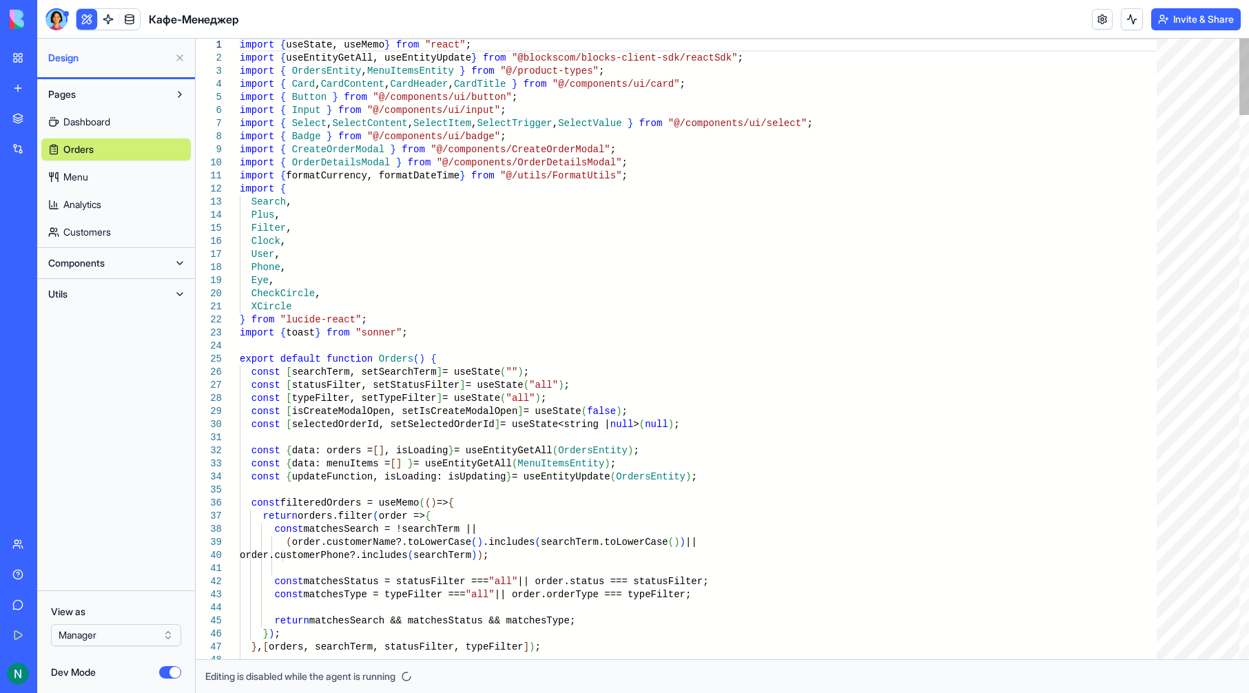
click at [103, 225] on link "Customers" at bounding box center [115, 232] width 149 height 22
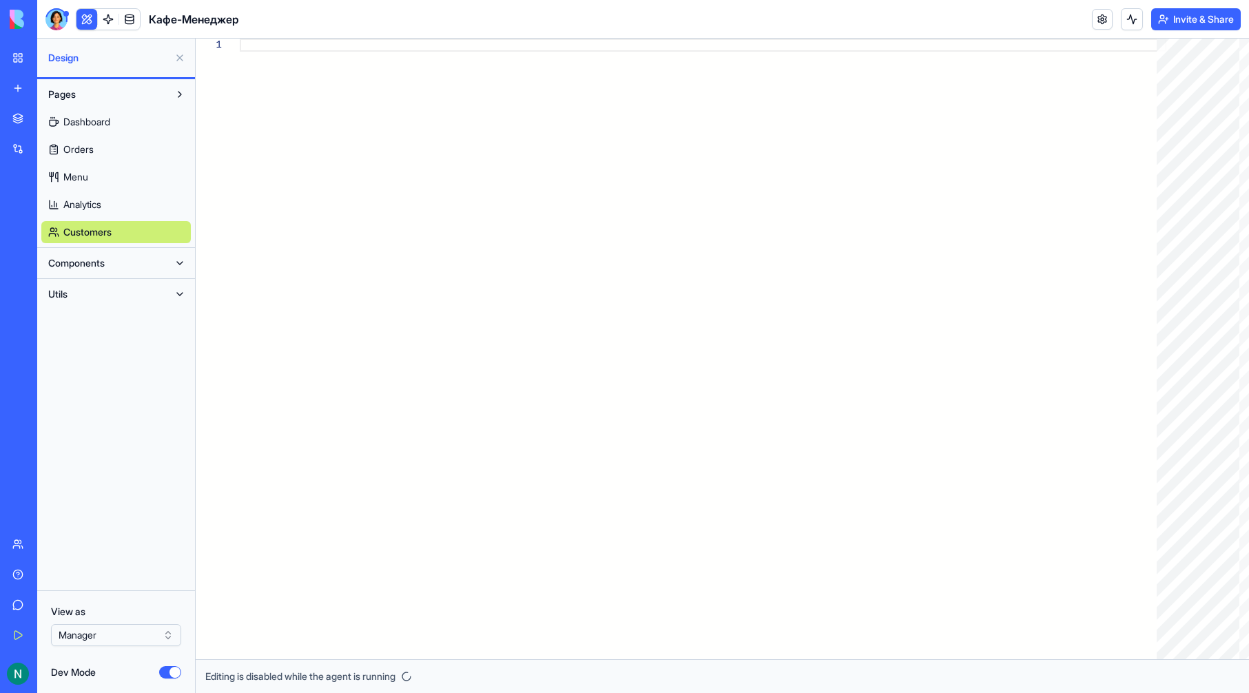
click at [86, 144] on span "Orders" at bounding box center [78, 150] width 30 height 14
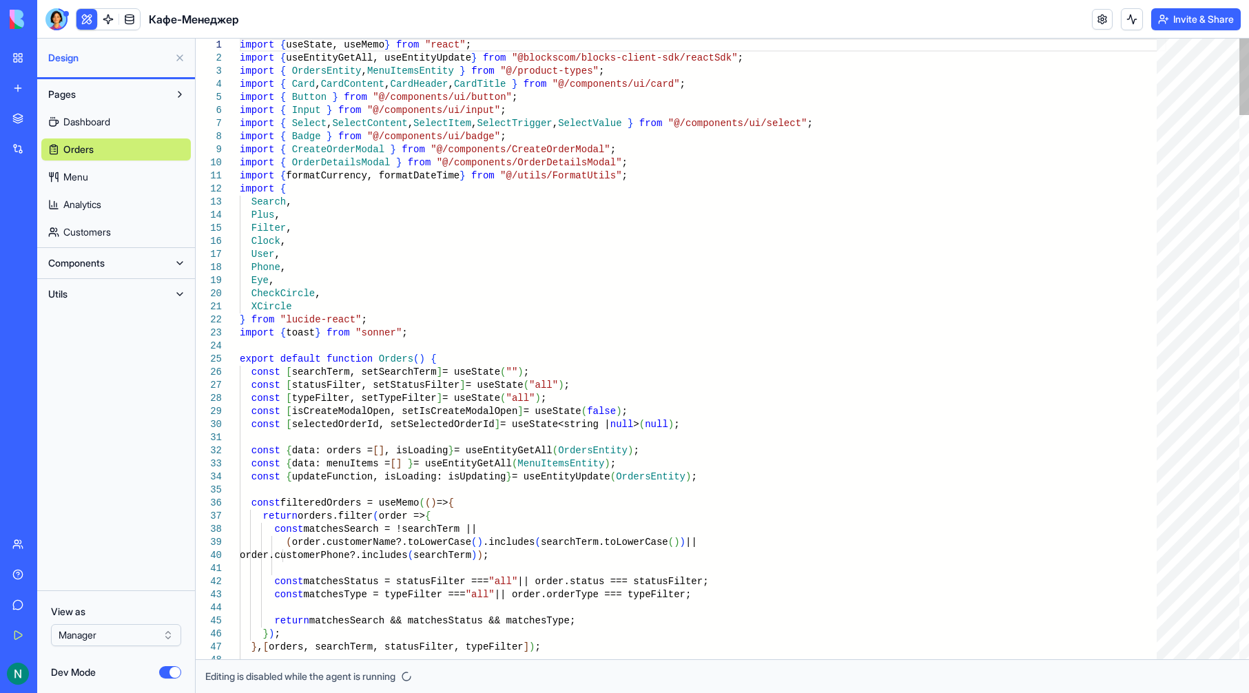
click at [88, 129] on link "Dashboard" at bounding box center [115, 122] width 149 height 22
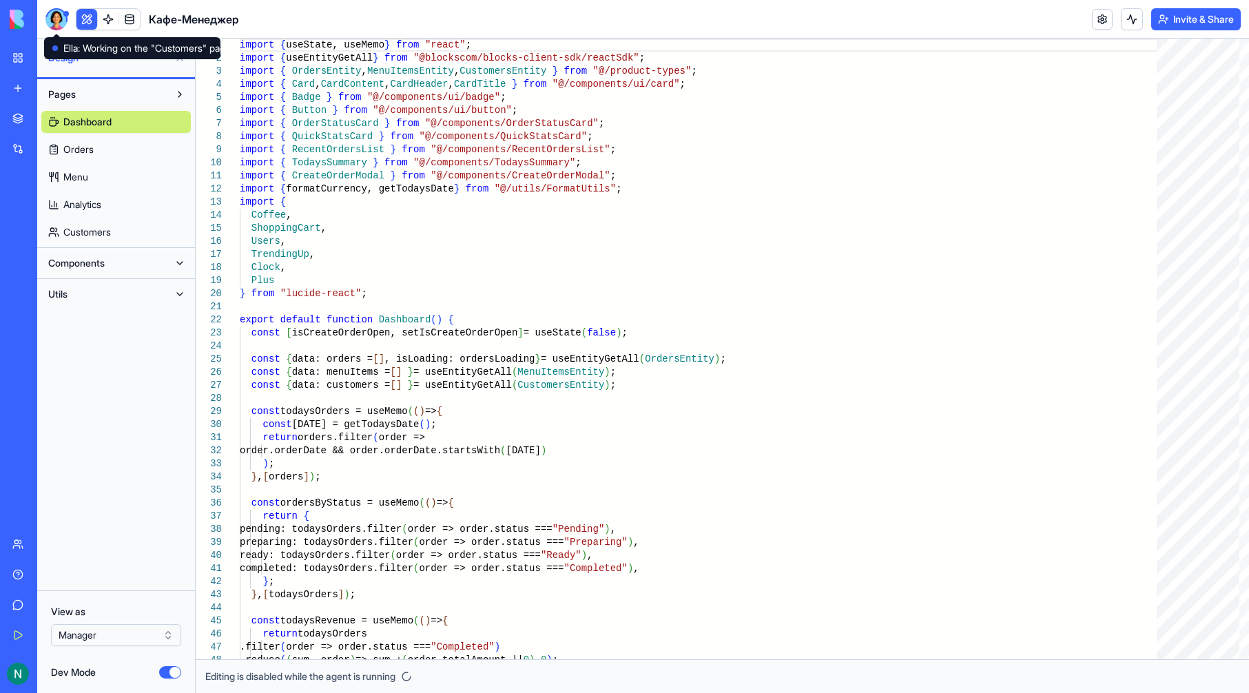
click at [65, 23] on div at bounding box center [56, 19] width 22 height 22
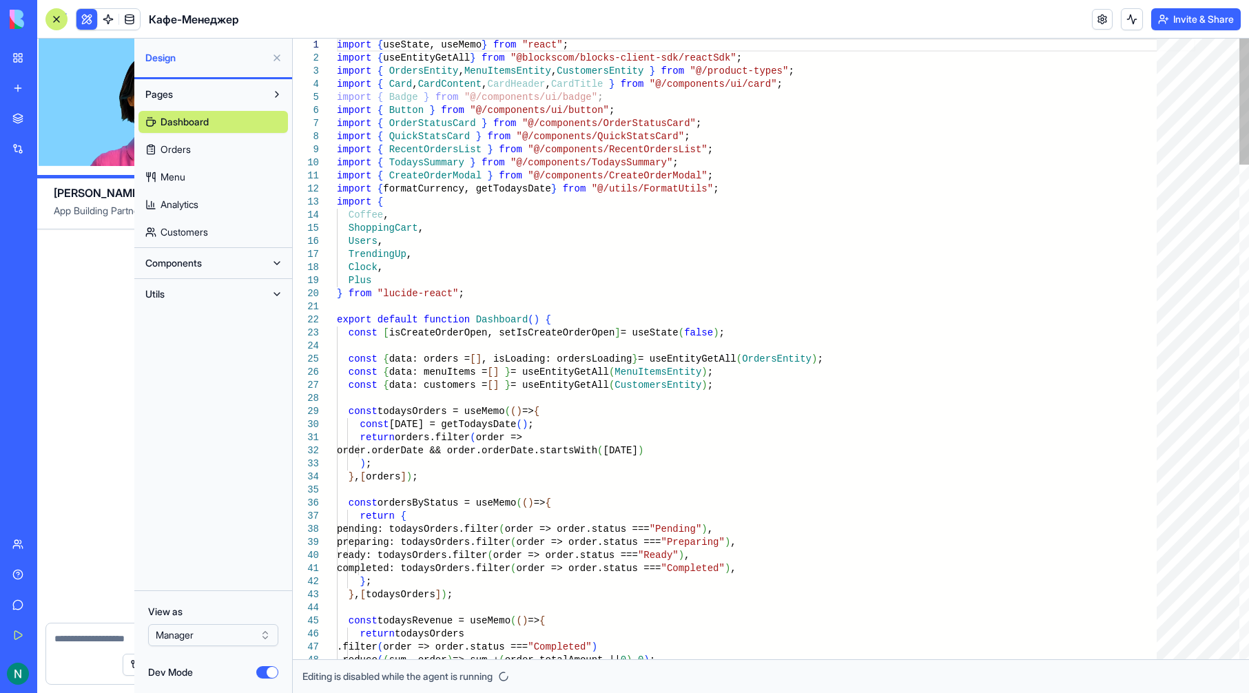
scroll to position [1990, 0]
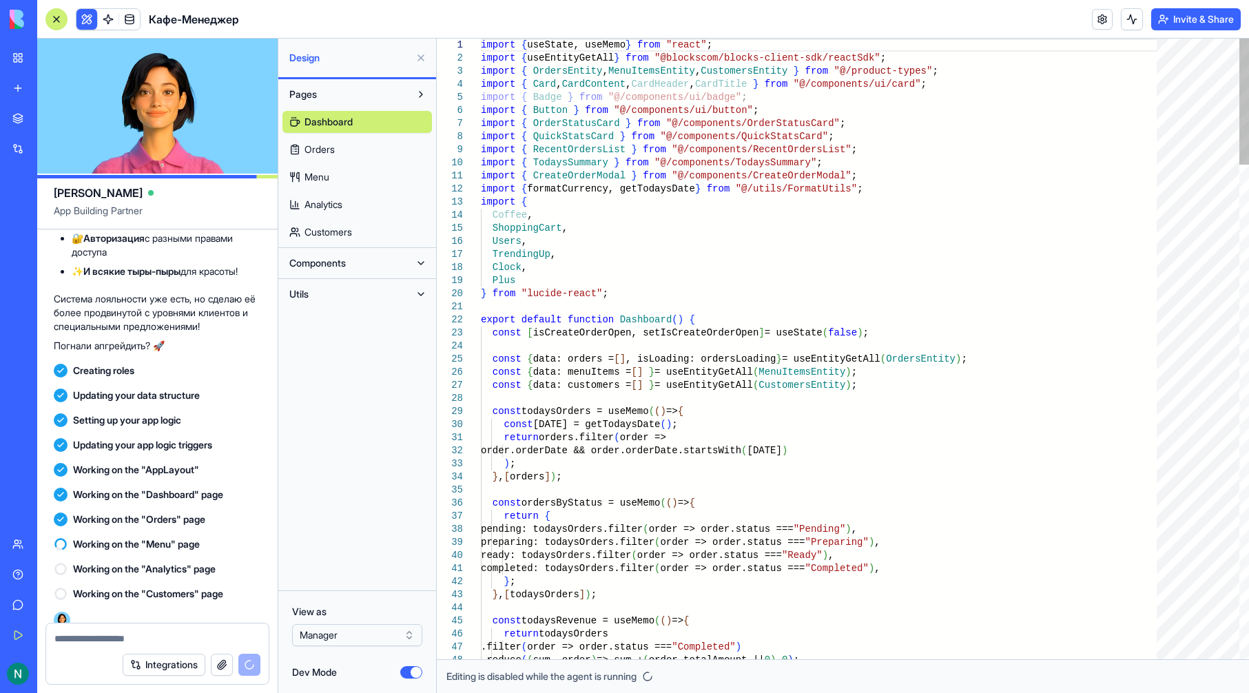
type textarea "**********"
click at [402, 670] on button "Dev Mode" at bounding box center [411, 672] width 22 height 12
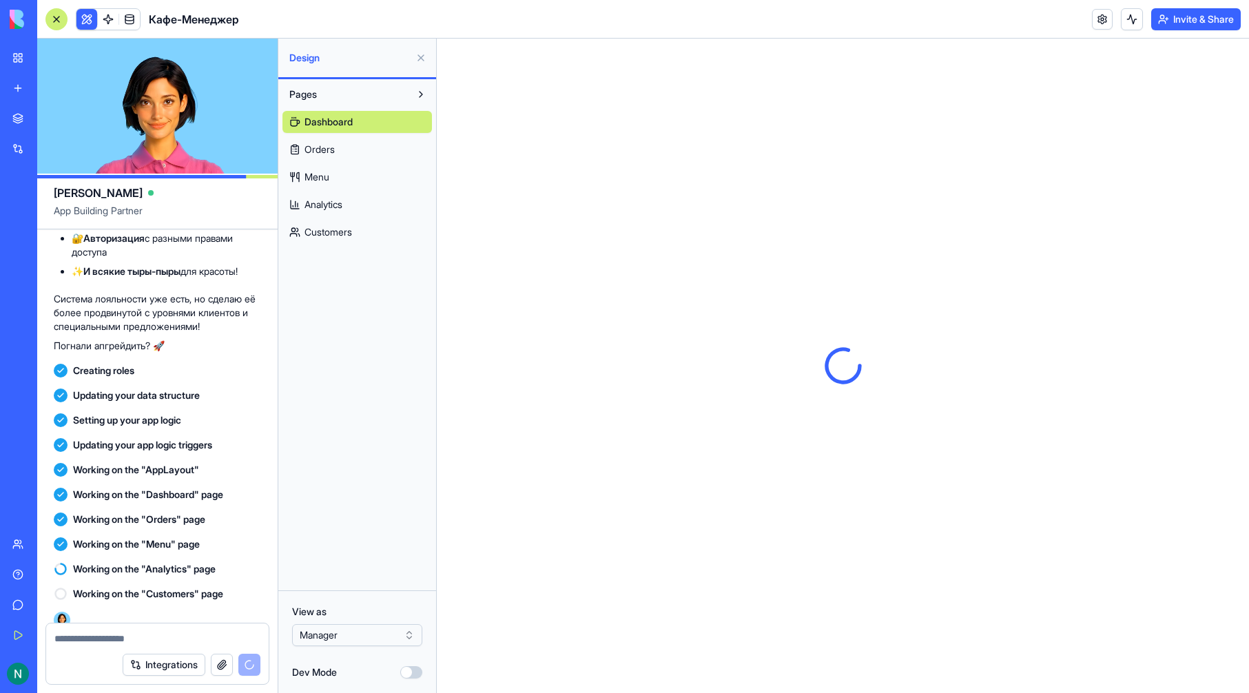
scroll to position [0, 0]
click at [93, 24] on span at bounding box center [108, 19] width 39 height 39
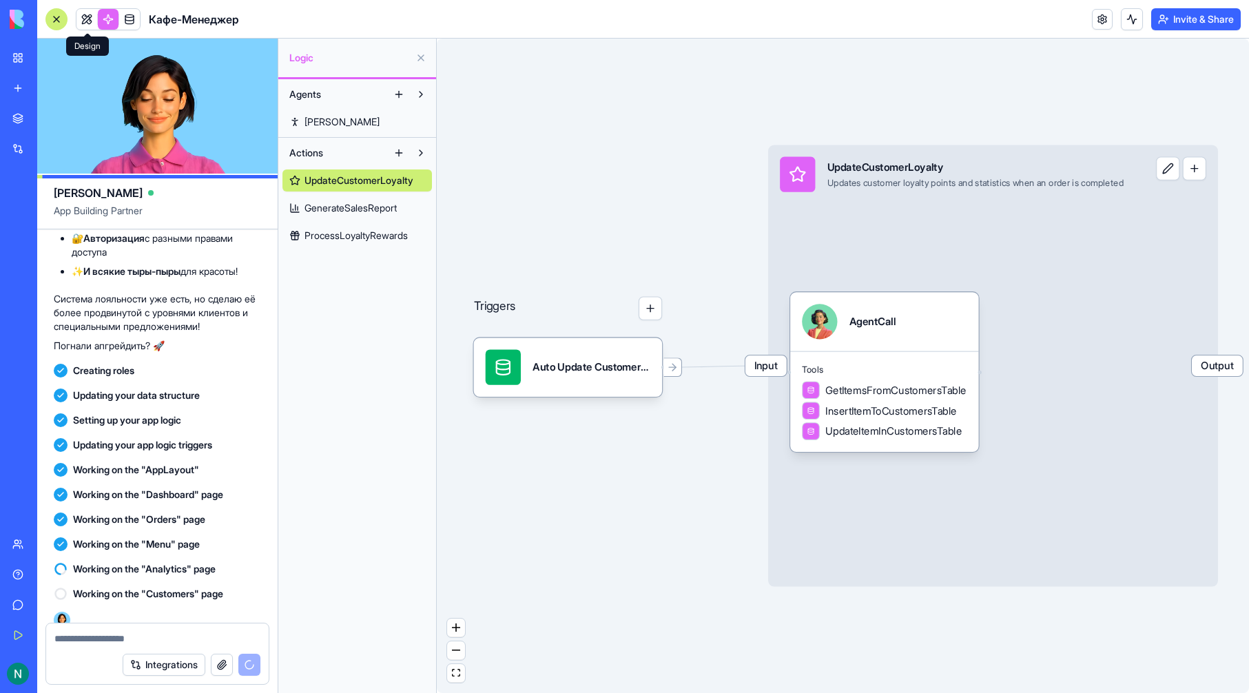
click at [93, 21] on link at bounding box center [86, 19] width 21 height 21
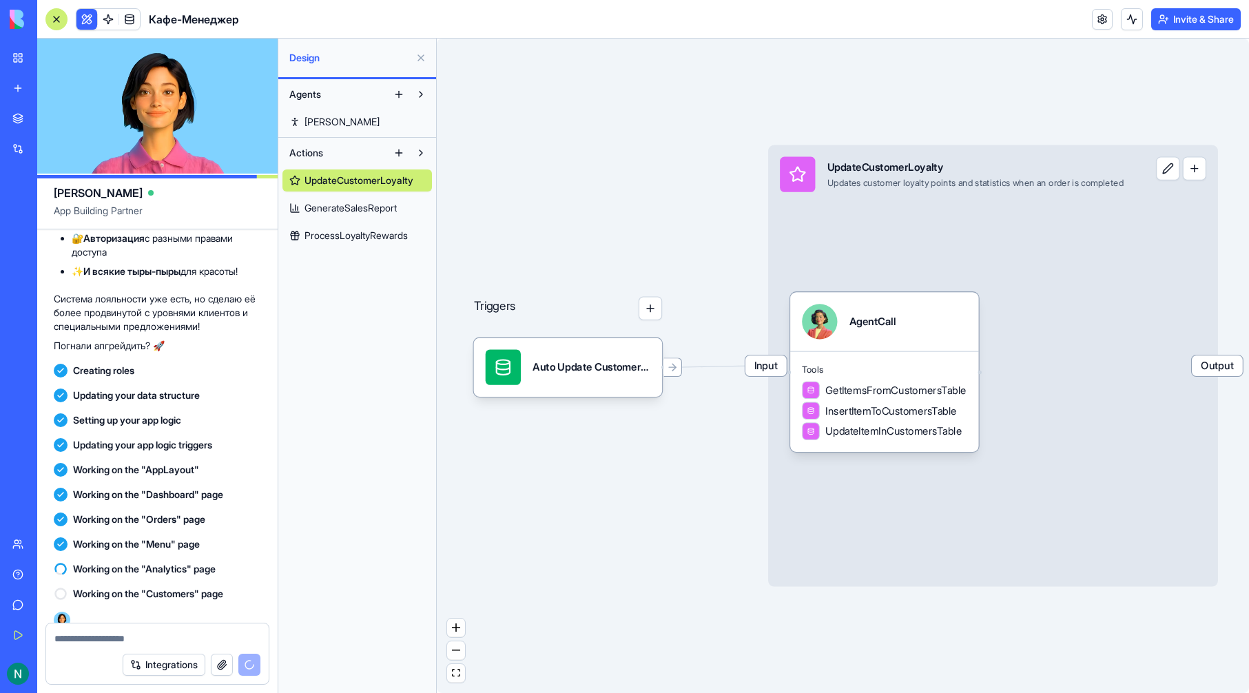
click at [93, 21] on button at bounding box center [86, 19] width 21 height 21
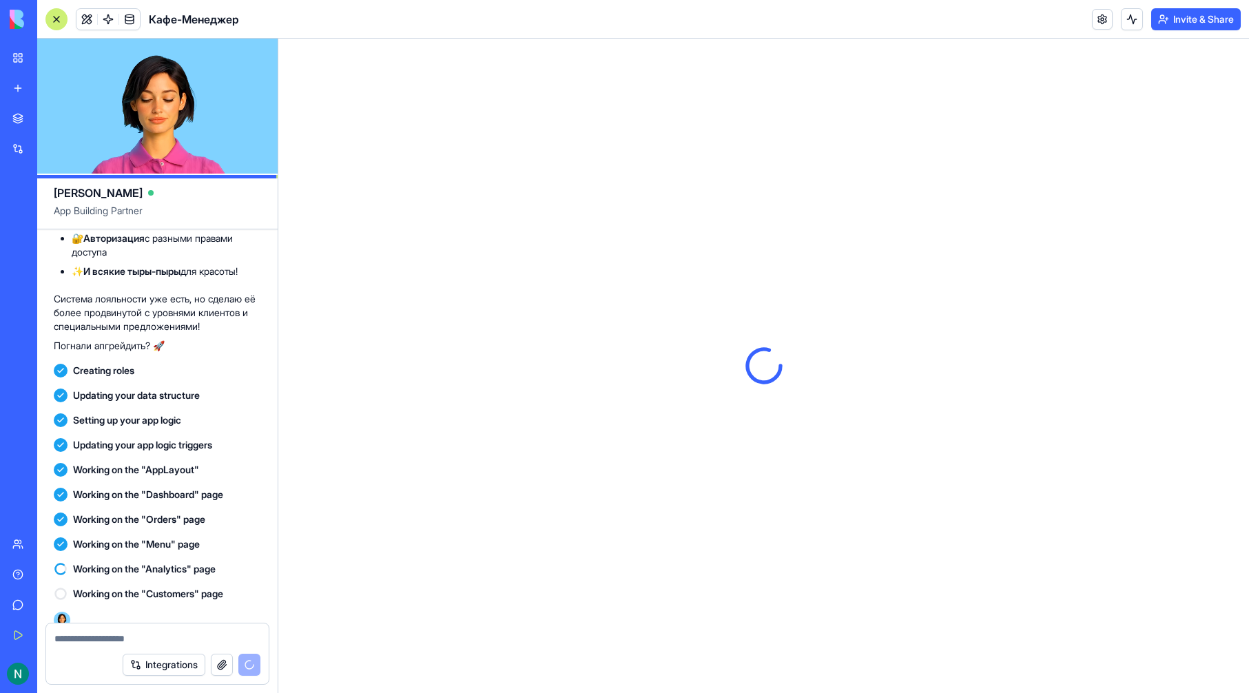
click at [56, 19] on div at bounding box center [56, 19] width 22 height 22
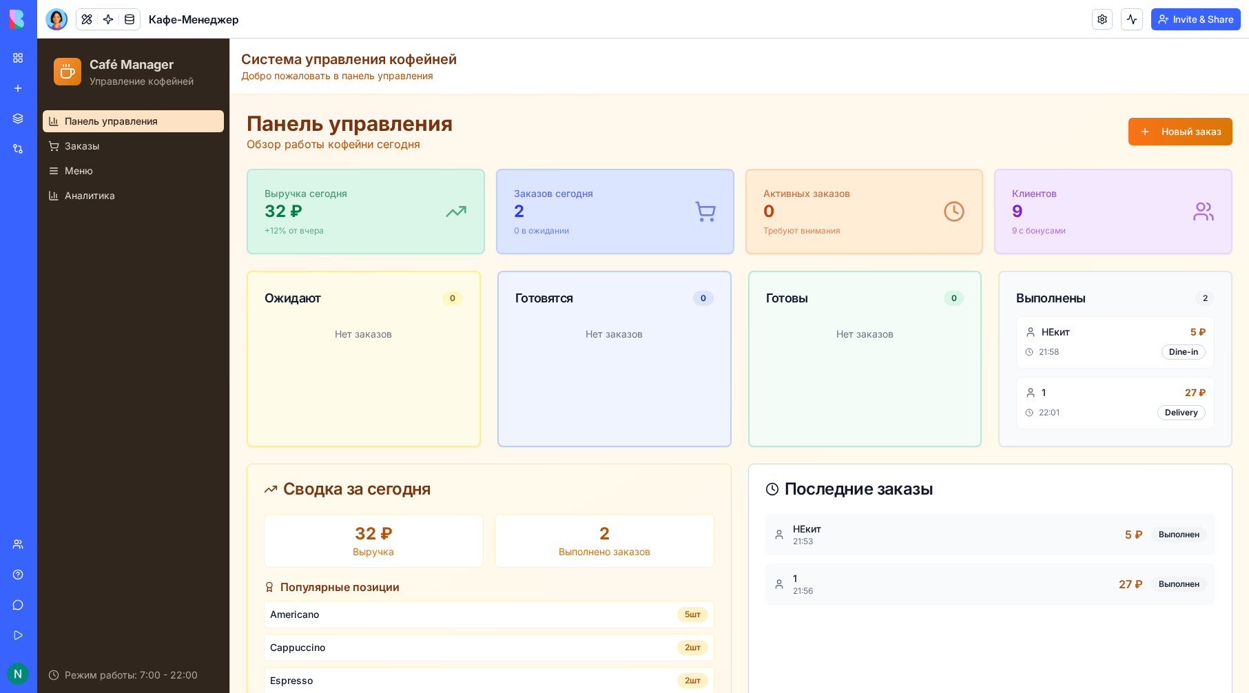
click at [63, 17] on div at bounding box center [56, 19] width 22 height 22
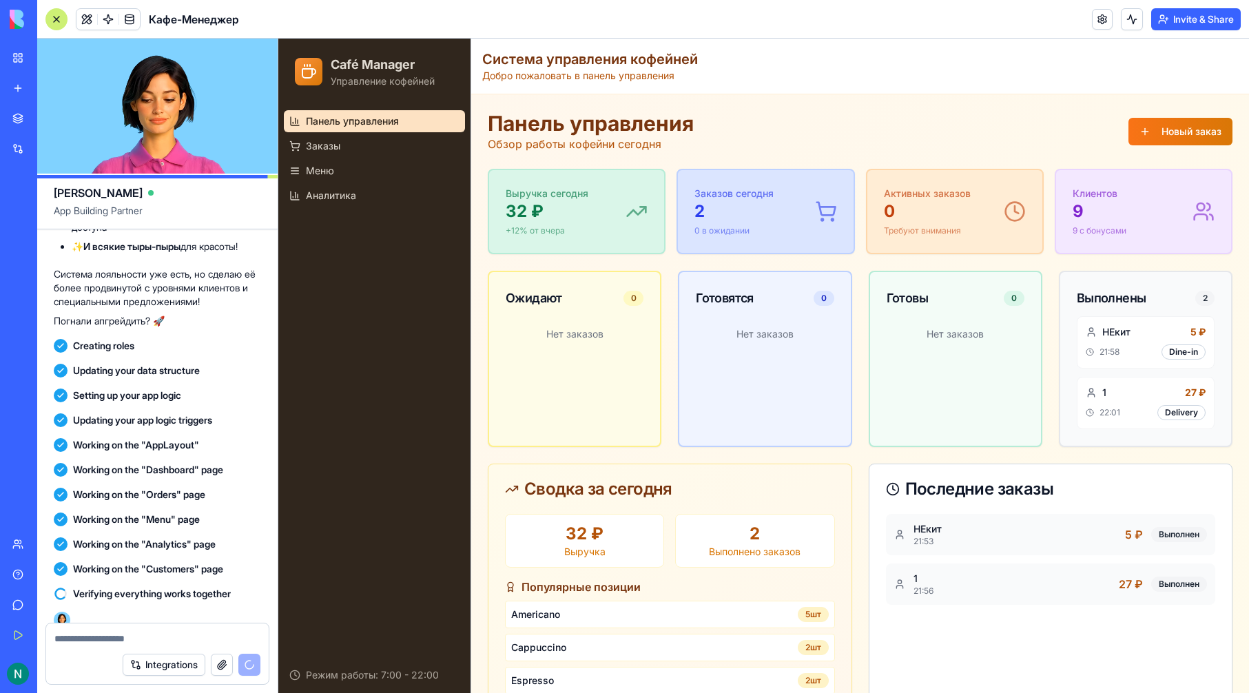
click at [84, 15] on span at bounding box center [87, 19] width 39 height 39
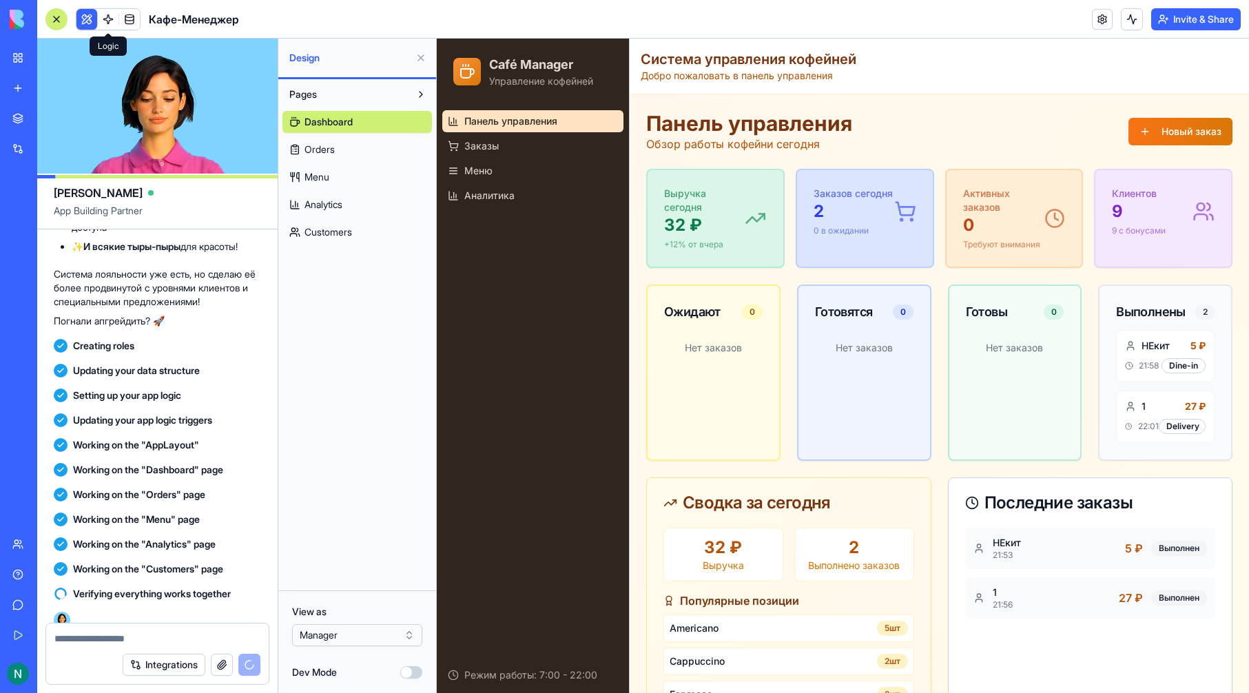
click at [101, 11] on span at bounding box center [108, 19] width 39 height 39
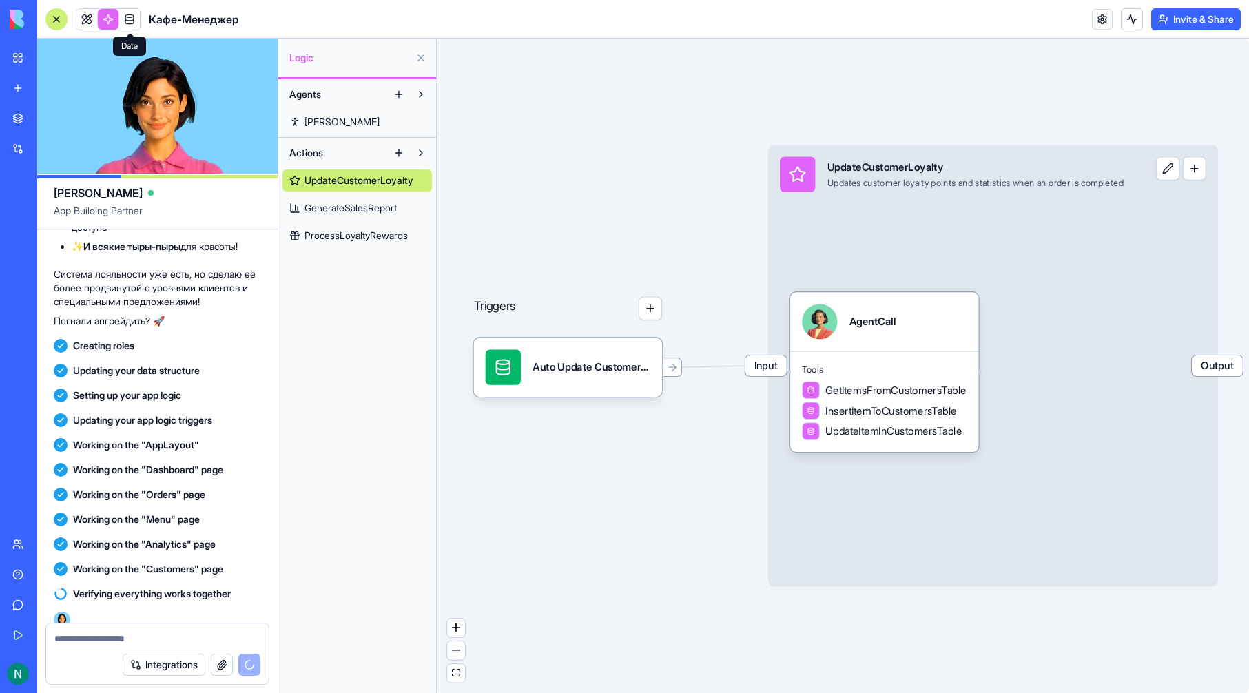
click at [136, 19] on span at bounding box center [129, 19] width 39 height 39
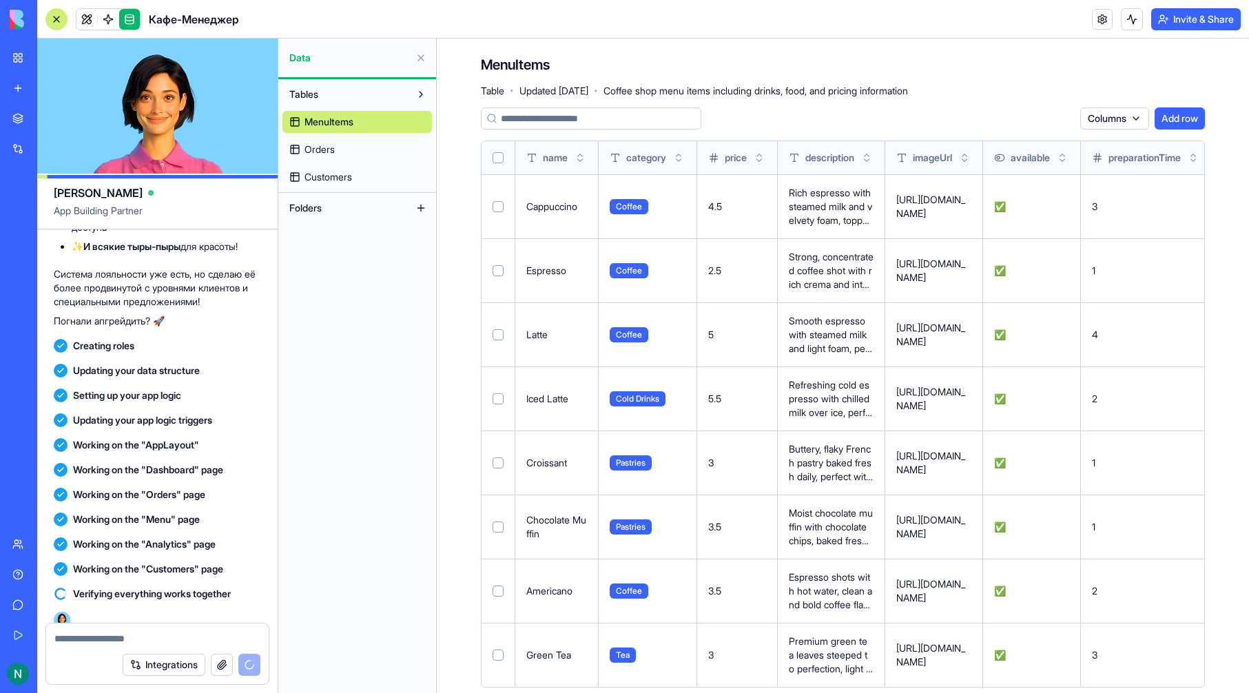
scroll to position [22, 0]
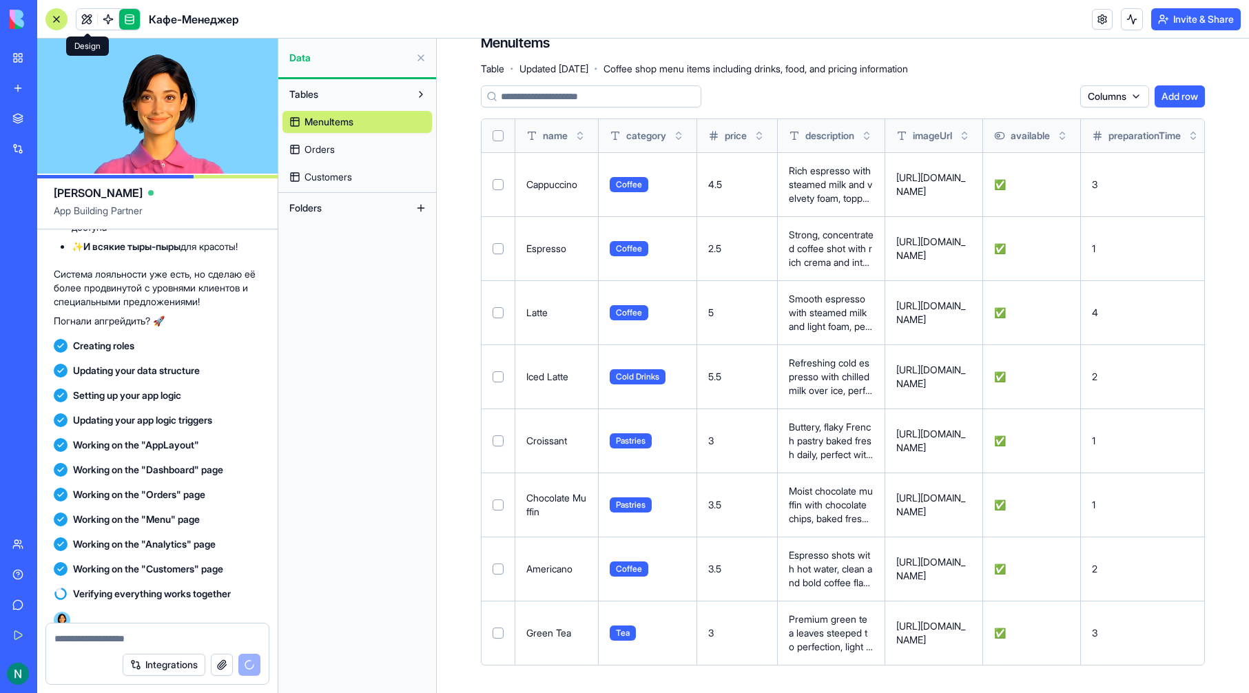
click at [91, 16] on link at bounding box center [86, 19] width 21 height 21
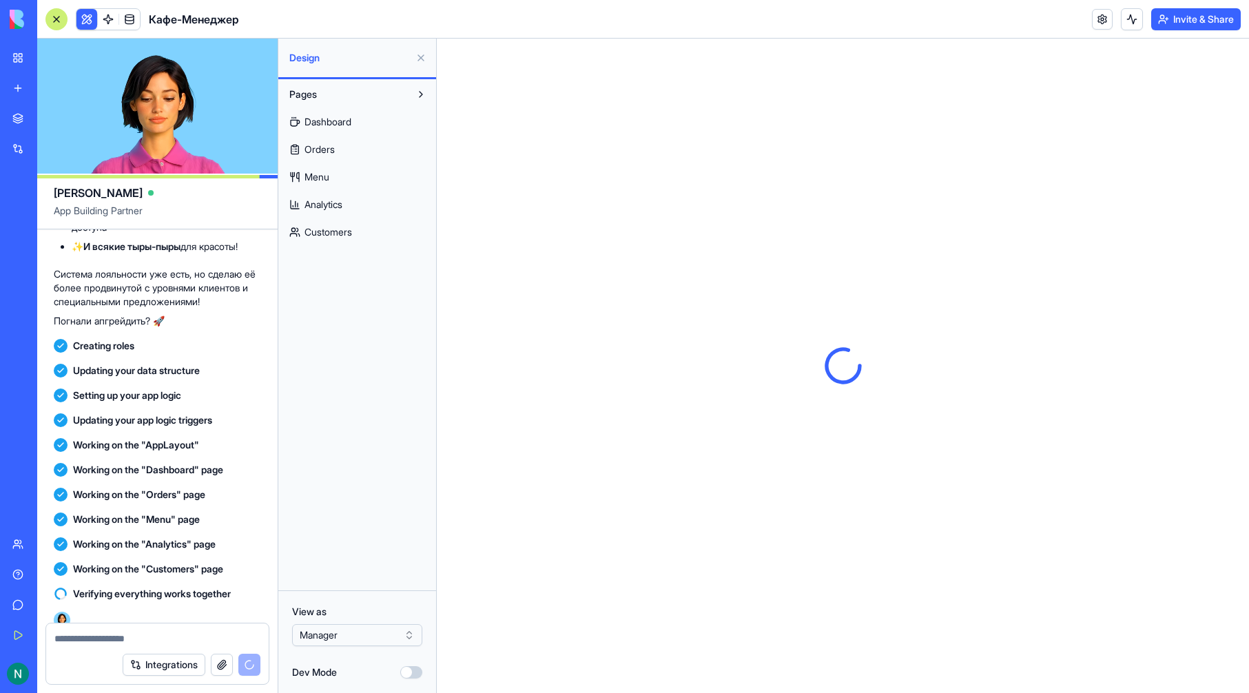
click at [413, 675] on button "Dev Mode" at bounding box center [411, 672] width 22 height 12
click at [388, 298] on button "Utils" at bounding box center [345, 294] width 127 height 22
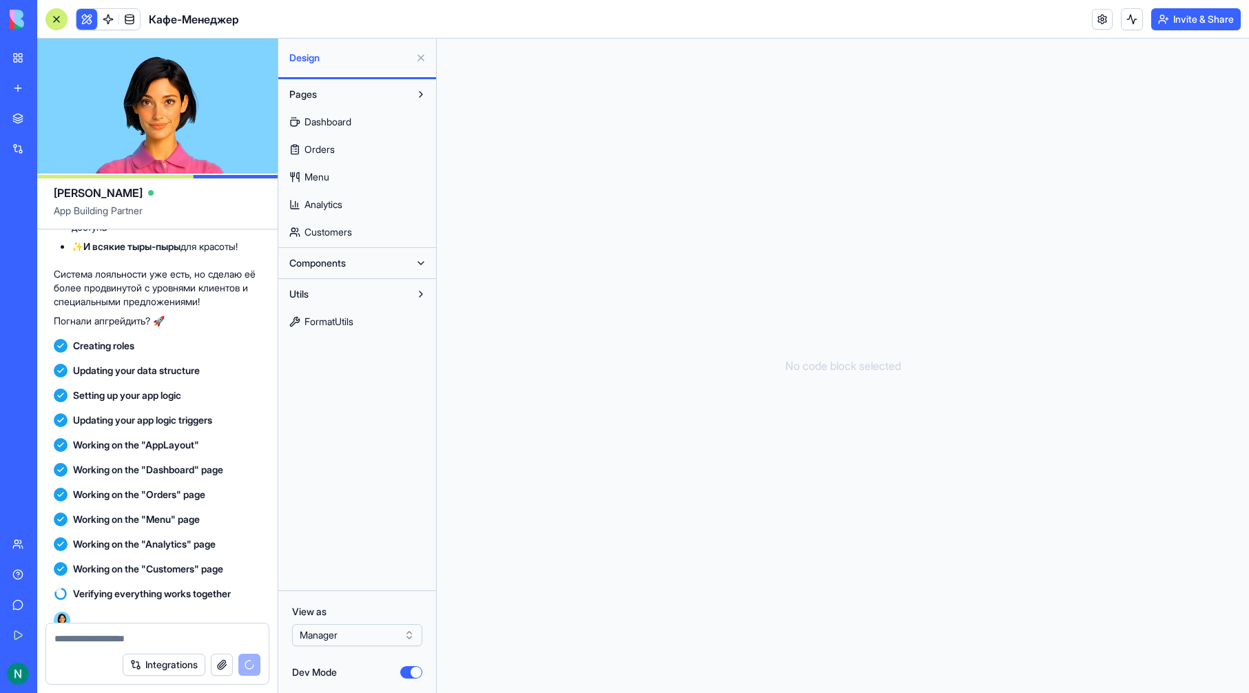
click at [407, 326] on link "FormatUtils" at bounding box center [356, 322] width 149 height 22
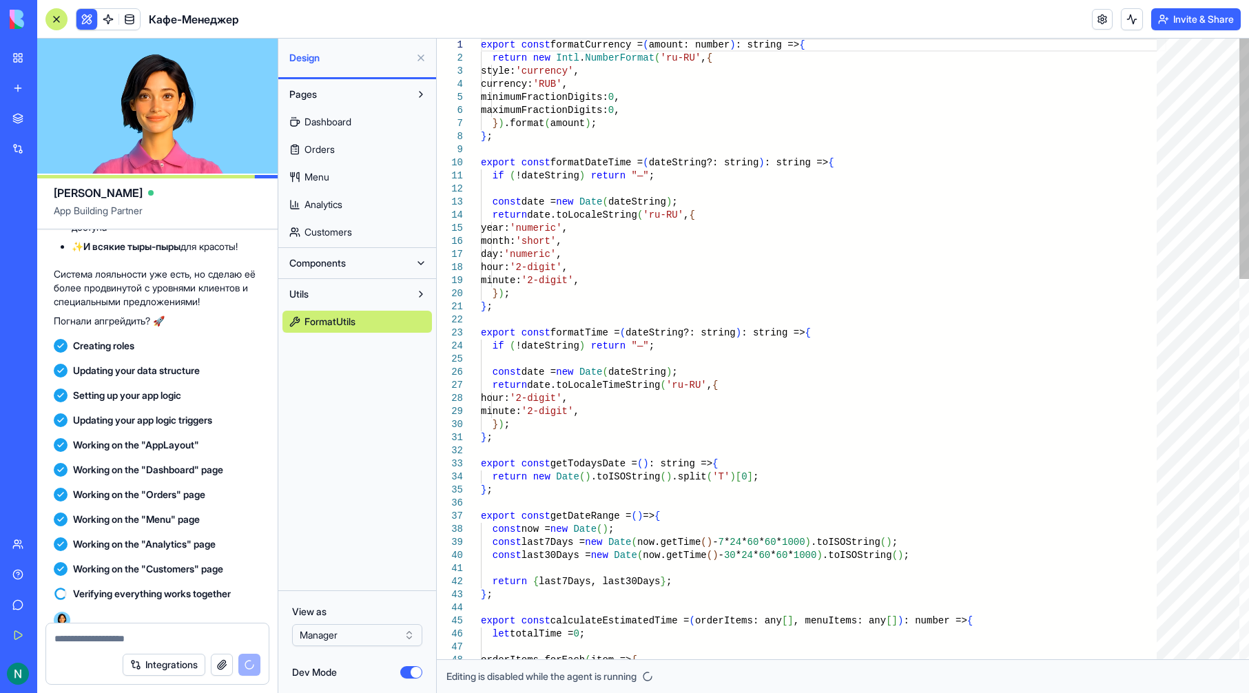
click at [424, 261] on button at bounding box center [421, 263] width 22 height 22
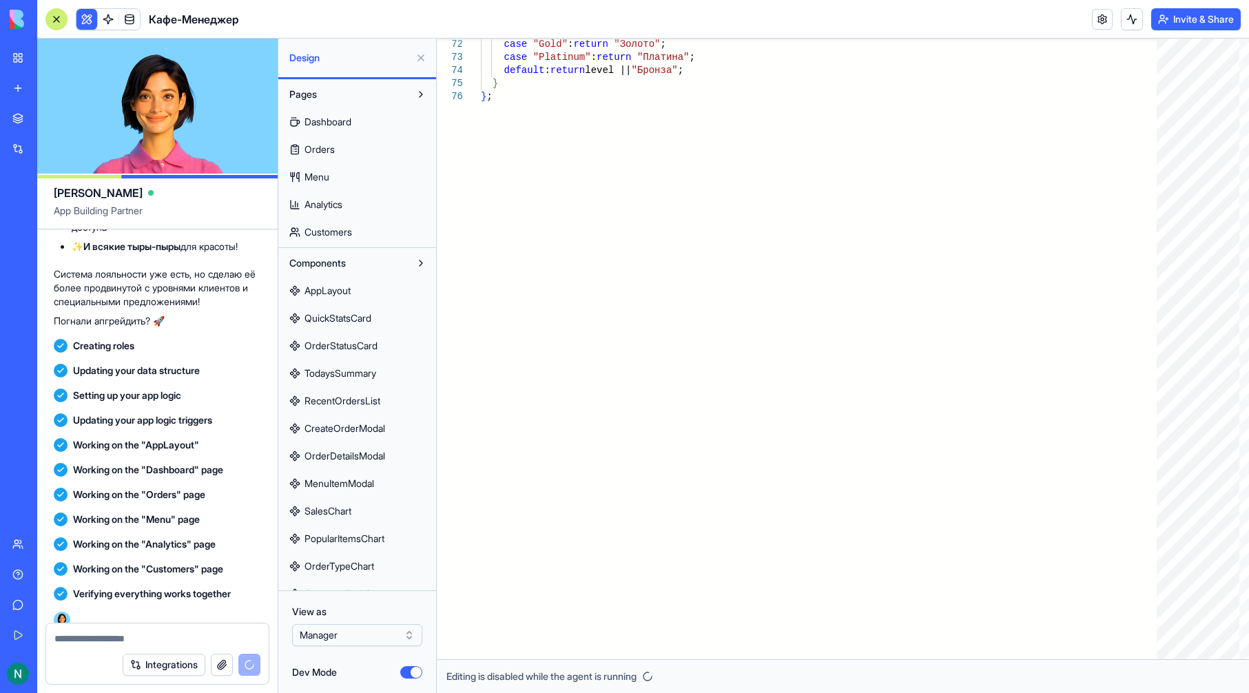
click at [339, 293] on span "AppLayout" at bounding box center [327, 291] width 46 height 14
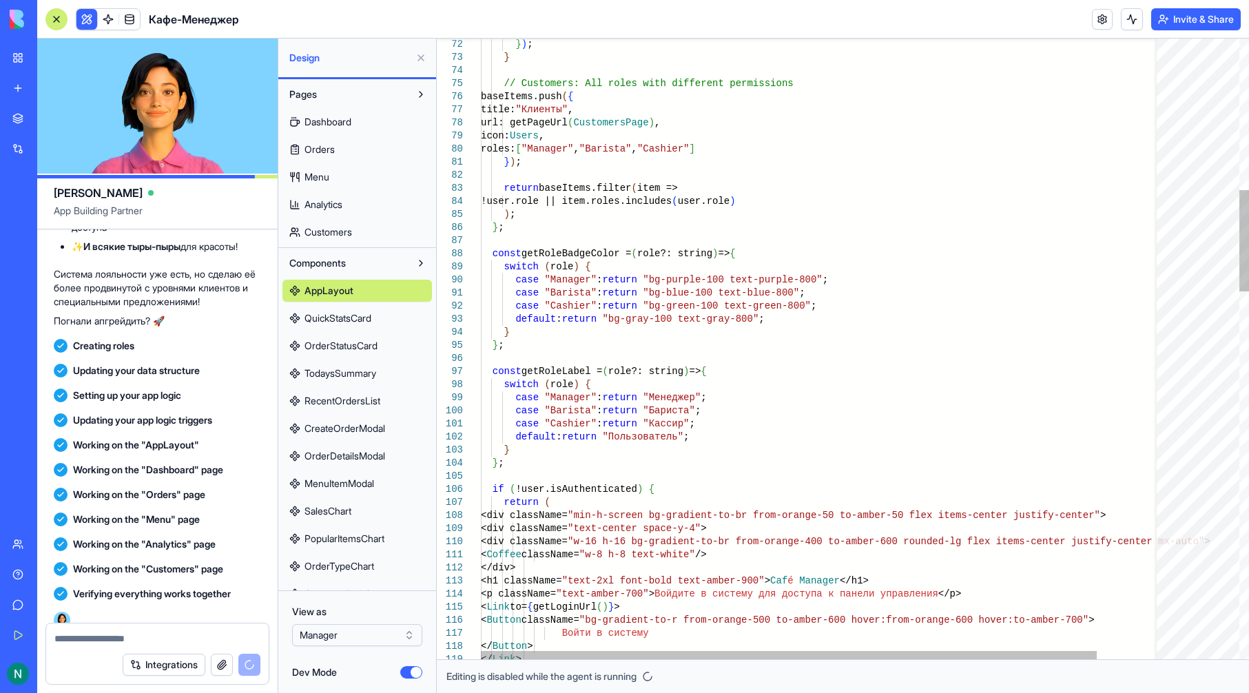
click at [348, 318] on span "QuickStatsCard" at bounding box center [337, 318] width 67 height 14
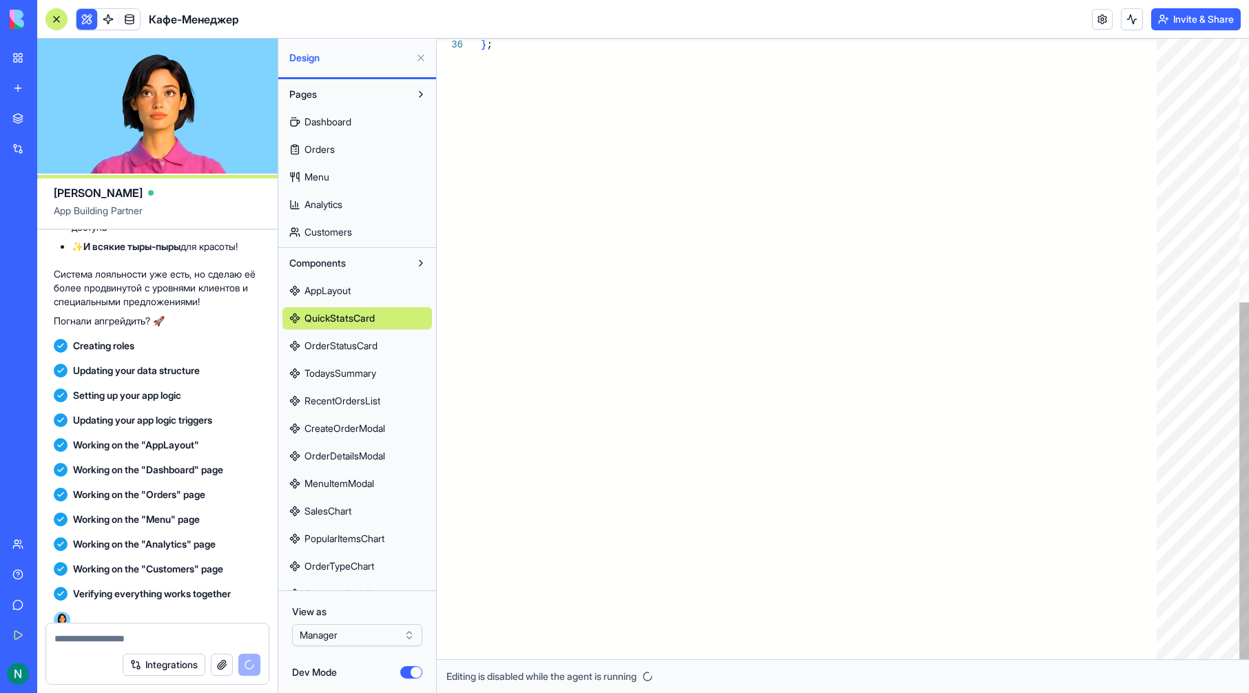
click at [377, 355] on link "OrderStatusCard" at bounding box center [356, 346] width 149 height 22
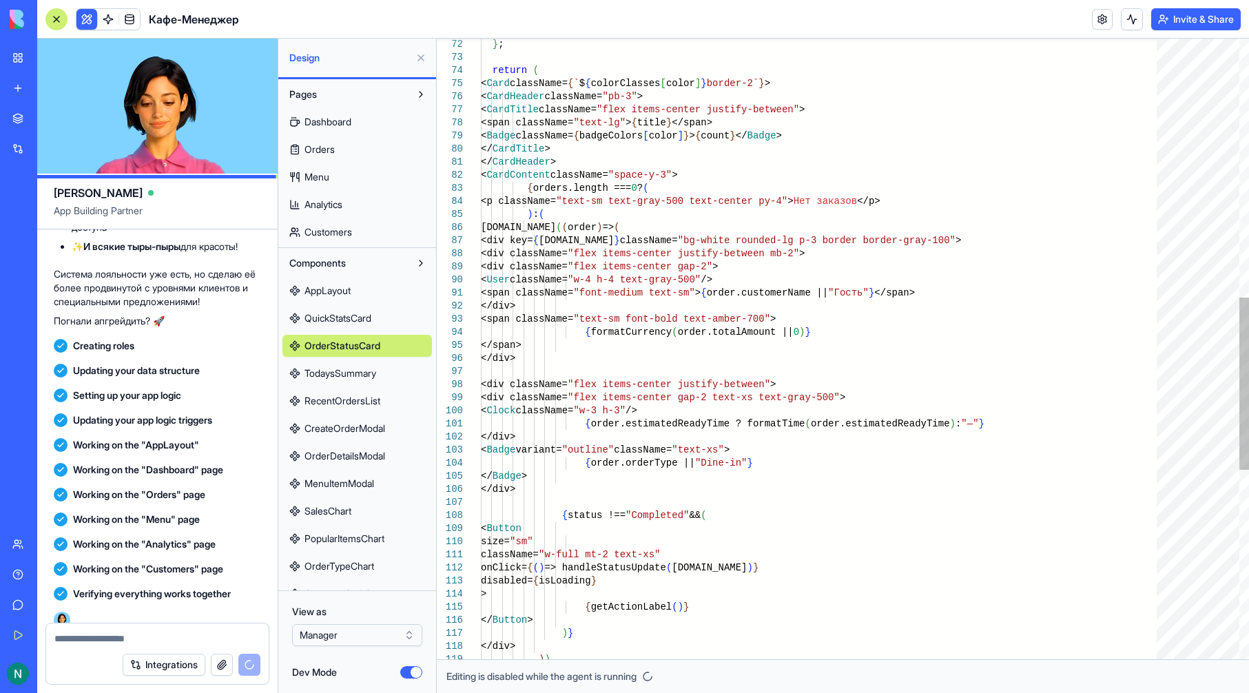
click at [379, 384] on link "TodaysSummary" at bounding box center [356, 373] width 149 height 22
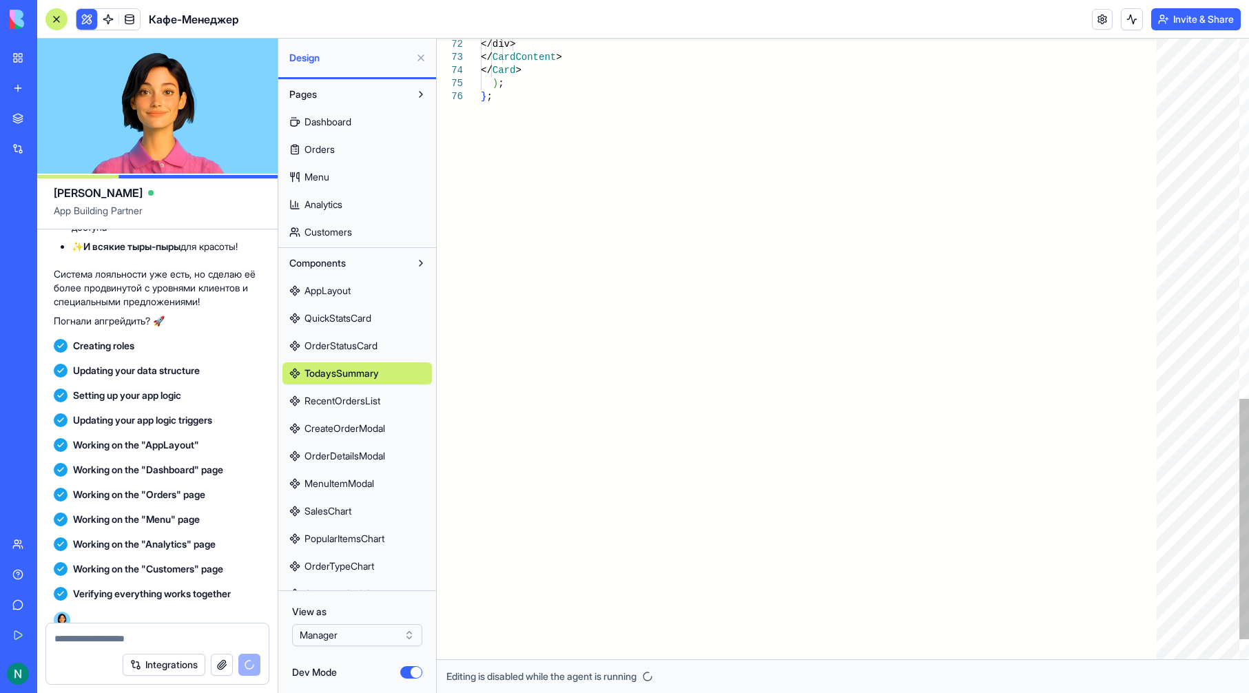
click at [378, 411] on link "RecentOrdersList" at bounding box center [356, 401] width 149 height 22
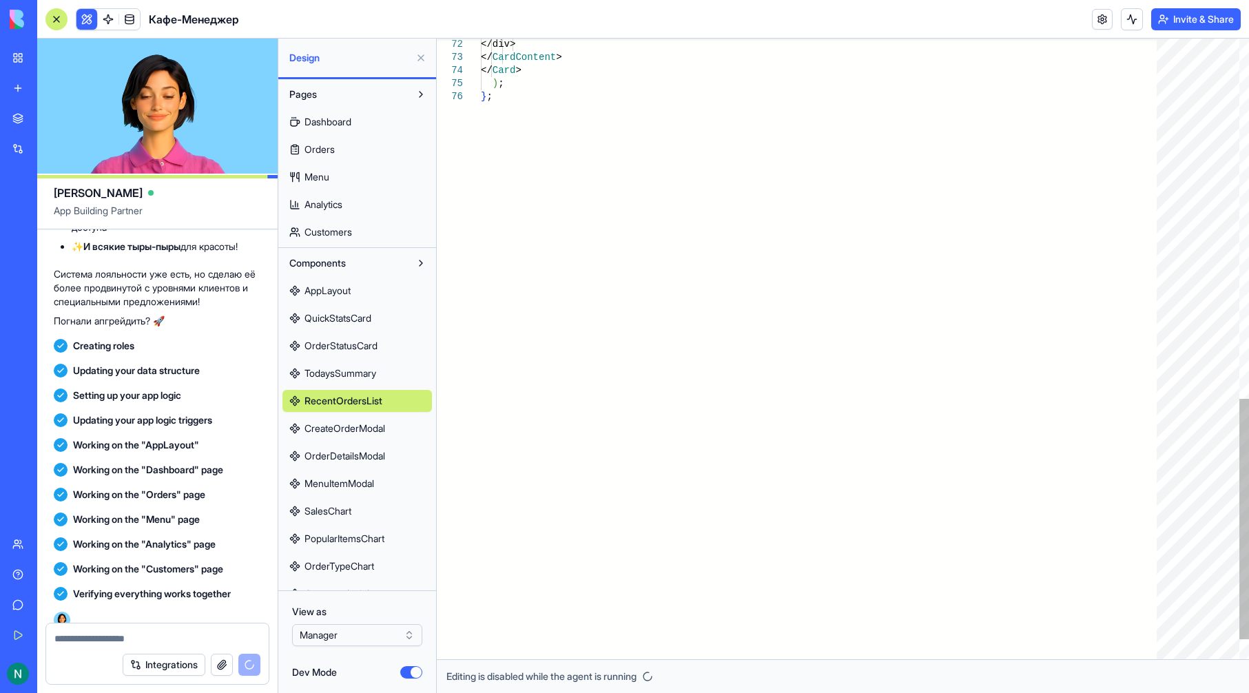
click at [378, 423] on span "CreateOrderModal" at bounding box center [344, 429] width 81 height 14
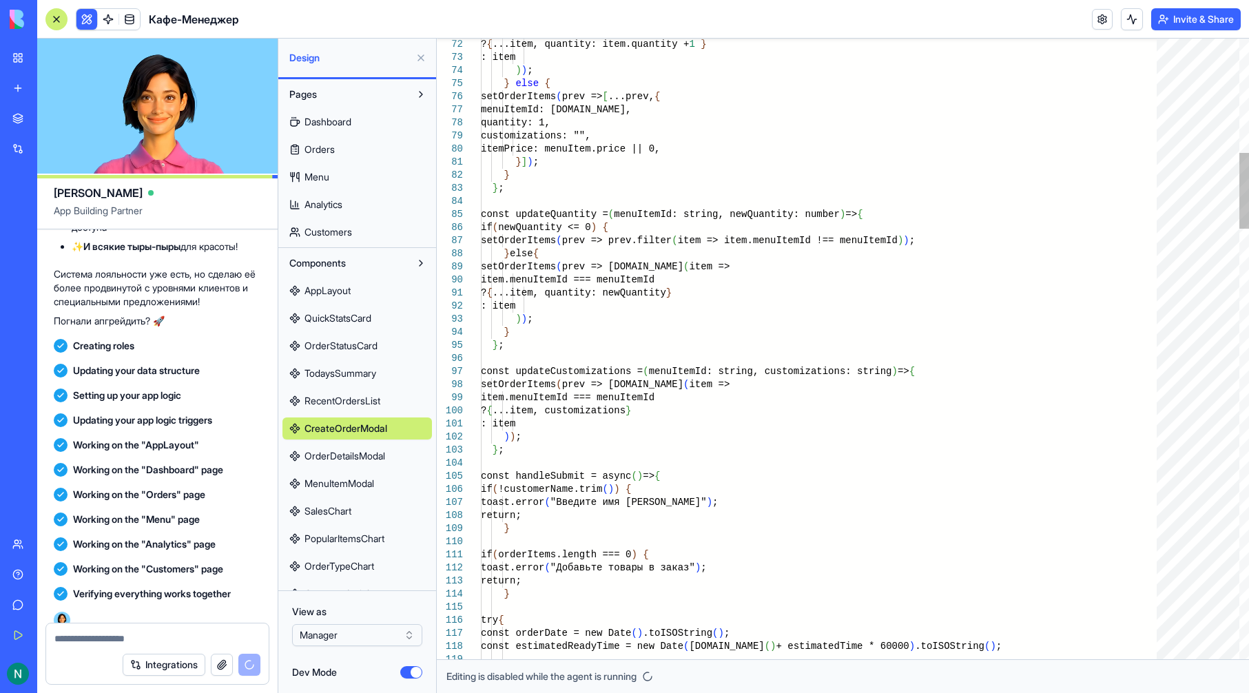
click at [380, 446] on link "OrderDetailsModal" at bounding box center [356, 456] width 149 height 22
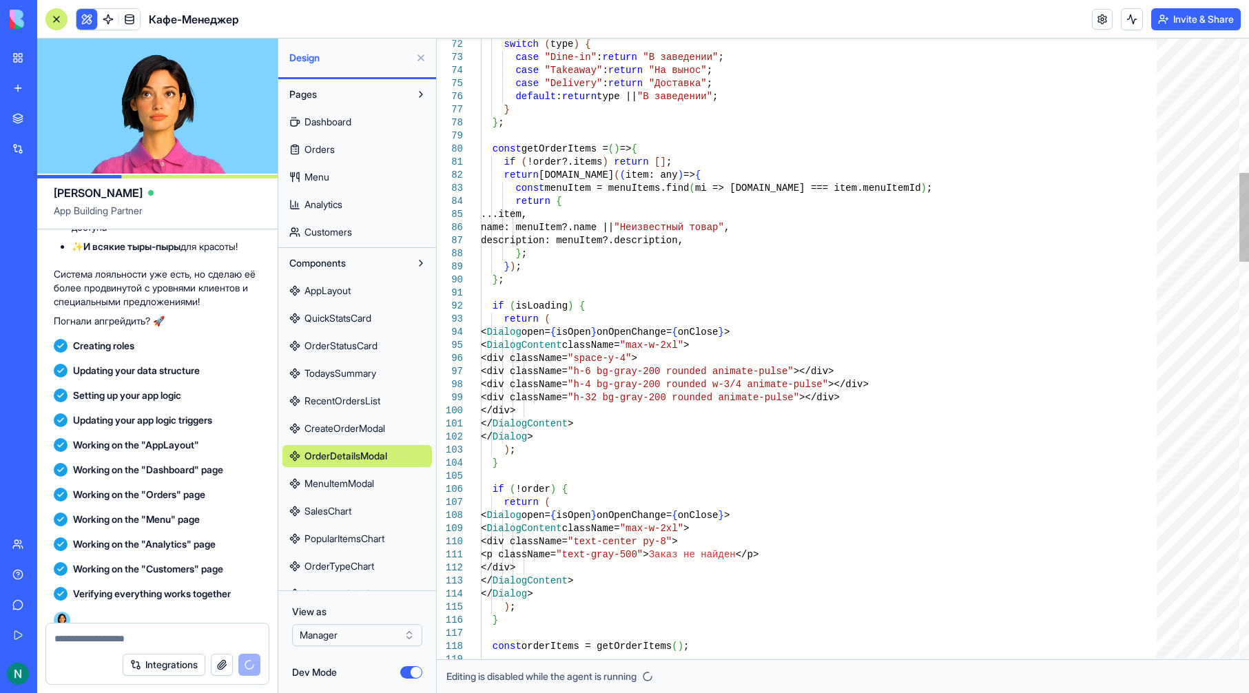
click at [360, 238] on link "Customers" at bounding box center [356, 232] width 149 height 22
type textarea "**********"
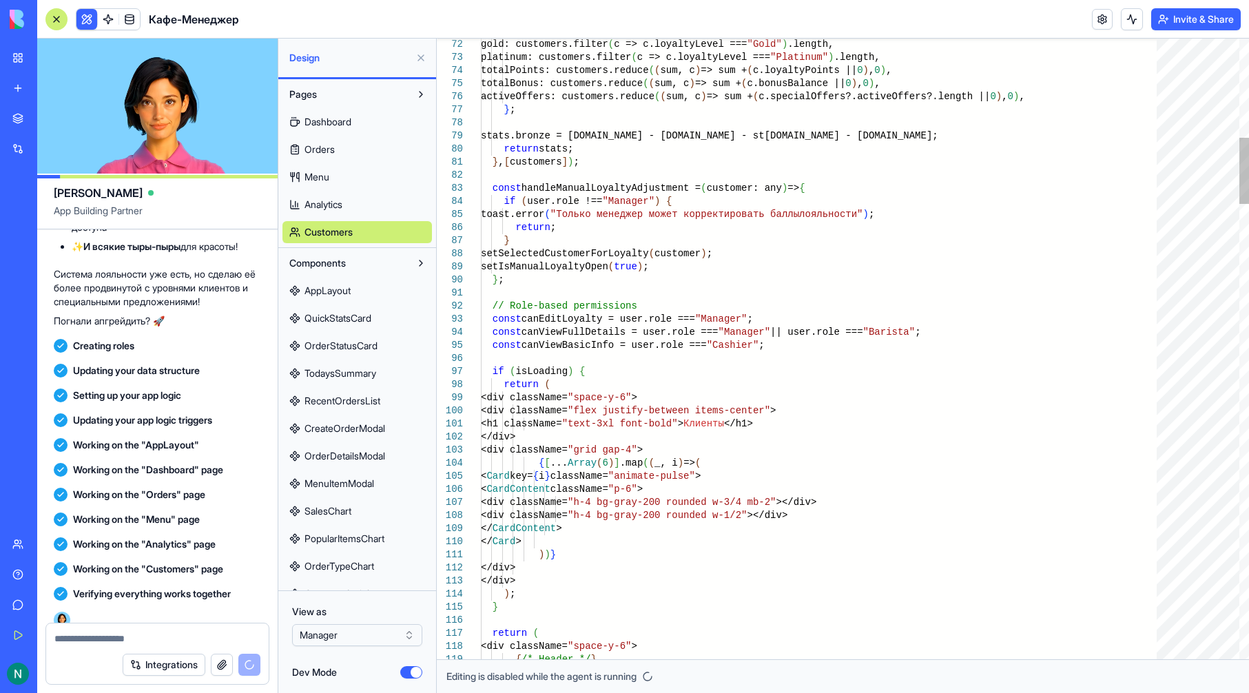
click at [373, 268] on button "Components" at bounding box center [345, 263] width 127 height 22
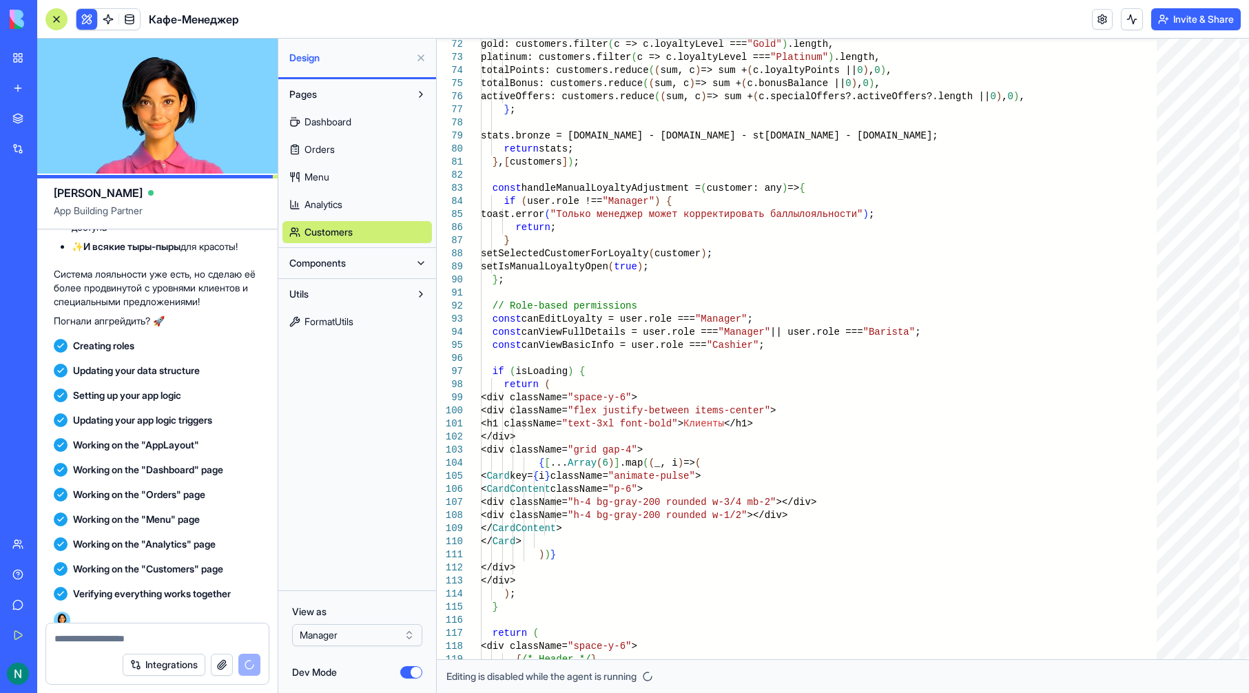
click at [422, 674] on div "View as Manager [PERSON_NAME]" at bounding box center [357, 641] width 158 height 103
click at [416, 673] on button "Dev Mode" at bounding box center [411, 672] width 22 height 12
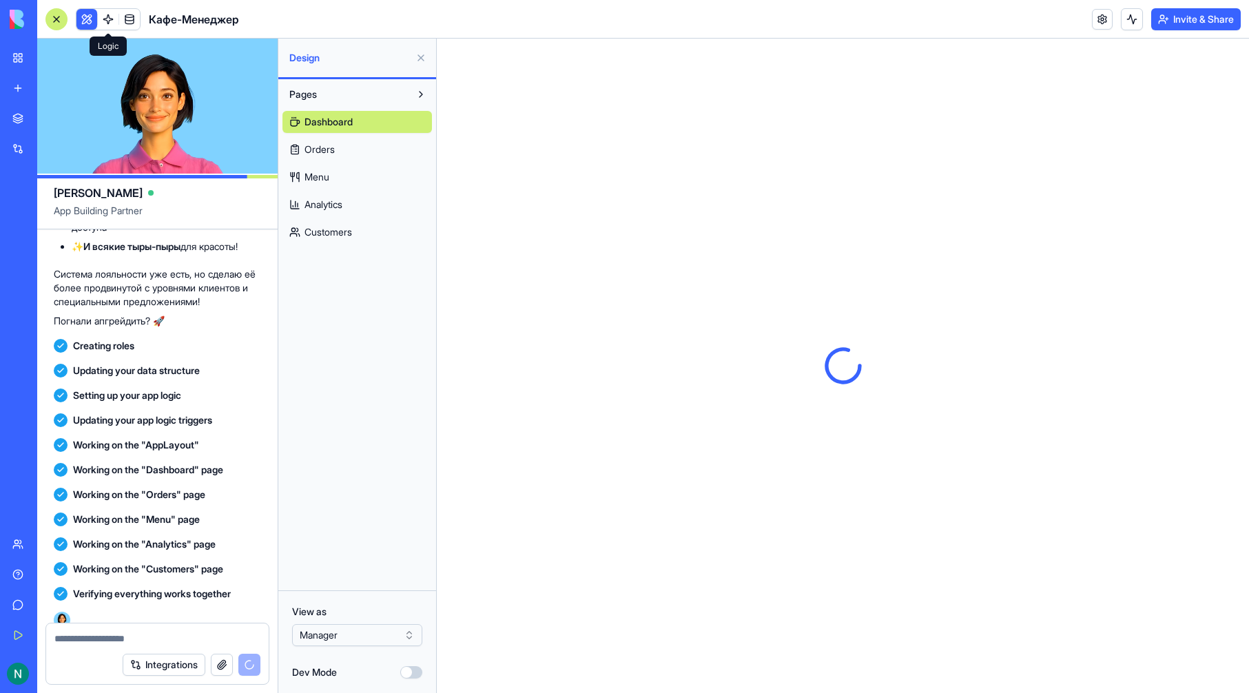
click at [92, 21] on button at bounding box center [86, 19] width 21 height 21
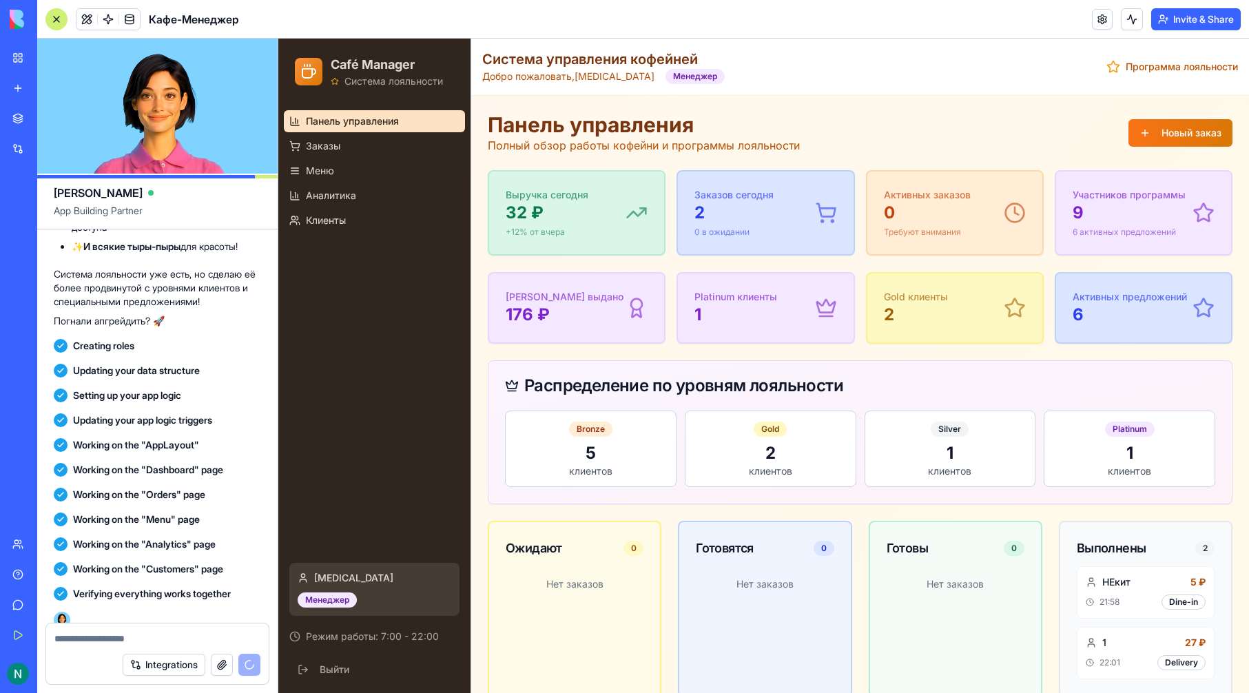
scroll to position [2665, 0]
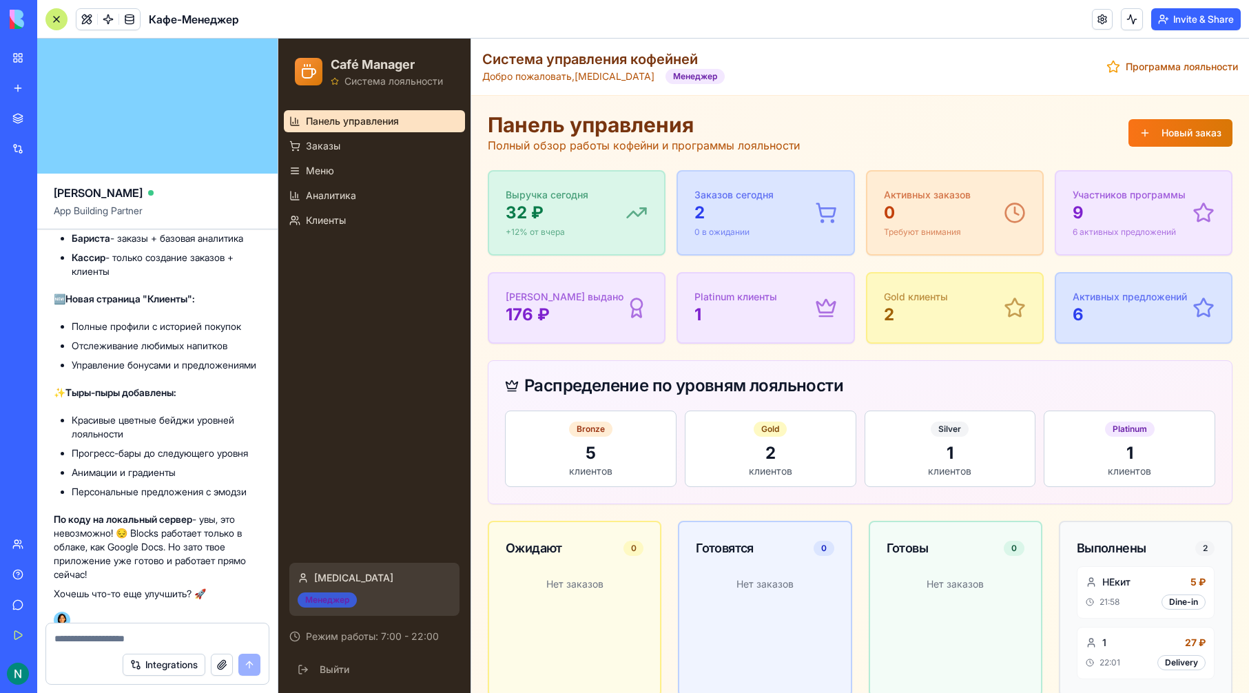
click at [327, 599] on div "Менеджер" at bounding box center [327, 599] width 59 height 15
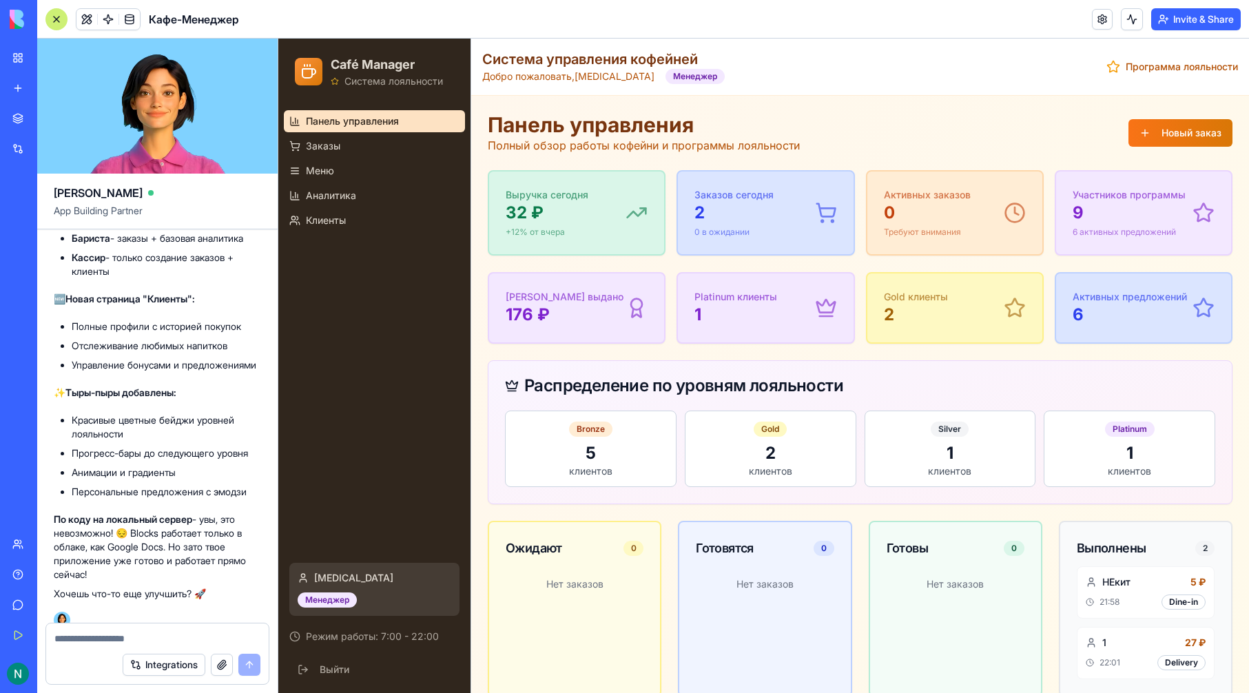
click at [366, 599] on div "[MEDICAL_DATA][PERSON_NAME]" at bounding box center [374, 589] width 170 height 53
click at [327, 225] on span "Клиенты" at bounding box center [326, 221] width 40 height 14
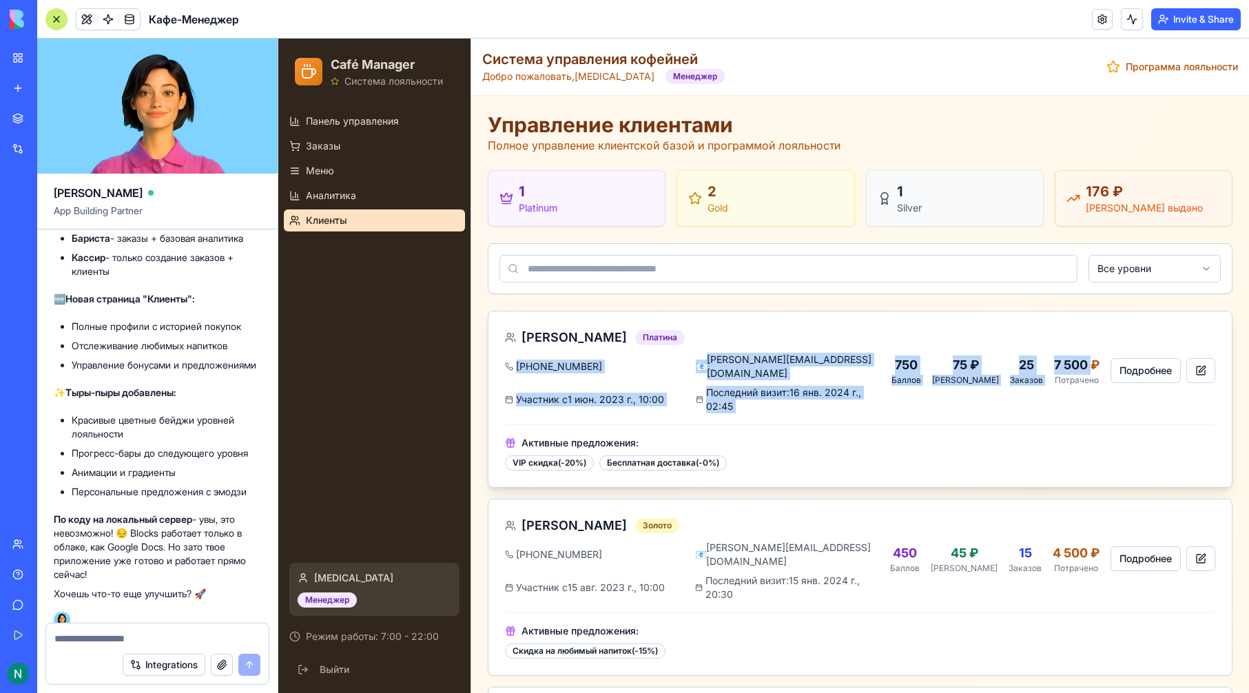
drag, startPoint x: 1083, startPoint y: 366, endPoint x: 788, endPoint y: 341, distance: 295.9
click at [788, 341] on div "[PERSON_NAME] Платина [PHONE_NUMBER] 📧 [PERSON_NAME][EMAIL_ADDRESS][DOMAIN_NAME…" at bounding box center [860, 370] width 710 height 85
click at [854, 340] on div "[PERSON_NAME] Платина" at bounding box center [692, 337] width 375 height 19
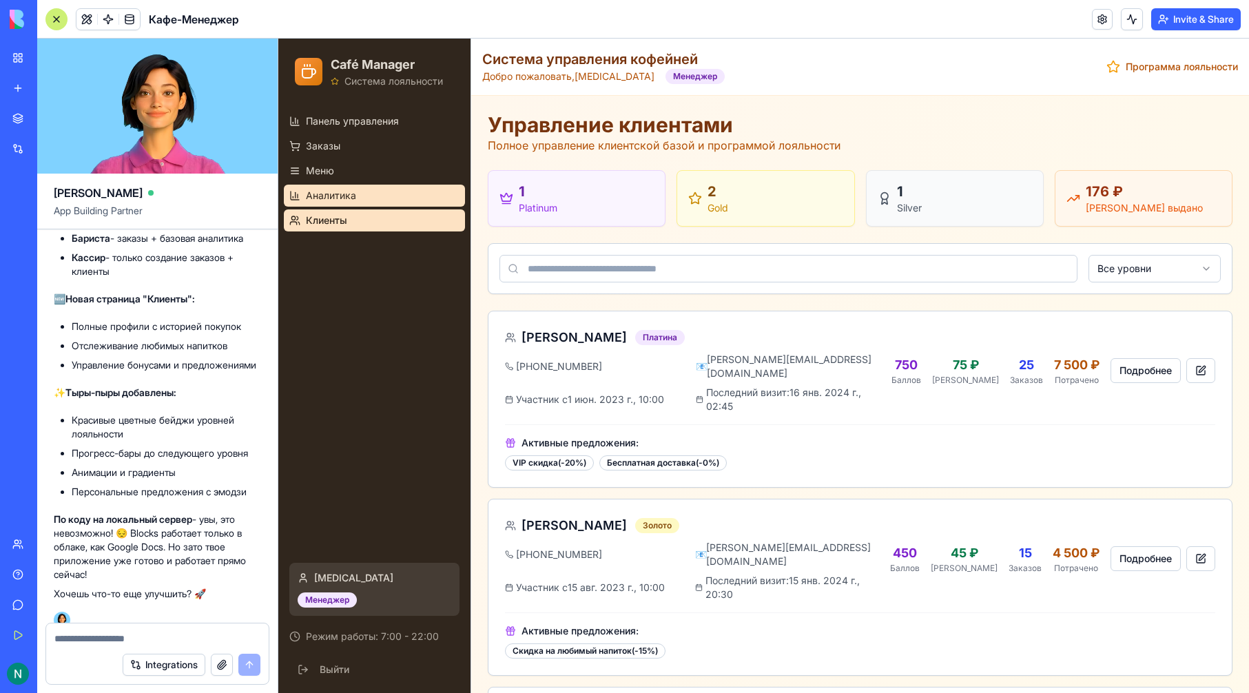
click at [388, 194] on link "Аналитика" at bounding box center [374, 196] width 181 height 22
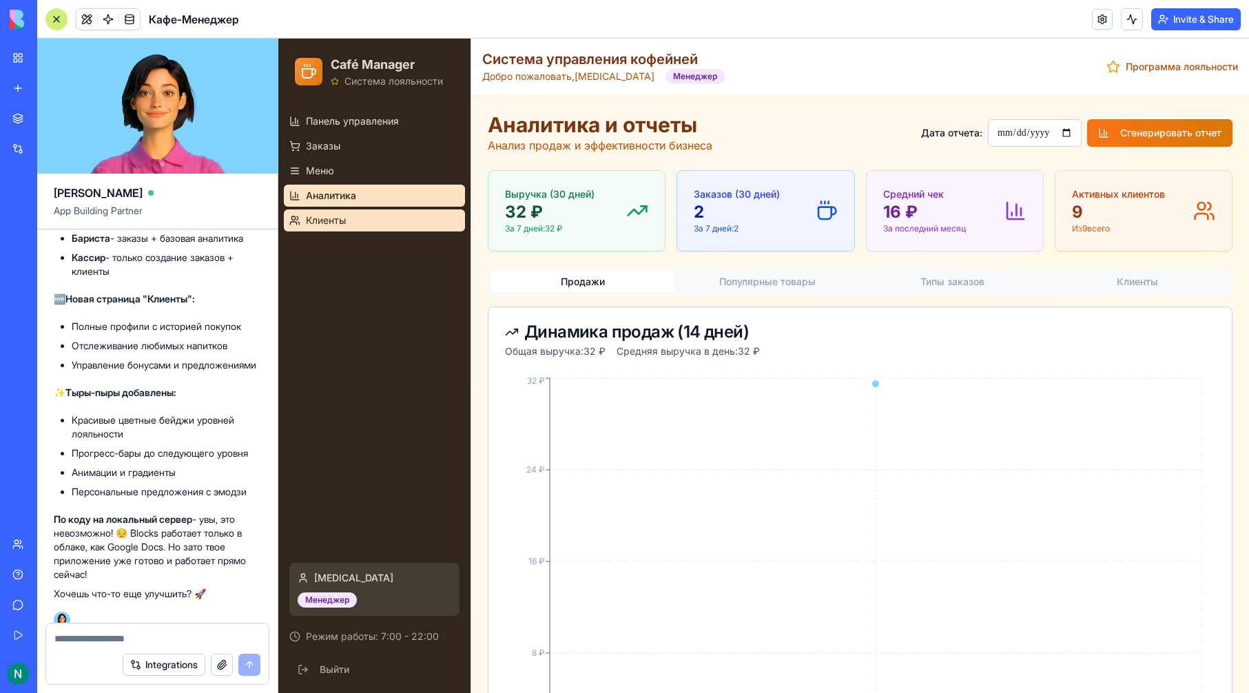
click at [391, 214] on link "Клиенты" at bounding box center [374, 220] width 181 height 22
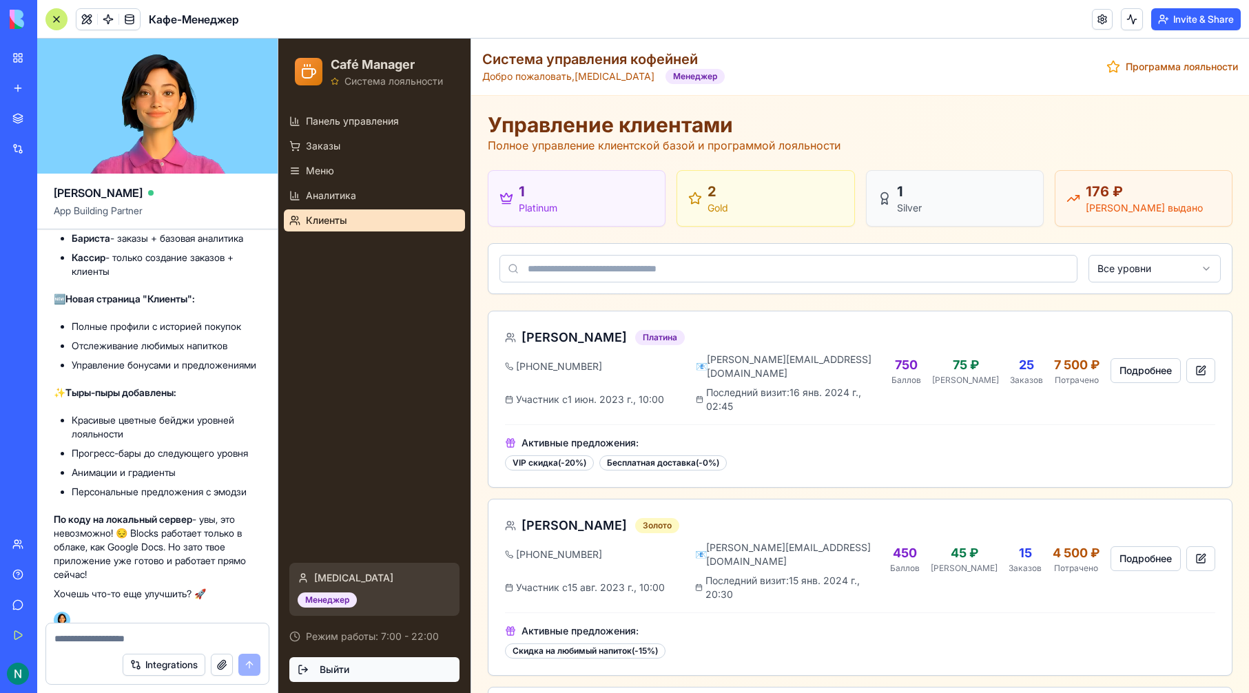
click at [346, 667] on button "Выйти" at bounding box center [374, 669] width 170 height 25
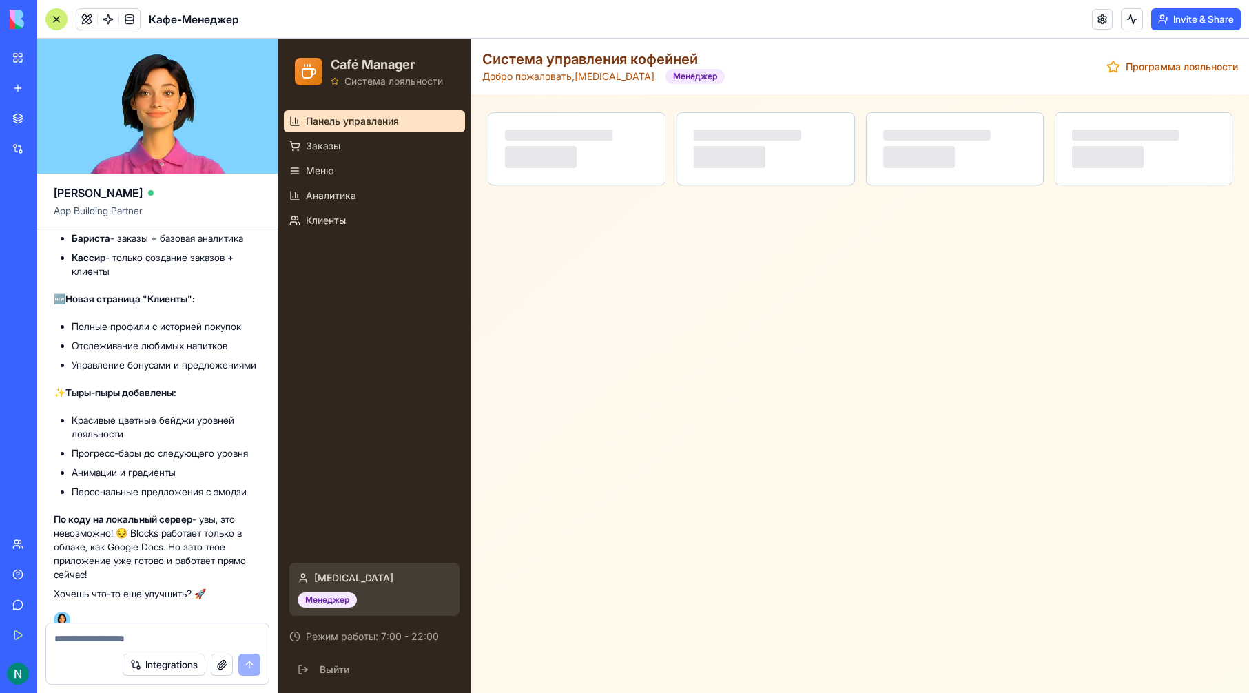
click at [63, 15] on div at bounding box center [56, 19] width 22 height 22
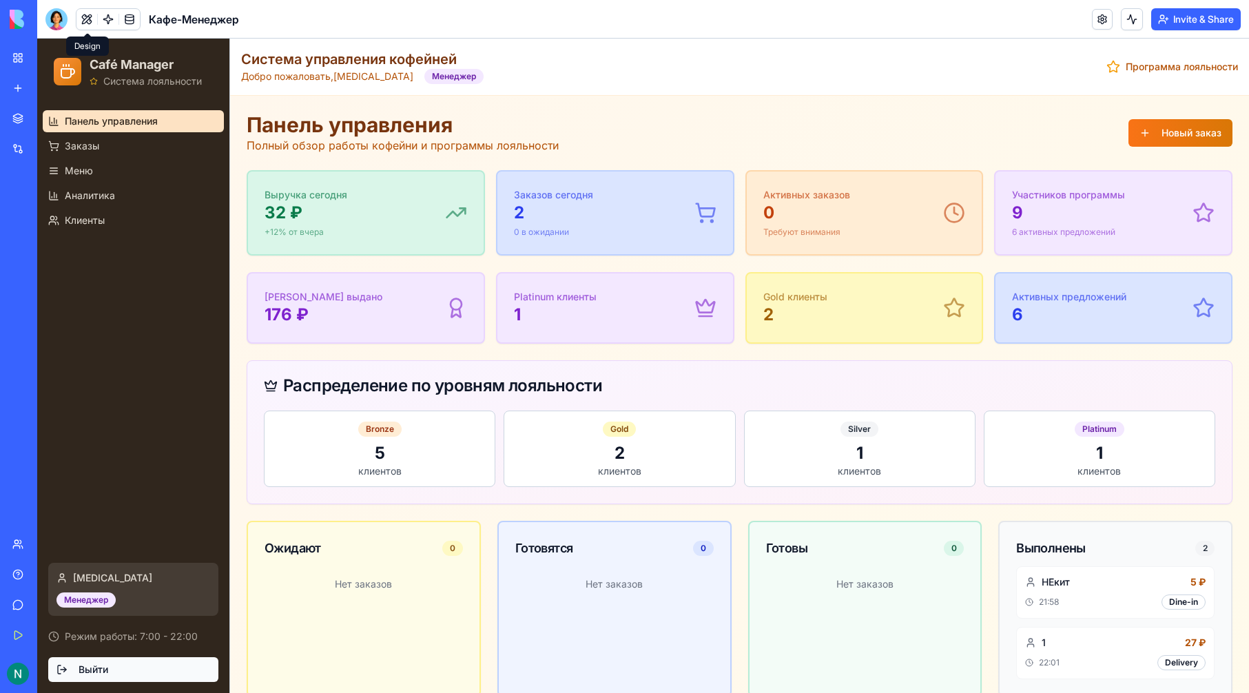
click at [121, 663] on button "Выйти" at bounding box center [133, 669] width 170 height 25
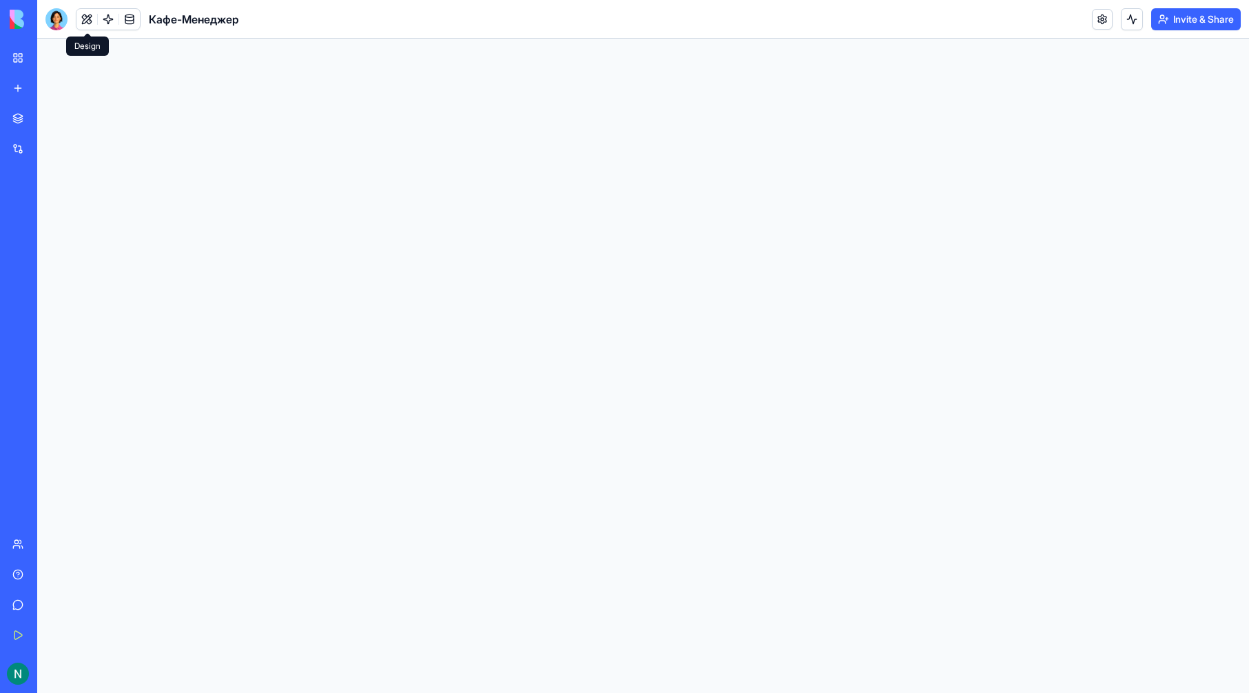
click at [120, 39] on html at bounding box center [643, 39] width 1212 height 0
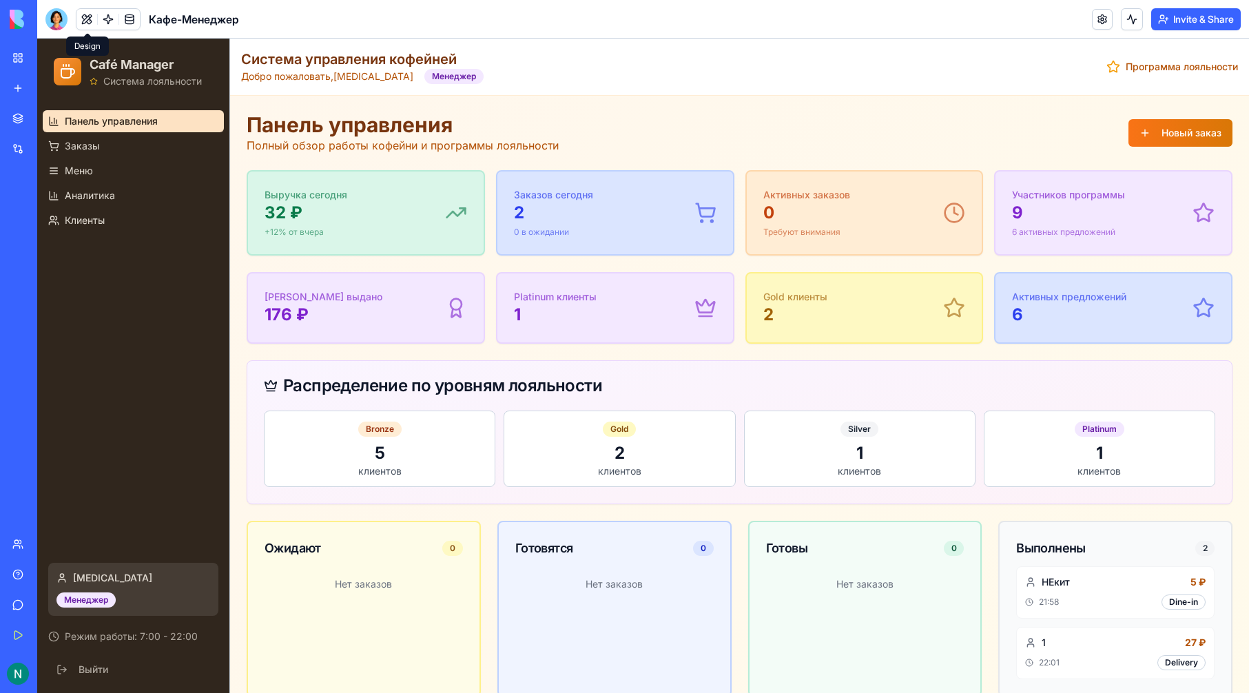
click at [84, 22] on button at bounding box center [86, 19] width 21 height 21
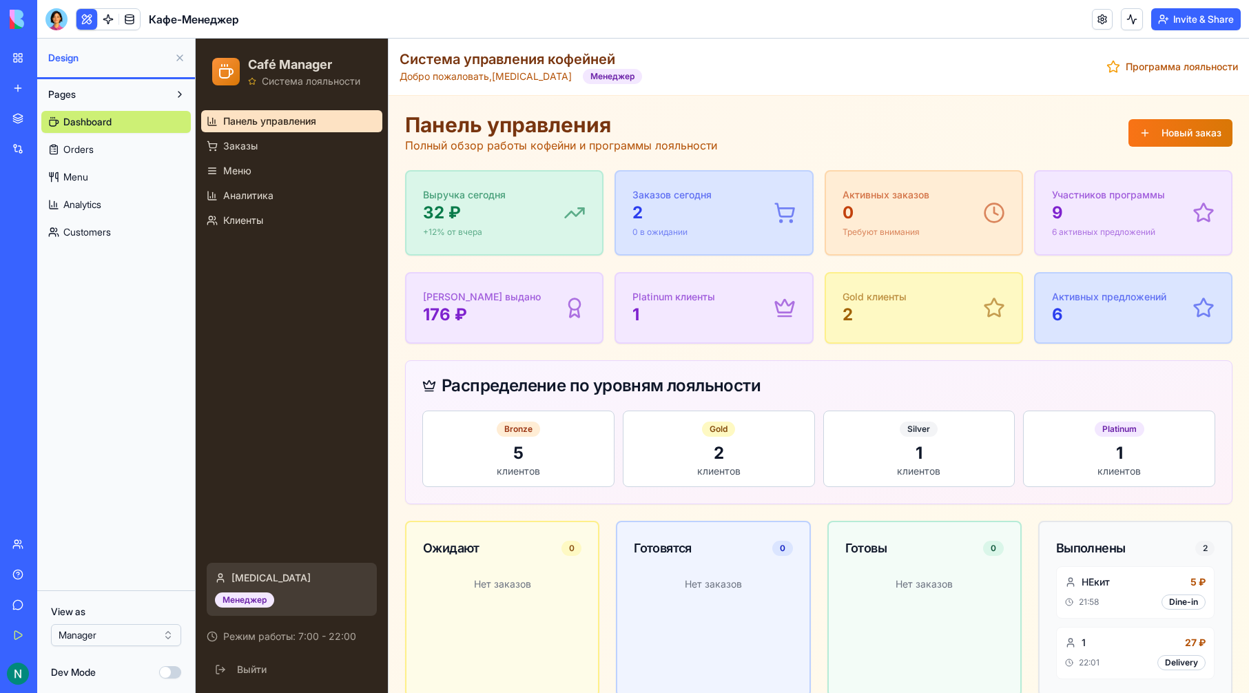
click at [80, 10] on button at bounding box center [86, 19] width 21 height 21
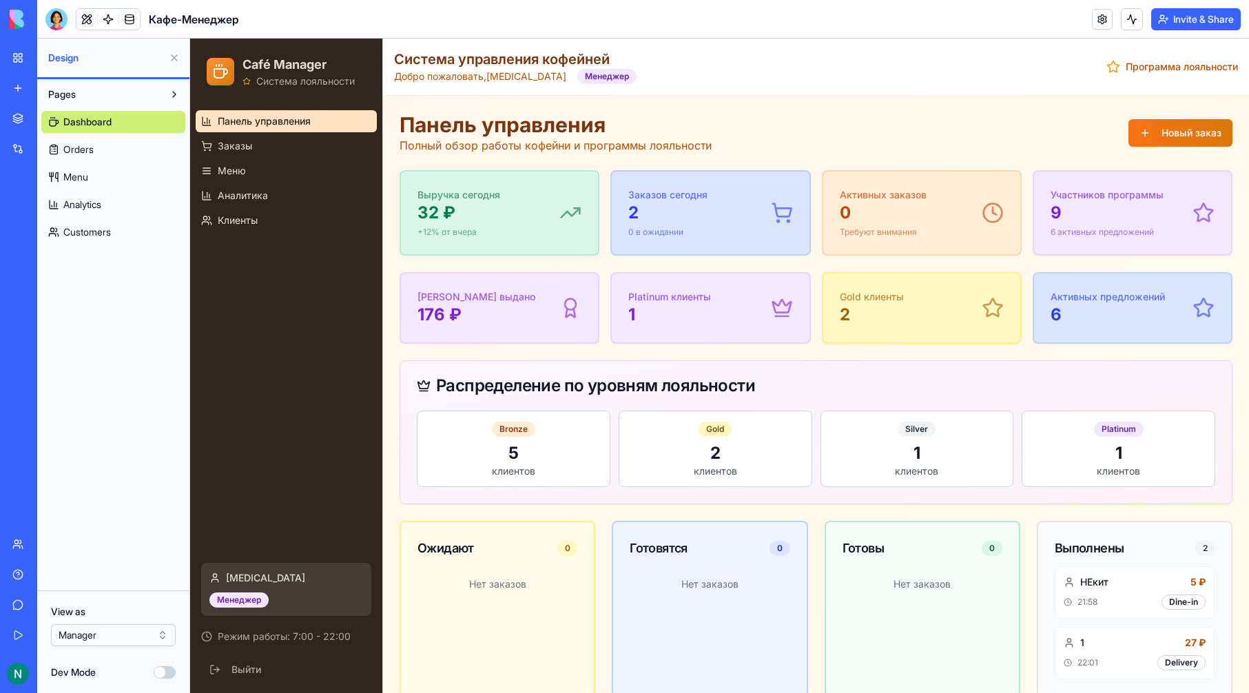
click at [65, 10] on div at bounding box center [56, 19] width 22 height 22
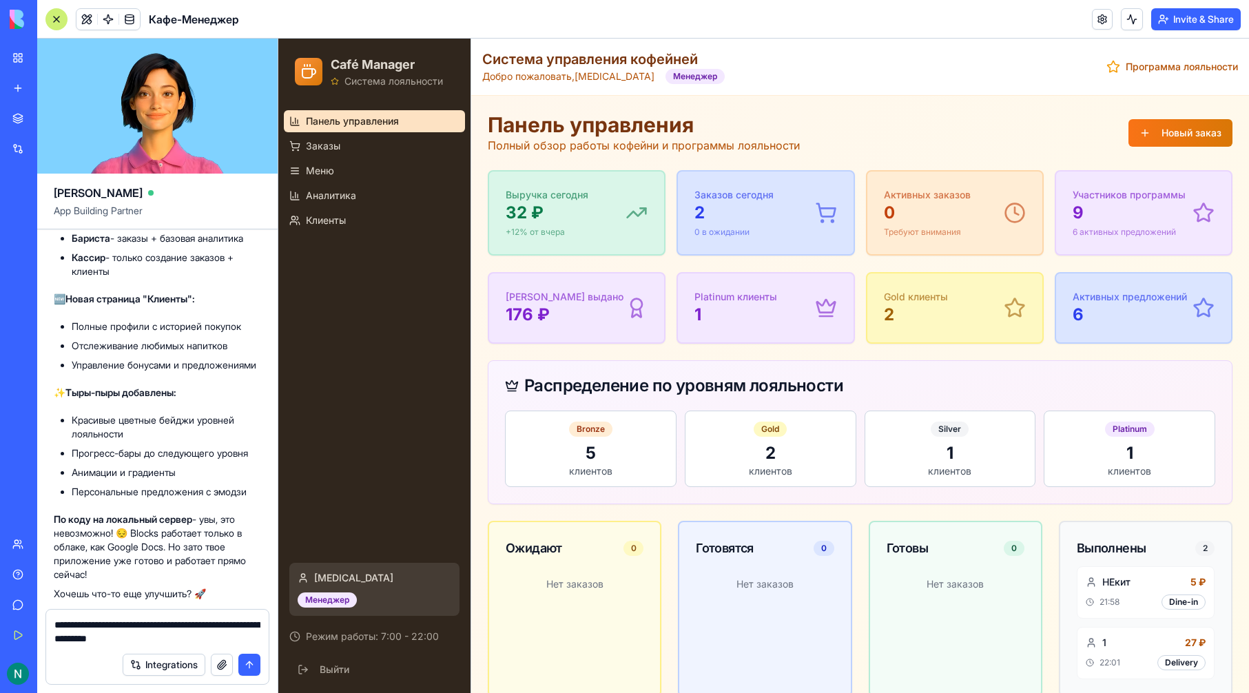
type textarea "**********"
click at [600, 427] on div "Bronze" at bounding box center [590, 429] width 43 height 15
click at [366, 158] on ul "Панель управления Заказы Меню Аналитика Клиенты" at bounding box center [374, 170] width 181 height 121
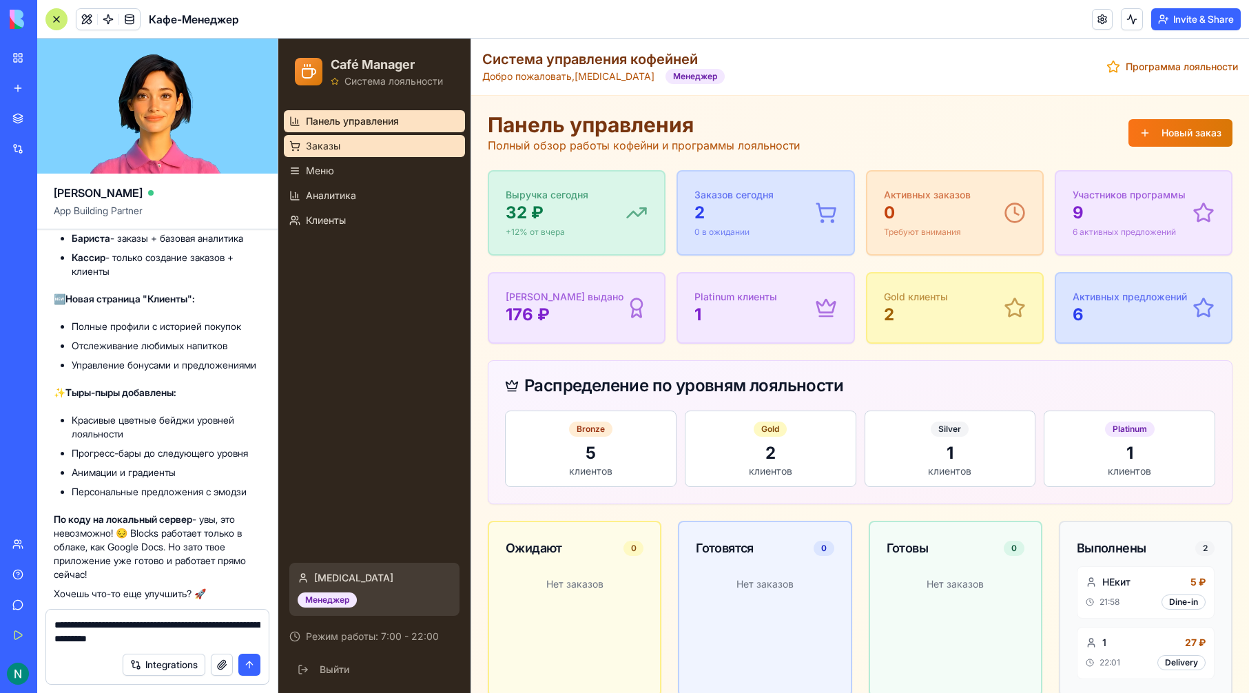
click at [364, 145] on link "Заказы" at bounding box center [374, 146] width 181 height 22
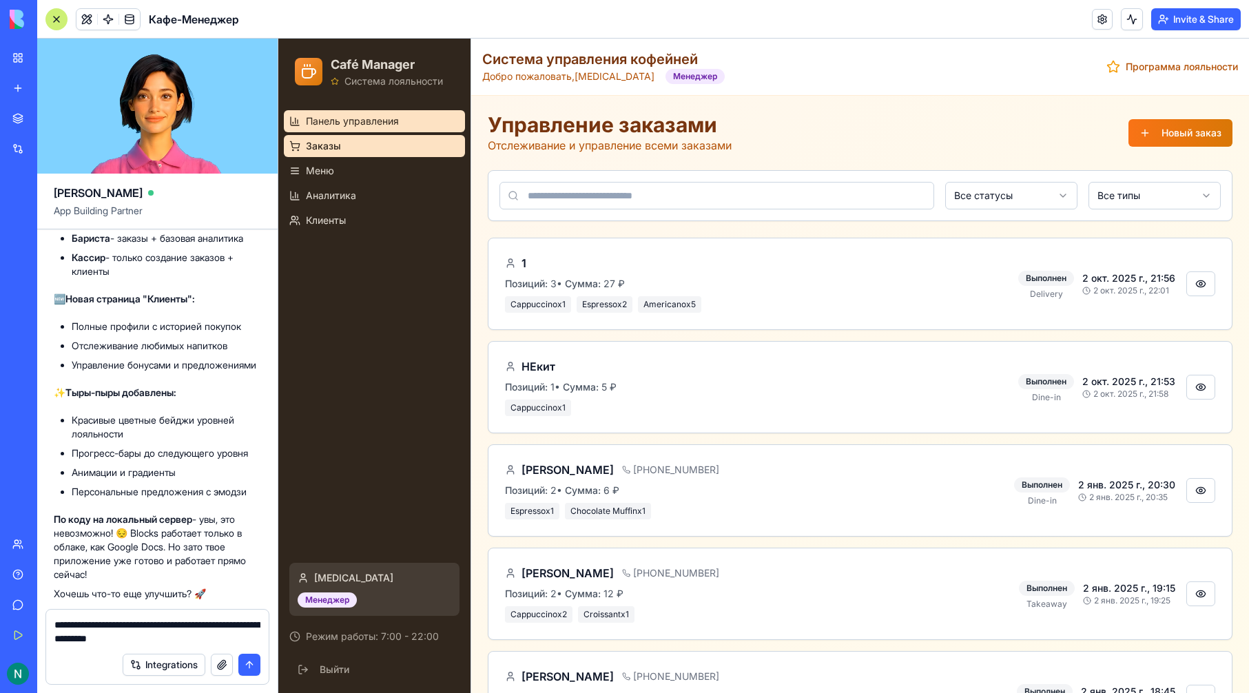
click at [344, 125] on span "Панель управления" at bounding box center [352, 121] width 93 height 14
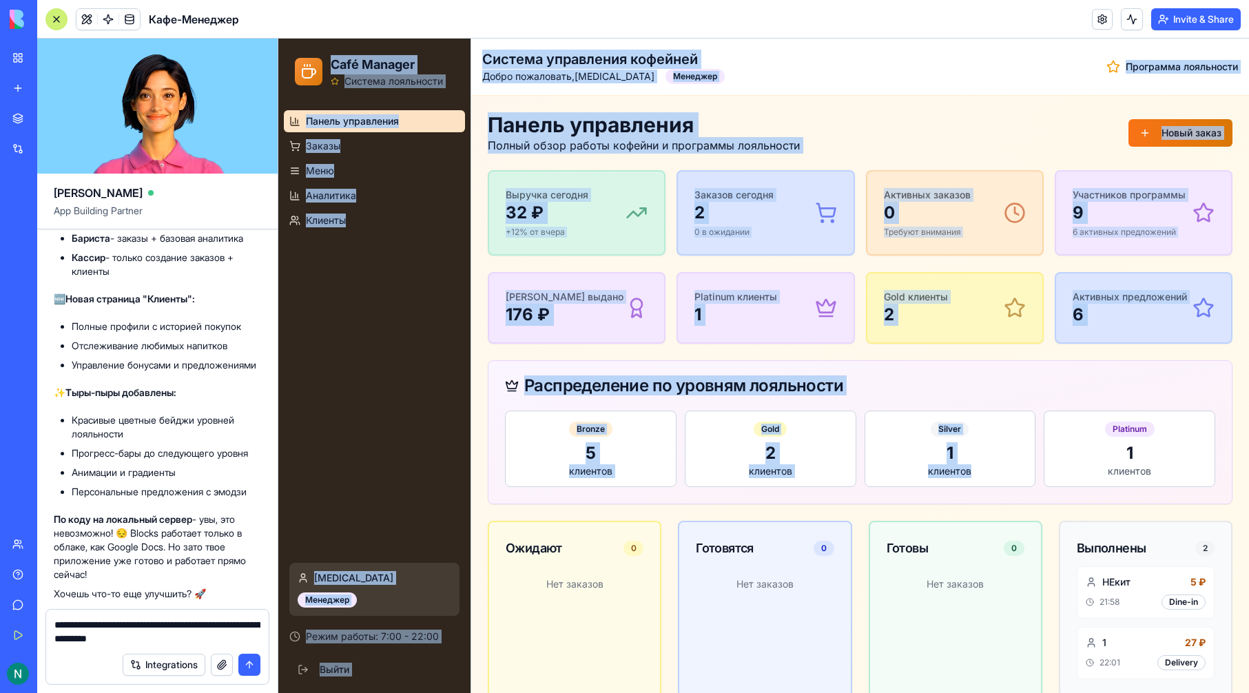
drag, startPoint x: 289, startPoint y: 47, endPoint x: 871, endPoint y: 407, distance: 684.5
click at [946, 464] on div "Café Manager Система лояльности Панель управления Заказы Меню Аналитика Клиенты…" at bounding box center [763, 524] width 971 height 971
click at [543, 178] on div "Выручка сегодня 32 ₽ +12% от вчера" at bounding box center [576, 213] width 175 height 83
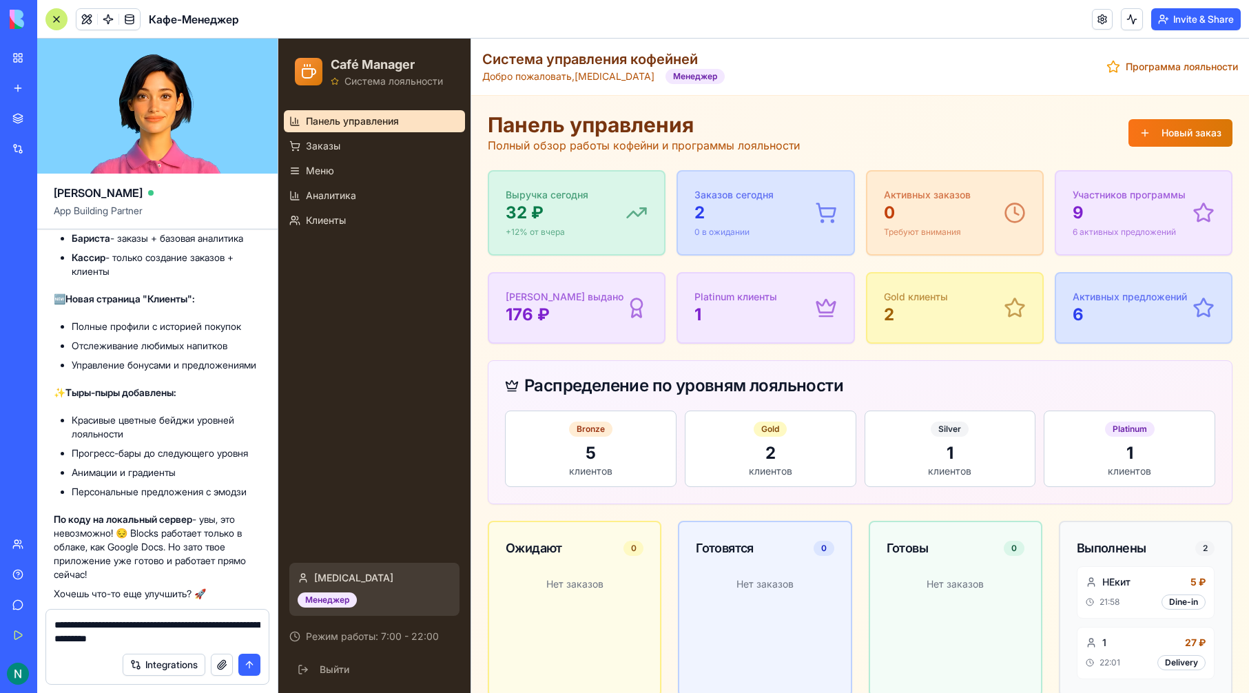
drag, startPoint x: 201, startPoint y: 634, endPoint x: 276, endPoint y: 541, distance: 119.1
click at [18, 574] on div "BETA My Workspace New app Marketplace Integrations Recent Untitled App AI Logo …" at bounding box center [624, 346] width 1249 height 693
type textarea "**********"
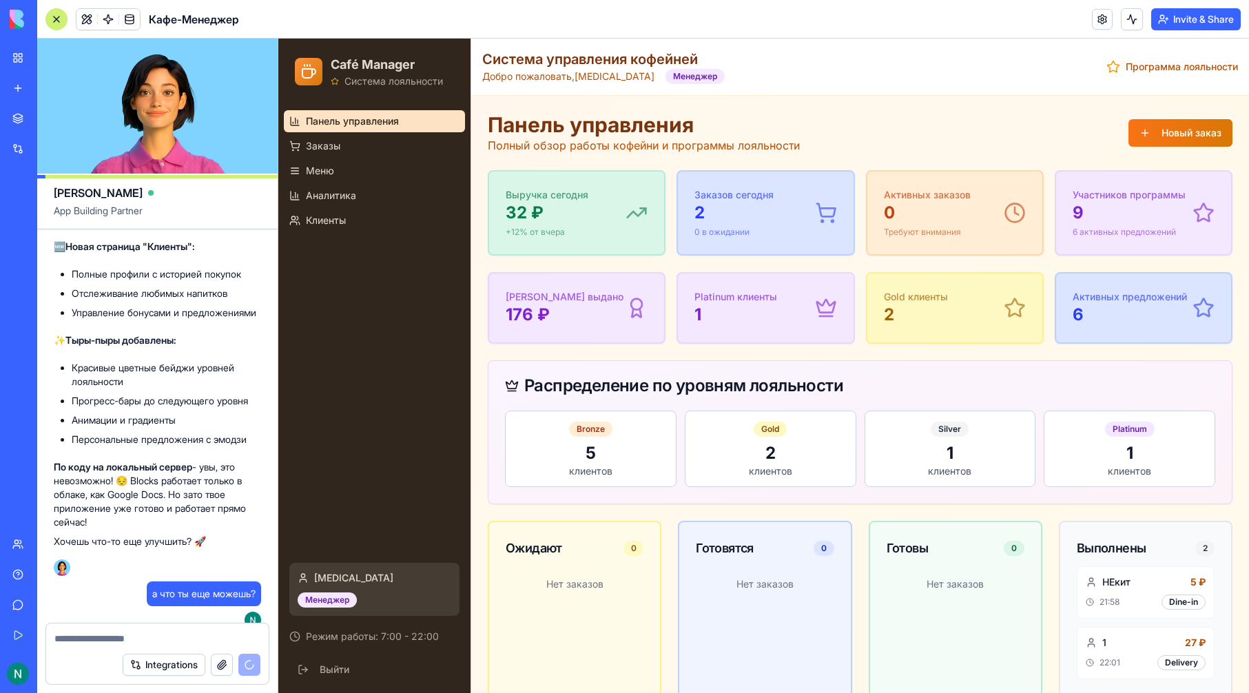
scroll to position [3811, 0]
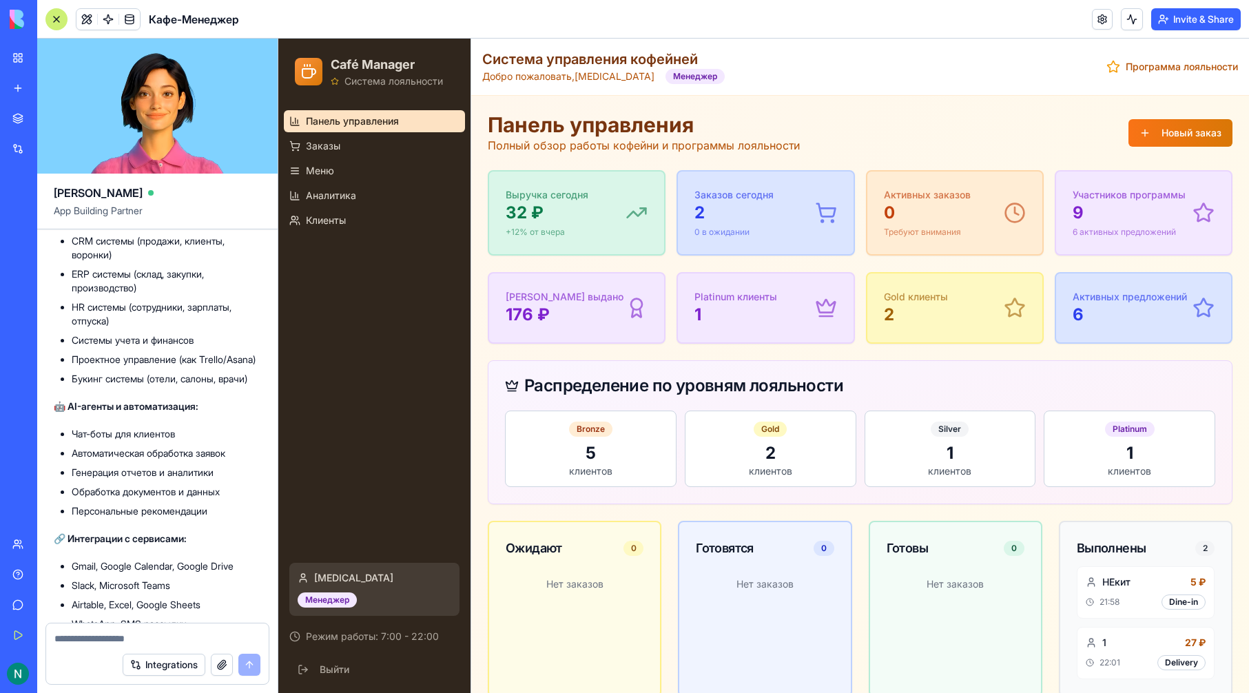
scroll to position [2985, 0]
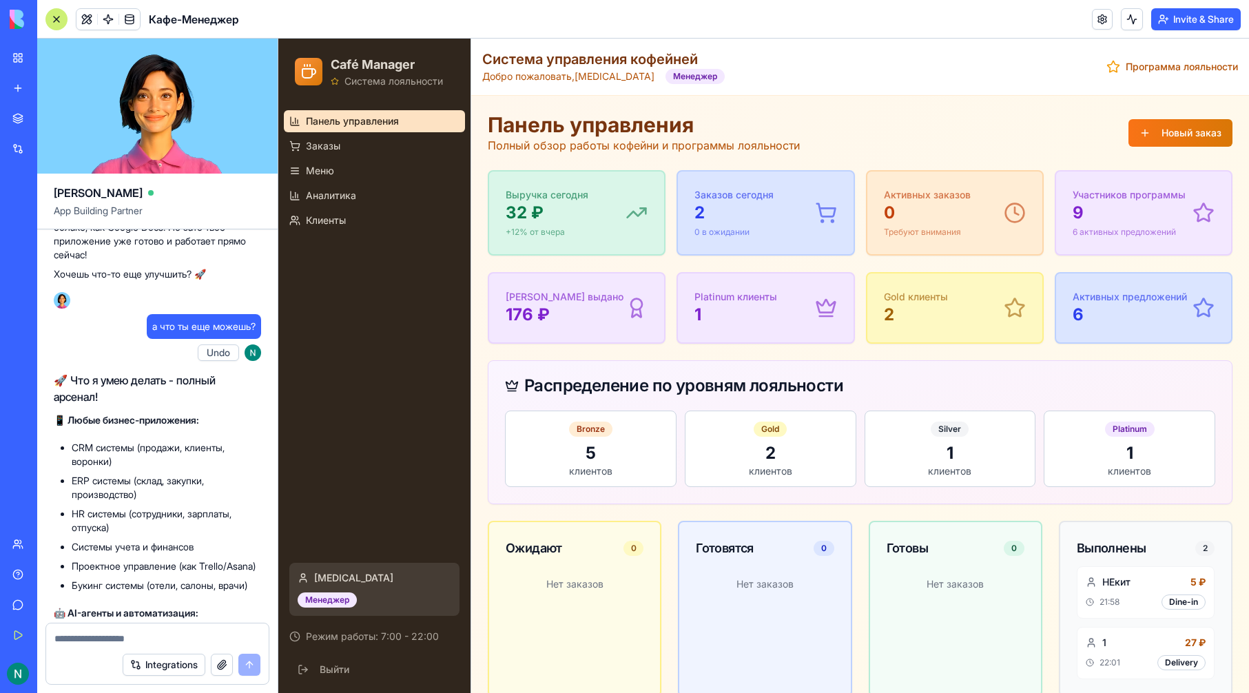
click at [128, 625] on div at bounding box center [157, 634] width 222 height 22
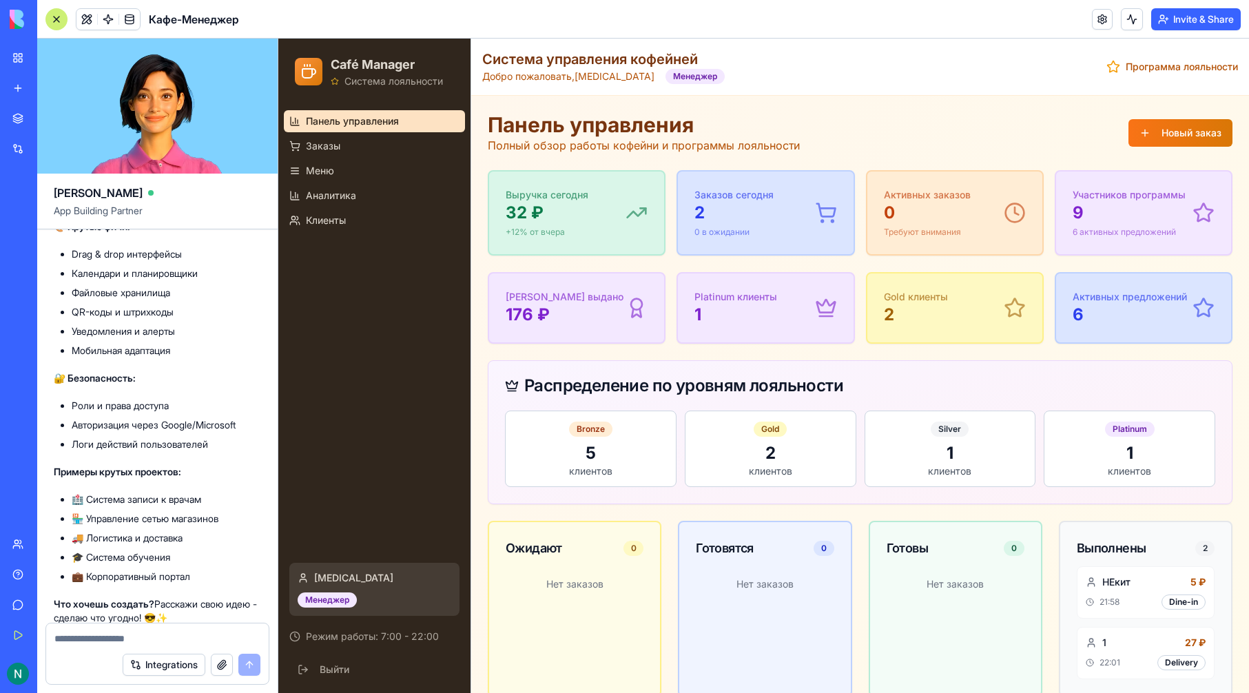
scroll to position [3811, 0]
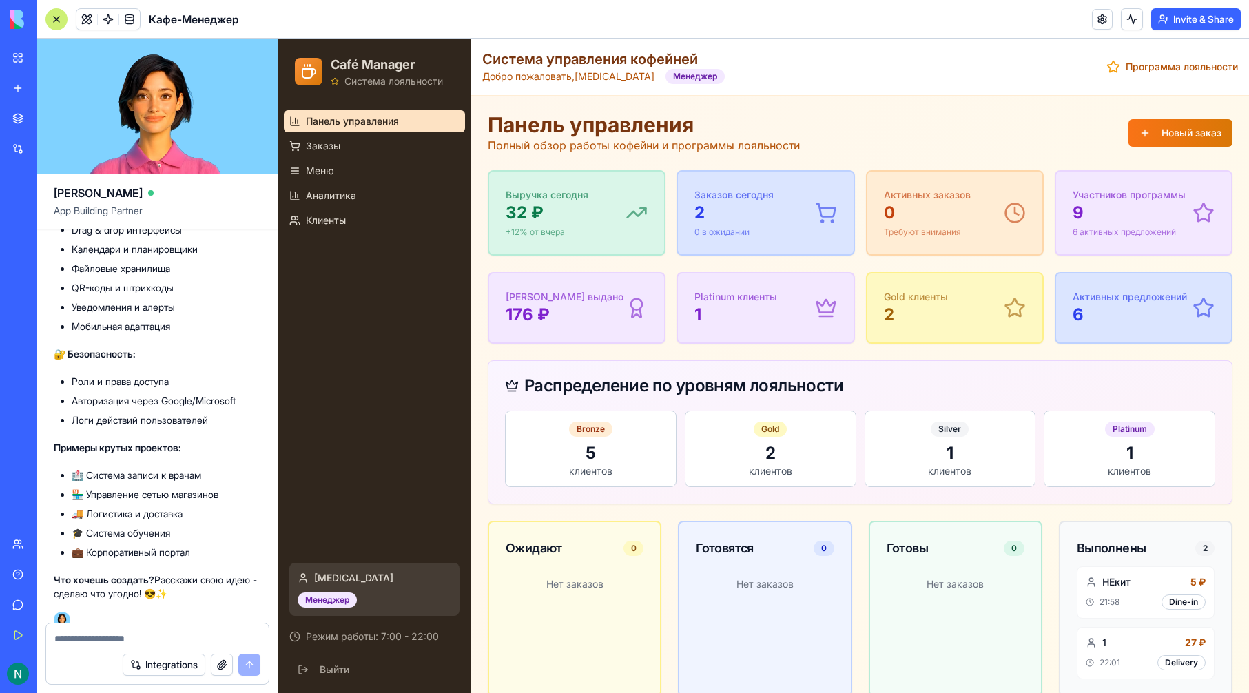
click at [129, 639] on textarea at bounding box center [157, 639] width 206 height 14
type textarea "*"
type textarea "**********"
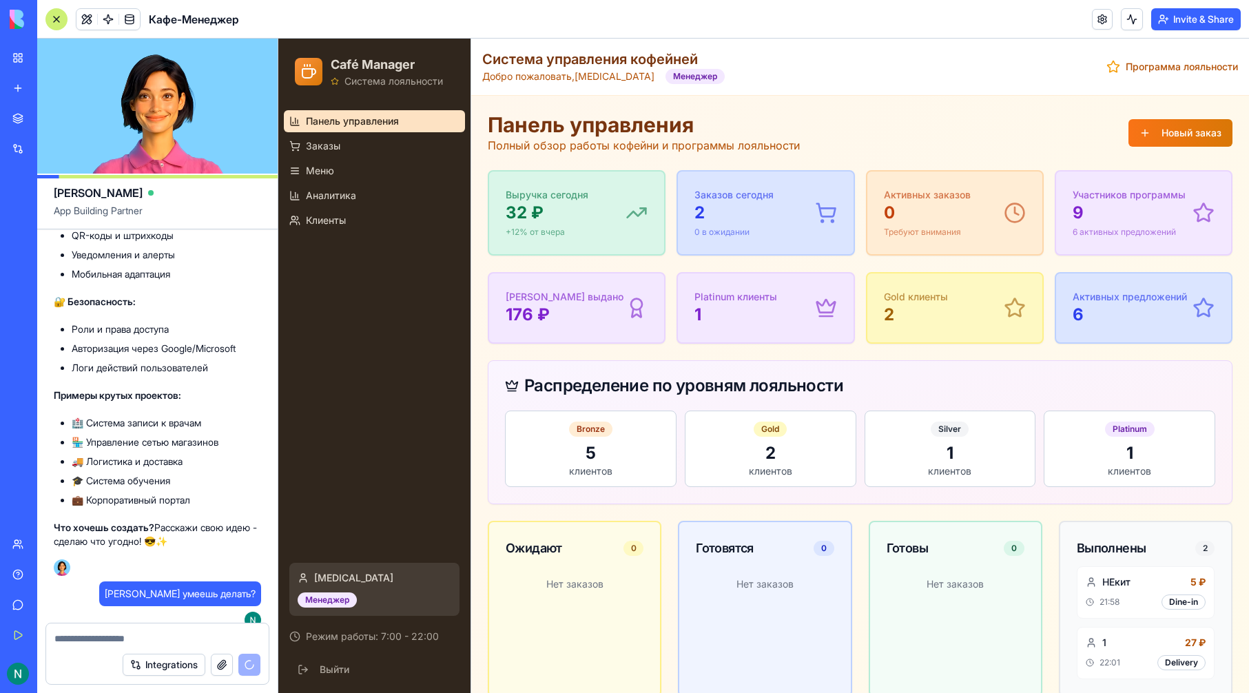
click at [13, 82] on link "New app" at bounding box center [31, 88] width 55 height 28
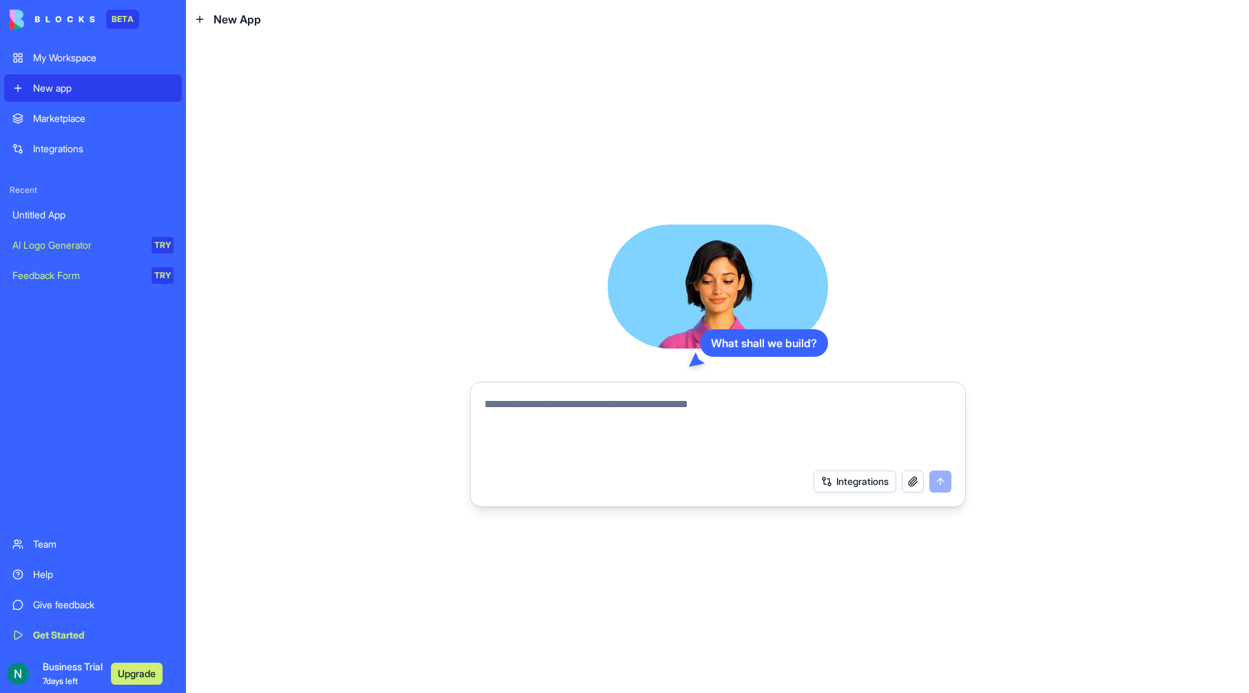
drag, startPoint x: 718, startPoint y: 411, endPoint x: 711, endPoint y: 410, distance: 7.6
click at [711, 410] on textarea at bounding box center [717, 429] width 467 height 66
type textarea "**********"
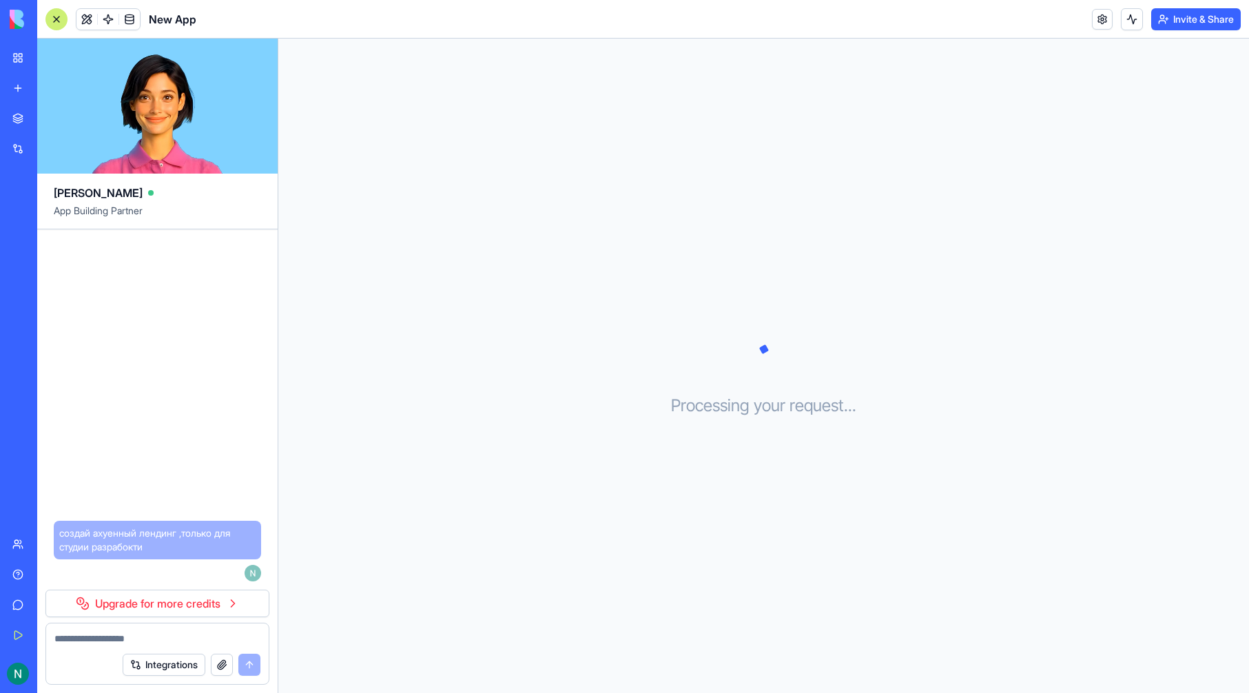
drag, startPoint x: 488, startPoint y: 382, endPoint x: 284, endPoint y: 590, distance: 292.3
drag, startPoint x: 284, startPoint y: 590, endPoint x: 228, endPoint y: 596, distance: 56.1
click at [206, 590] on link "Upgrade for more credits" at bounding box center [157, 604] width 224 height 28
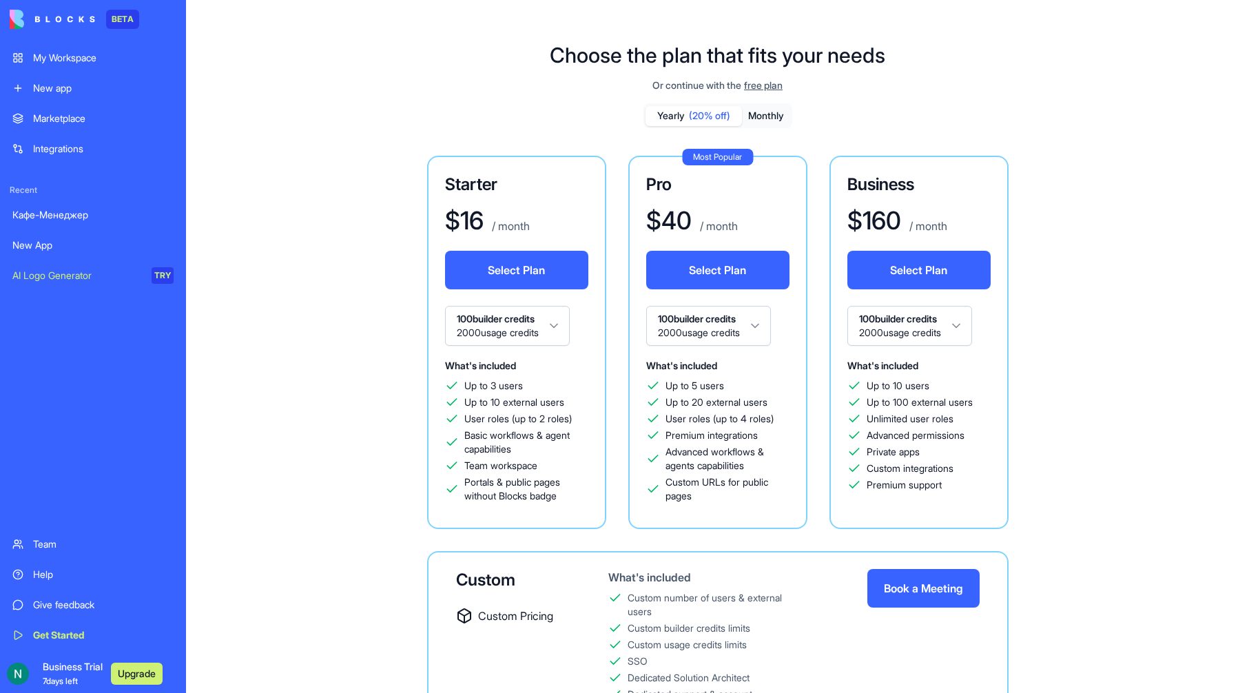
click at [548, 320] on html "BETA My Workspace New app Marketplace Integrations Recent Кафе-Менеджер New App…" at bounding box center [624, 346] width 1249 height 693
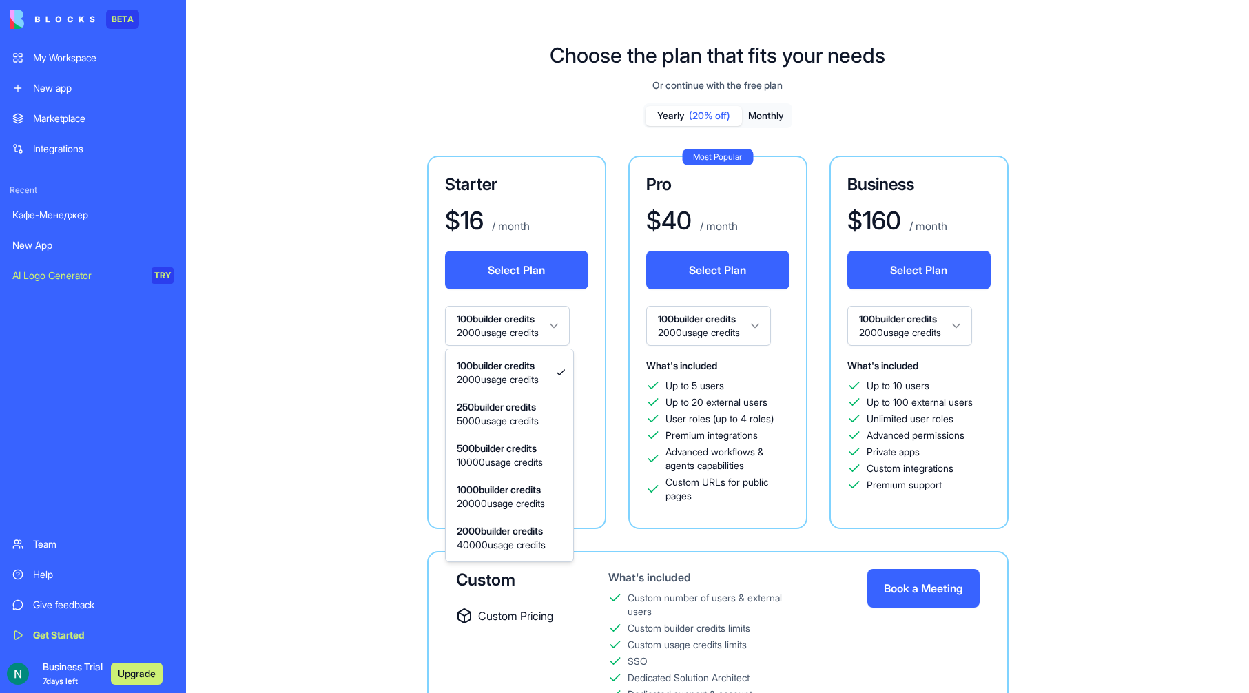
click at [550, 320] on html "BETA My Workspace New app Marketplace Integrations Recent Кафе-Менеджер New App…" at bounding box center [624, 346] width 1249 height 693
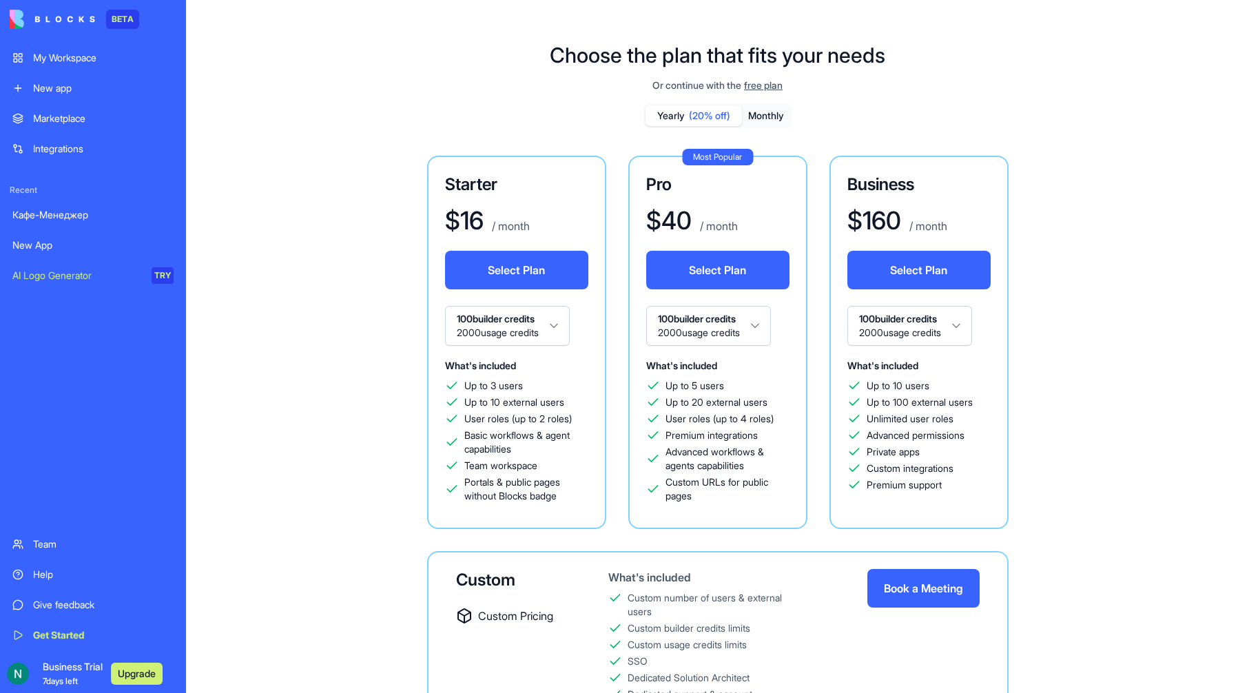
click at [550, 320] on html "BETA My Workspace New app Marketplace Integrations Recent Кафе-Менеджер New App…" at bounding box center [624, 346] width 1249 height 693
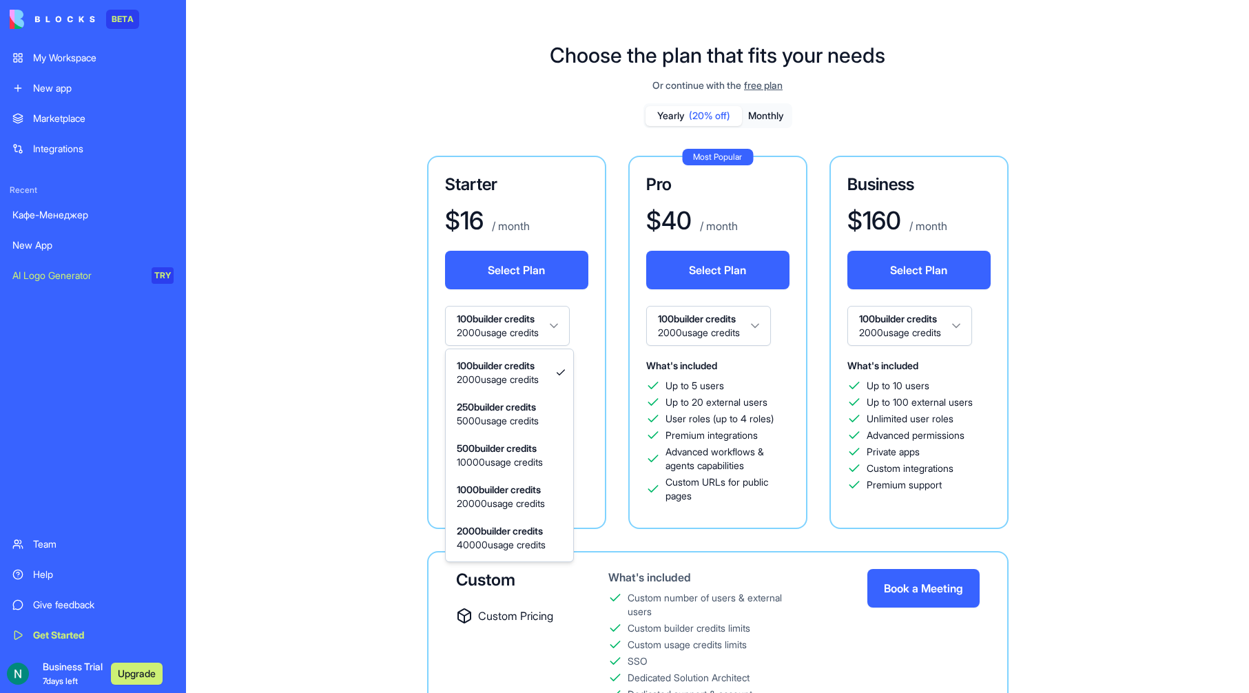
click at [550, 320] on html "BETA My Workspace New app Marketplace Integrations Recent Кафе-Менеджер New App…" at bounding box center [624, 346] width 1249 height 693
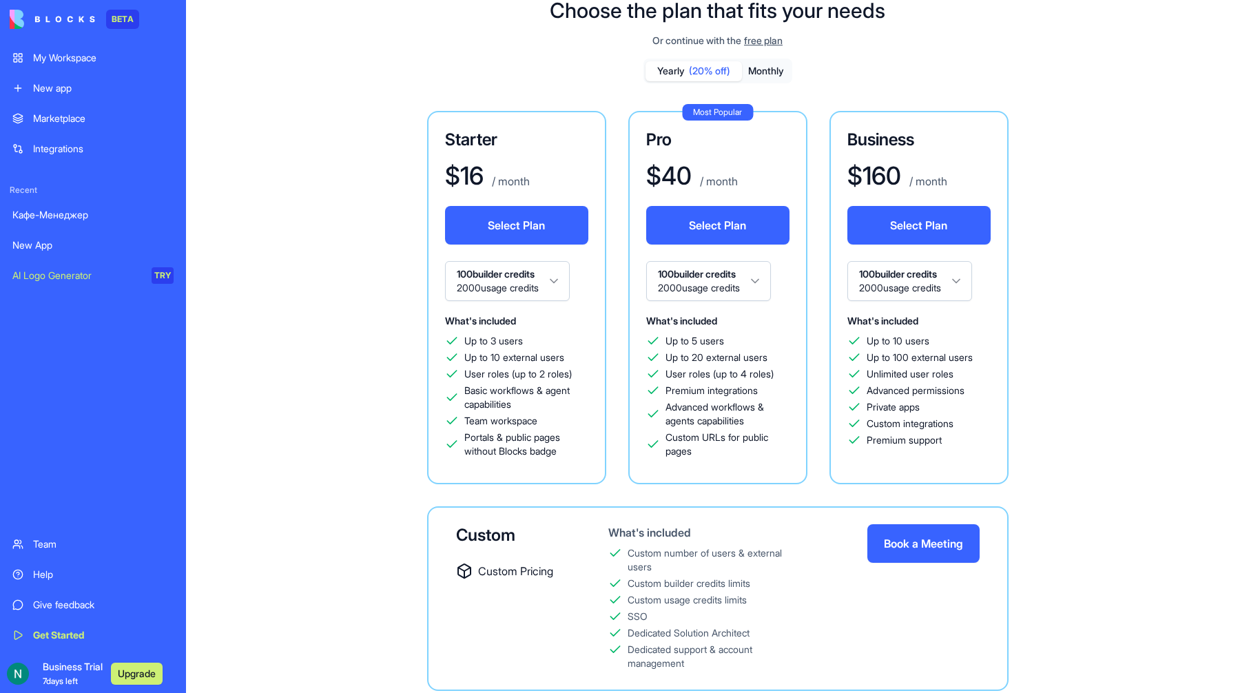
scroll to position [87, 0]
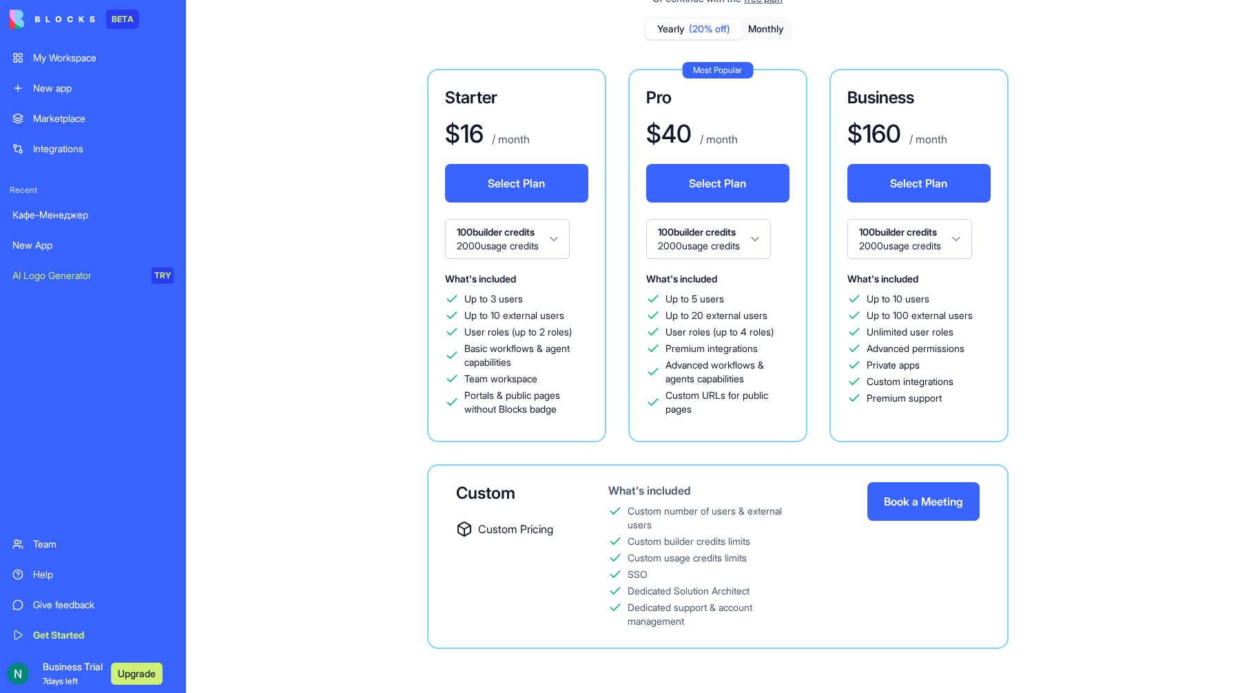
click at [85, 80] on link "New app" at bounding box center [93, 88] width 178 height 28
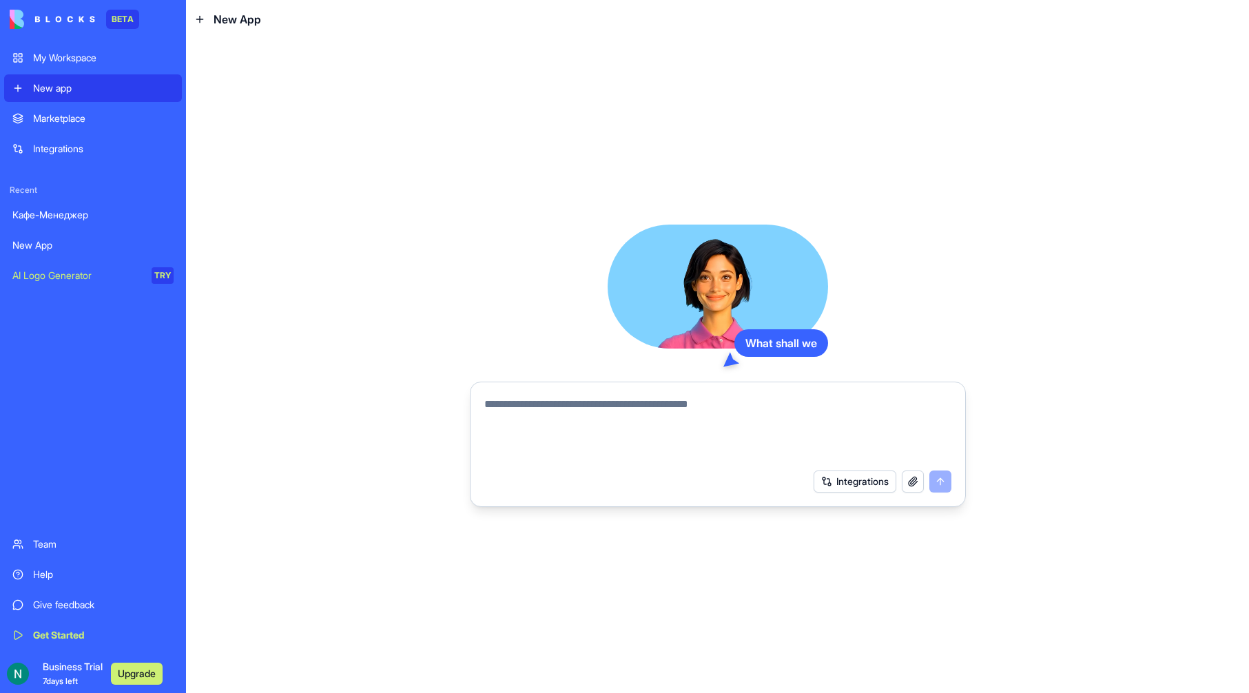
click at [84, 63] on div "My Workspace" at bounding box center [103, 58] width 141 height 14
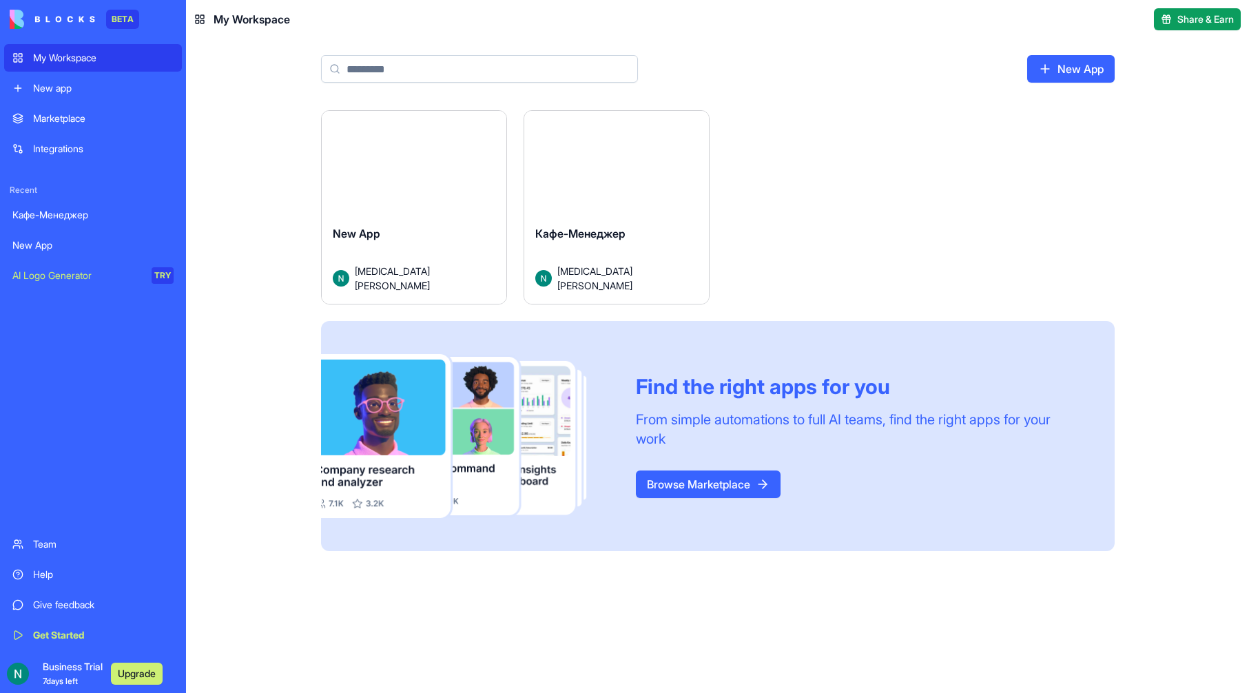
click at [641, 230] on div "Кафе-Менеджер Nikita Comradov" at bounding box center [616, 259] width 185 height 90
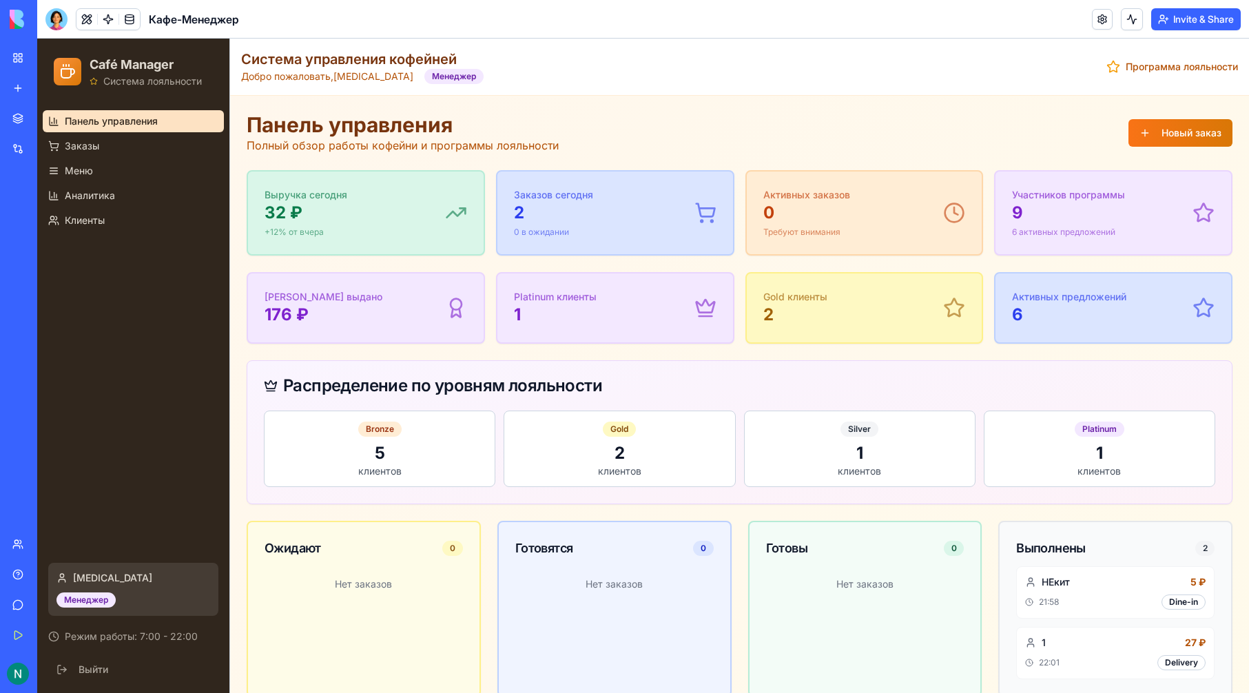
click at [512, 453] on div "2" at bounding box center [619, 453] width 214 height 22
drag, startPoint x: 685, startPoint y: 450, endPoint x: 318, endPoint y: 333, distance: 384.5
click at [687, 450] on div "2" at bounding box center [619, 453] width 214 height 22
click at [102, 138] on link "Заказы" at bounding box center [133, 146] width 181 height 22
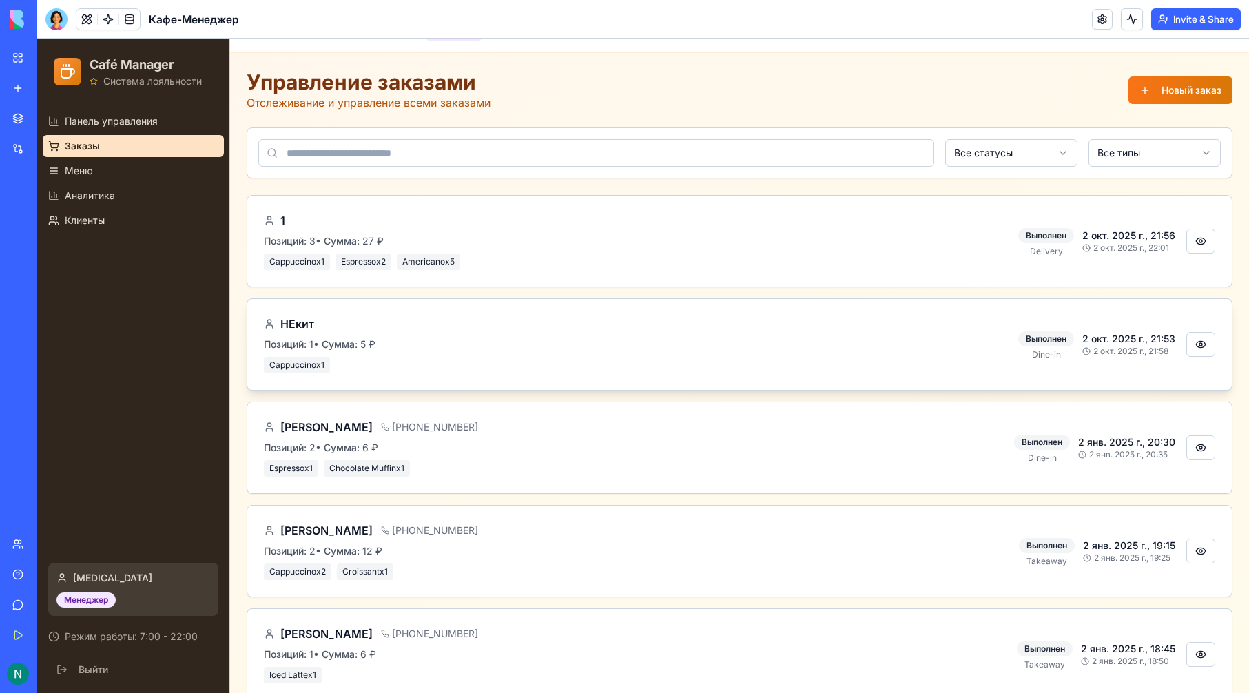
scroll to position [67, 0]
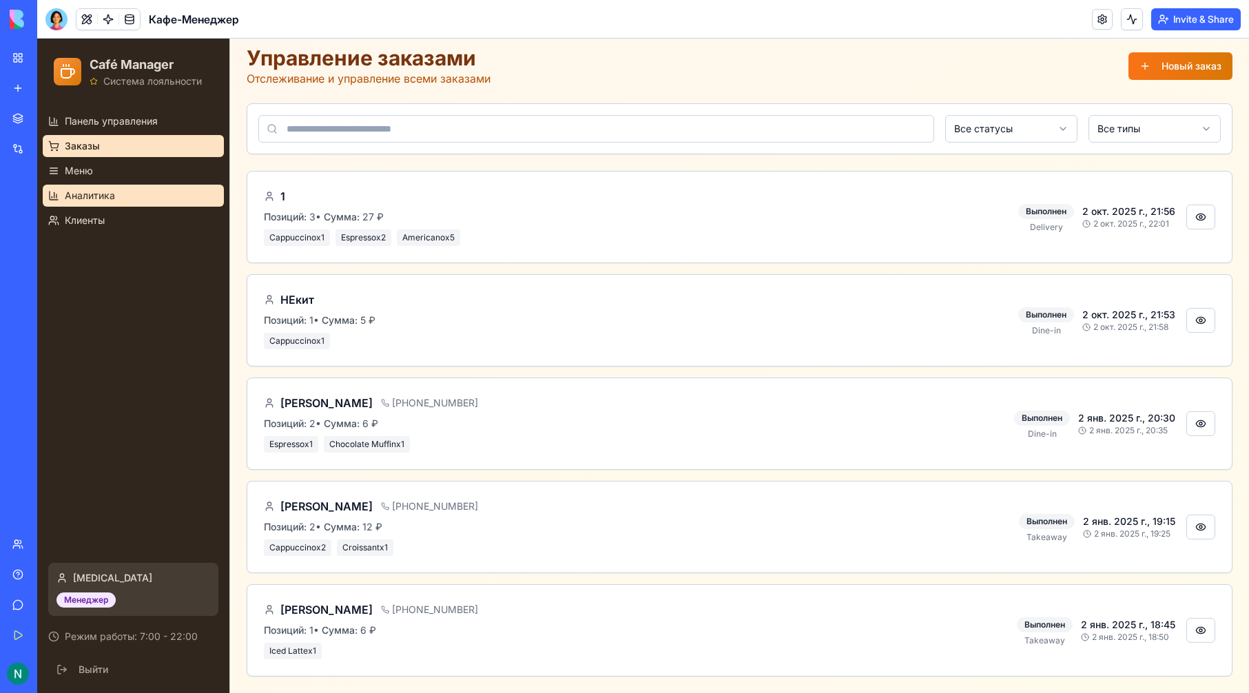
click at [131, 185] on link "Аналитика" at bounding box center [133, 196] width 181 height 22
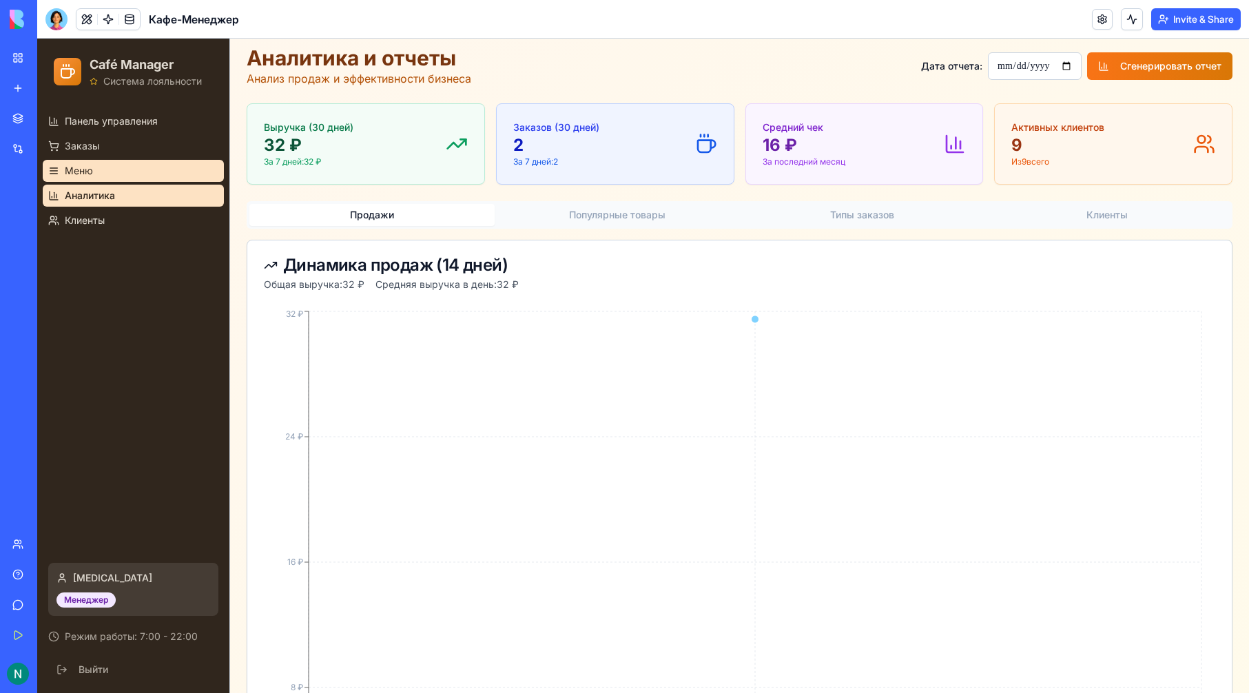
click at [125, 169] on link "Меню" at bounding box center [133, 171] width 181 height 22
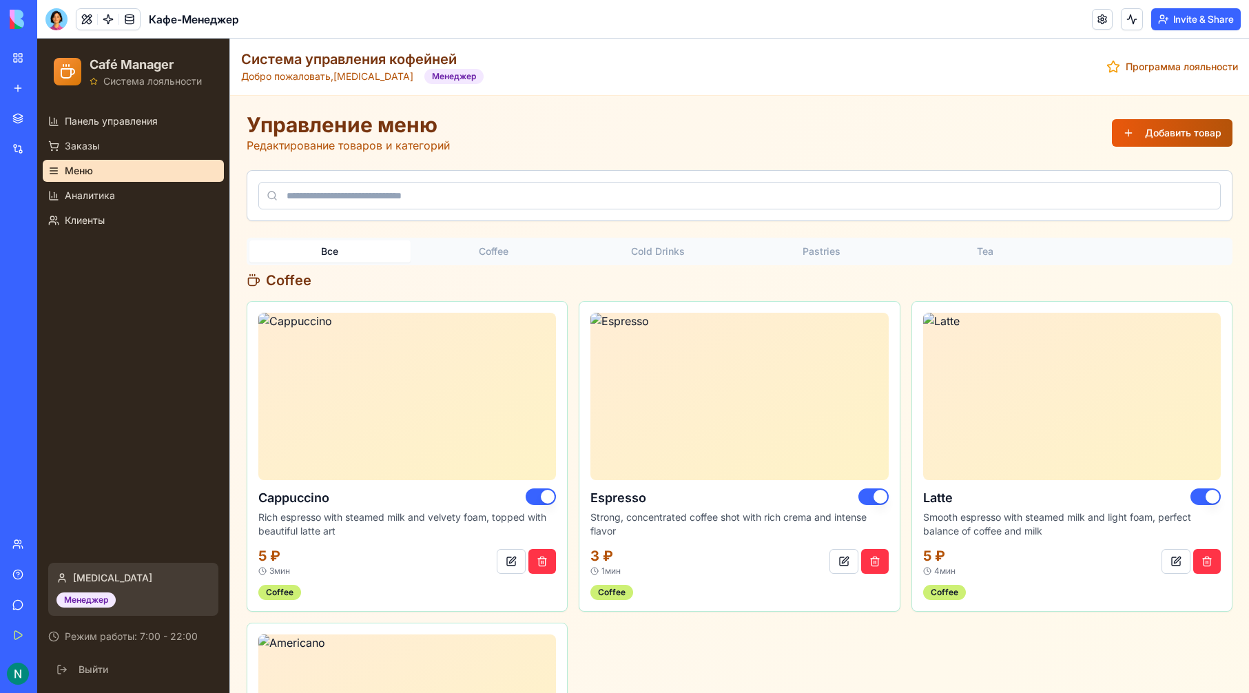
click at [1159, 127] on button "Добавить товар" at bounding box center [1172, 133] width 121 height 28
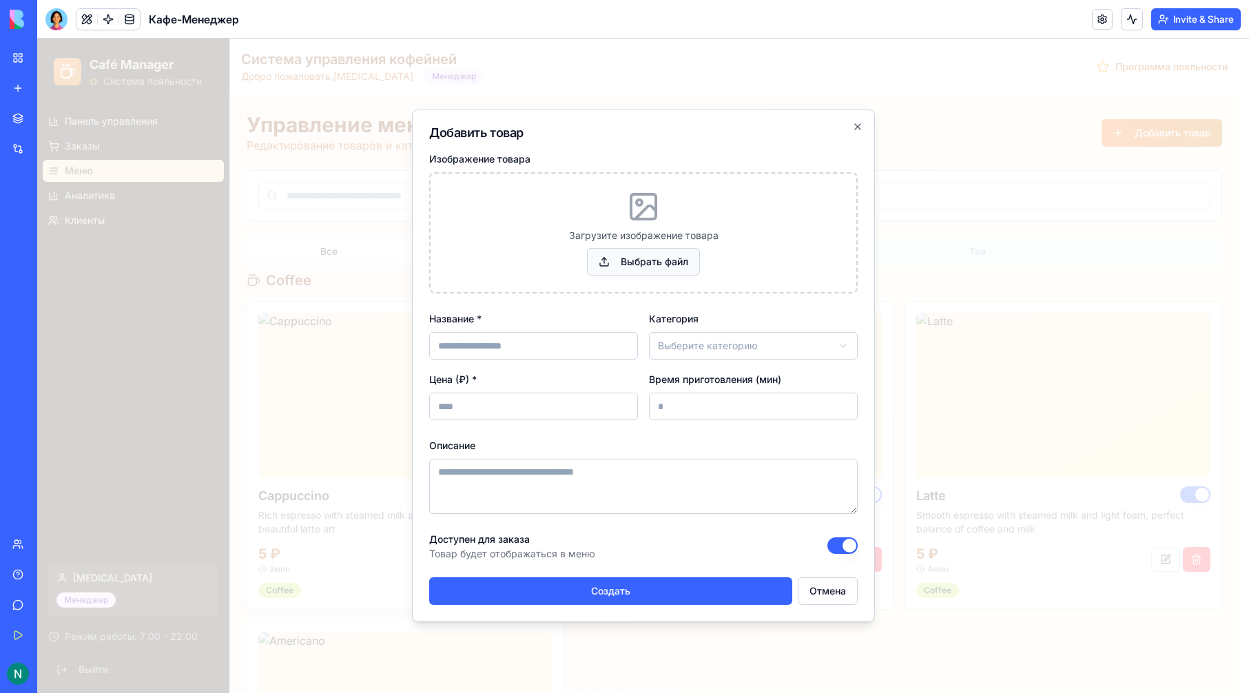
click at [654, 262] on button "Выбрать файл" at bounding box center [643, 262] width 113 height 28
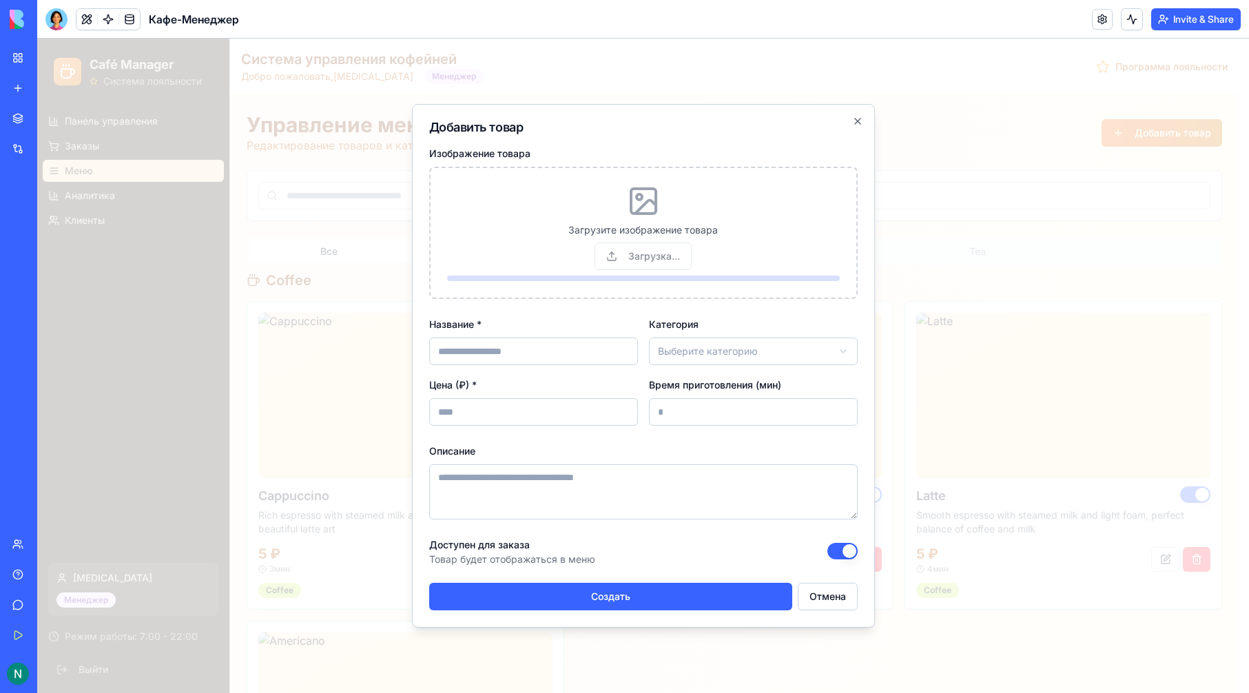
click at [557, 345] on input "Название *" at bounding box center [533, 352] width 209 height 28
type input "******"
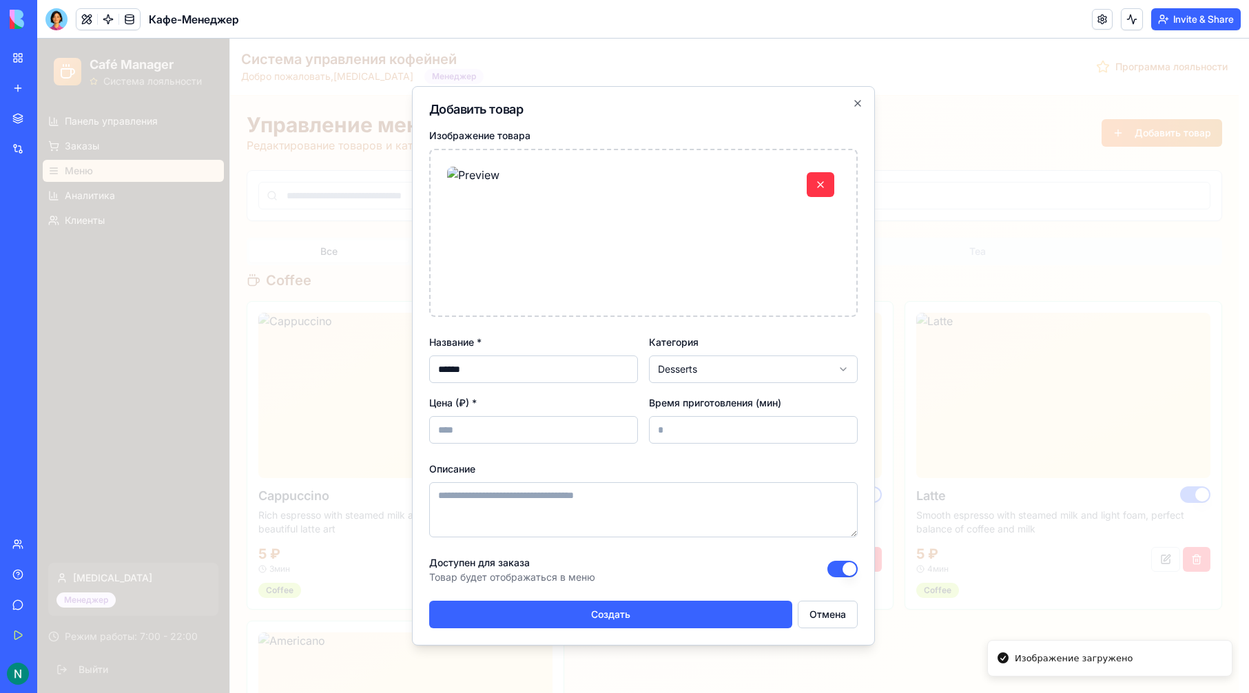
click at [712, 447] on div "Изображение товара Название * ****** Категория Desserts Цена (₽) * Время пригот…" at bounding box center [643, 377] width 428 height 501
click at [711, 431] on input "Время приготовления (мин)" at bounding box center [753, 430] width 209 height 28
click at [842, 427] on input "*" at bounding box center [753, 430] width 209 height 28
click at [842, 426] on input "*" at bounding box center [753, 430] width 209 height 28
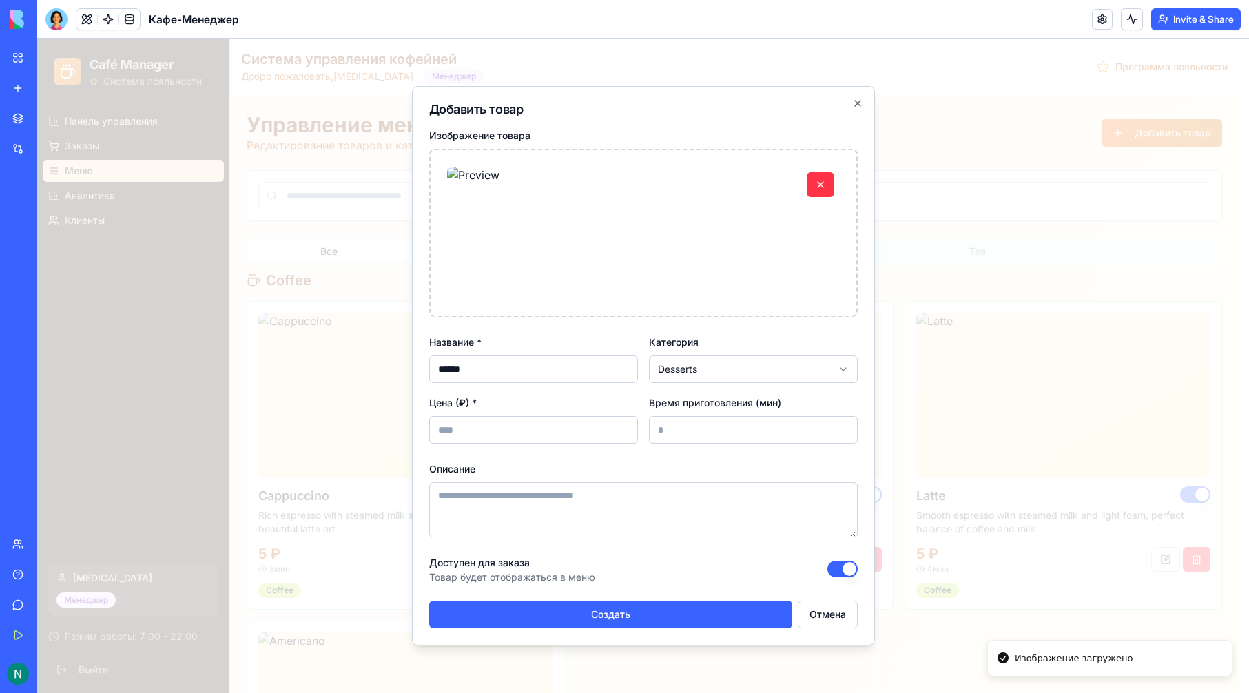
click at [842, 426] on input "*" at bounding box center [753, 430] width 209 height 28
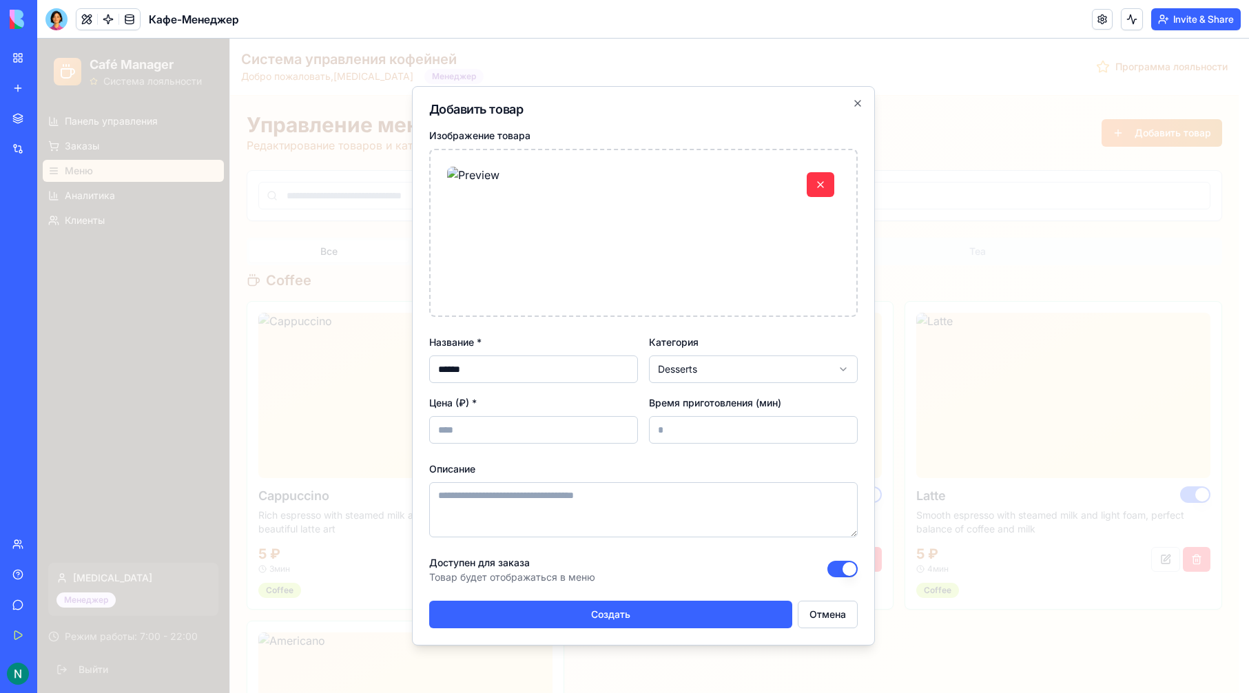
click at [842, 426] on input "*" at bounding box center [753, 430] width 209 height 28
type input "**"
click at [842, 426] on input "**" at bounding box center [753, 430] width 209 height 28
click at [541, 440] on input "Цена (₽) *" at bounding box center [533, 430] width 209 height 28
type input "****"
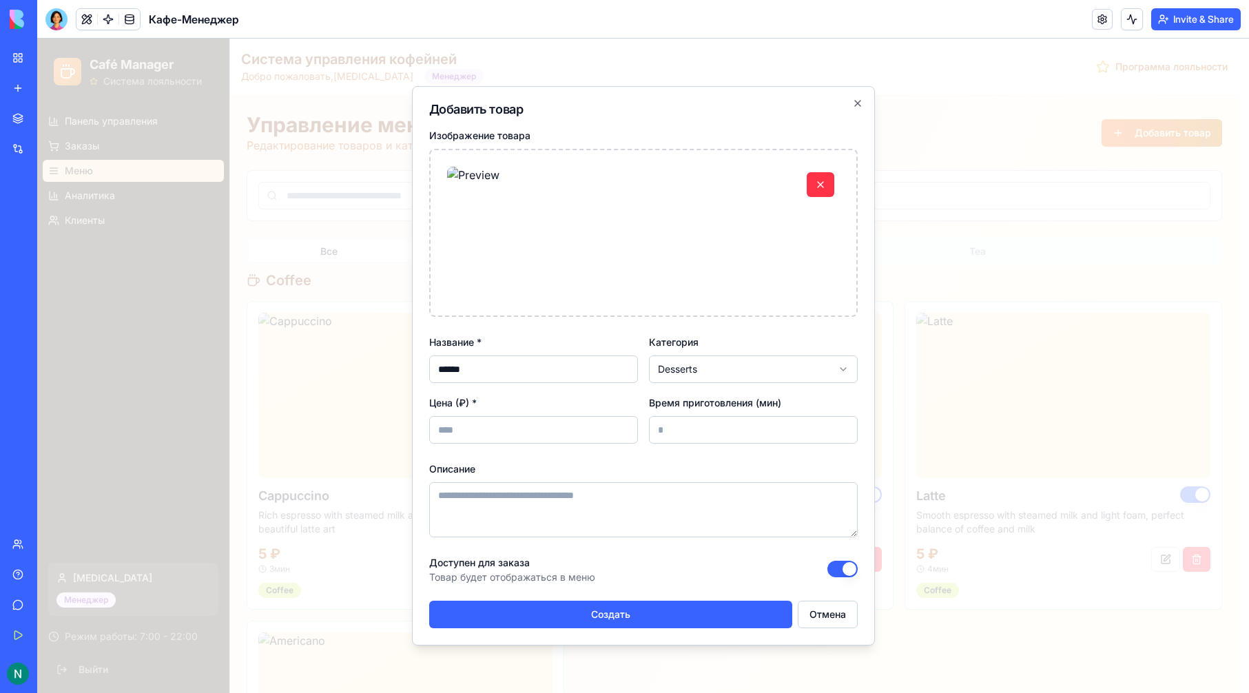
click at [514, 457] on div "Изображение товара Название * ****** Категория Desserts Цена (₽) * **** Время п…" at bounding box center [643, 377] width 428 height 501
click at [510, 480] on div "Описание" at bounding box center [643, 498] width 428 height 77
click at [512, 480] on div "Описание" at bounding box center [643, 498] width 428 height 77
click at [507, 501] on textarea "Описание" at bounding box center [643, 509] width 428 height 55
type textarea "*****"
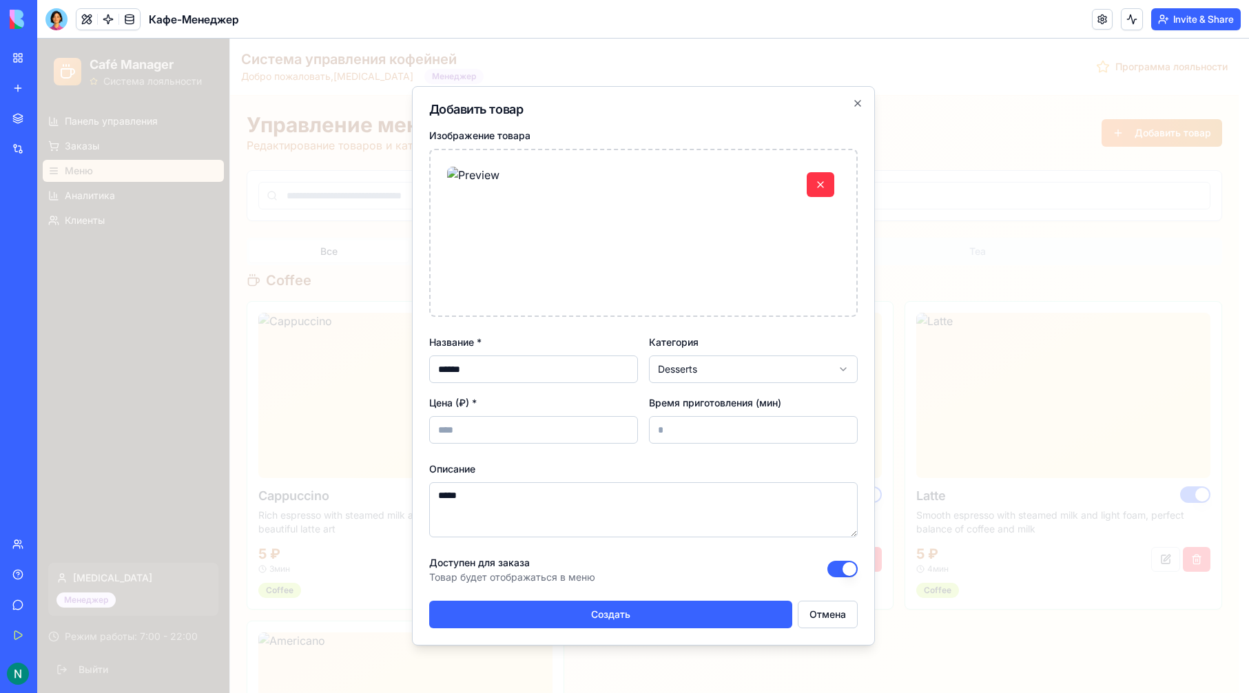
click at [494, 628] on div "Добавить товар Изображение товара Название * ****** Категория Desserts Цена (₽)…" at bounding box center [643, 365] width 463 height 559
click at [499, 619] on button "Создать" at bounding box center [610, 615] width 363 height 28
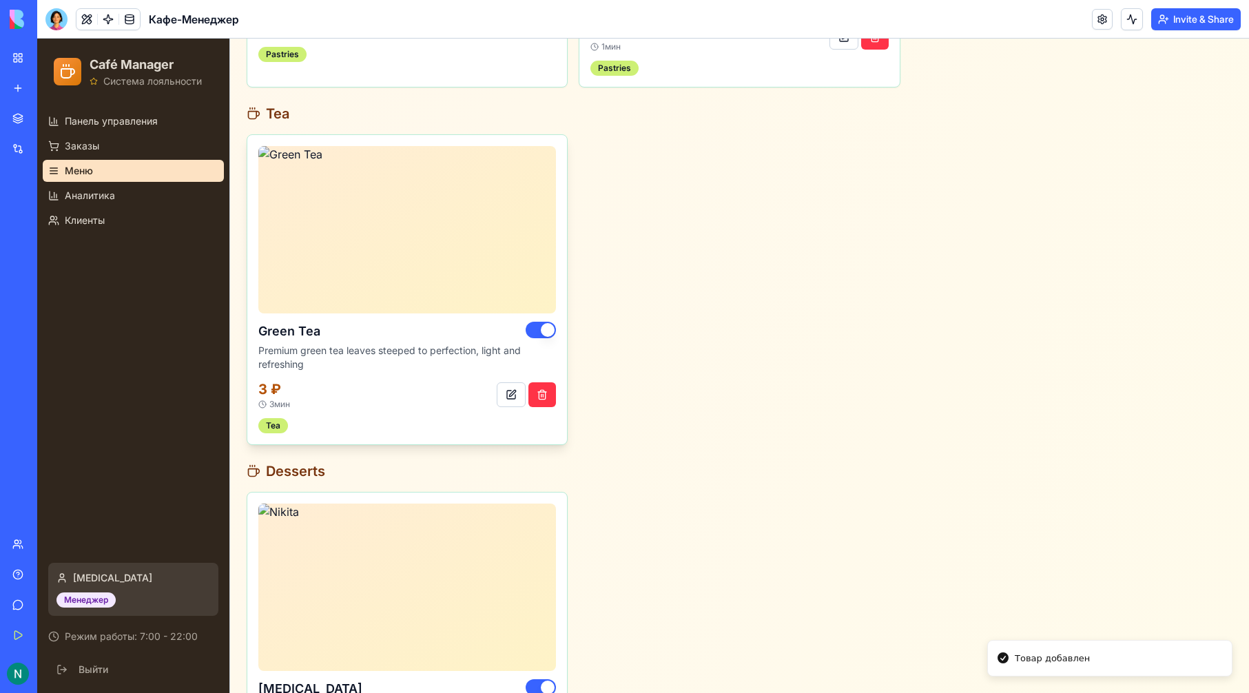
scroll to position [1648, 0]
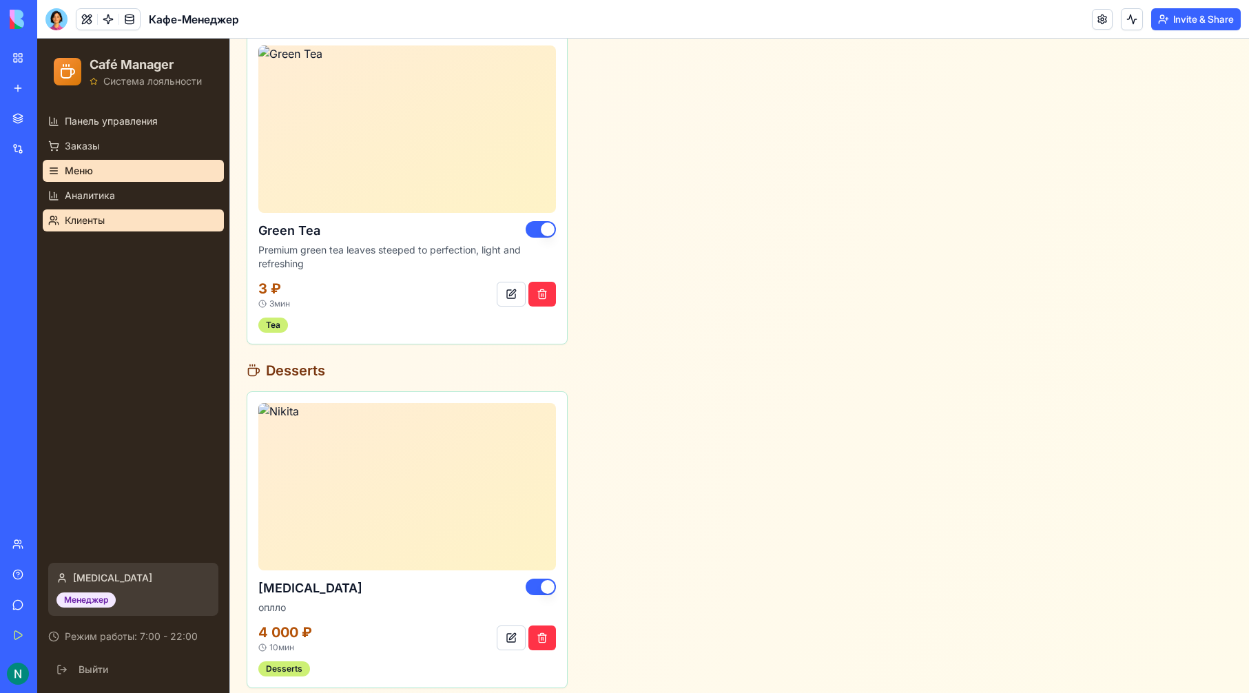
click at [139, 210] on link "Клиенты" at bounding box center [133, 220] width 181 height 22
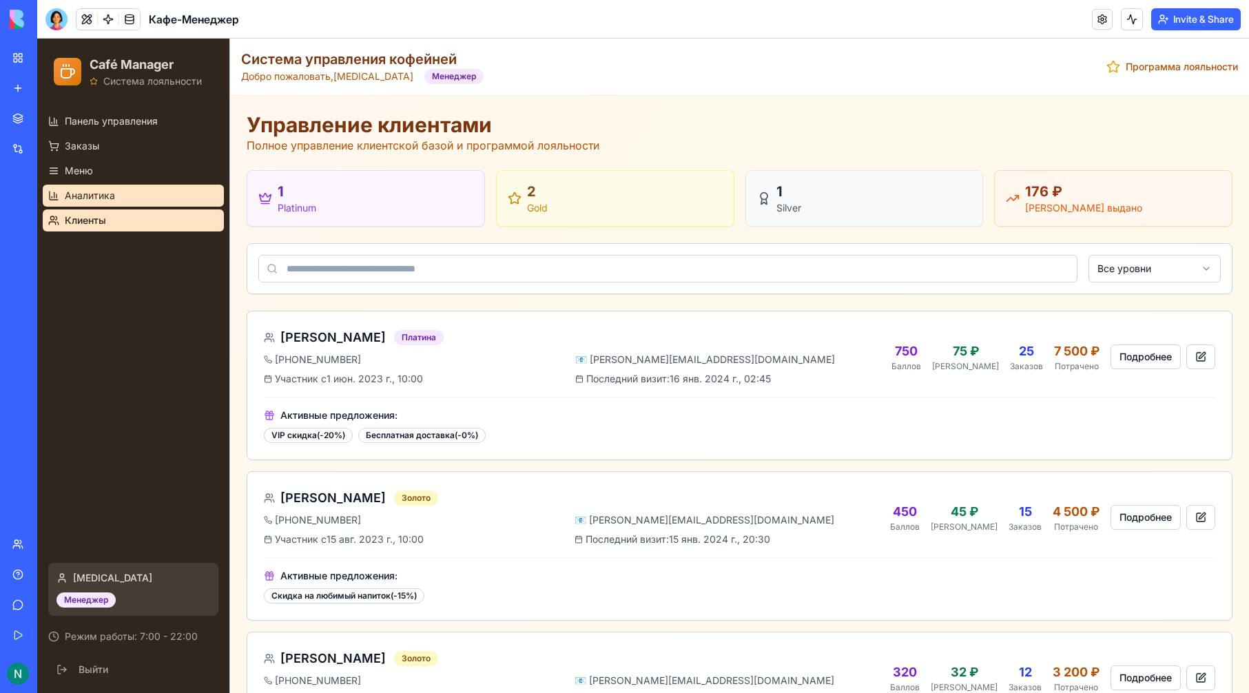
click at [120, 195] on link "Аналитика" at bounding box center [133, 196] width 181 height 22
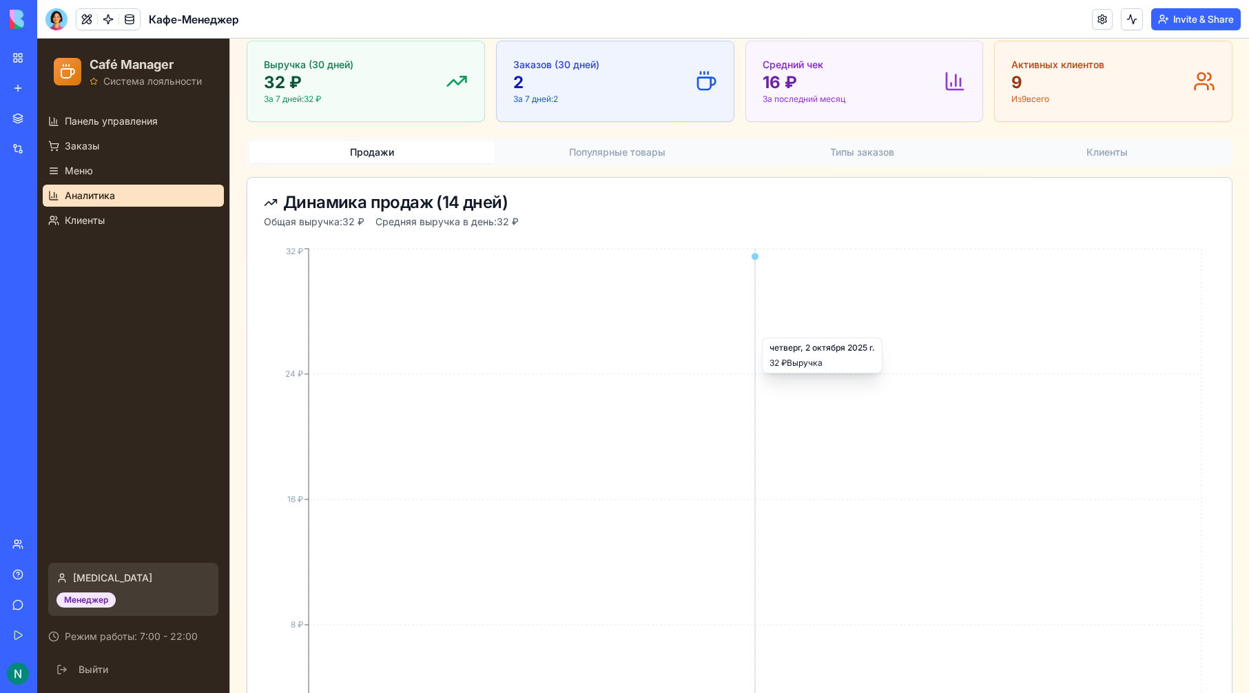
scroll to position [245, 0]
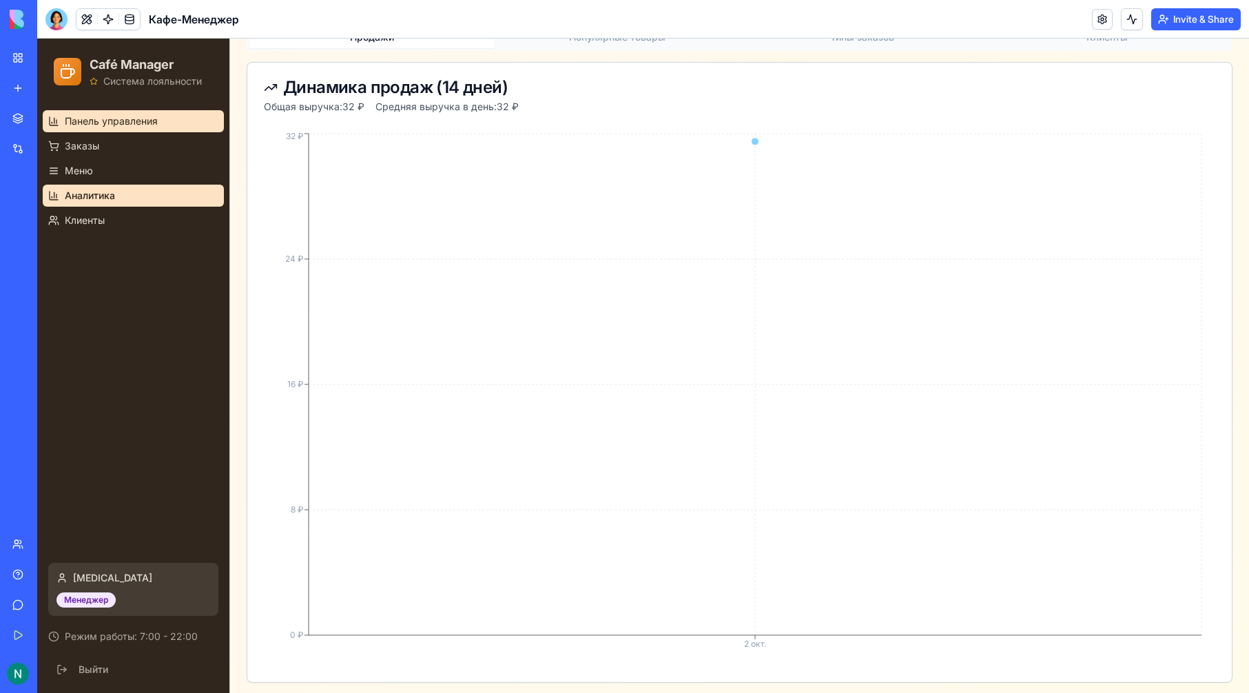
click at [123, 118] on span "Панель управления" at bounding box center [111, 121] width 93 height 14
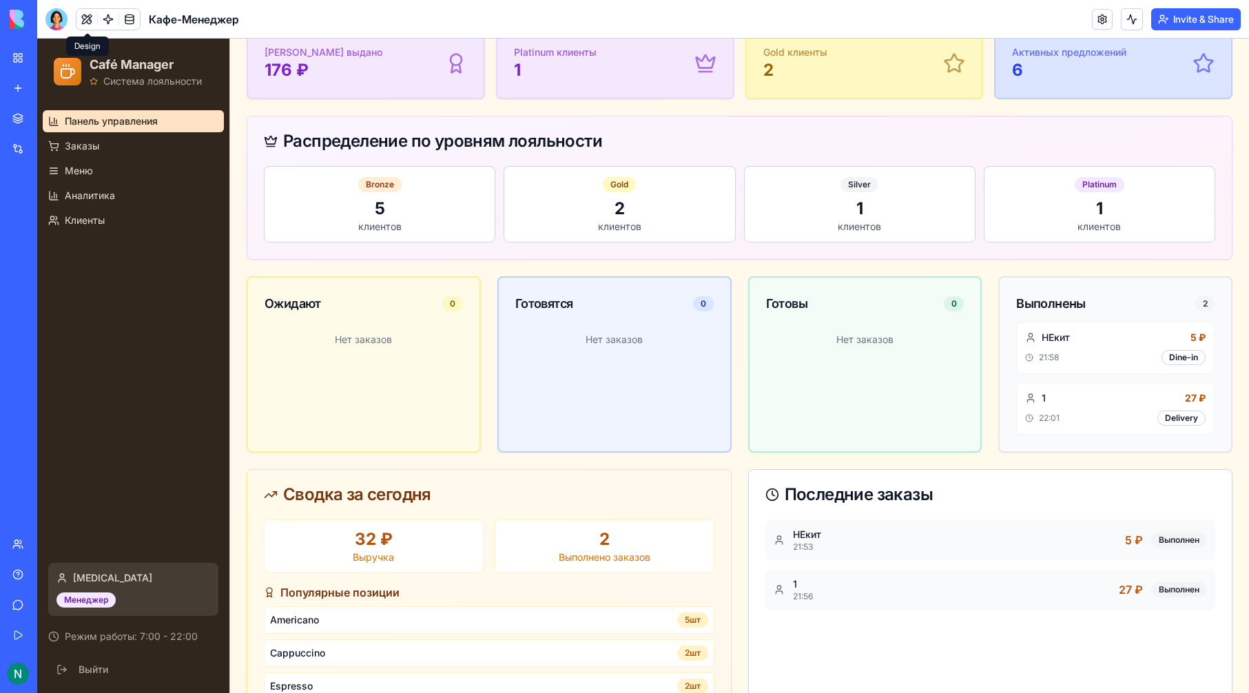
click at [67, 24] on div at bounding box center [56, 19] width 22 height 22
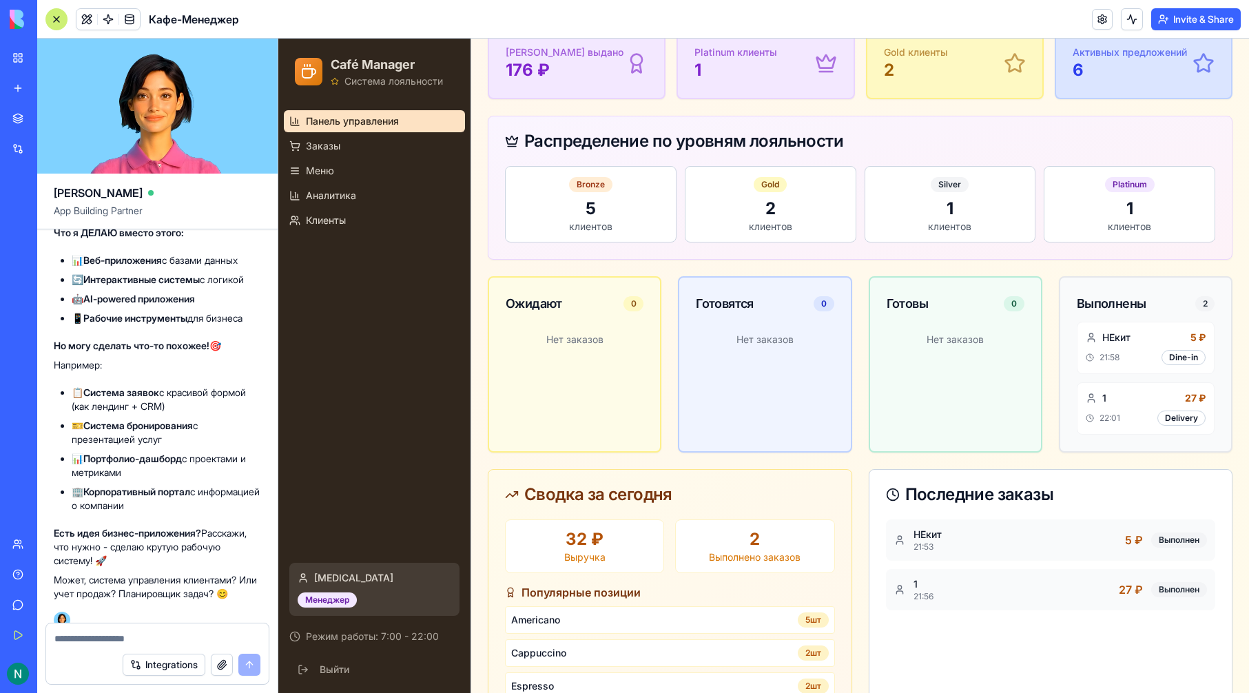
click at [56, 19] on div at bounding box center [56, 19] width 22 height 22
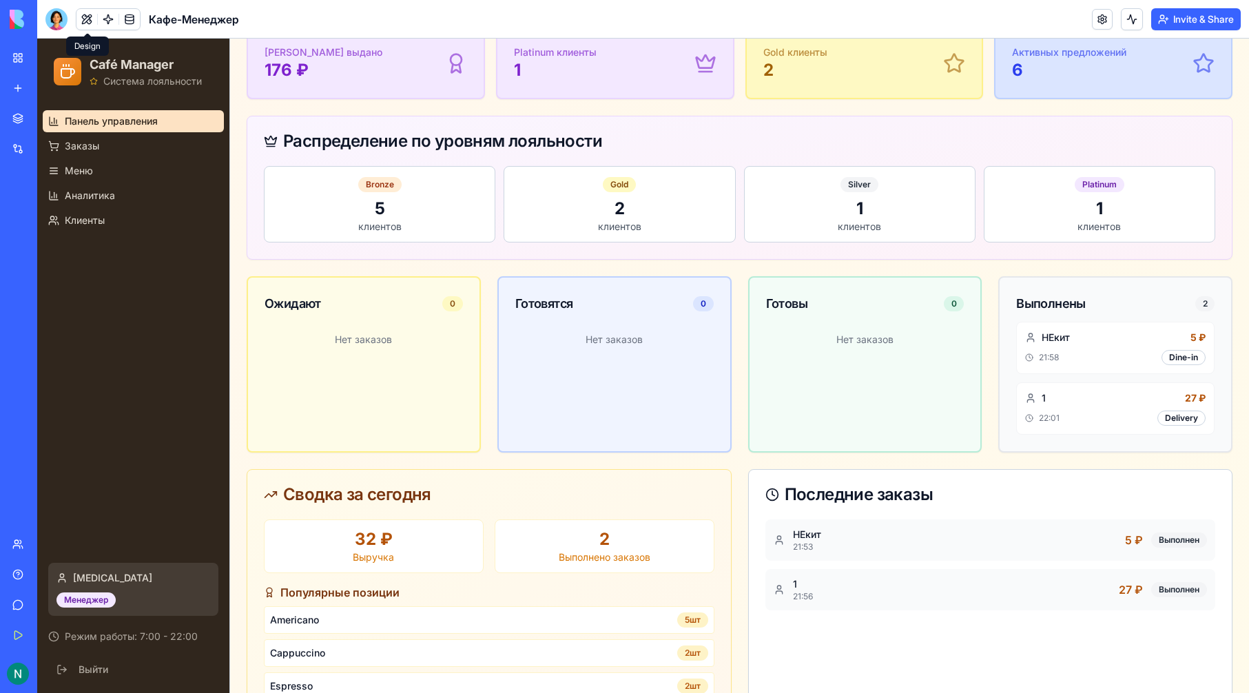
click at [89, 15] on button at bounding box center [86, 19] width 21 height 21
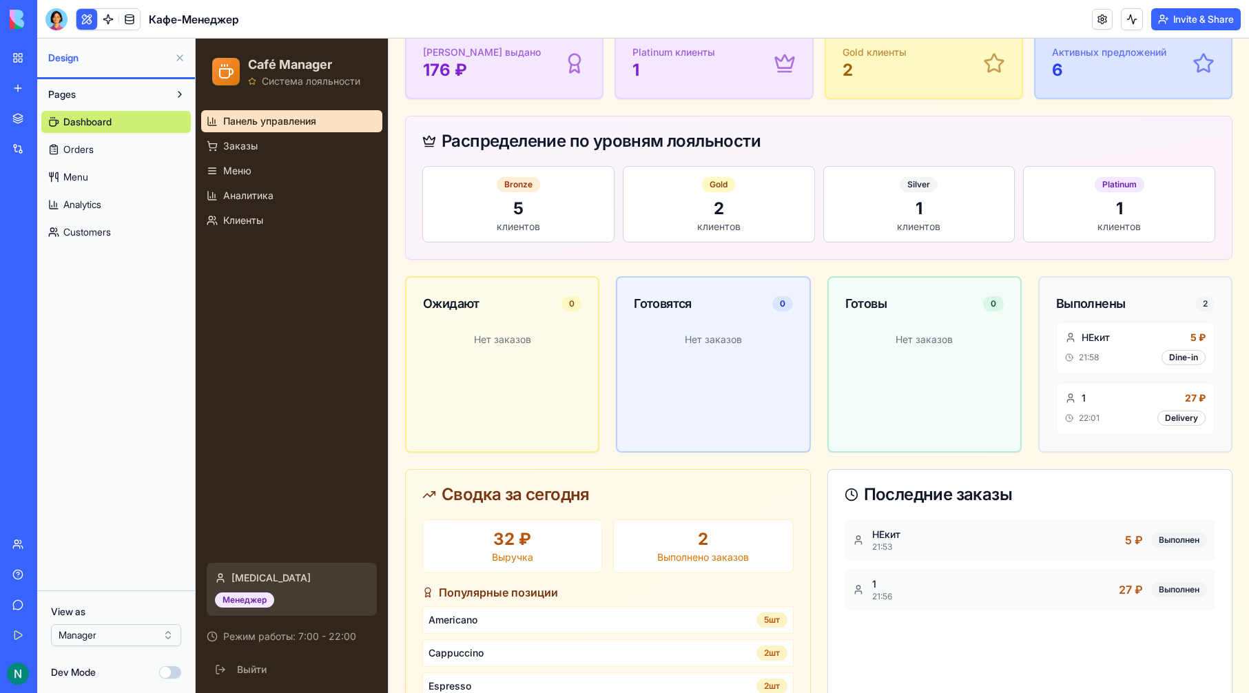
click at [180, 673] on button "Dev Mode" at bounding box center [170, 672] width 22 height 12
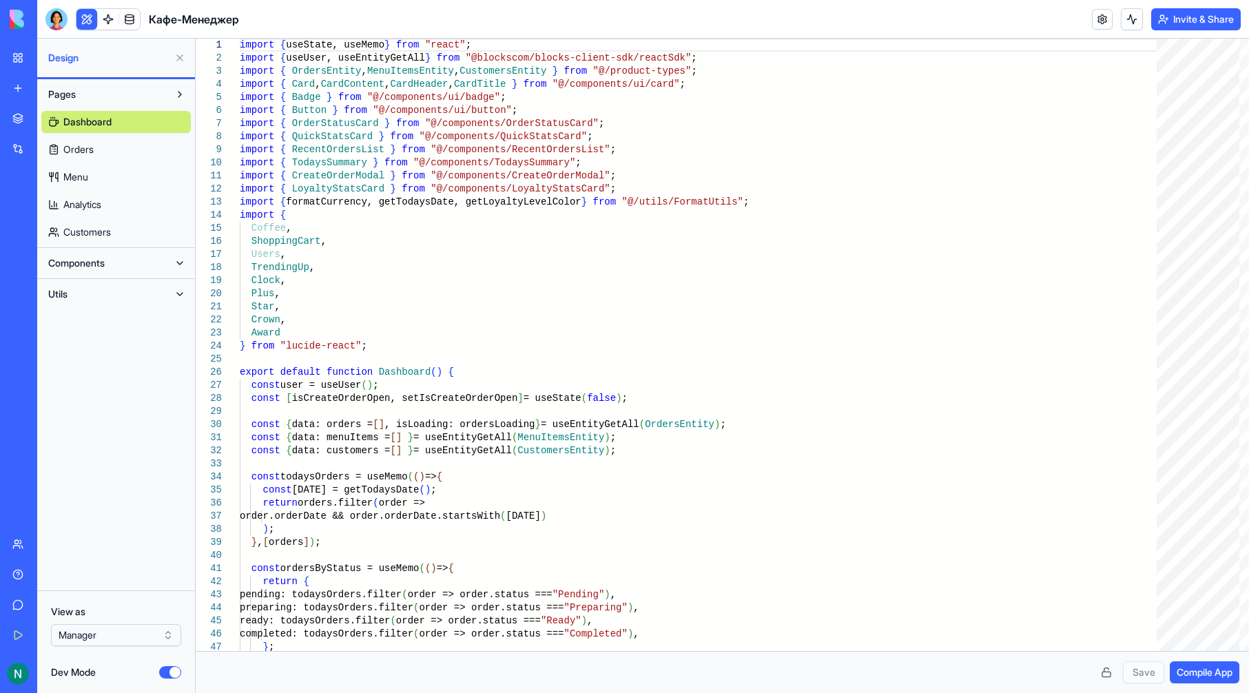
click at [123, 155] on link "Orders" at bounding box center [115, 149] width 149 height 22
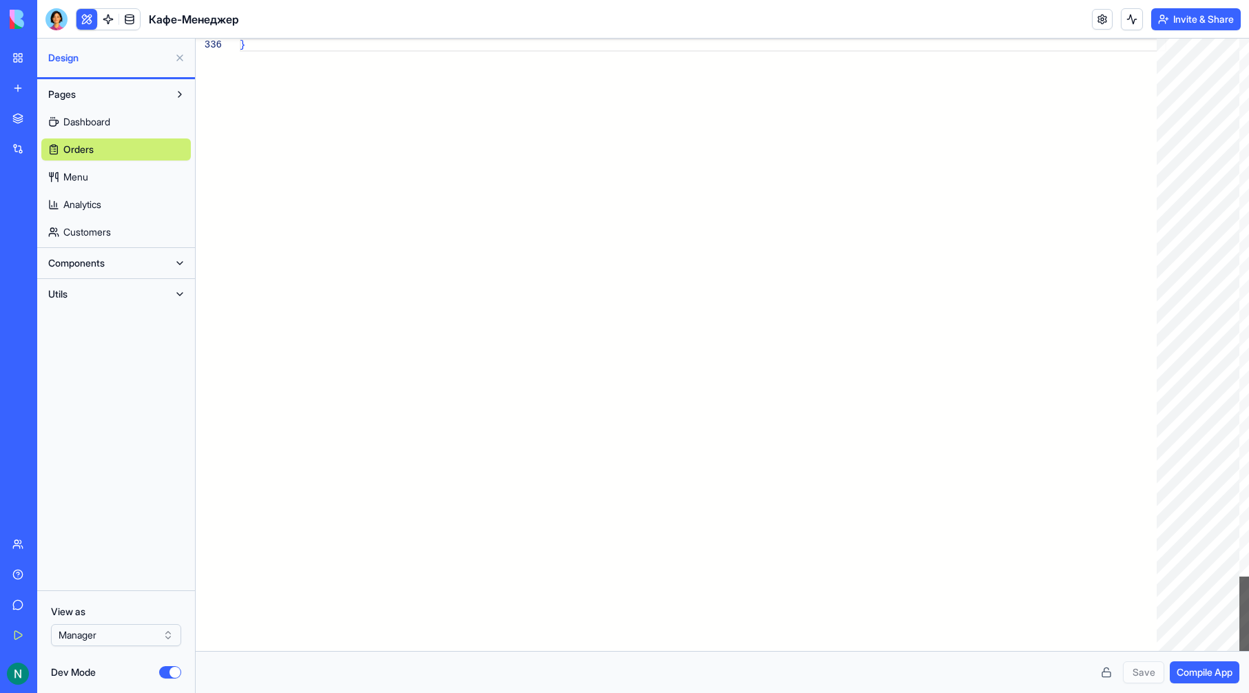
click at [1248, 651] on div at bounding box center [1244, 614] width 10 height 74
click at [105, 180] on link "Menu" at bounding box center [115, 177] width 149 height 22
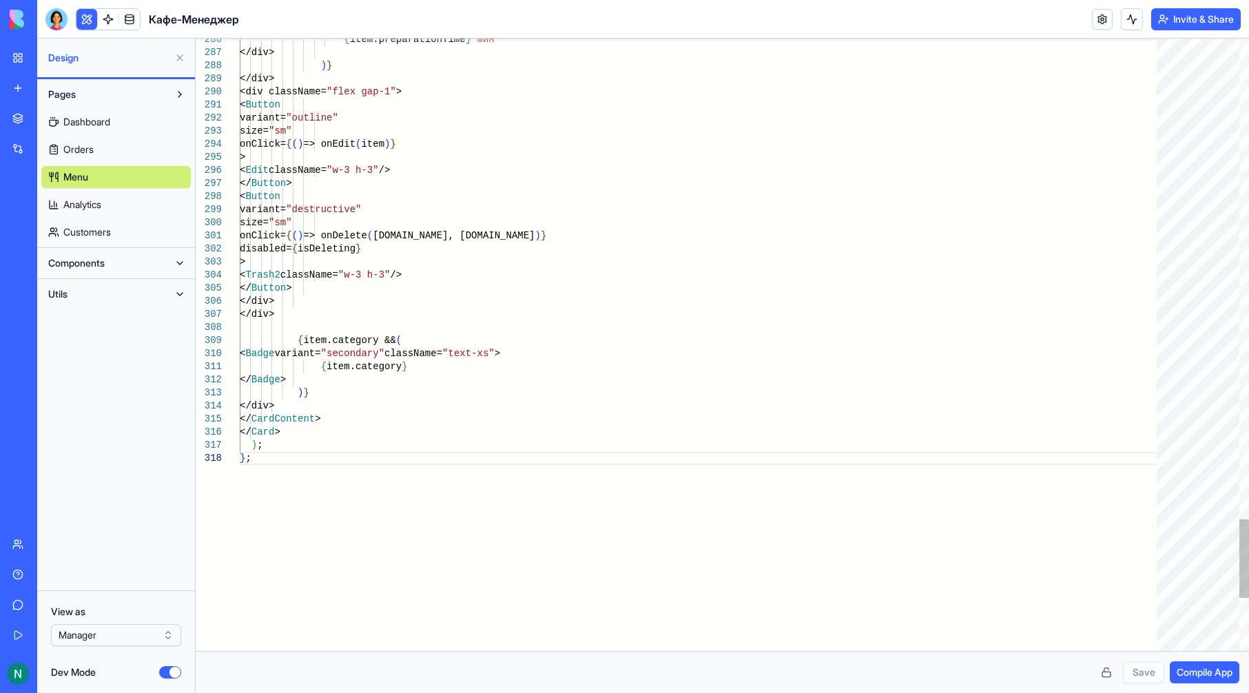
click at [118, 217] on div "Dashboard Orders Menu Analytics Customers" at bounding box center [115, 174] width 149 height 138
click at [117, 205] on link "Analytics" at bounding box center [115, 205] width 149 height 22
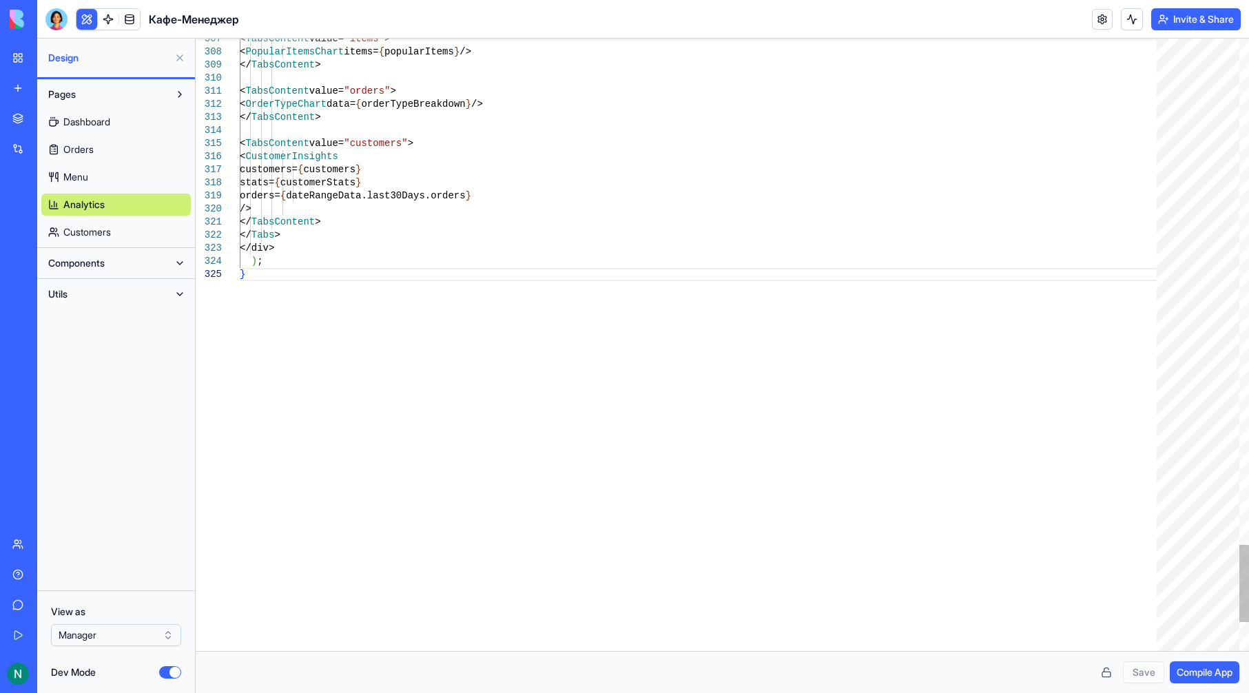
click at [136, 250] on div "Components" at bounding box center [116, 263] width 158 height 31
click at [136, 273] on button "Components" at bounding box center [104, 263] width 127 height 22
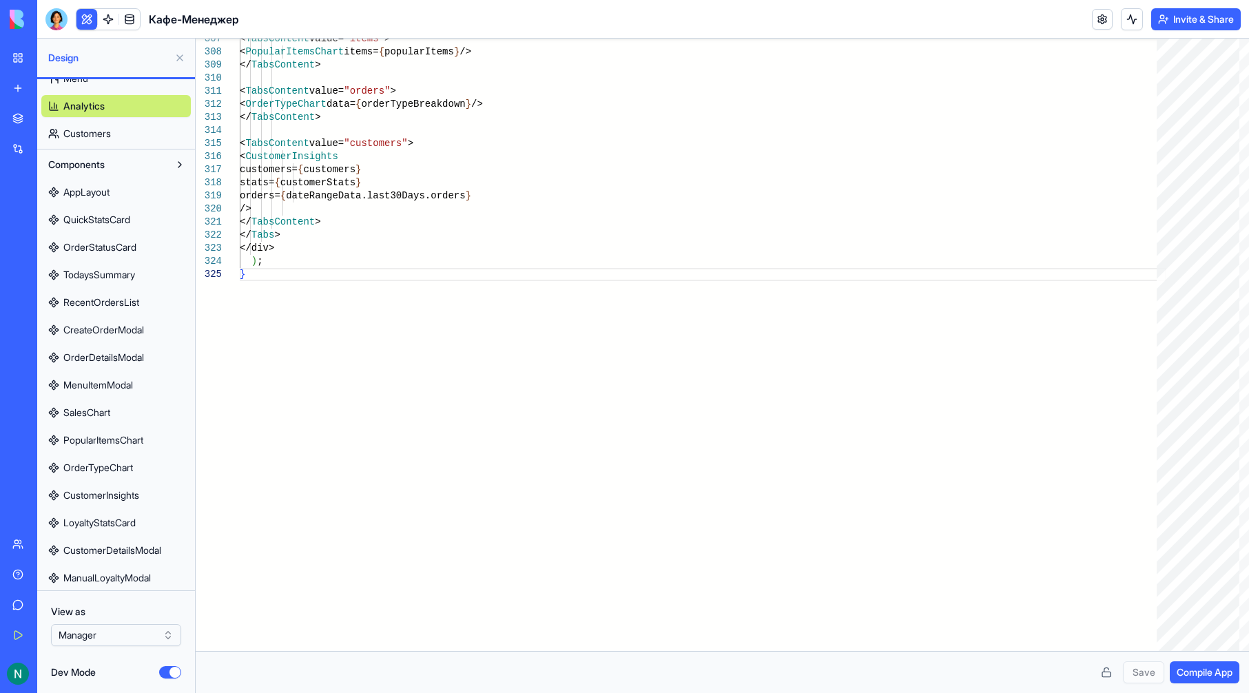
scroll to position [132, 0]
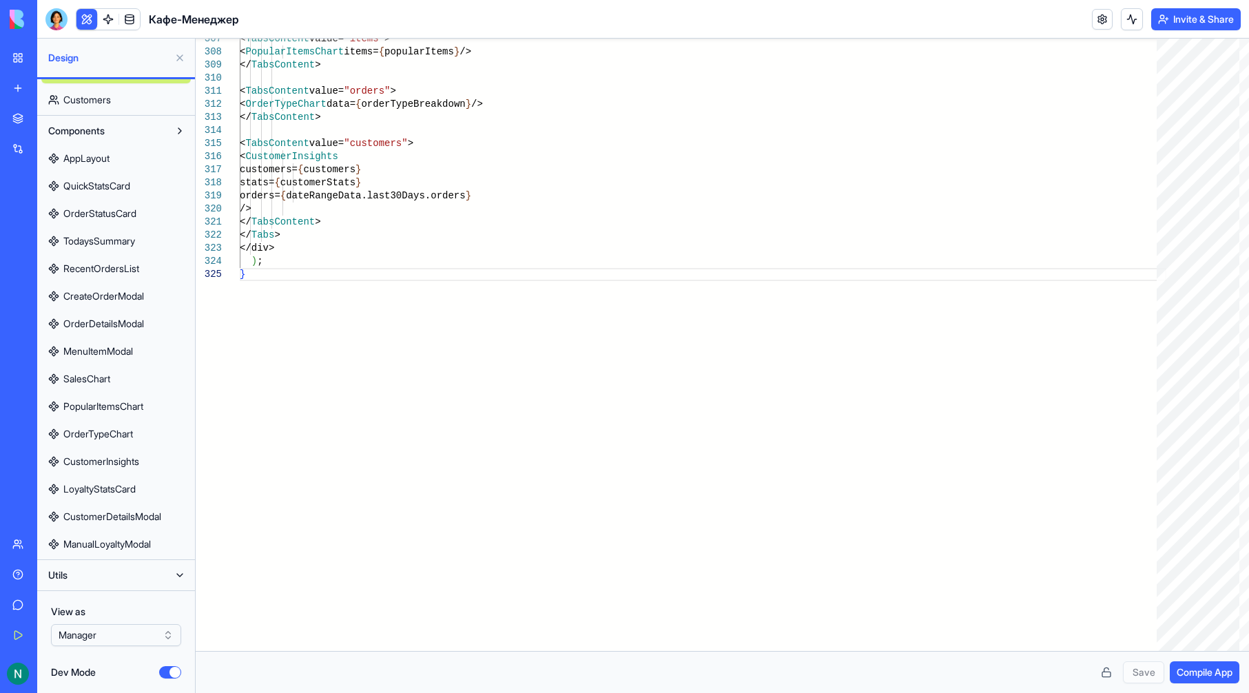
click at [92, 579] on button "Utils" at bounding box center [104, 575] width 127 height 22
click at [129, 578] on link "FormatUtils" at bounding box center [115, 575] width 149 height 22
type textarea "**********"
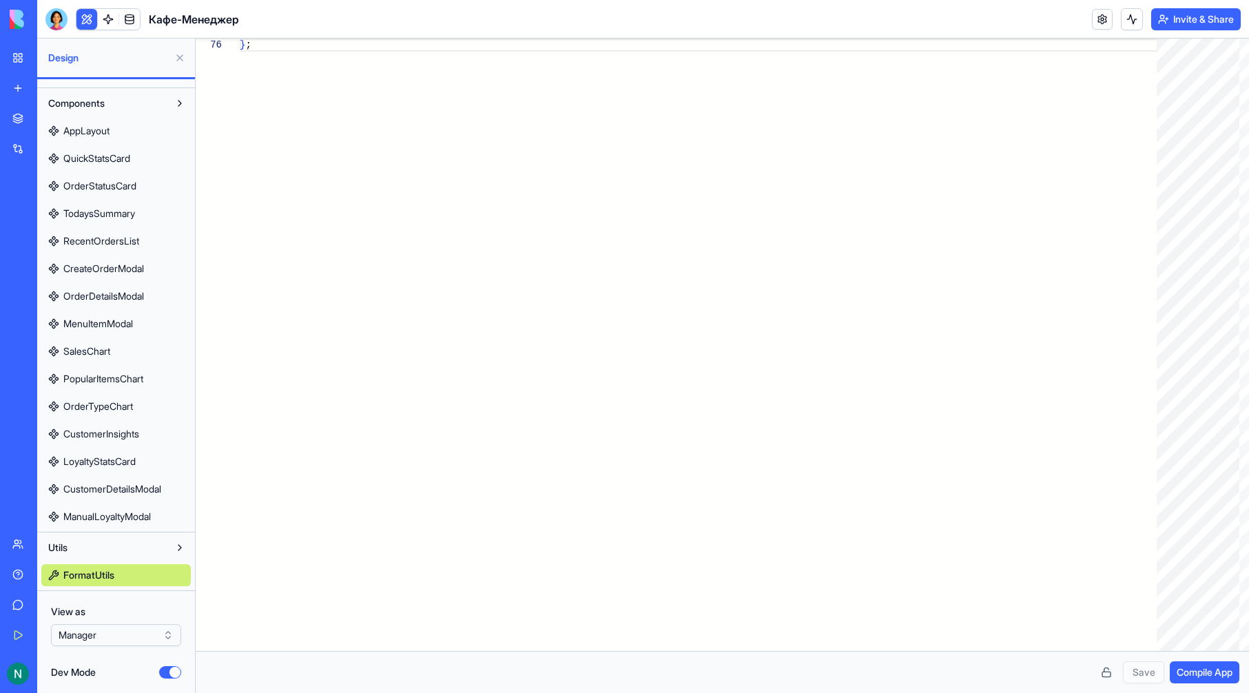
click at [92, 65] on div "Design" at bounding box center [116, 58] width 158 height 39
click at [101, 57] on span "Design" at bounding box center [108, 58] width 121 height 14
click at [186, 46] on div "Design" at bounding box center [116, 58] width 158 height 39
click at [185, 57] on button at bounding box center [180, 58] width 22 height 22
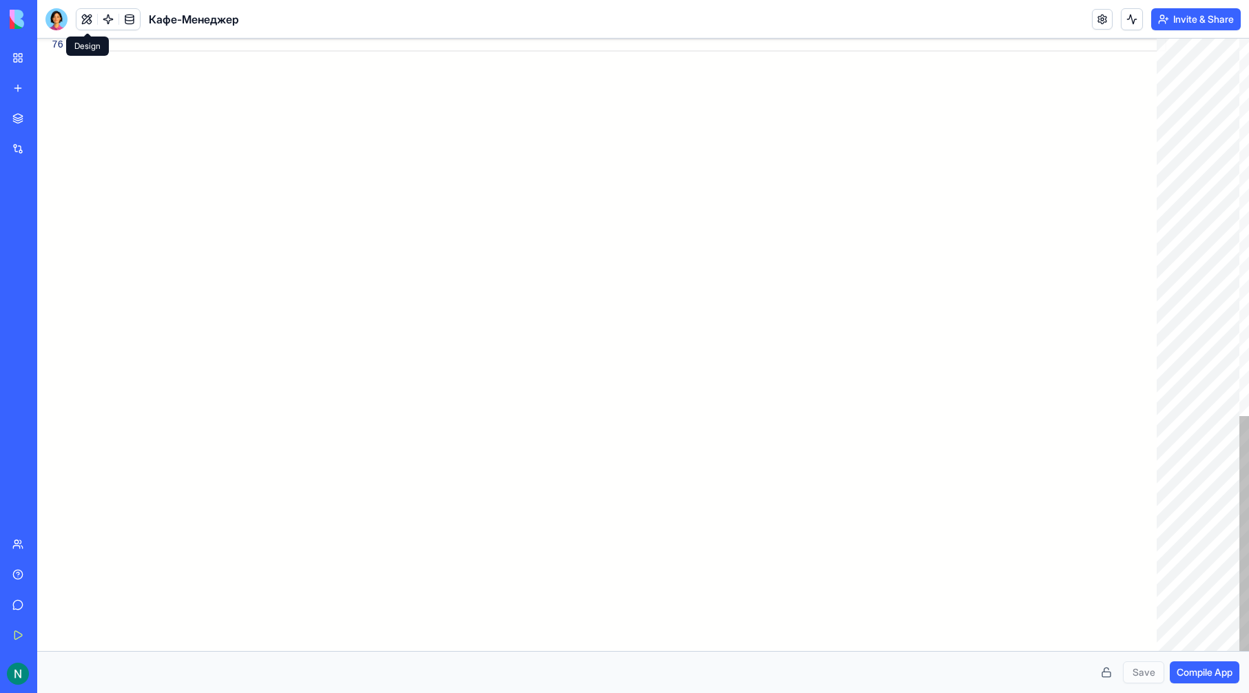
click at [59, 23] on div at bounding box center [56, 19] width 22 height 22
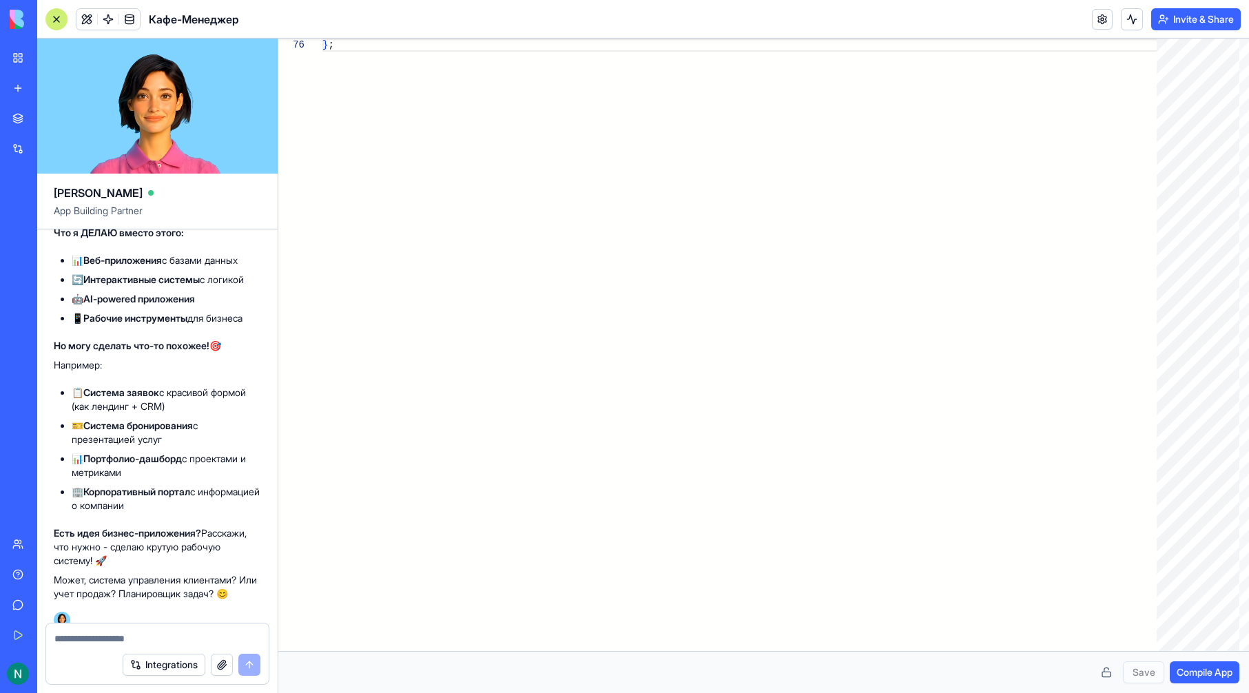
click at [19, 52] on link "My Workspace" at bounding box center [31, 58] width 55 height 28
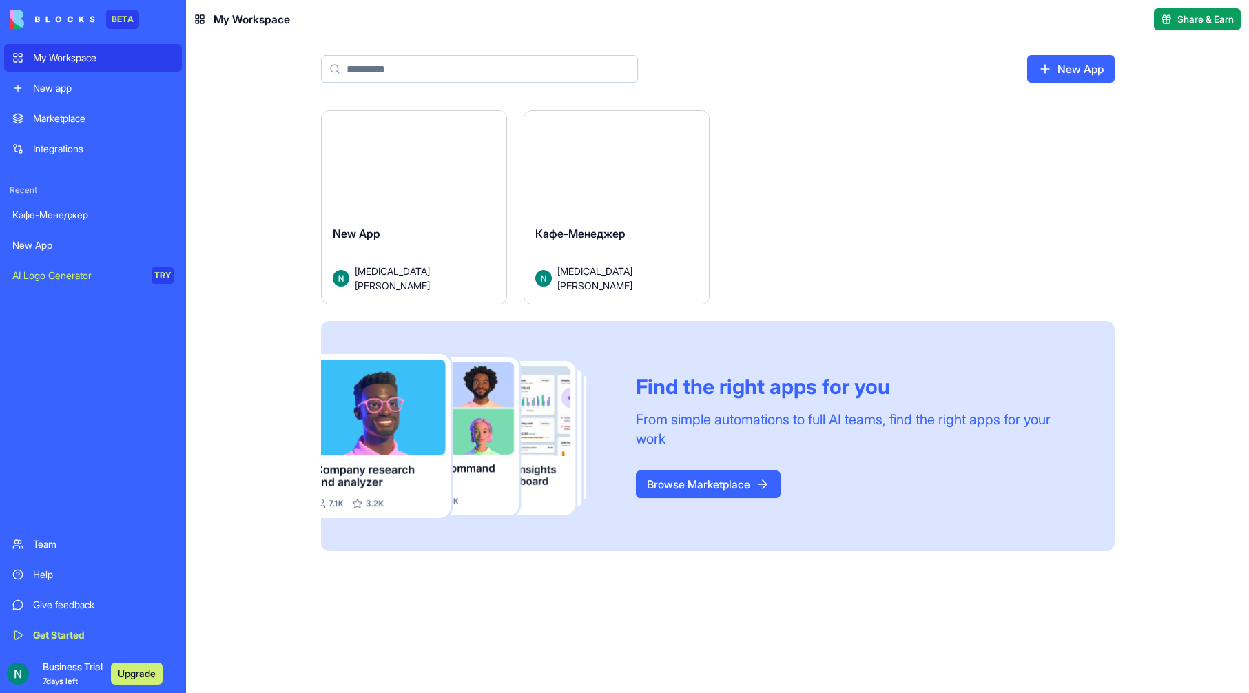
click at [621, 208] on div "Launch" at bounding box center [616, 169] width 185 height 116
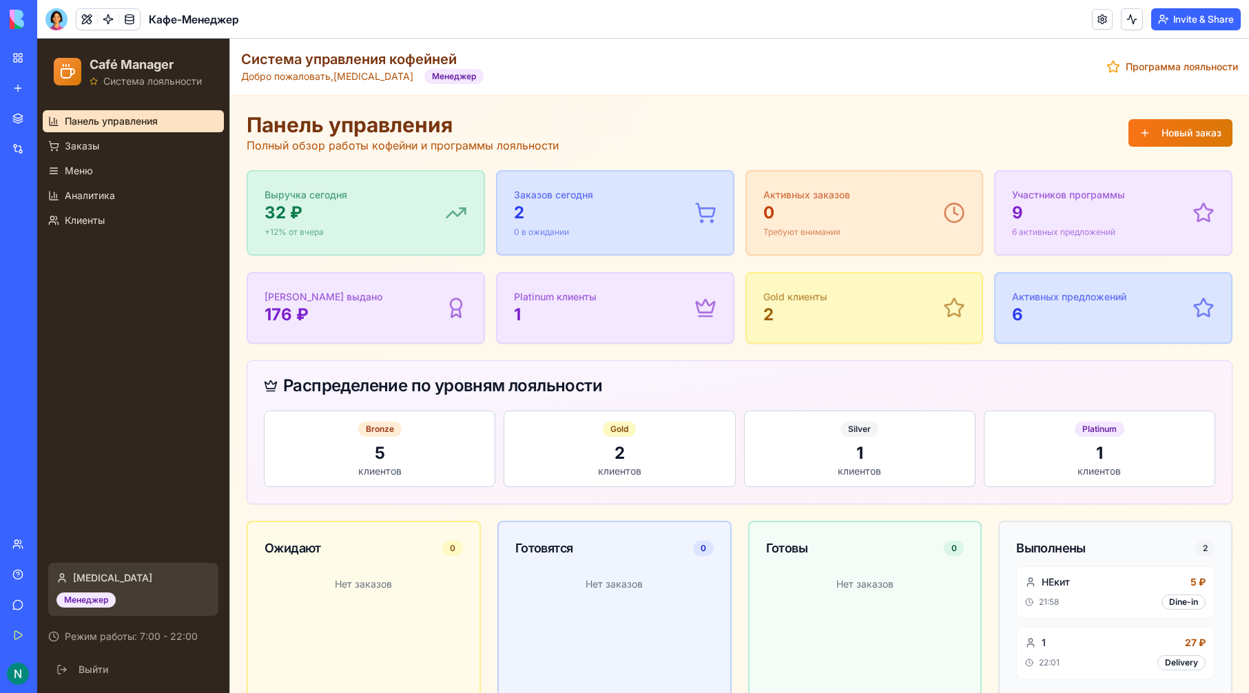
scroll to position [316, 0]
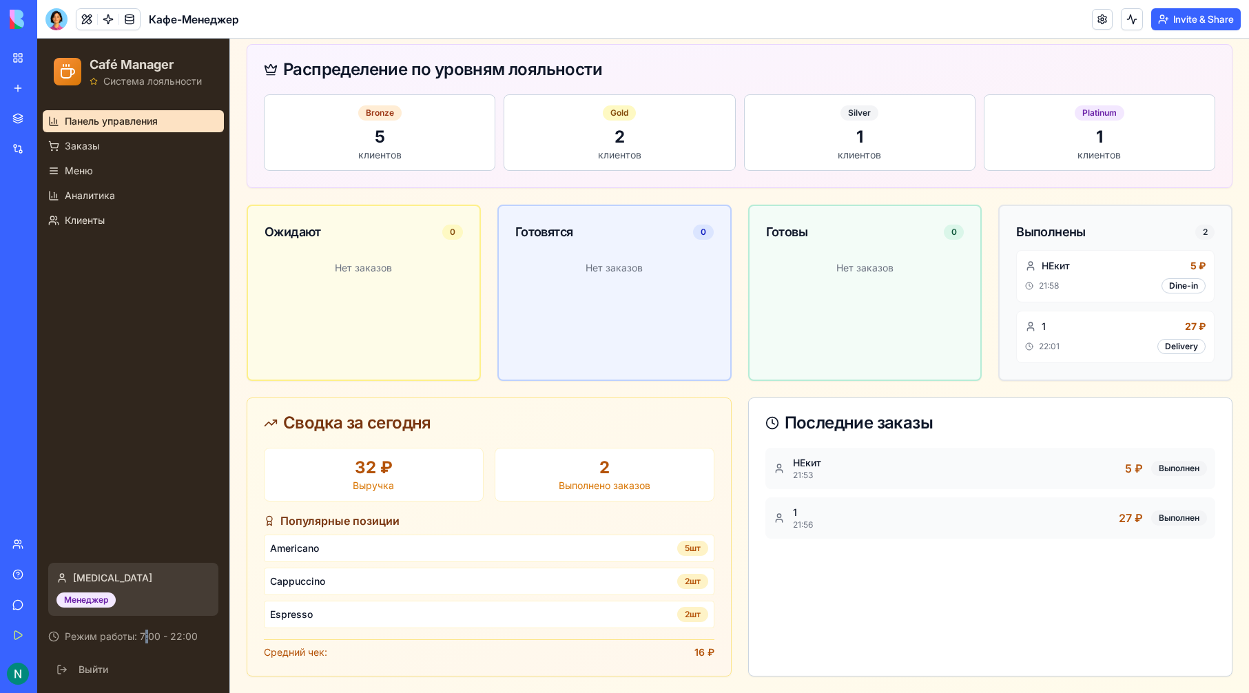
click at [149, 625] on div "Nikita Менеджер Режим работы: 7:00 - 22:00 Выйти" at bounding box center [133, 622] width 192 height 141
click at [112, 676] on button "Выйти" at bounding box center [133, 669] width 170 height 25
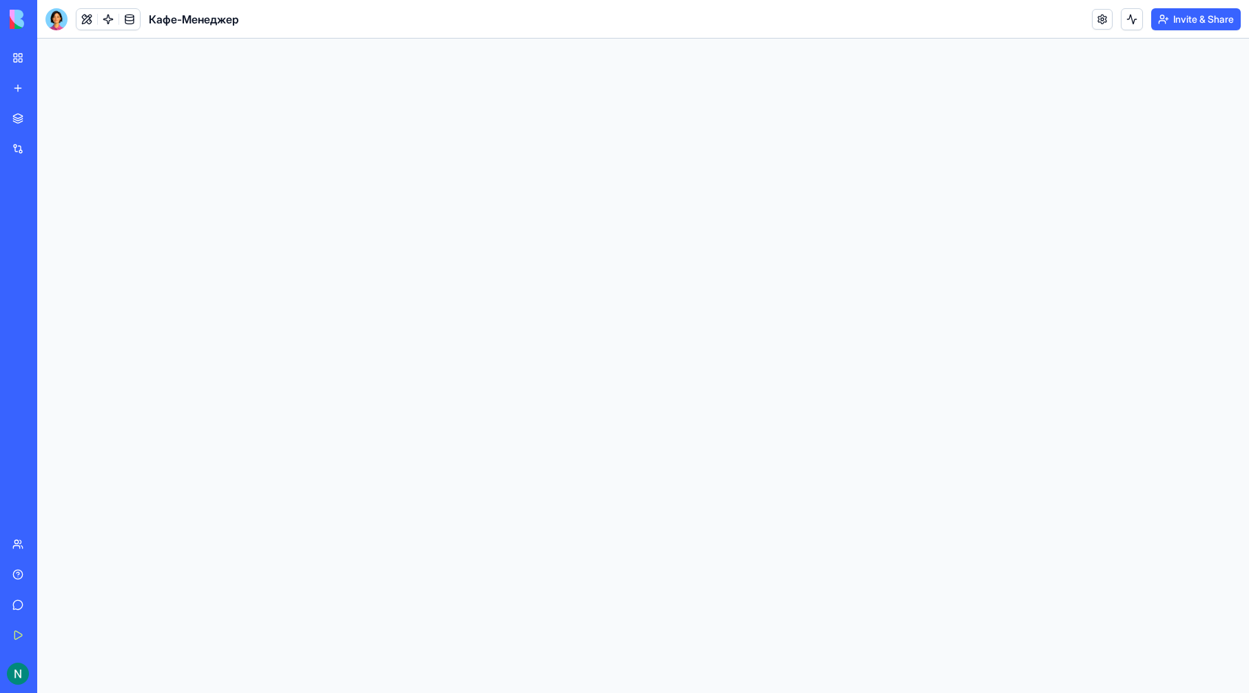
scroll to position [0, 0]
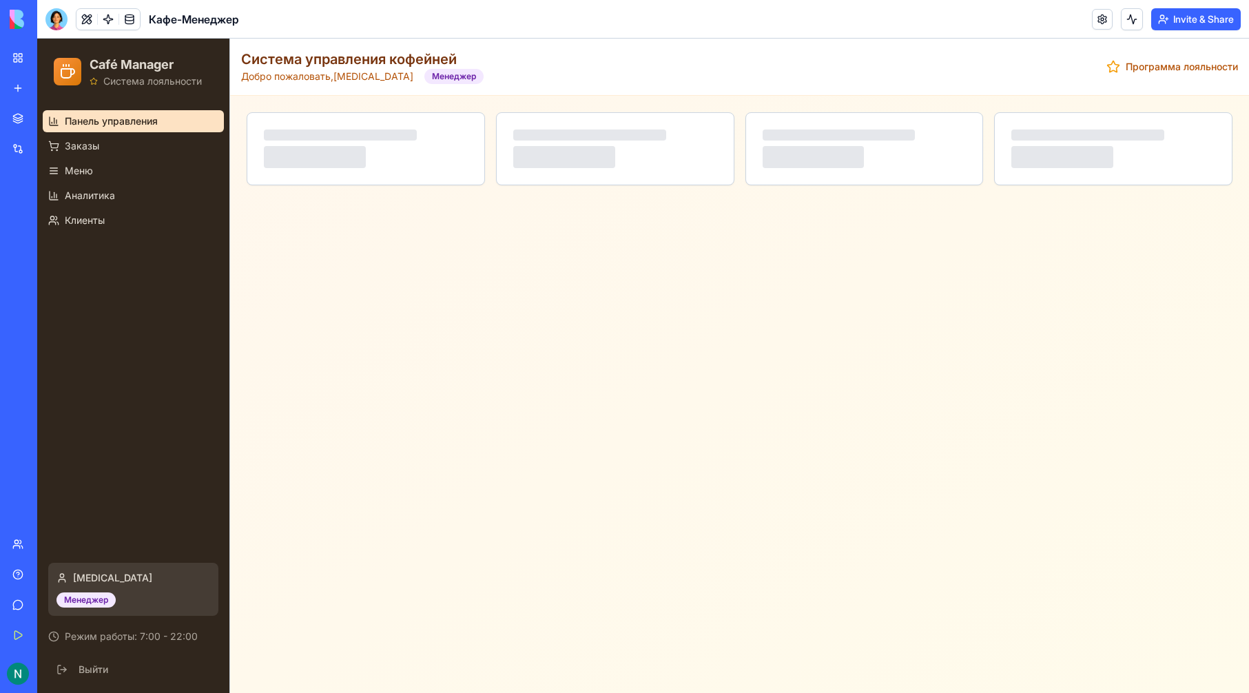
click at [138, 132] on link "Панель управления" at bounding box center [133, 121] width 181 height 22
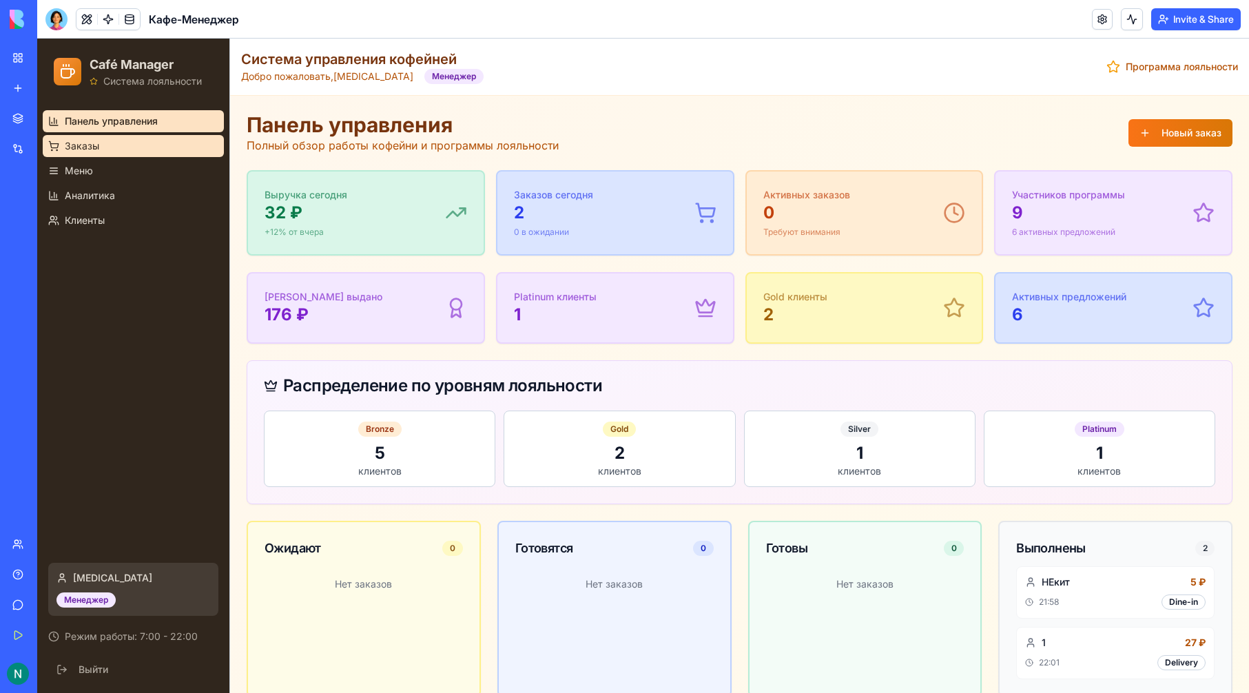
click at [149, 147] on link "Заказы" at bounding box center [133, 146] width 181 height 22
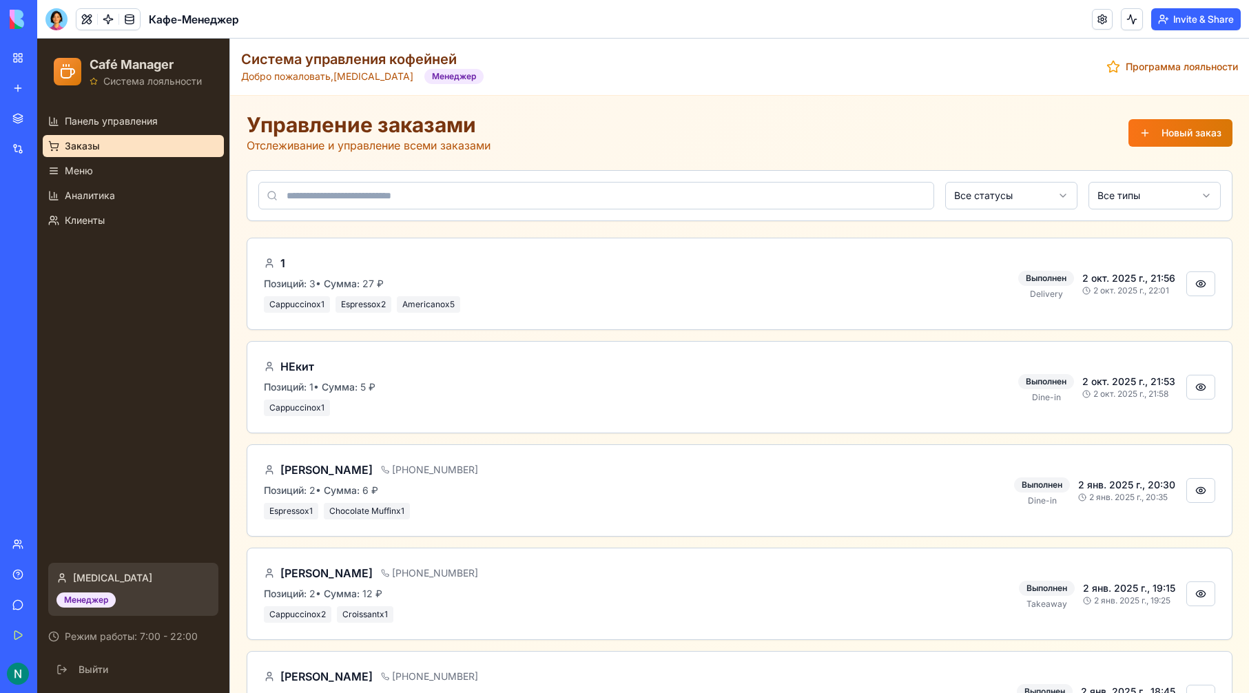
click at [142, 134] on ul "Панель управления Заказы Меню Аналитика Клиенты" at bounding box center [133, 170] width 181 height 121
click at [141, 125] on span "Панель управления" at bounding box center [111, 121] width 93 height 14
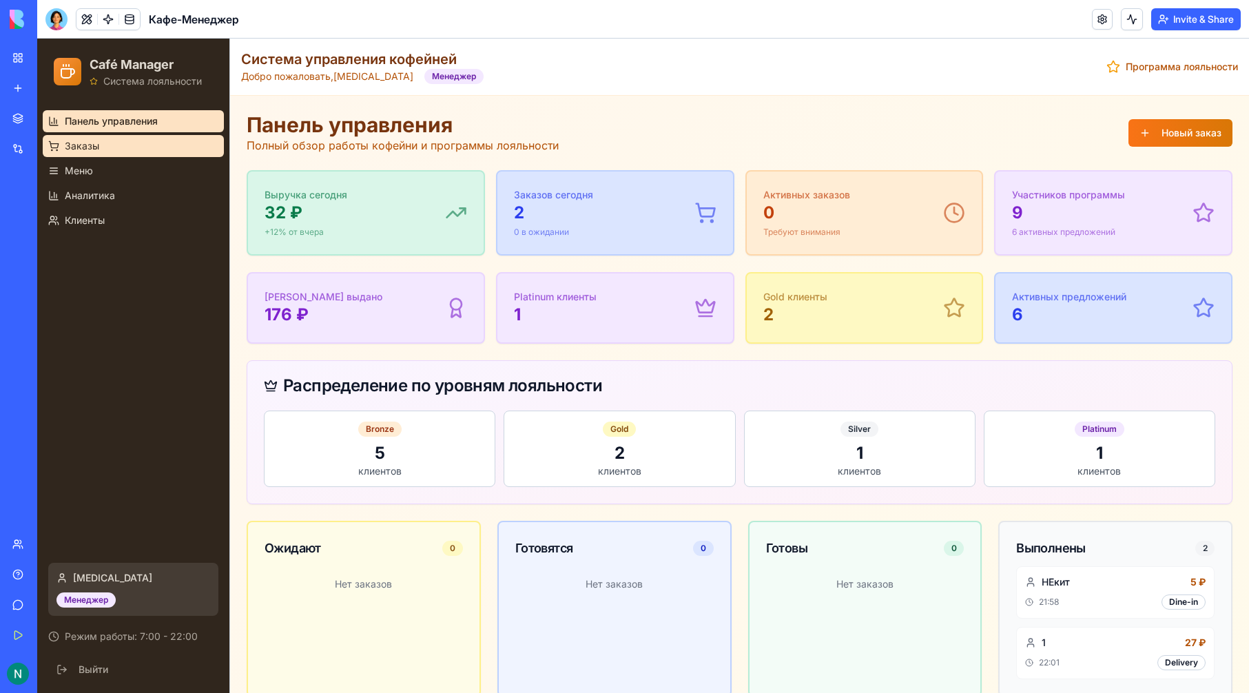
click at [146, 143] on link "Заказы" at bounding box center [133, 146] width 181 height 22
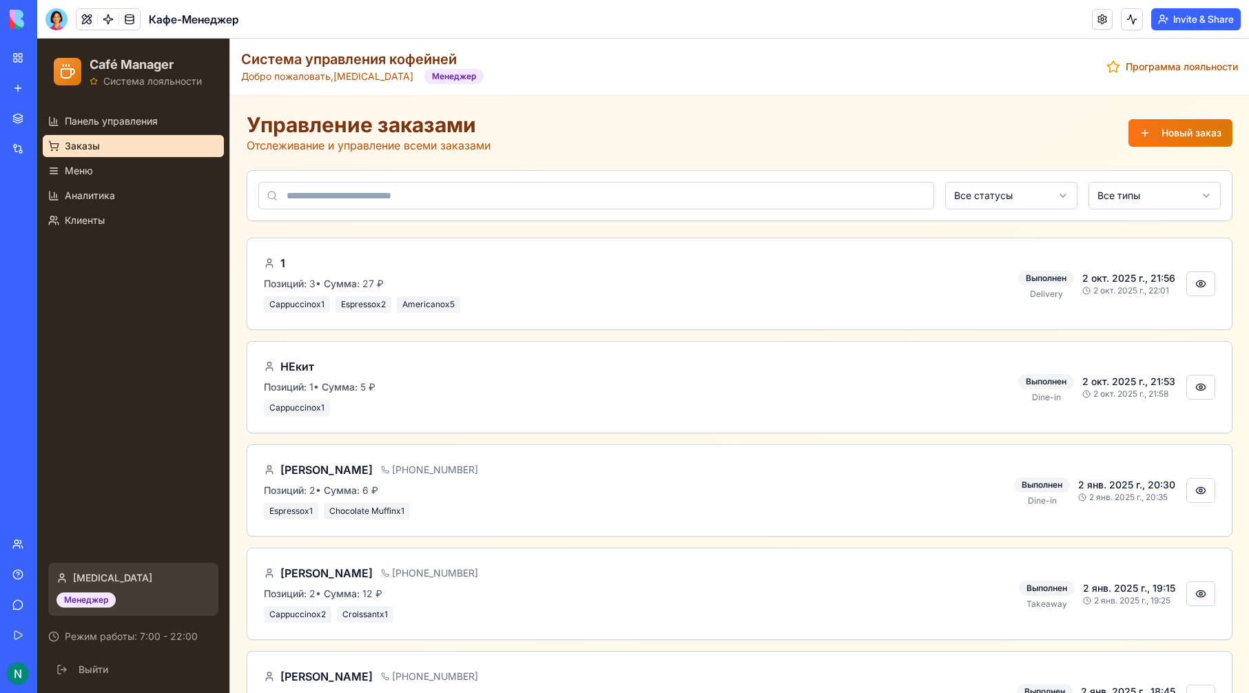
click at [148, 154] on link "Заказы" at bounding box center [133, 146] width 181 height 22
click at [1172, 130] on button "Новый заказ" at bounding box center [1180, 133] width 104 height 28
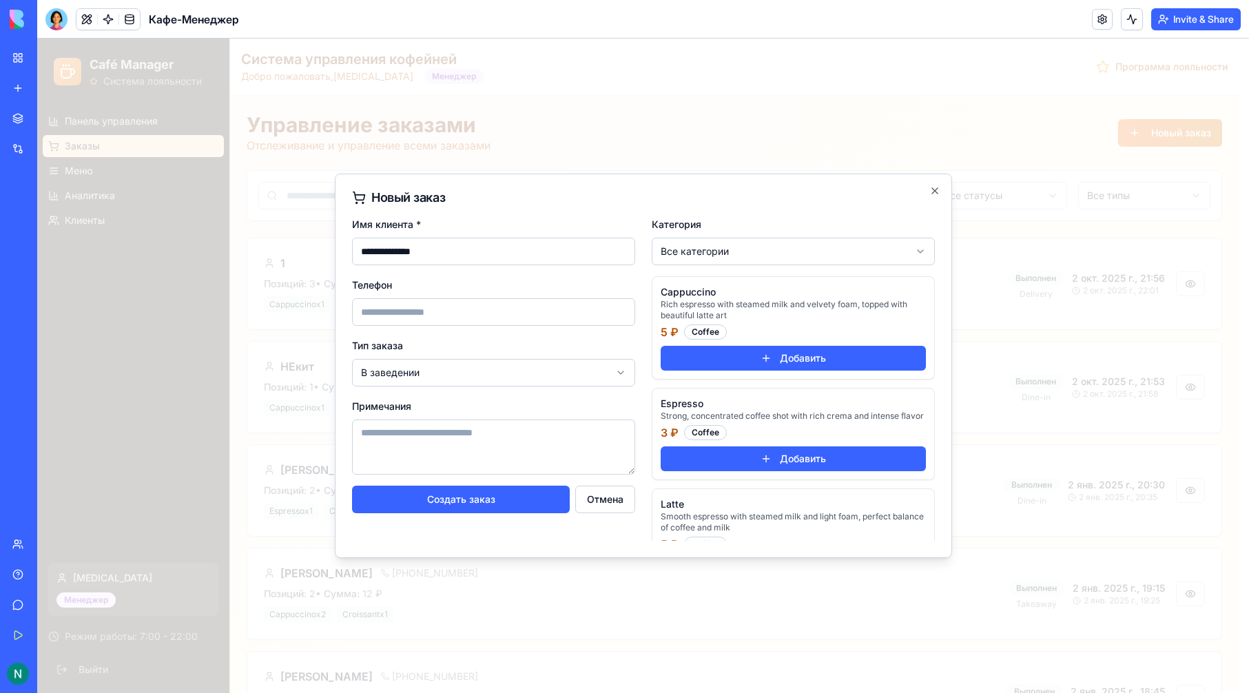
type input "**********"
click at [466, 390] on div "**********" at bounding box center [493, 378] width 283 height 325
click at [467, 375] on body "Café Manager Система лояльности Панель управления Заказы Меню Аналитика Клиенты…" at bounding box center [637, 399] width 1201 height 721
click at [460, 423] on textarea "Примечания" at bounding box center [493, 446] width 283 height 55
click at [703, 357] on button "Добавить" at bounding box center [793, 358] width 265 height 25
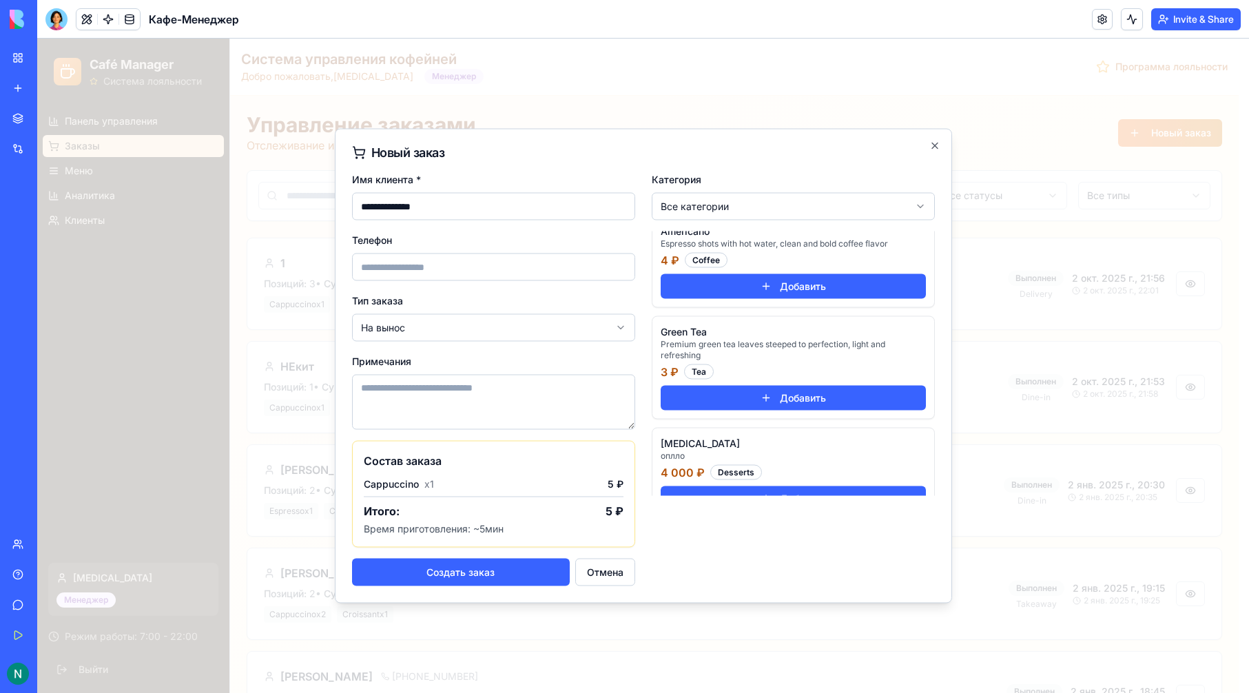
scroll to position [743, 0]
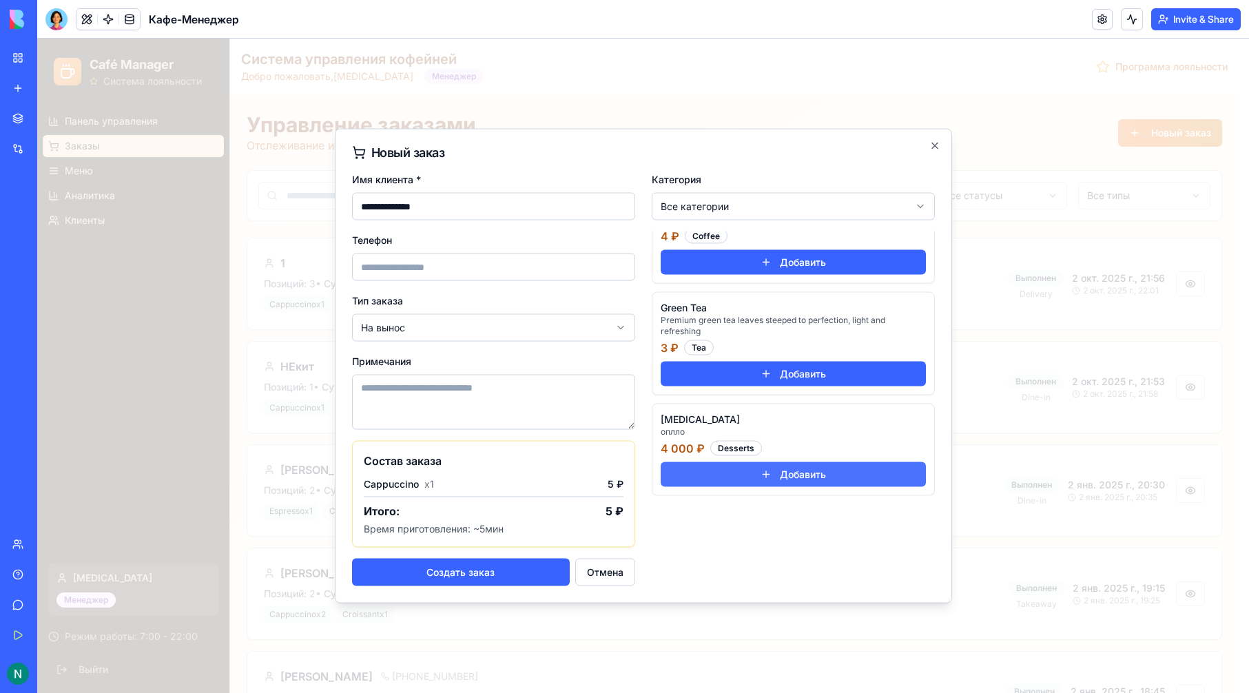
click at [785, 469] on button "Добавить" at bounding box center [793, 474] width 265 height 25
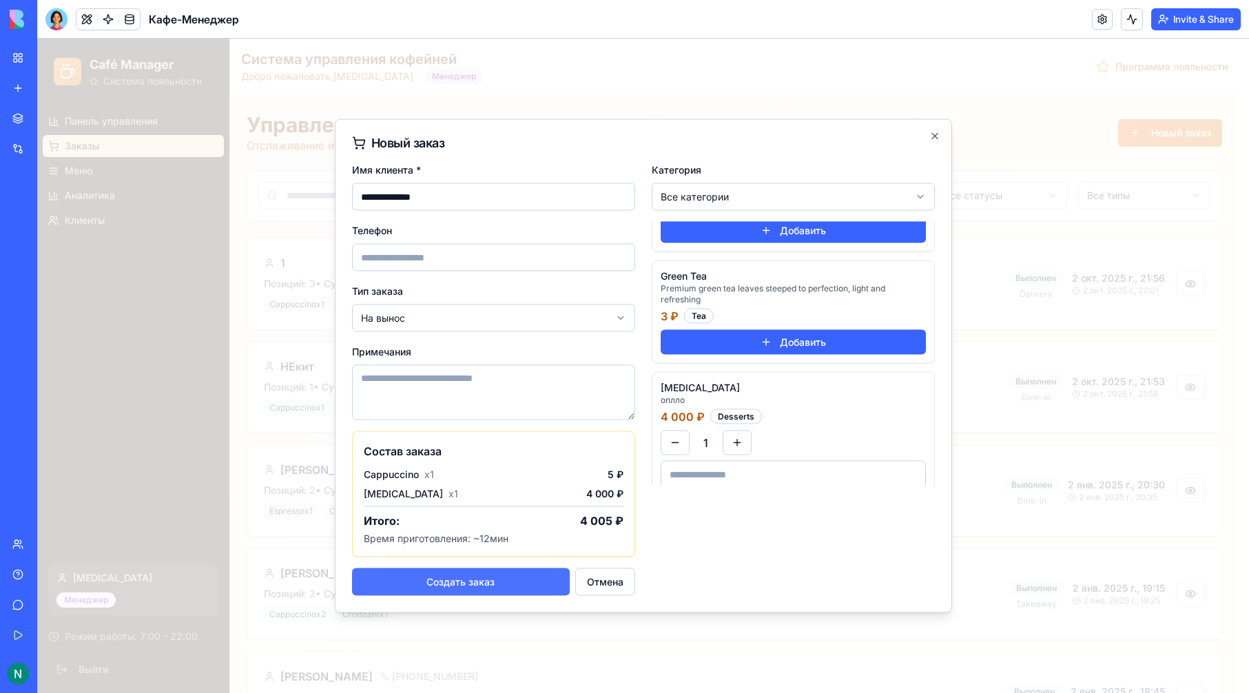
click at [483, 592] on button "Создать заказ" at bounding box center [461, 582] width 218 height 28
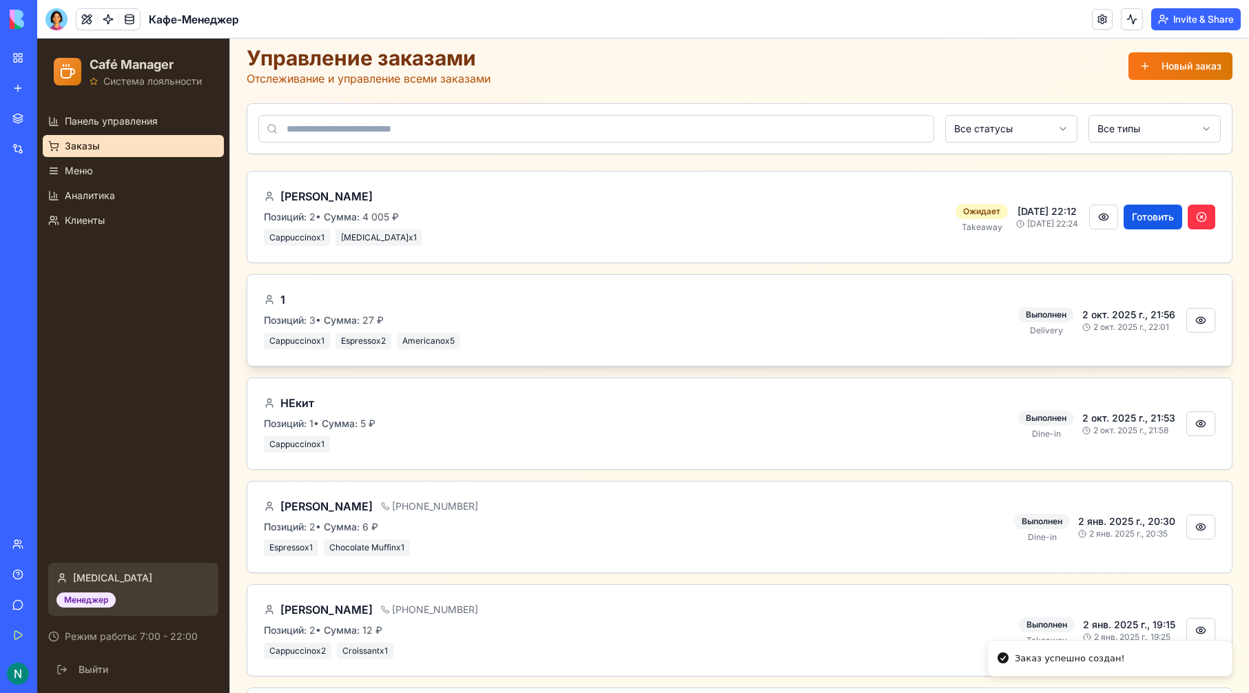
scroll to position [0, 0]
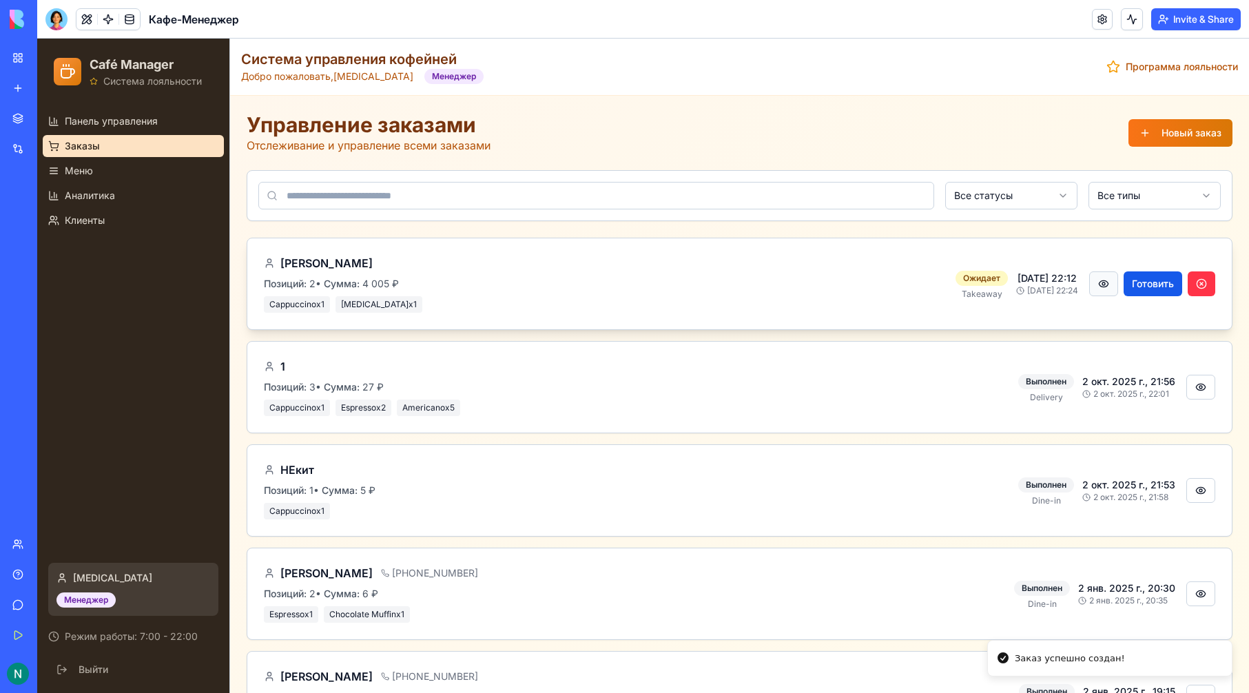
click at [1094, 287] on button at bounding box center [1103, 283] width 29 height 25
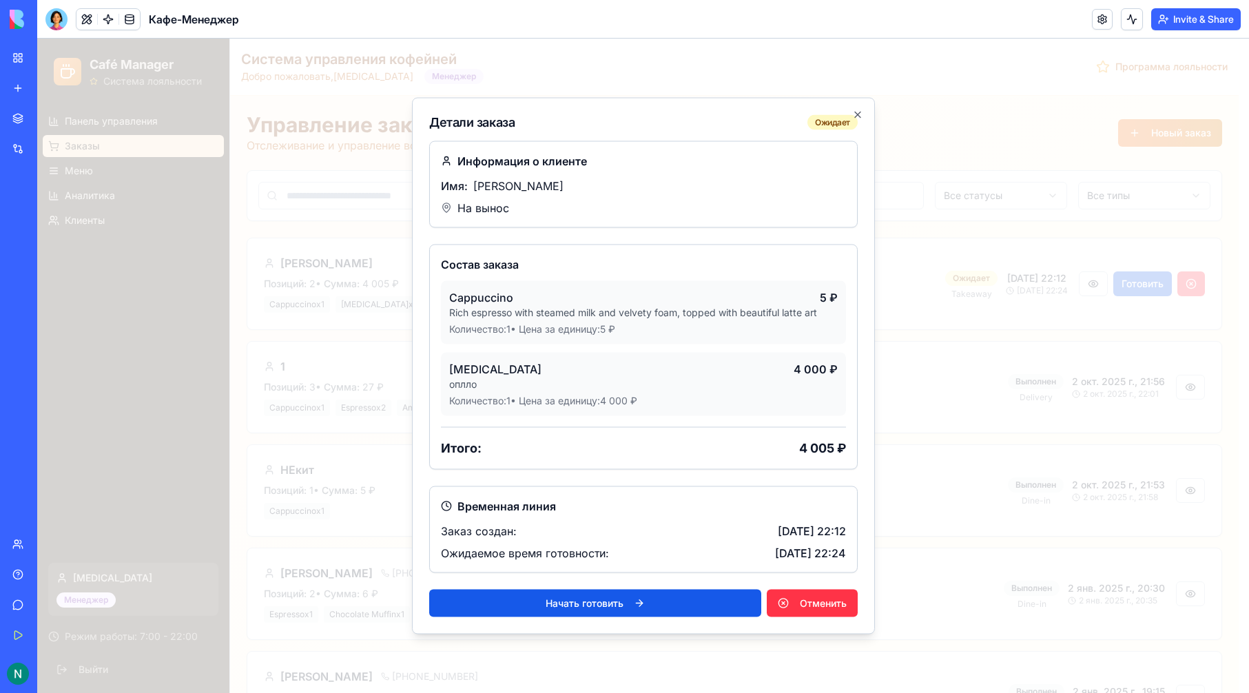
click at [859, 107] on div "Детали заказа Ожидает Информация о клиенте Имя: Артём Алексеич На вынос Состав …" at bounding box center [643, 366] width 463 height 537
click at [860, 107] on div "Детали заказа Ожидает Информация о клиенте Имя: Артём Алексеич На вынос Состав …" at bounding box center [643, 366] width 463 height 537
click at [859, 116] on icon "button" at bounding box center [857, 115] width 11 height 11
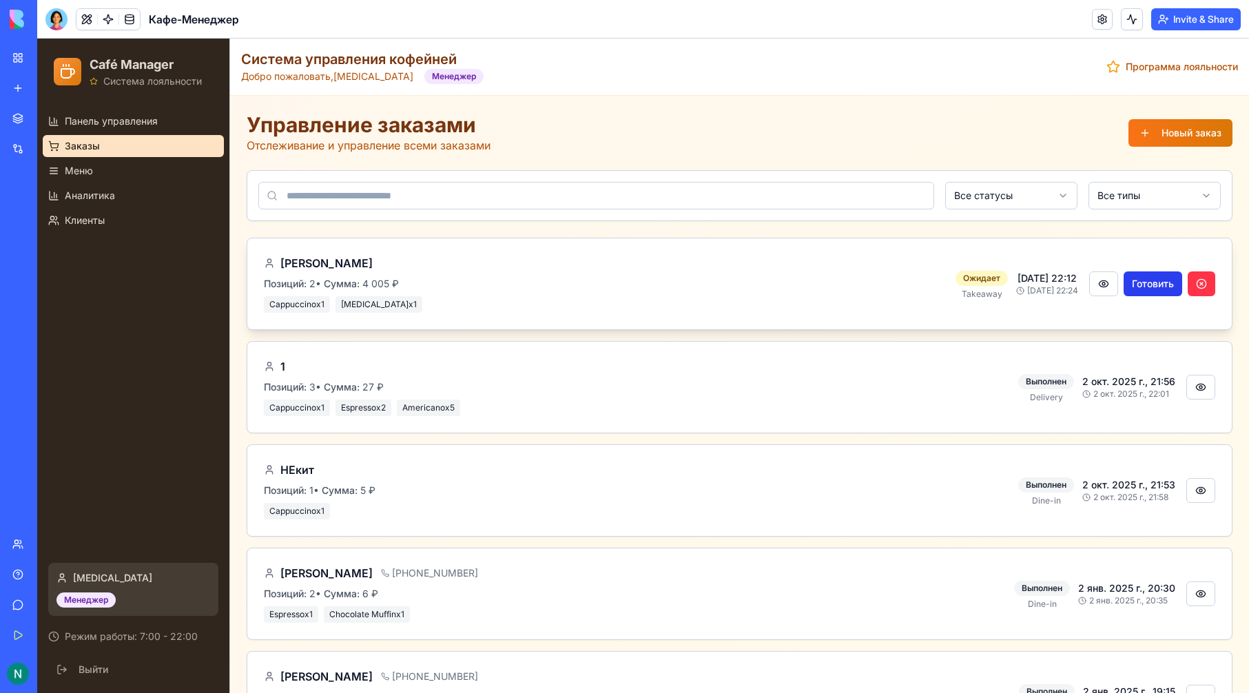
click at [1123, 279] on button "Готовить" at bounding box center [1152, 283] width 59 height 25
click at [1143, 289] on button "Готов" at bounding box center [1160, 283] width 43 height 25
click at [1160, 290] on button at bounding box center [1168, 283] width 28 height 25
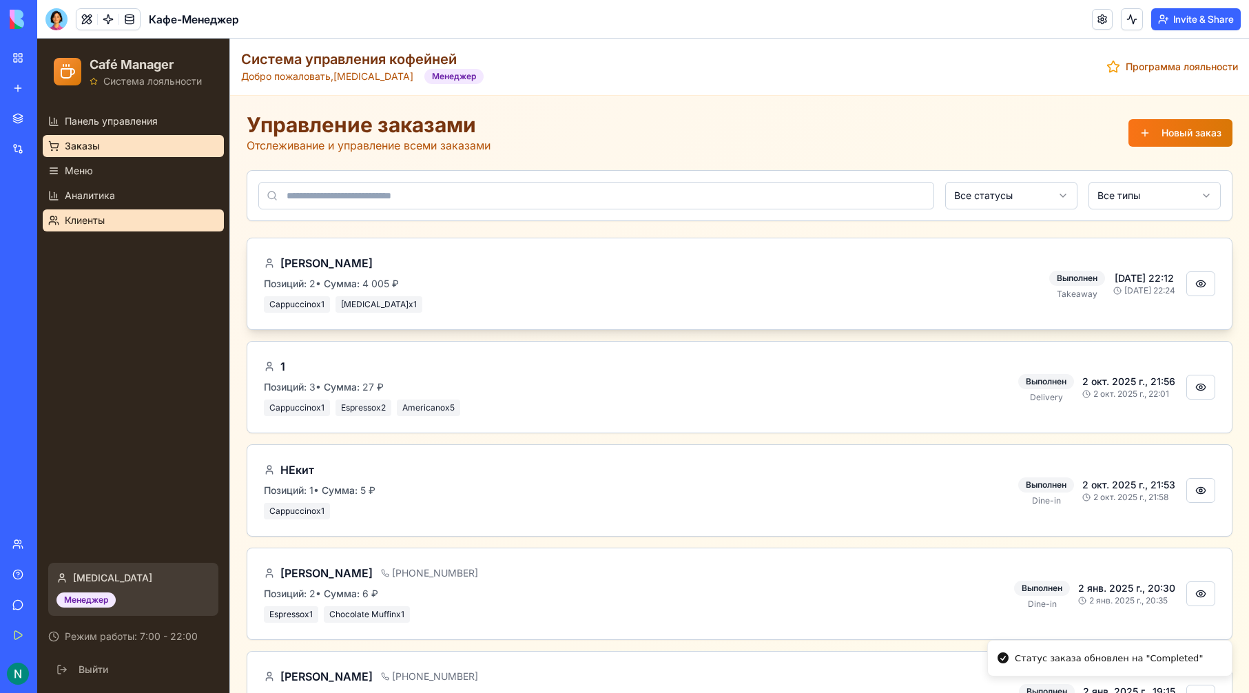
click at [121, 218] on link "Клиенты" at bounding box center [133, 220] width 181 height 22
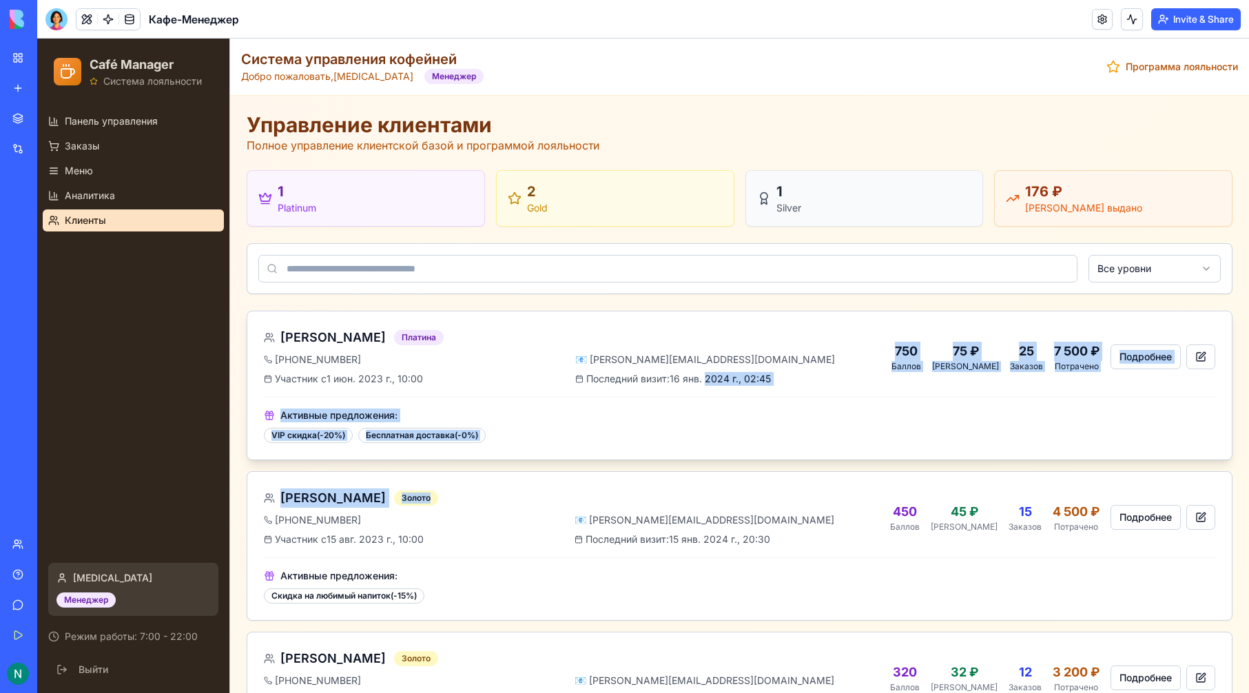
drag, startPoint x: 714, startPoint y: 475, endPoint x: 717, endPoint y: 383, distance: 91.7
click at [563, 400] on div "Активные предложения: VIP скидка (- 20 %) Бесплатная доставка (- 0 %)" at bounding box center [739, 420] width 951 height 46
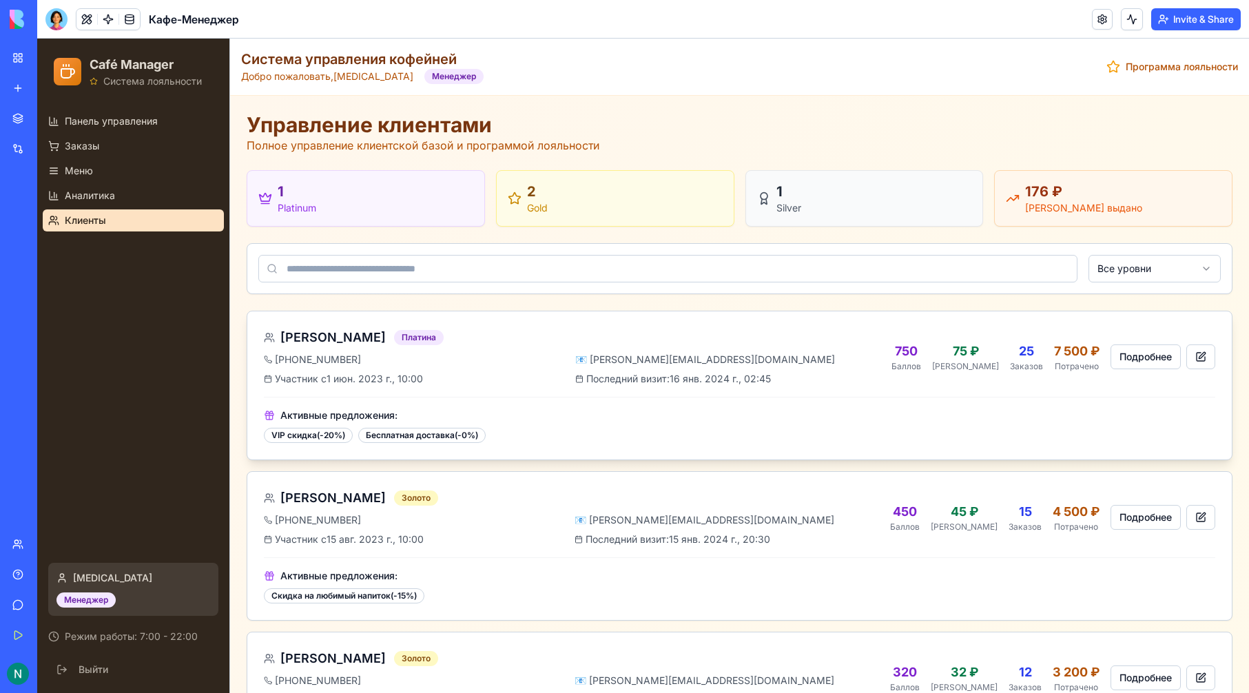
click at [443, 352] on div "Елена Козлова Платина +7 (999) 345-67-89 📧 elena.kozlova@email.com Участник с 1…" at bounding box center [572, 357] width 616 height 58
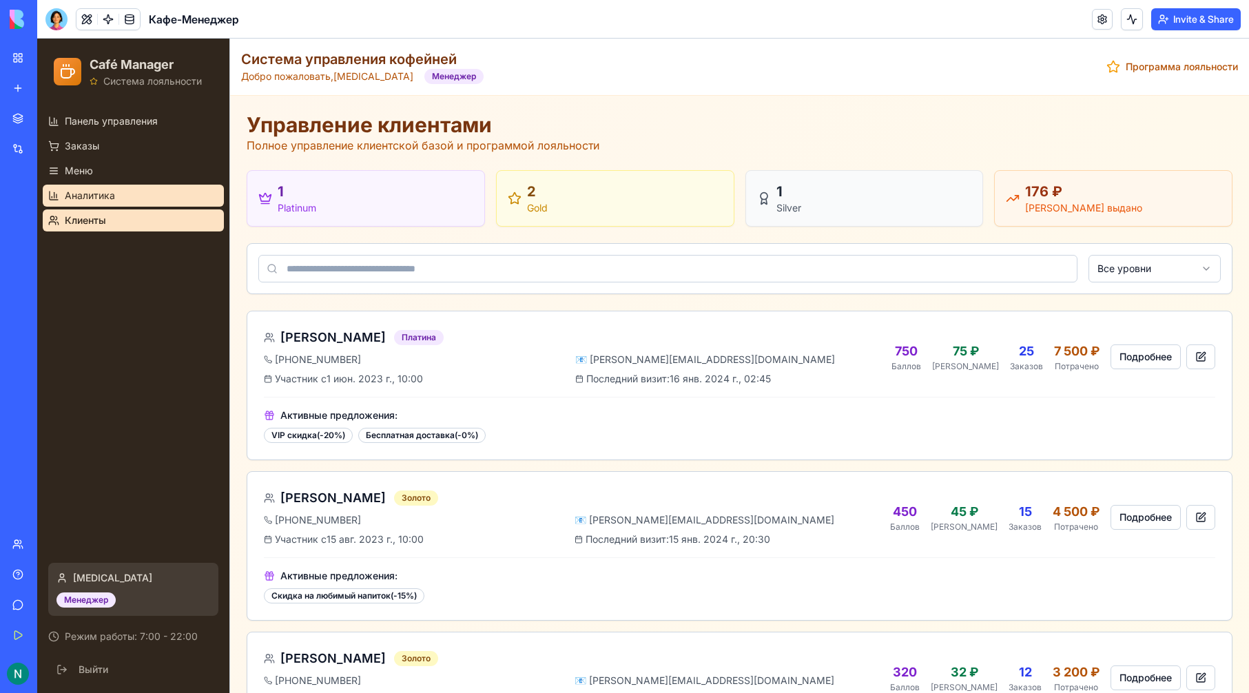
click at [181, 203] on link "Аналитика" at bounding box center [133, 196] width 181 height 22
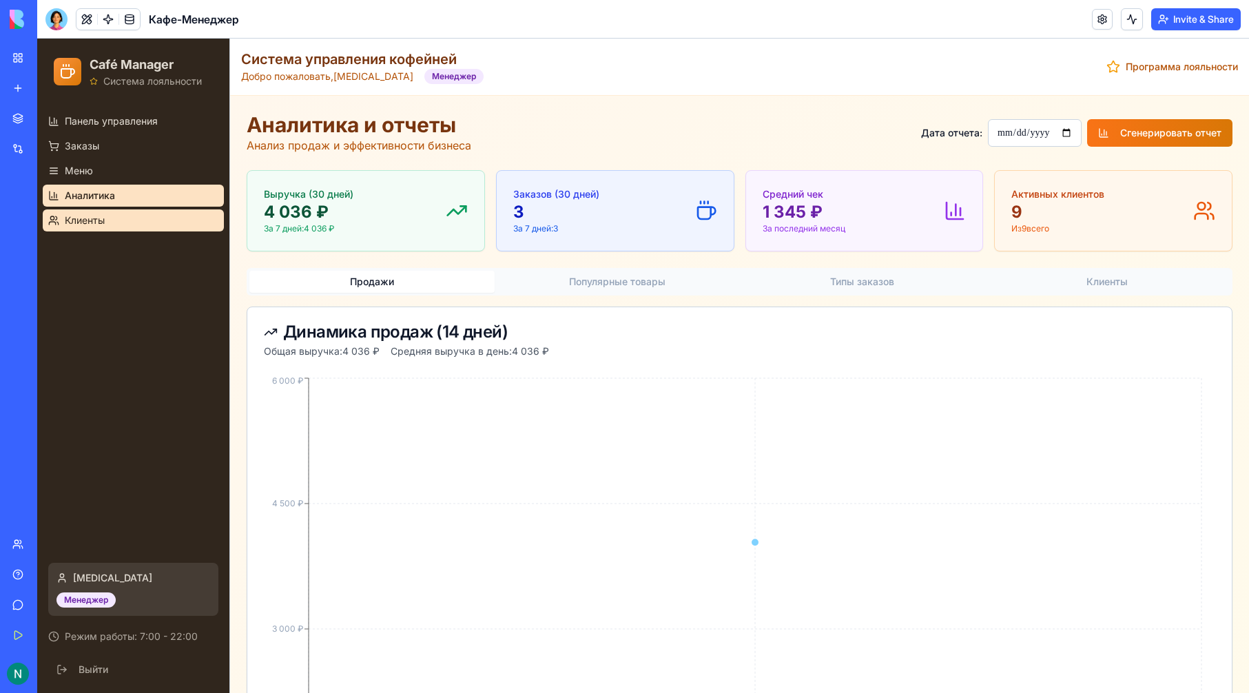
click at [178, 215] on link "Клиенты" at bounding box center [133, 220] width 181 height 22
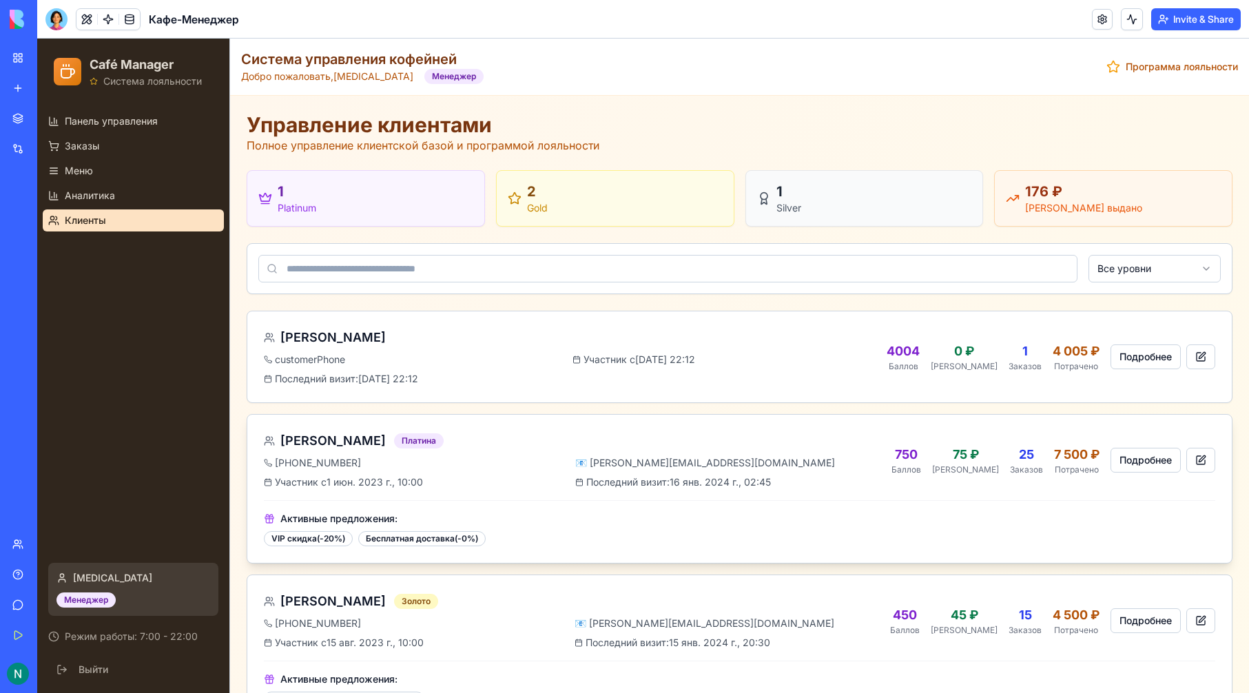
click at [376, 462] on div "[PHONE_NUMBER]" at bounding box center [417, 463] width 306 height 14
click at [1151, 458] on button "Подробнее" at bounding box center [1145, 460] width 70 height 25
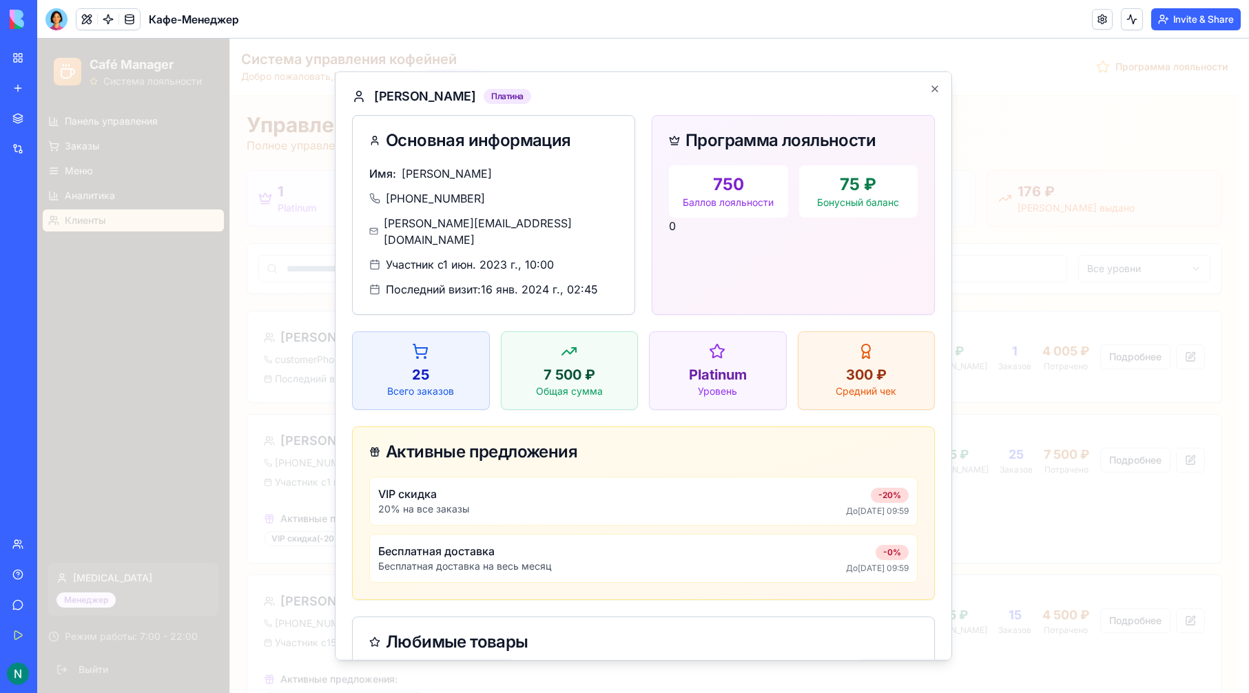
click at [929, 90] on icon "button" at bounding box center [934, 88] width 11 height 11
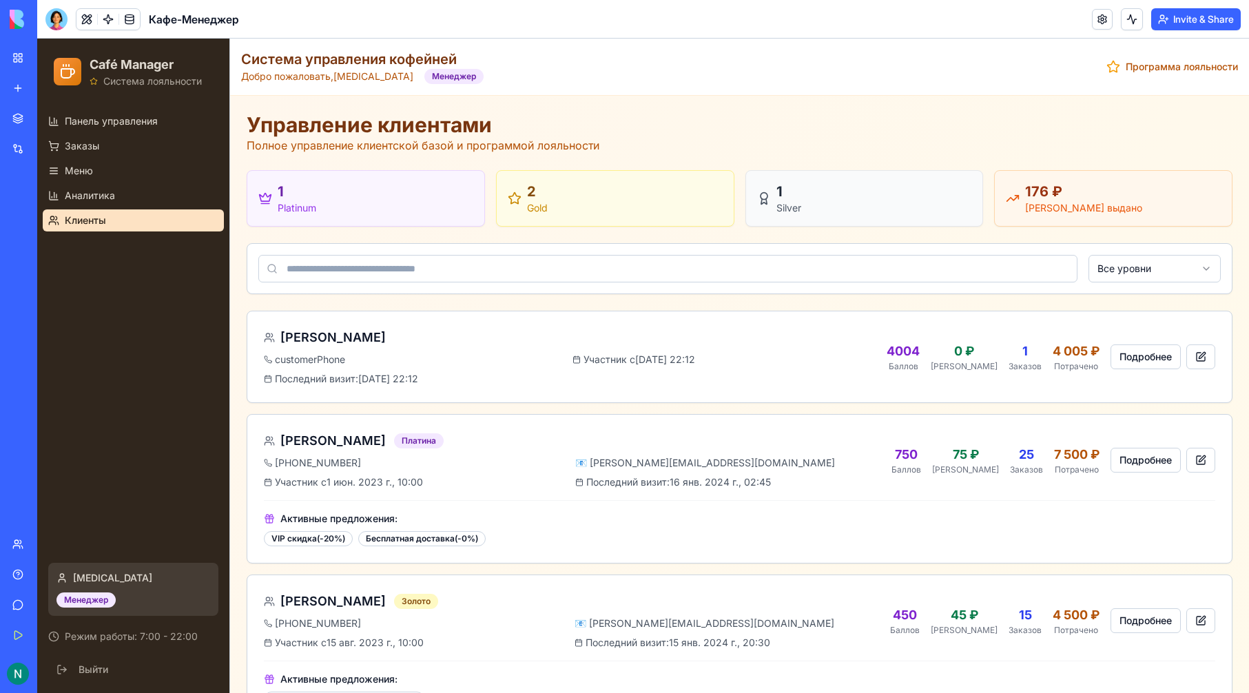
click at [128, 107] on div "Панель управления Заказы Меню Аналитика Клиенты" at bounding box center [133, 171] width 192 height 132
click at [133, 125] on span "Панель управления" at bounding box center [111, 121] width 93 height 14
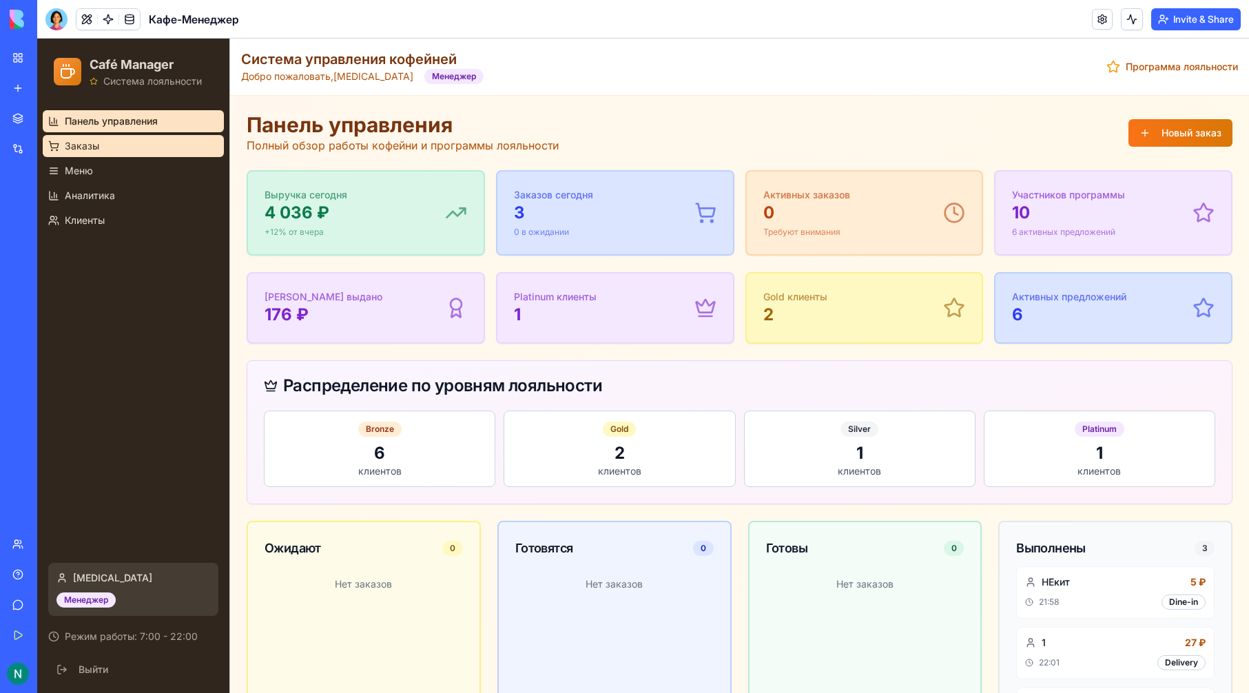
click at [158, 149] on link "Заказы" at bounding box center [133, 146] width 181 height 22
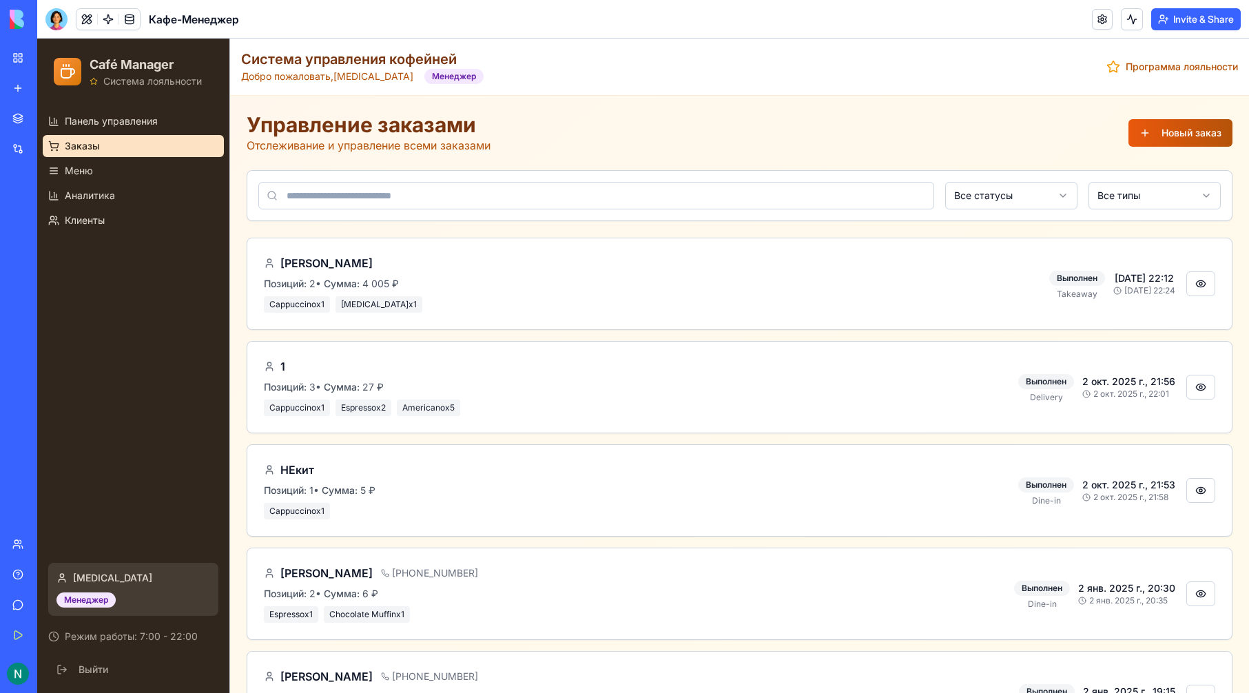
click at [1129, 136] on button "Новый заказ" at bounding box center [1180, 133] width 104 height 28
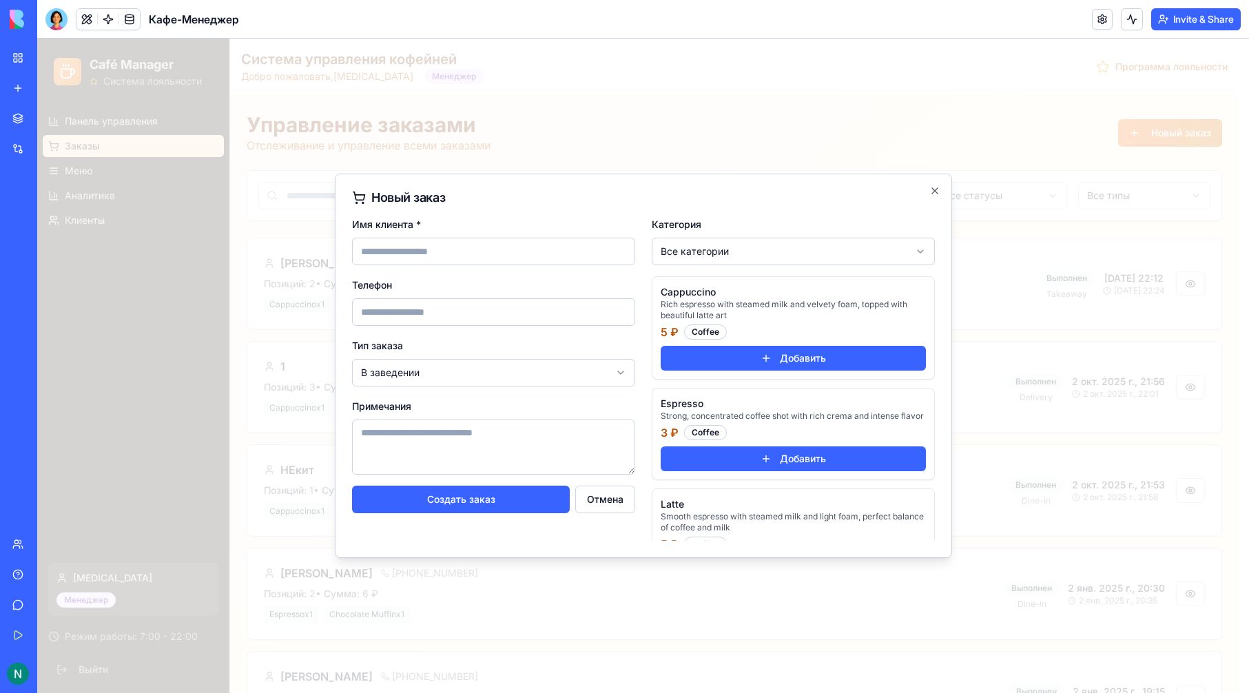
click at [507, 299] on input "Телефон" at bounding box center [493, 312] width 283 height 28
click at [474, 144] on div at bounding box center [643, 366] width 1212 height 654
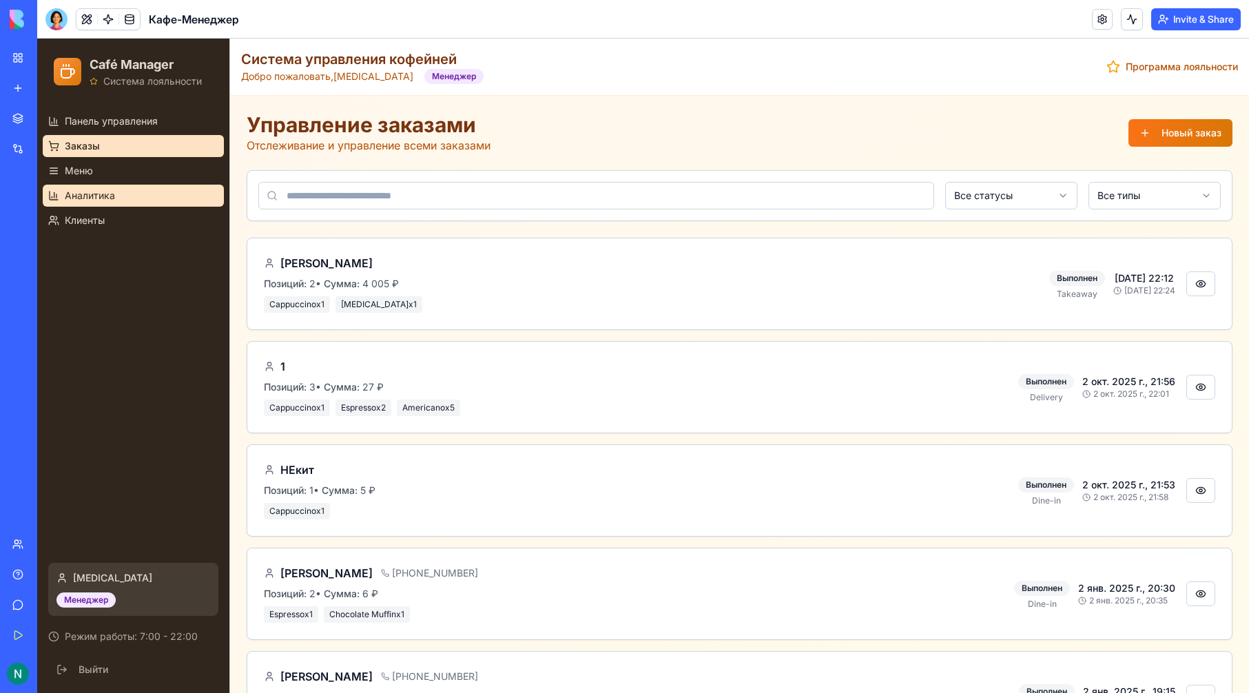
click at [128, 185] on link "Аналитика" at bounding box center [133, 196] width 181 height 22
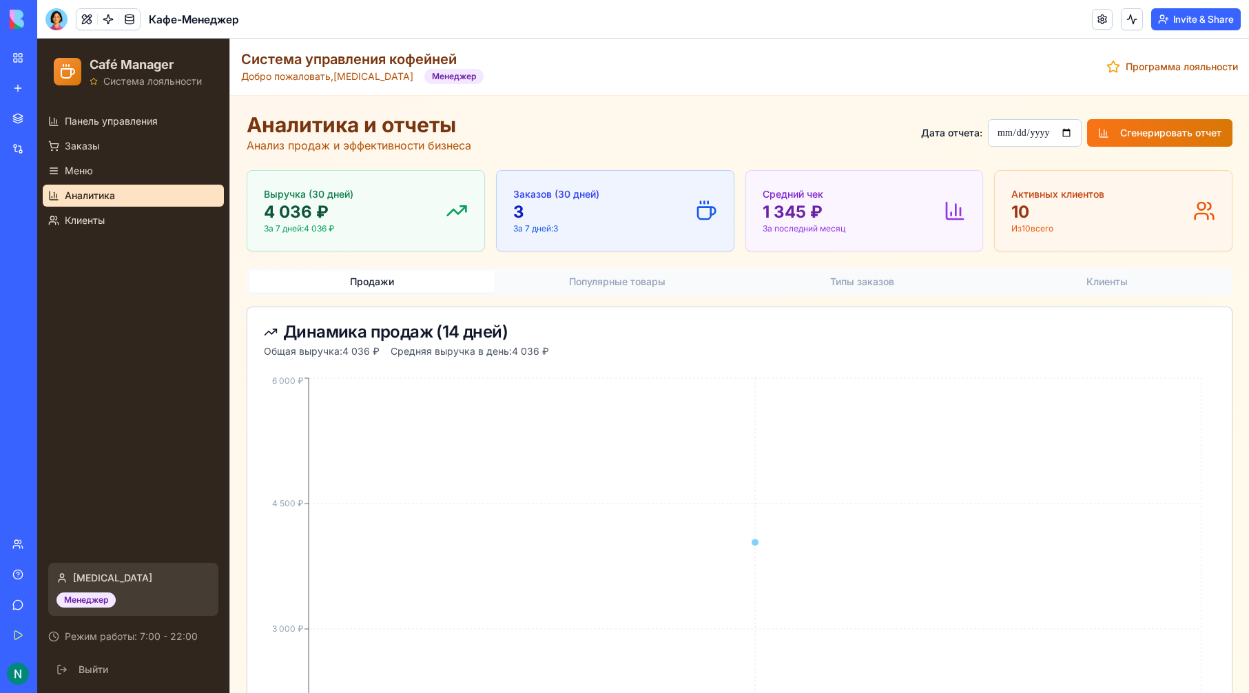
click at [127, 206] on link "Аналитика" at bounding box center [133, 196] width 181 height 22
click at [127, 218] on link "Клиенты" at bounding box center [133, 220] width 181 height 22
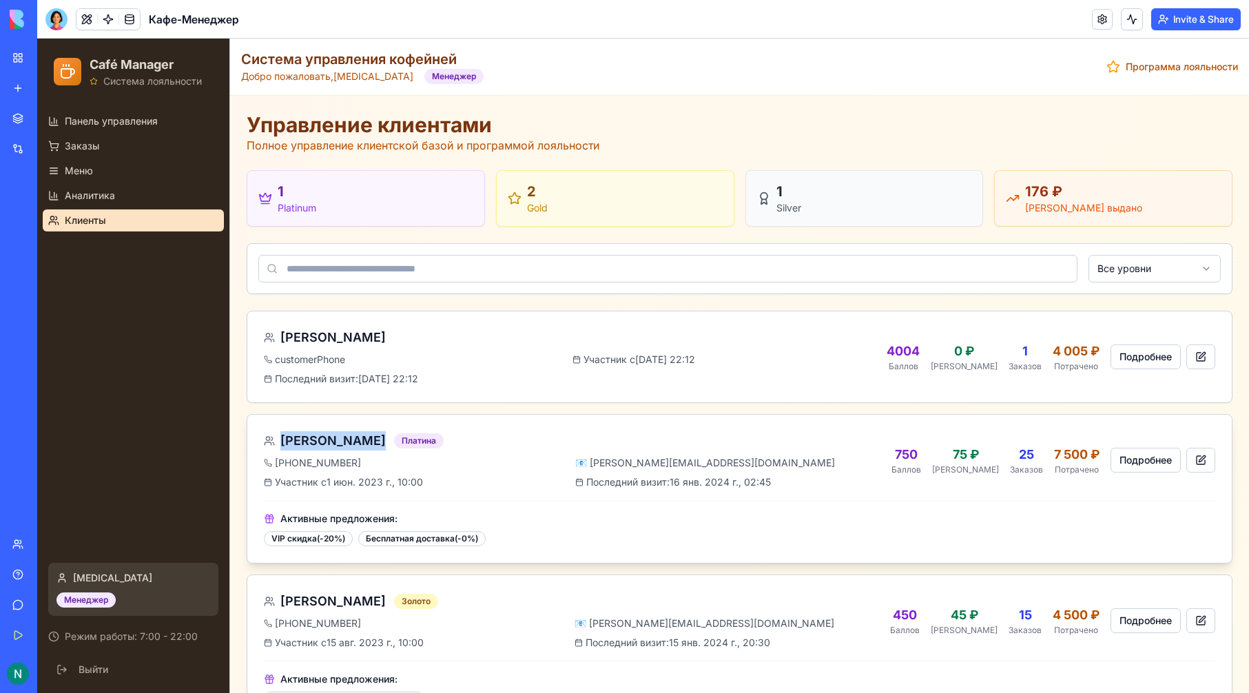
drag, startPoint x: 371, startPoint y: 442, endPoint x: 268, endPoint y: 441, distance: 103.3
click at [268, 441] on div "[PERSON_NAME]" at bounding box center [325, 440] width 122 height 19
copy span "[PERSON_NAME]"
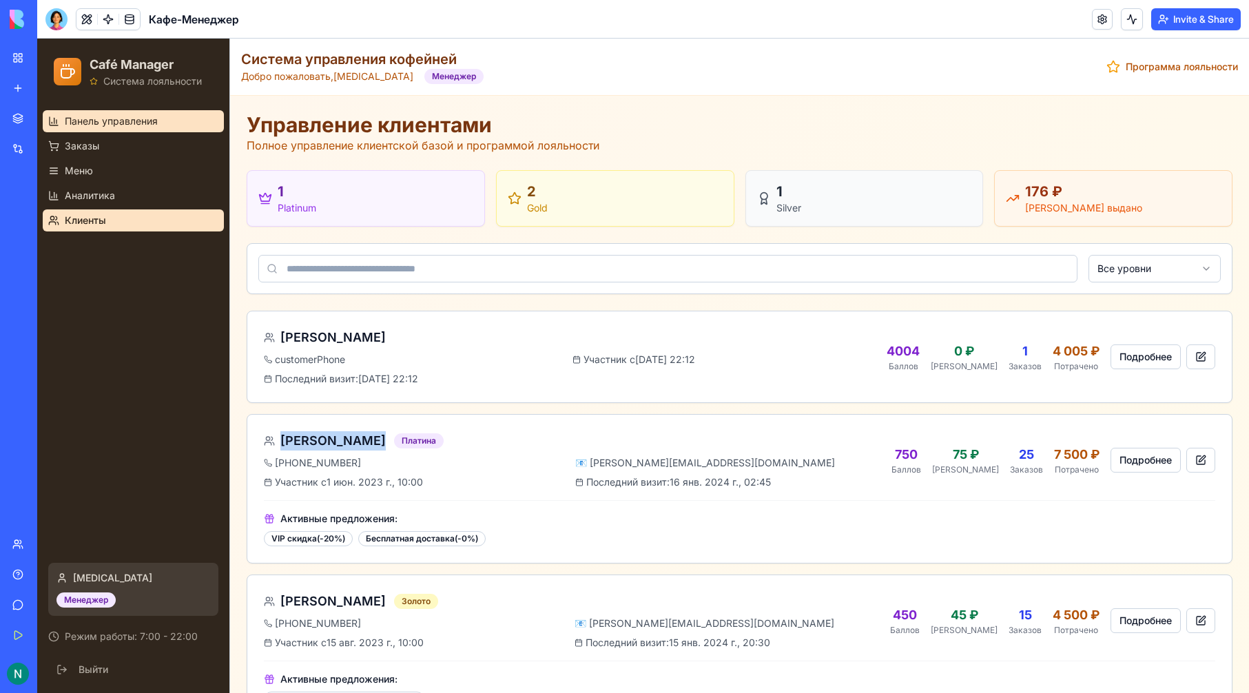
click at [158, 113] on link "Панель управления" at bounding box center [133, 121] width 181 height 22
click at [145, 123] on span "Панель управления" at bounding box center [111, 121] width 93 height 14
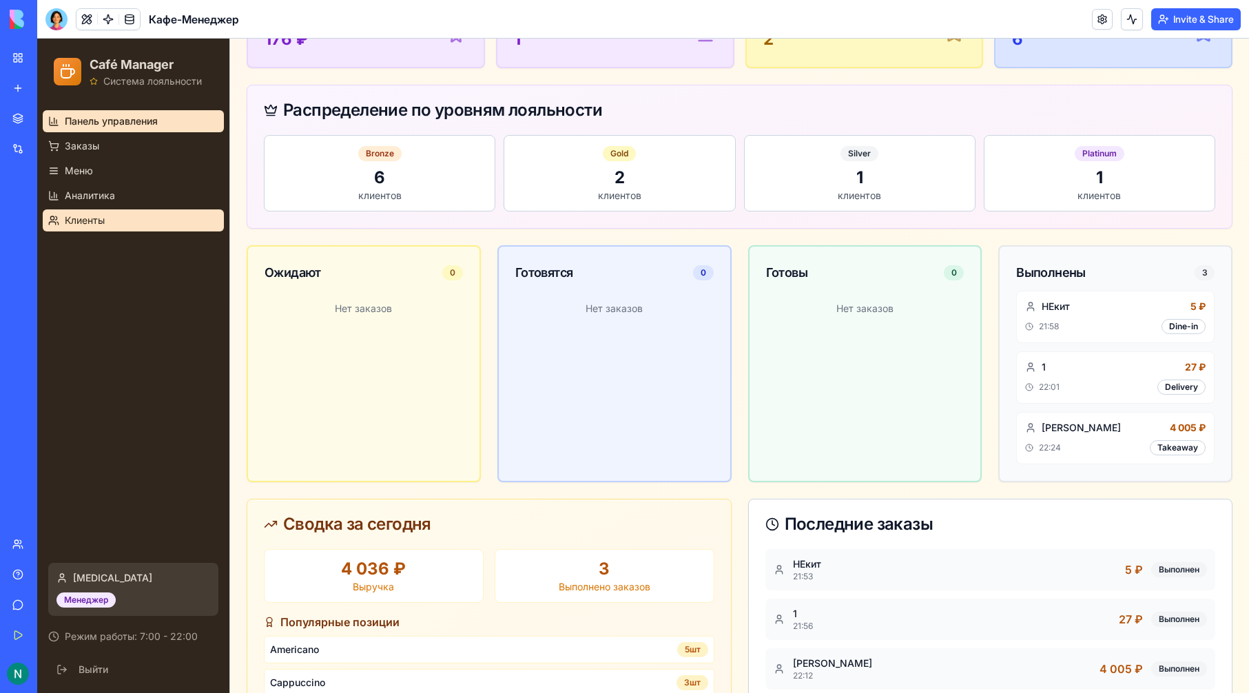
click at [118, 209] on link "Клиенты" at bounding box center [133, 220] width 181 height 22
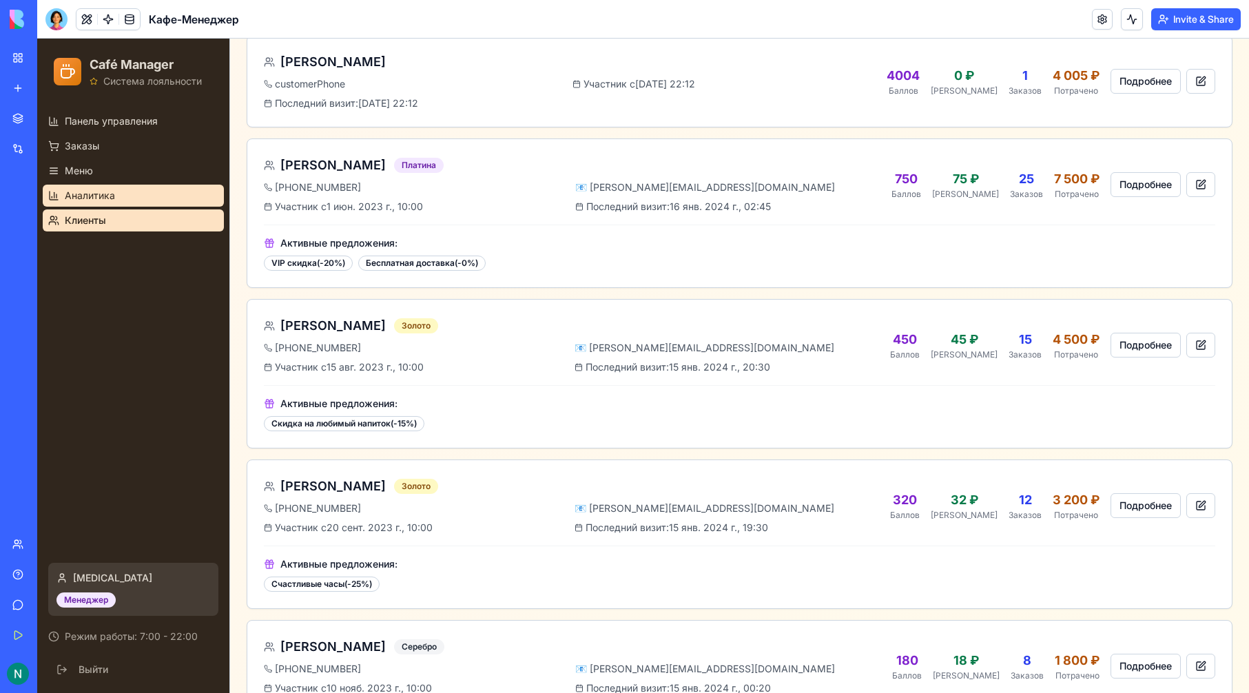
click at [118, 198] on link "Аналитика" at bounding box center [133, 196] width 181 height 22
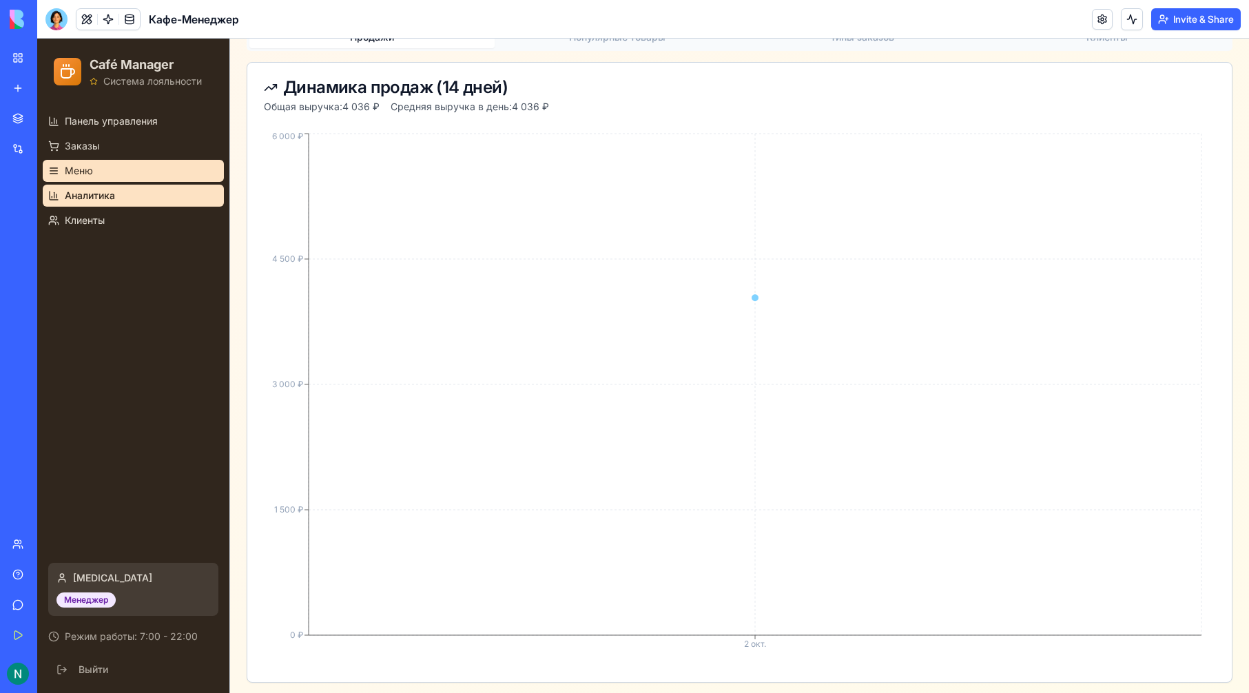
click at [116, 171] on link "Меню" at bounding box center [133, 171] width 181 height 22
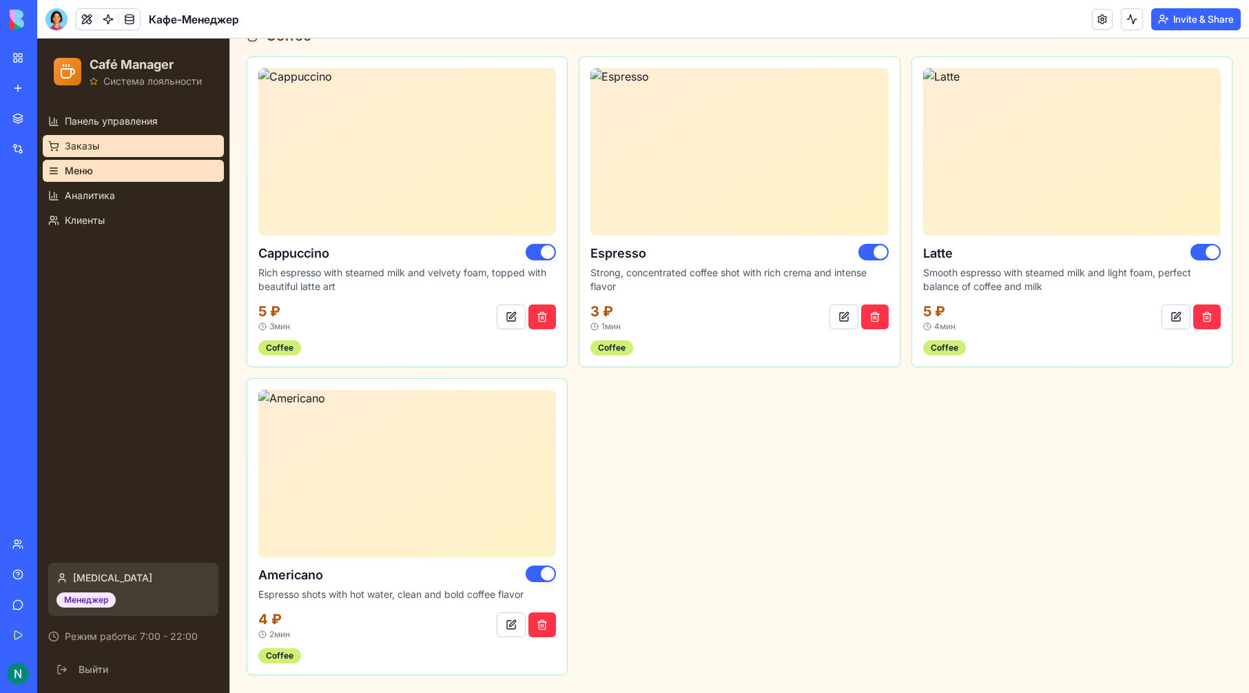
click at [115, 152] on link "Заказы" at bounding box center [133, 146] width 181 height 22
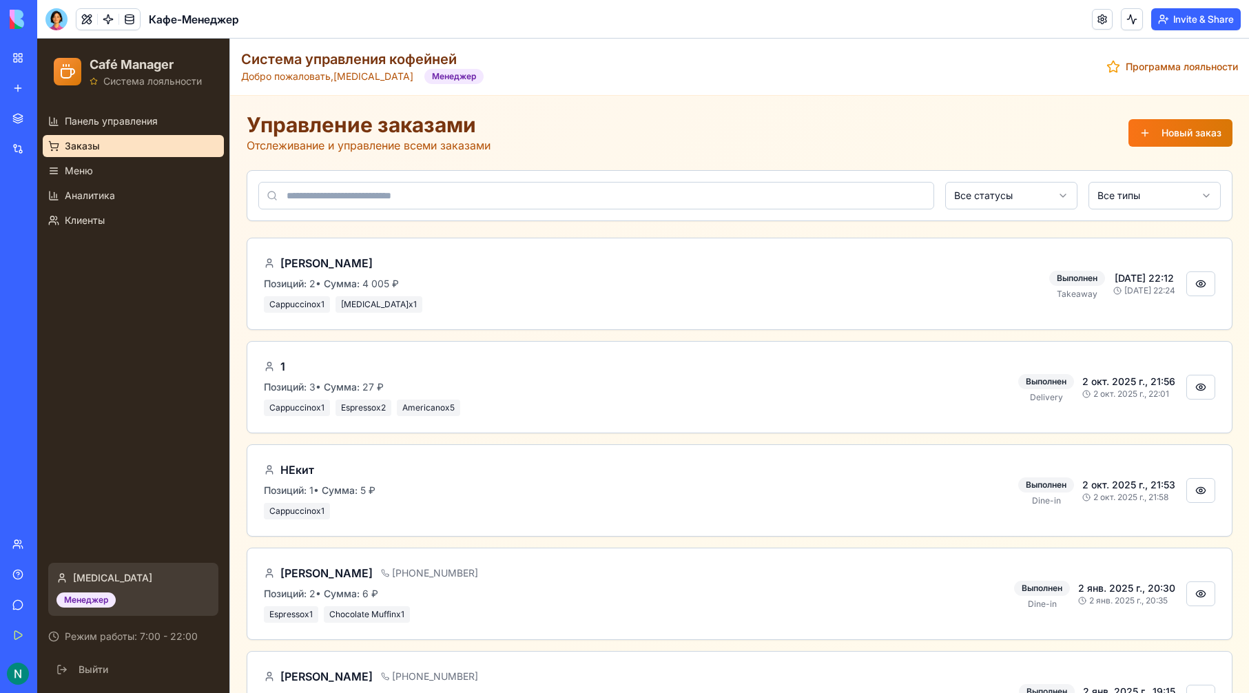
click at [1194, 97] on div "Управление заказами Отслеживание и управление всеми заказами Новый заказ Все ст…" at bounding box center [739, 479] width 1019 height 767
click at [1187, 119] on div "Управление заказами Отслеживание и управление всеми заказами Новый заказ" at bounding box center [740, 132] width 986 height 41
click at [1129, 147] on div "Управление заказами Отслеживание и управление всеми заказами Новый заказ" at bounding box center [740, 132] width 986 height 41
click at [1138, 133] on button "Новый заказ" at bounding box center [1180, 133] width 104 height 28
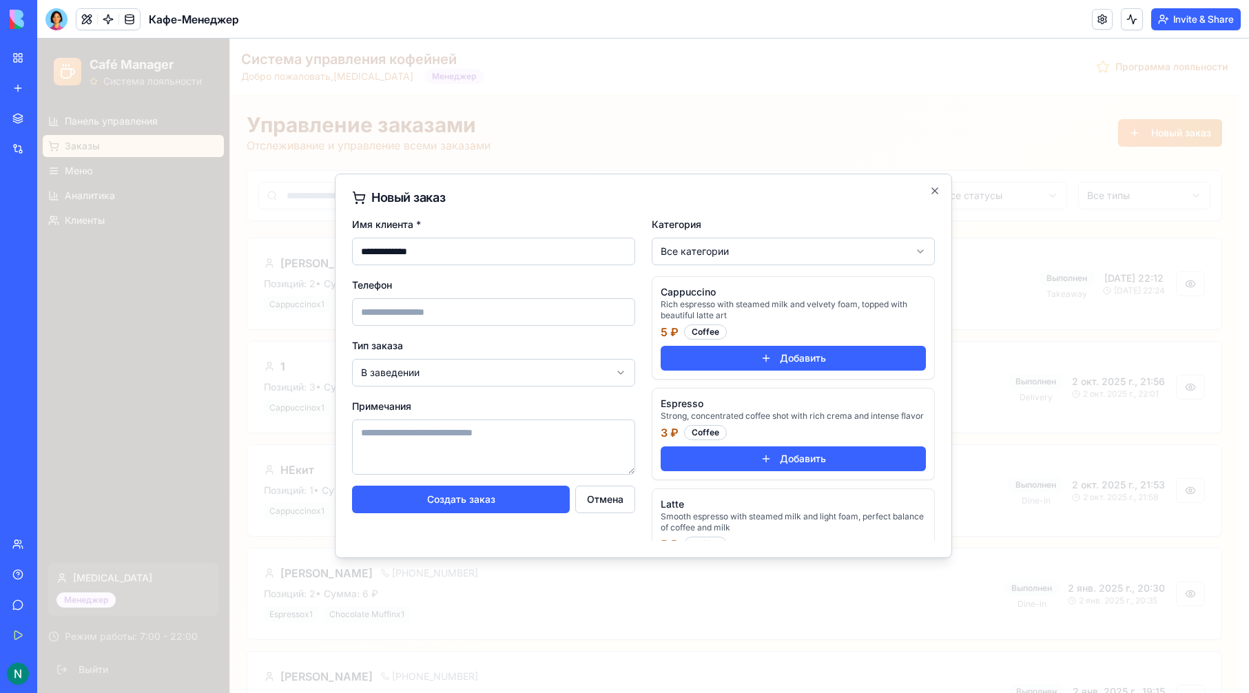
type input "**********"
click at [504, 304] on input "Телефон" at bounding box center [493, 312] width 283 height 28
click at [203, 225] on div at bounding box center [643, 366] width 1212 height 654
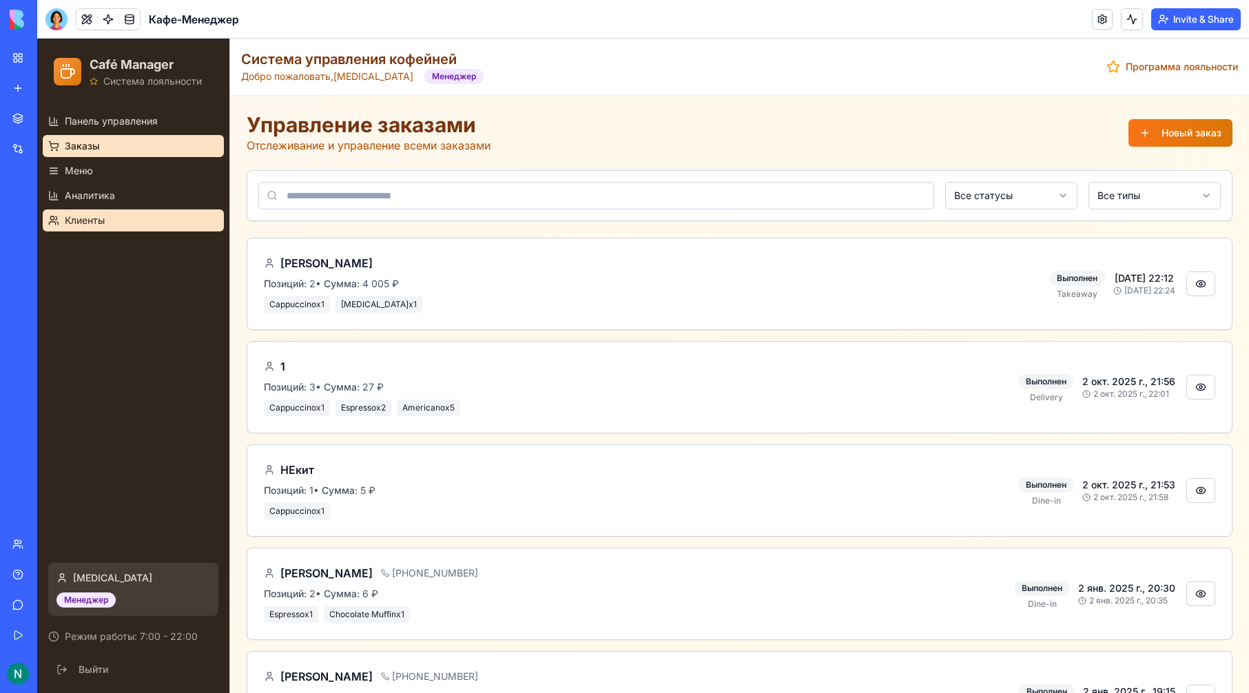
click at [130, 216] on link "Клиенты" at bounding box center [133, 220] width 181 height 22
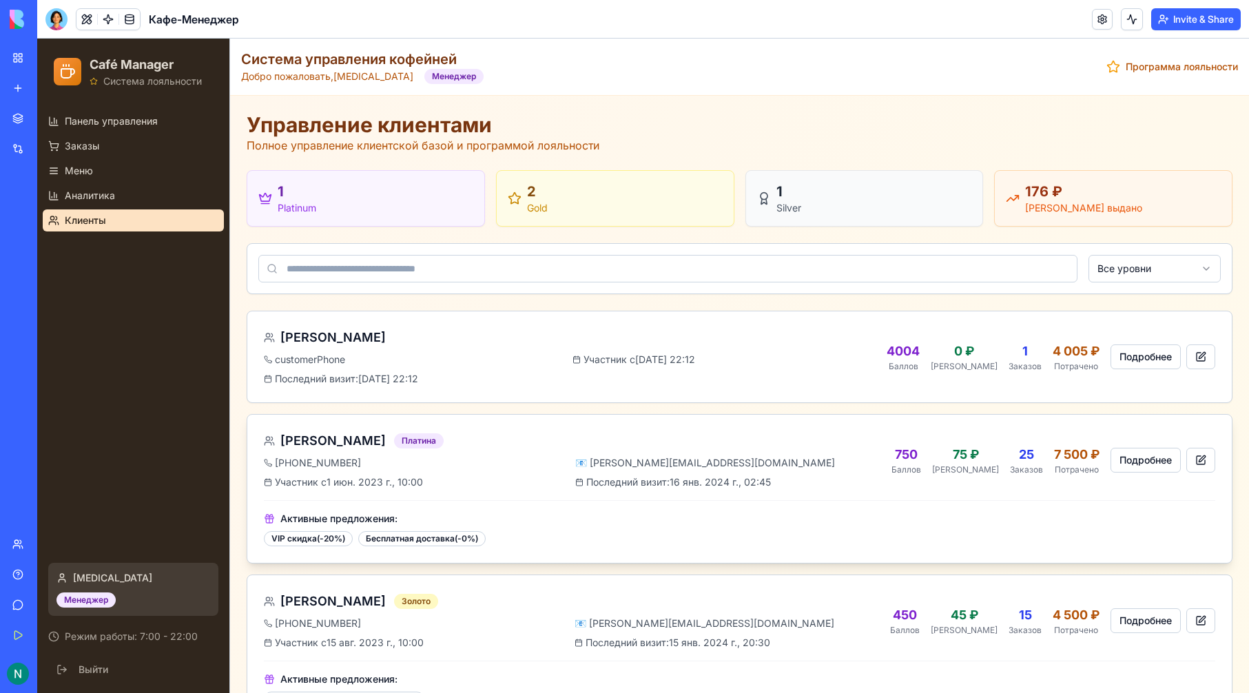
drag, startPoint x: 381, startPoint y: 462, endPoint x: 366, endPoint y: 464, distance: 14.5
click at [366, 464] on div "[PHONE_NUMBER]" at bounding box center [417, 463] width 306 height 14
copy div "[PHONE_NUMBER]"
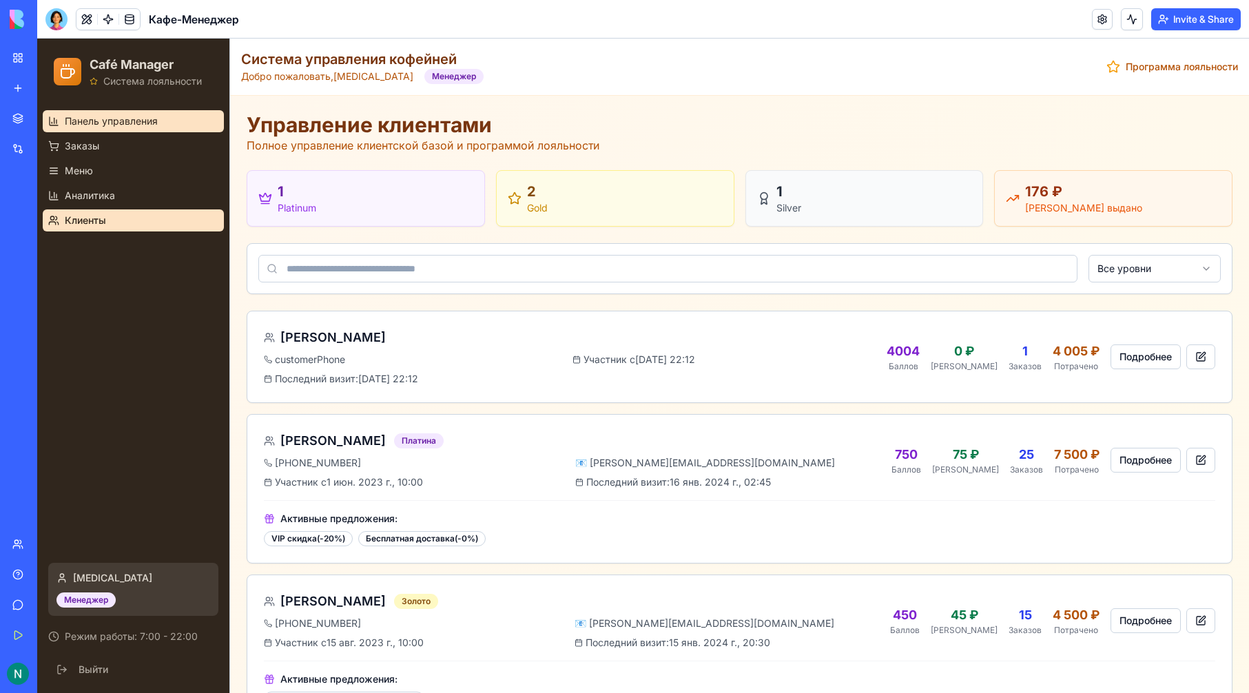
click at [120, 119] on span "Панель управления" at bounding box center [111, 121] width 93 height 14
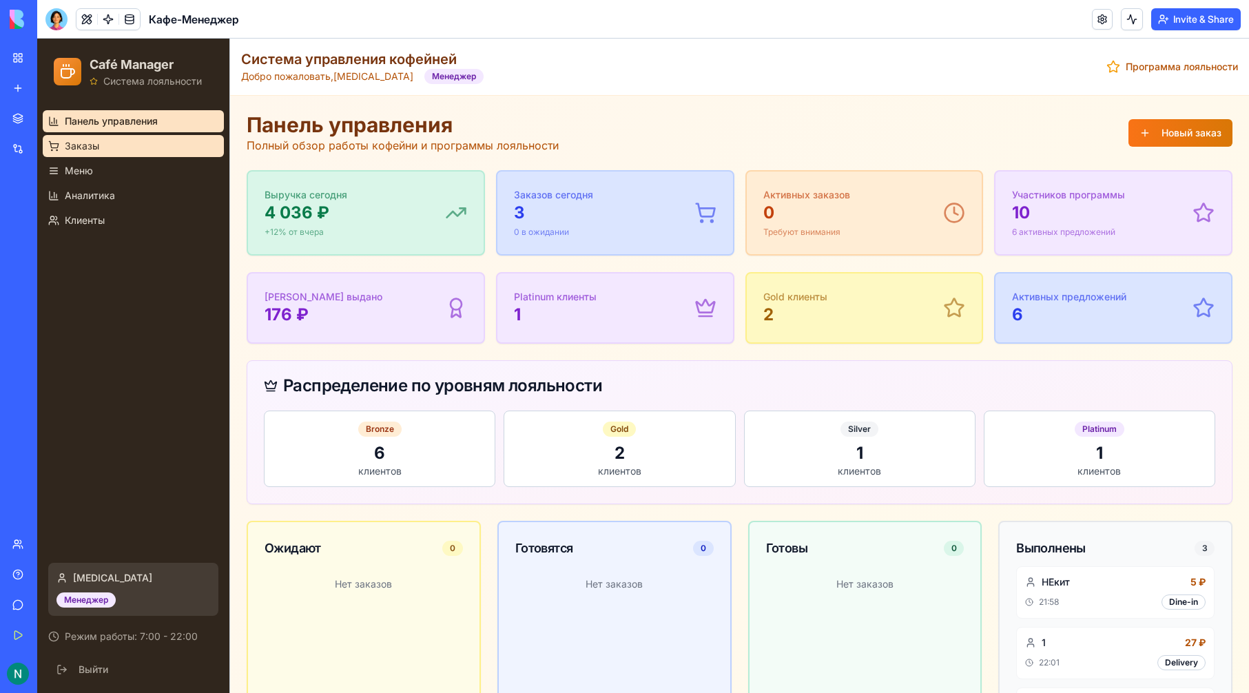
click at [121, 143] on link "Заказы" at bounding box center [133, 146] width 181 height 22
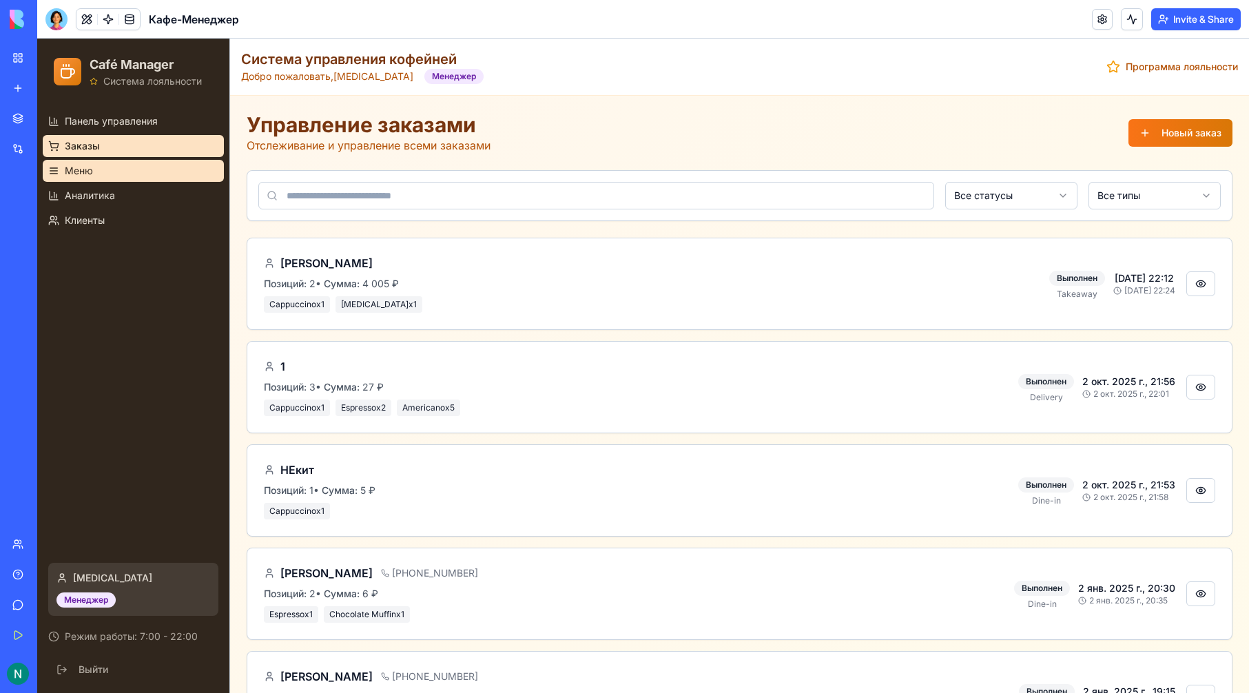
click at [121, 167] on link "Меню" at bounding box center [133, 171] width 181 height 22
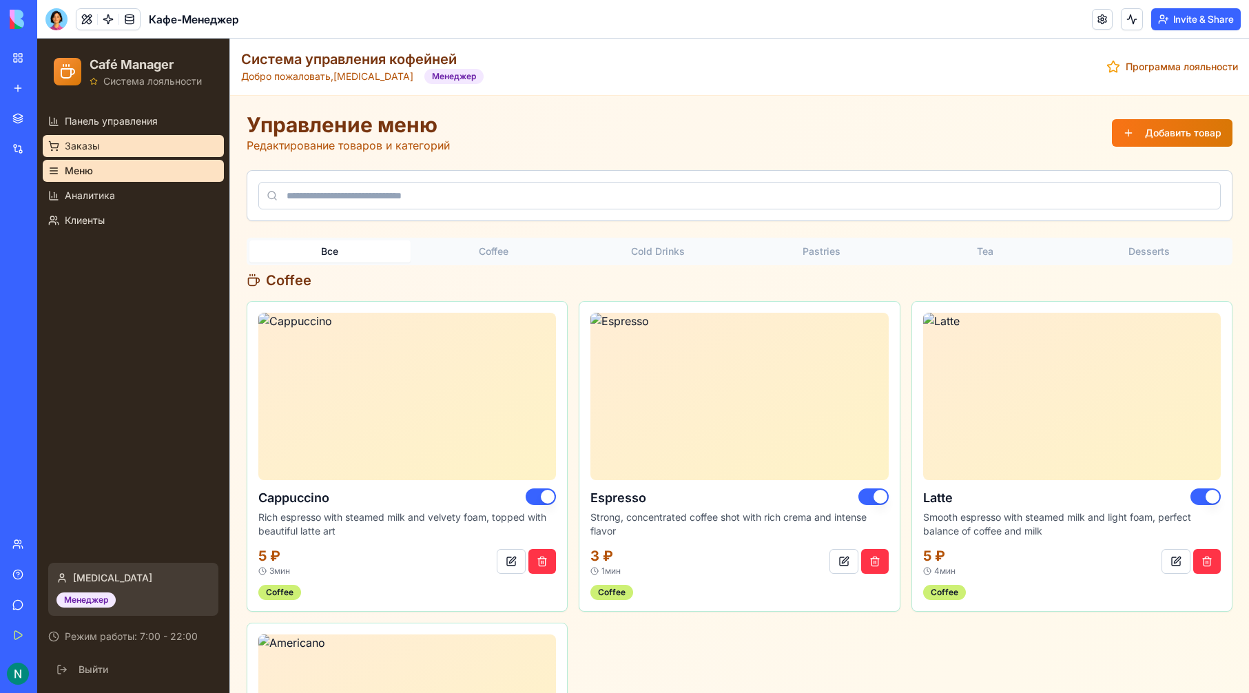
click at [123, 148] on link "Заказы" at bounding box center [133, 146] width 181 height 22
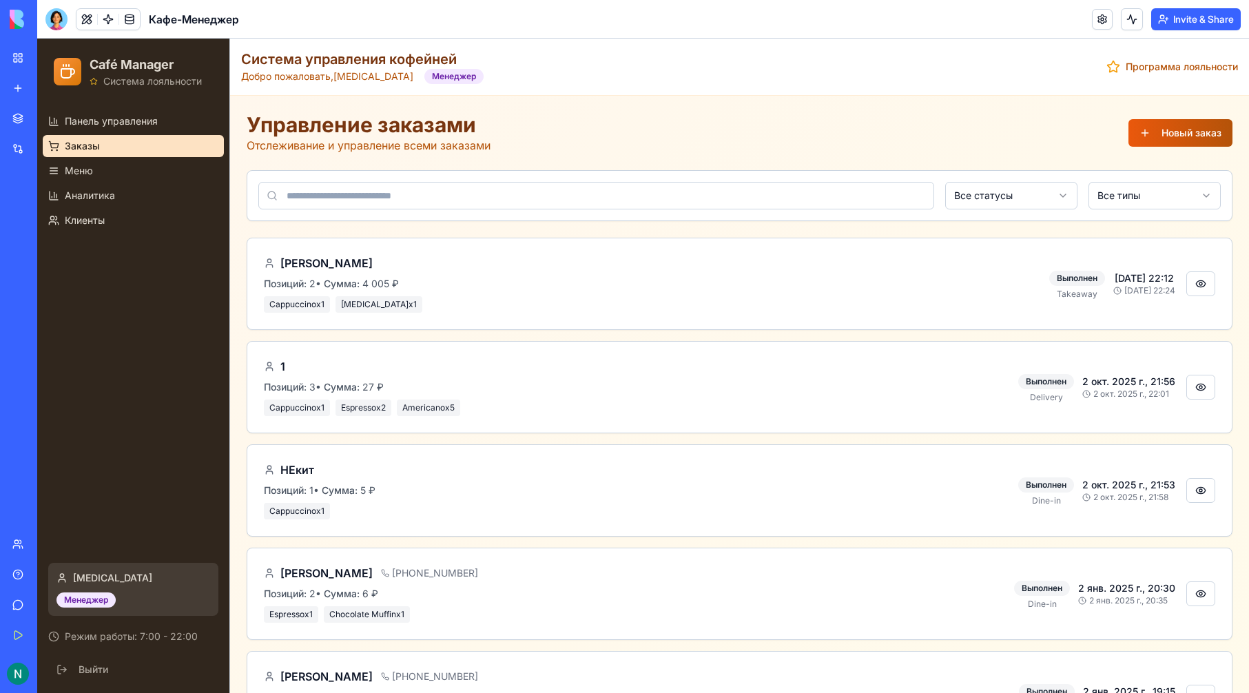
click at [1197, 126] on button "Новый заказ" at bounding box center [1180, 133] width 104 height 28
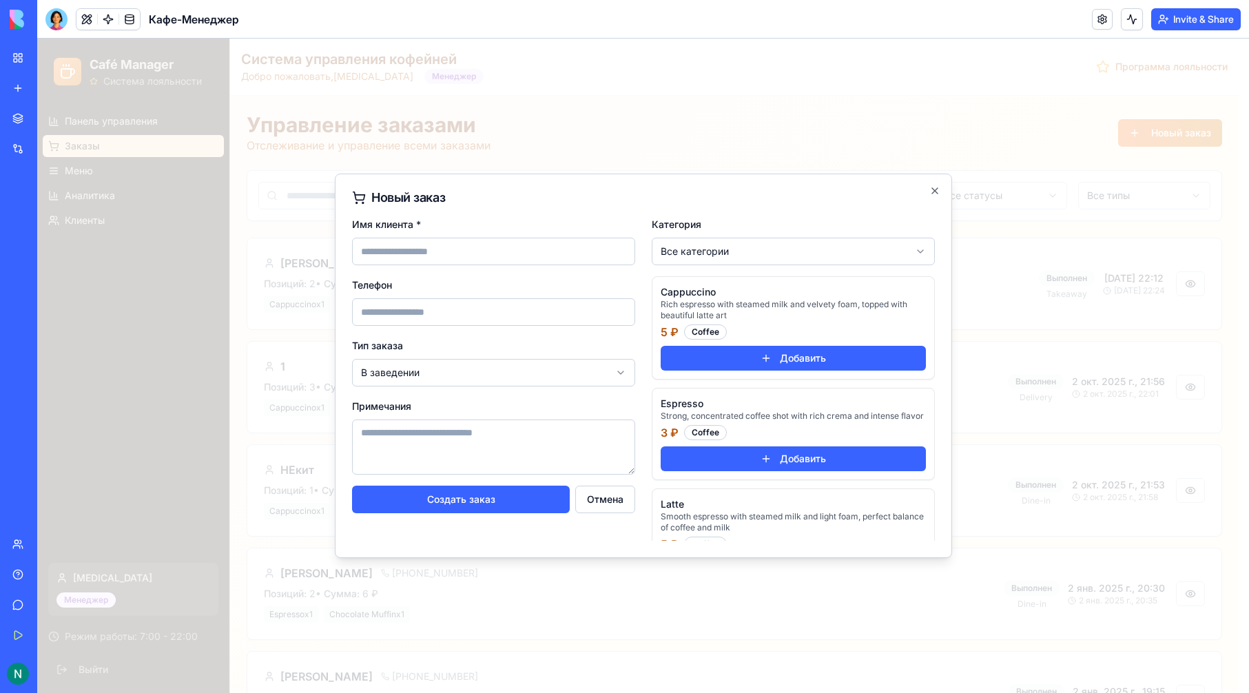
click at [452, 316] on input "Телефон" at bounding box center [493, 312] width 283 height 28
paste input "**********"
type input "**********"
click at [734, 371] on div "Cappuccino Rich espresso with steamed milk and velvety foam, topped with beauti…" at bounding box center [793, 328] width 282 height 102
click at [763, 495] on div "Cappuccino Rich espresso with steamed milk and velvety foam, topped with beauti…" at bounding box center [793, 408] width 283 height 265
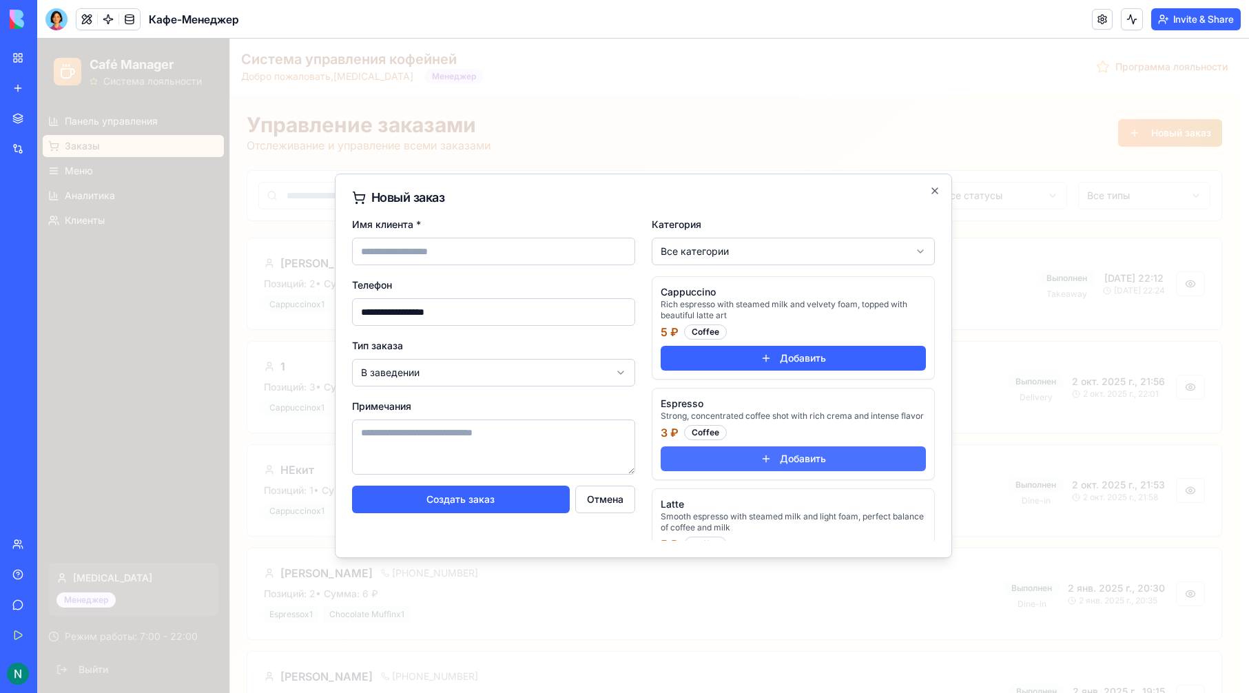
click at [767, 468] on button "Добавить" at bounding box center [793, 458] width 265 height 25
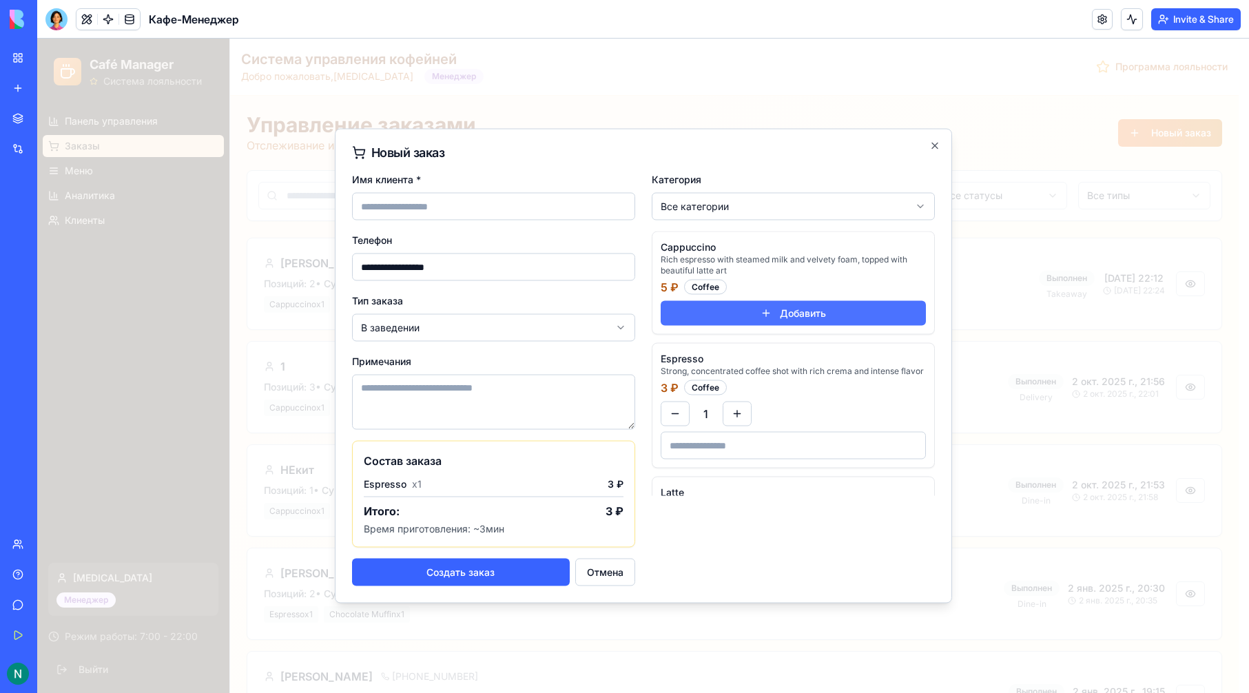
click at [796, 322] on button "Добавить" at bounding box center [793, 313] width 265 height 25
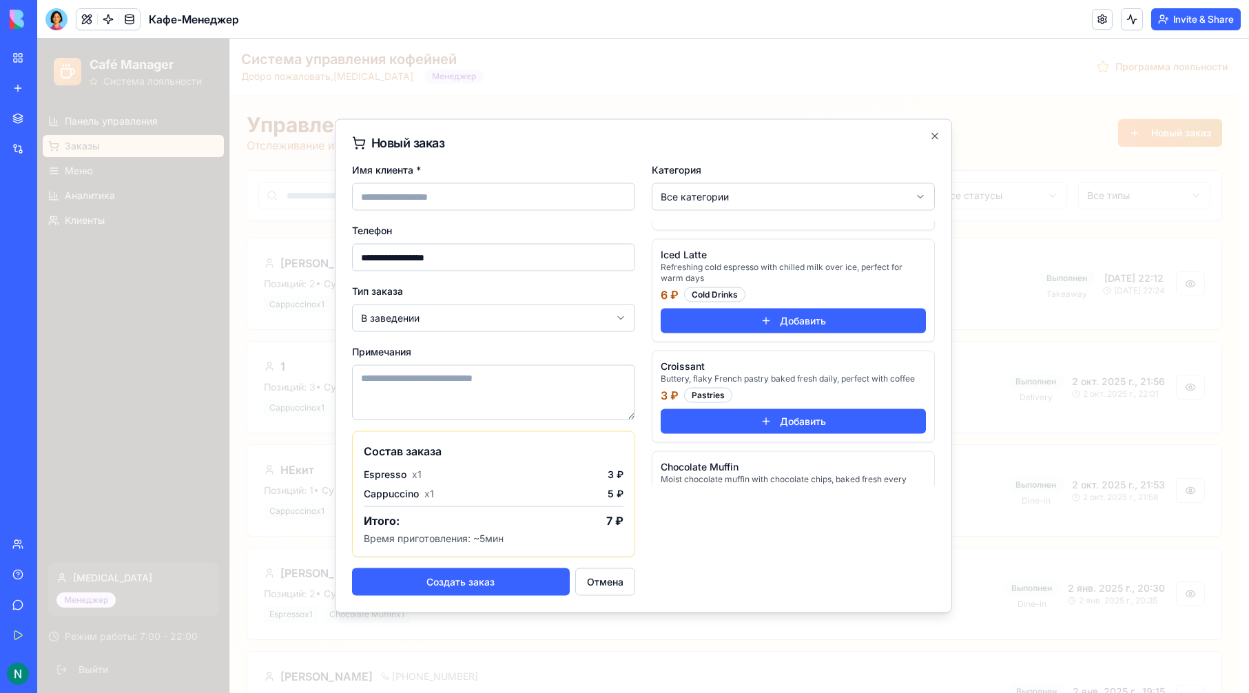
scroll to position [413, 0]
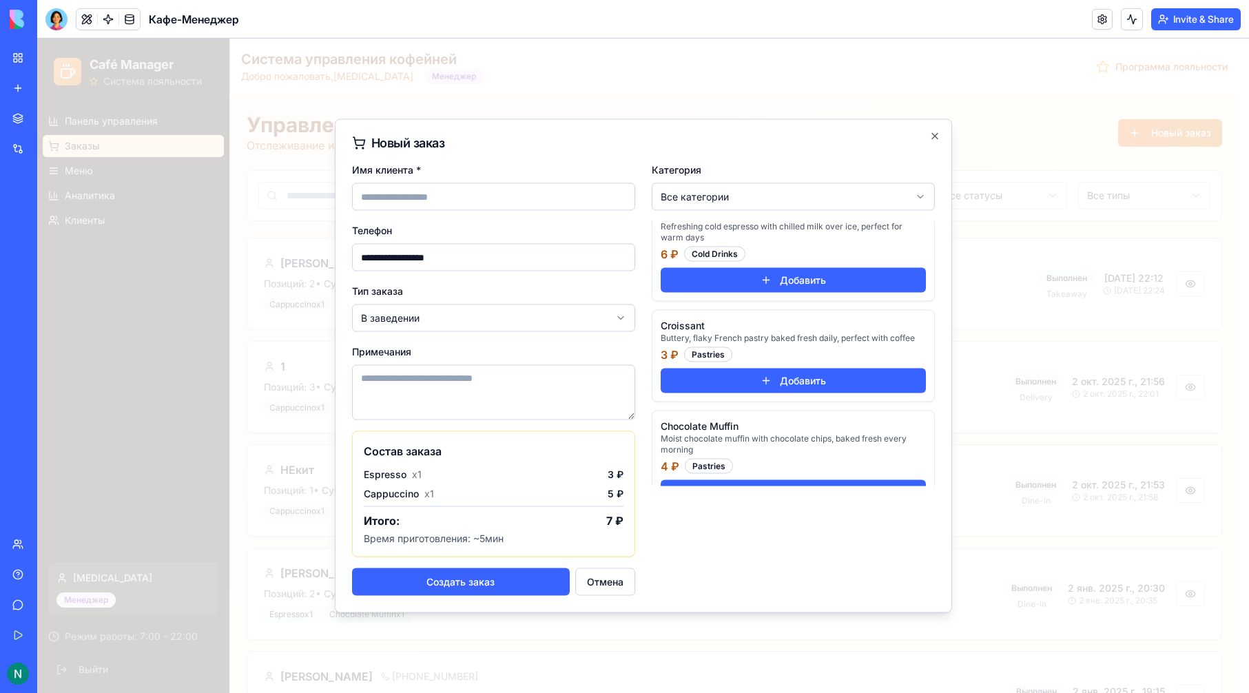
click at [807, 425] on div "Cappuccino Rich espresso with steamed milk and velvety foam, topped with beauti…" at bounding box center [793, 354] width 283 height 265
click at [807, 393] on button "Добавить" at bounding box center [793, 381] width 265 height 25
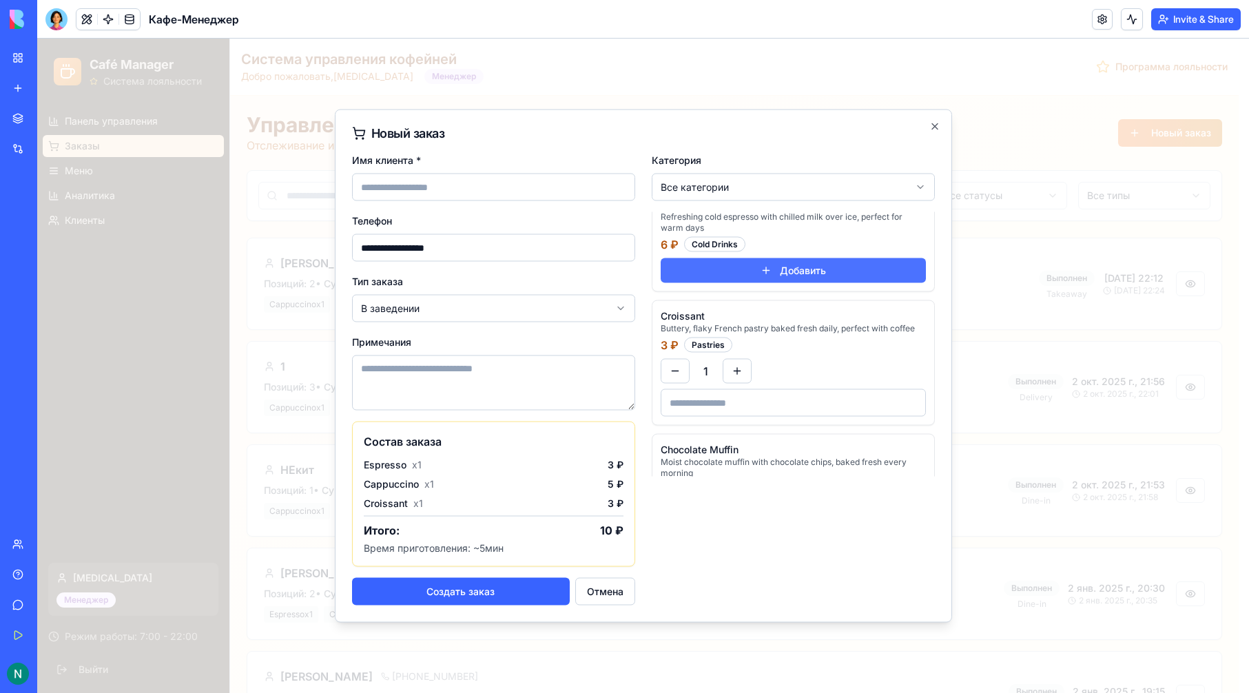
click at [796, 272] on button "Добавить" at bounding box center [793, 270] width 265 height 25
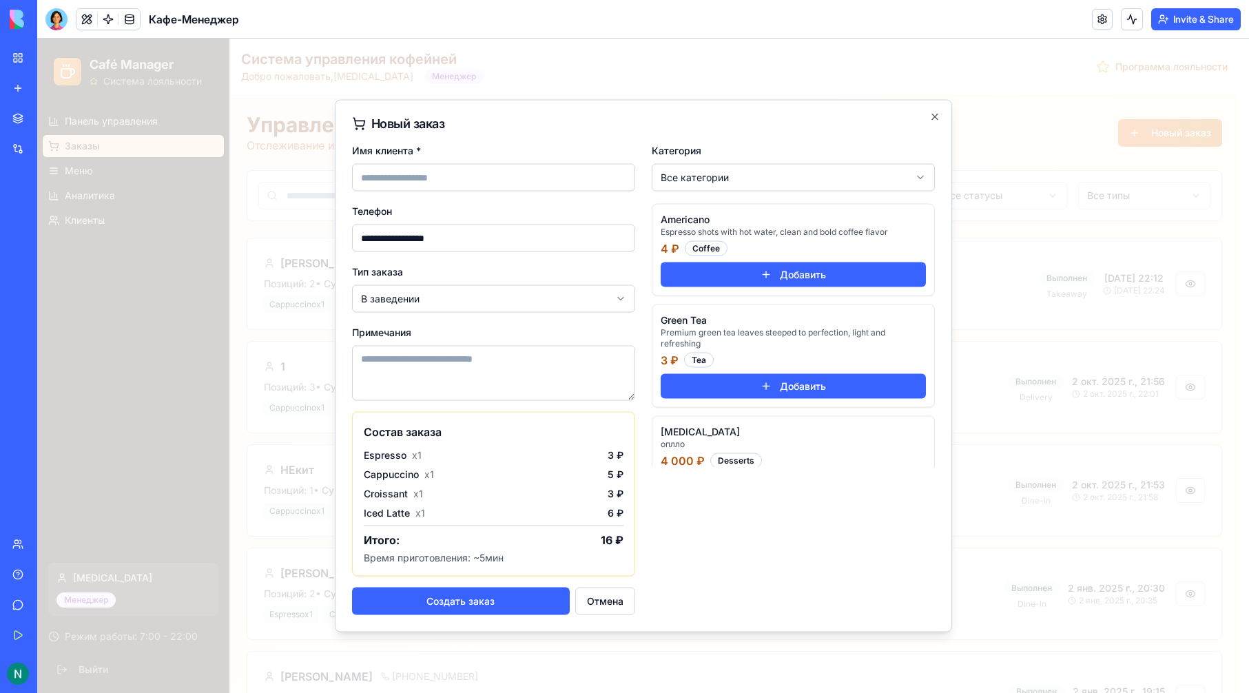
scroll to position [842, 0]
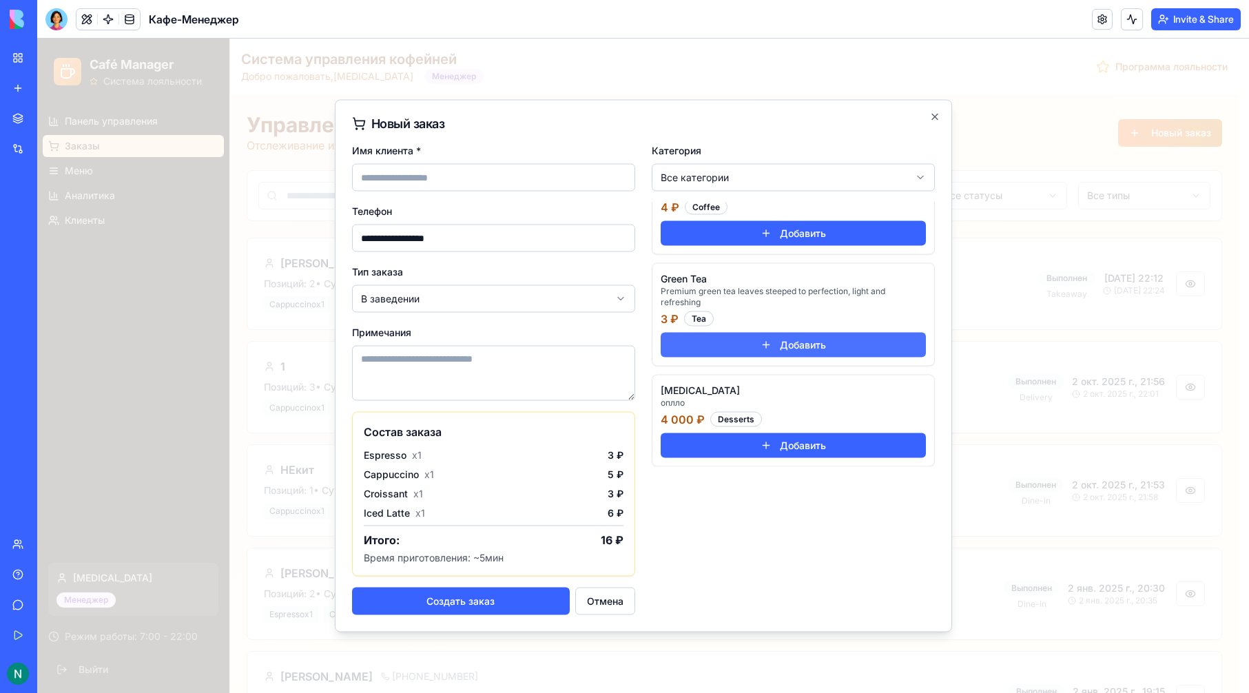
click at [793, 347] on button "Добавить" at bounding box center [793, 345] width 265 height 25
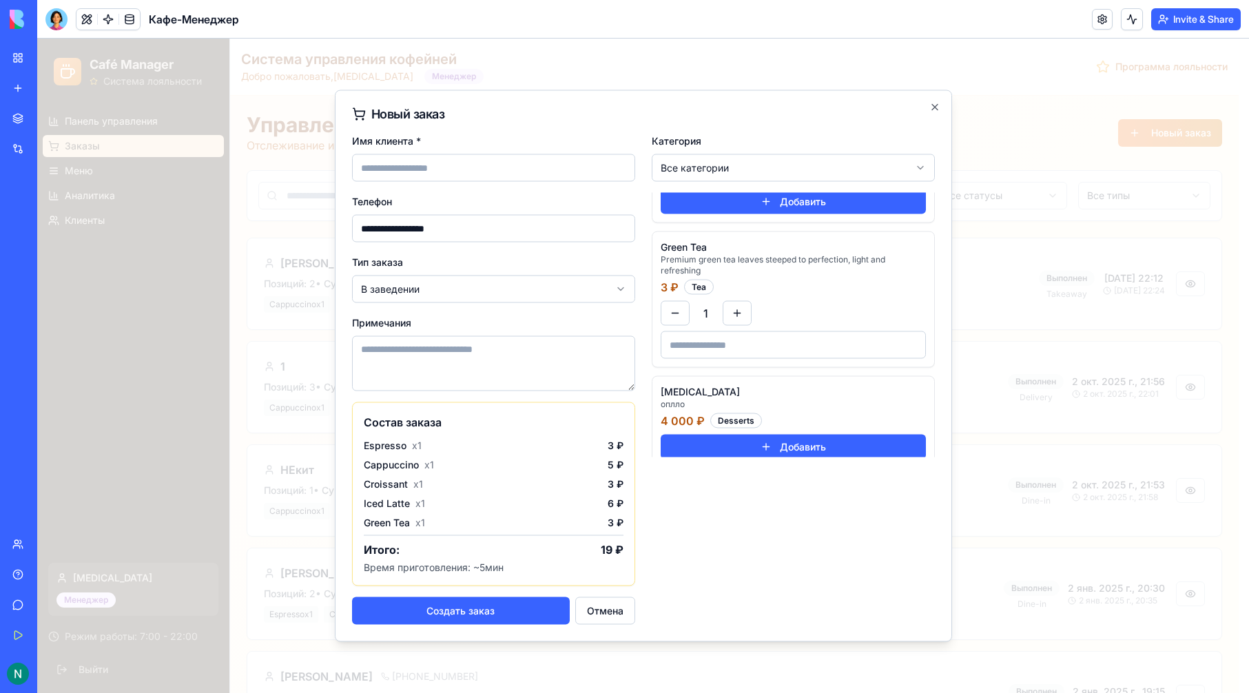
click at [780, 429] on div "4 000 ₽ Desserts" at bounding box center [793, 421] width 265 height 17
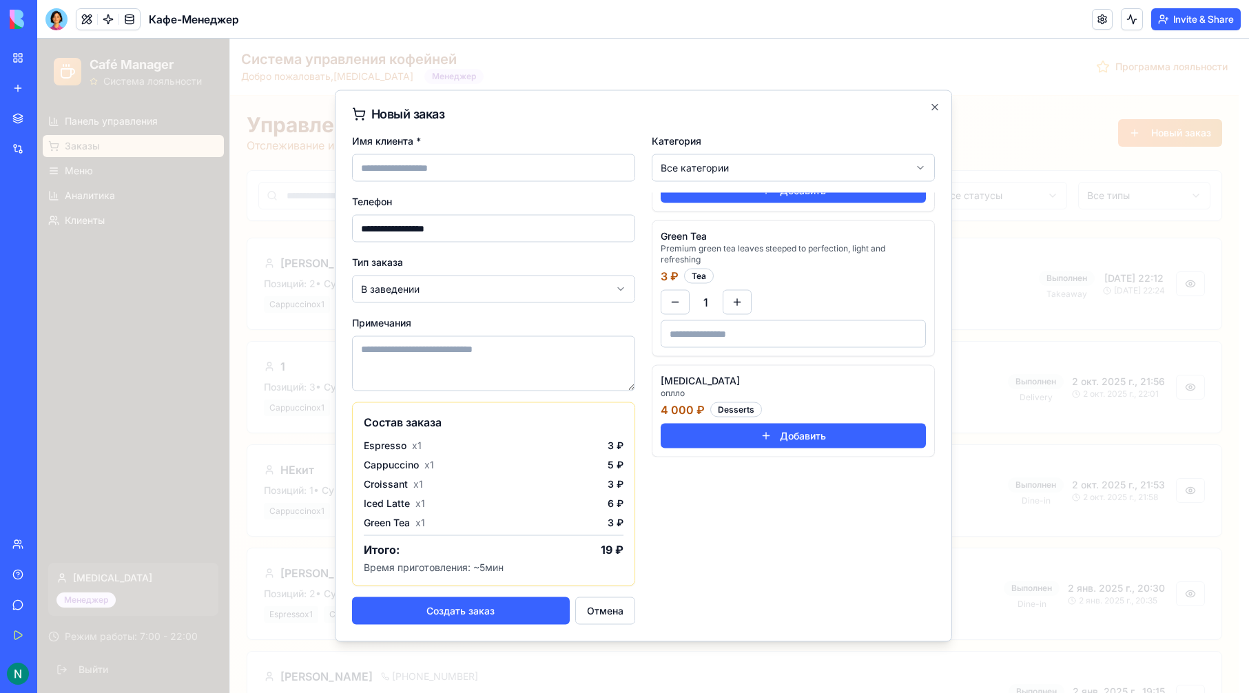
scroll to position [875, 0]
click at [774, 434] on button "Добавить" at bounding box center [793, 436] width 265 height 25
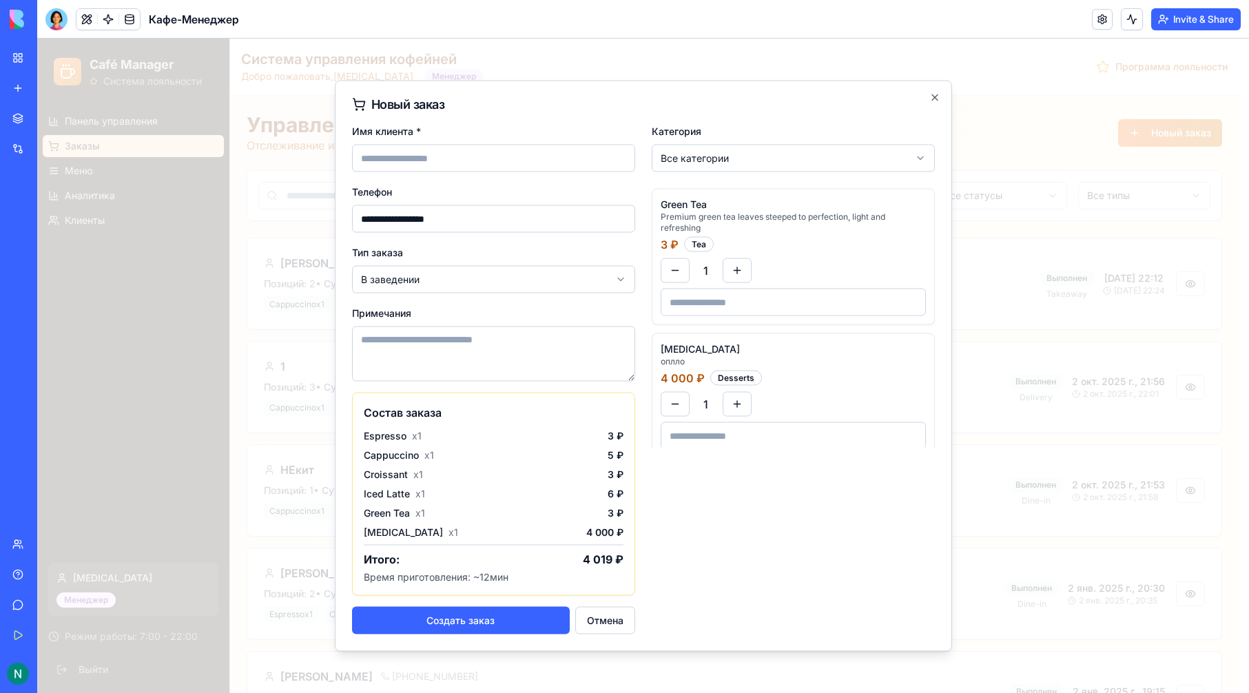
click at [493, 365] on textarea "Примечания" at bounding box center [493, 354] width 283 height 55
click at [493, 159] on input "Имя клиента *" at bounding box center [493, 159] width 283 height 28
type input "**********"
click at [461, 624] on button "Создать заказ" at bounding box center [461, 621] width 218 height 28
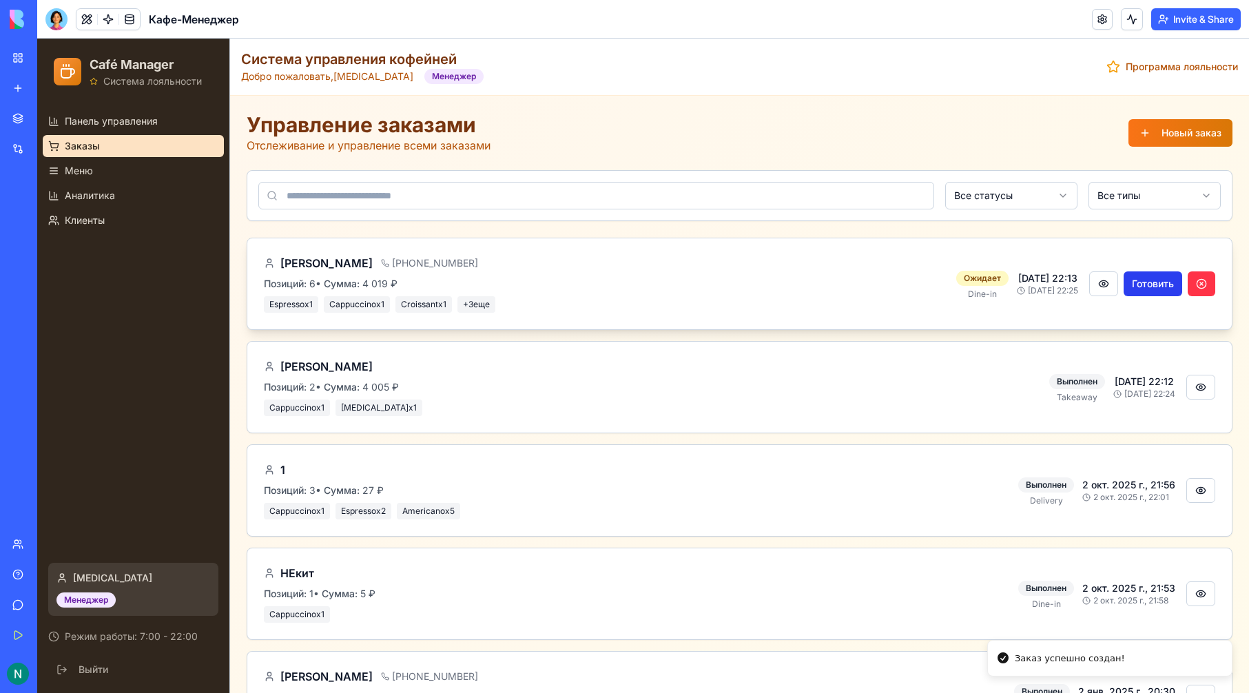
click at [1147, 281] on button "Готовить" at bounding box center [1152, 283] width 59 height 25
click at [1143, 285] on button "Готов" at bounding box center [1160, 283] width 43 height 25
click at [1159, 282] on button at bounding box center [1168, 283] width 28 height 25
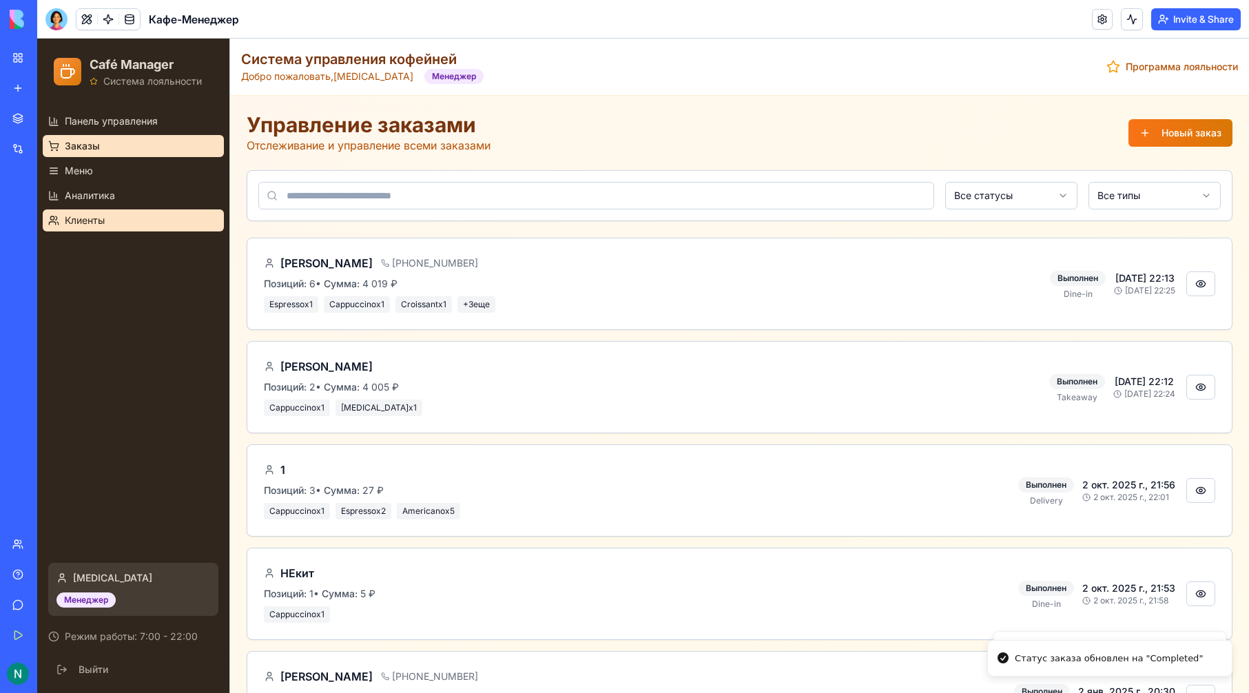
click at [166, 217] on link "Клиенты" at bounding box center [133, 220] width 181 height 22
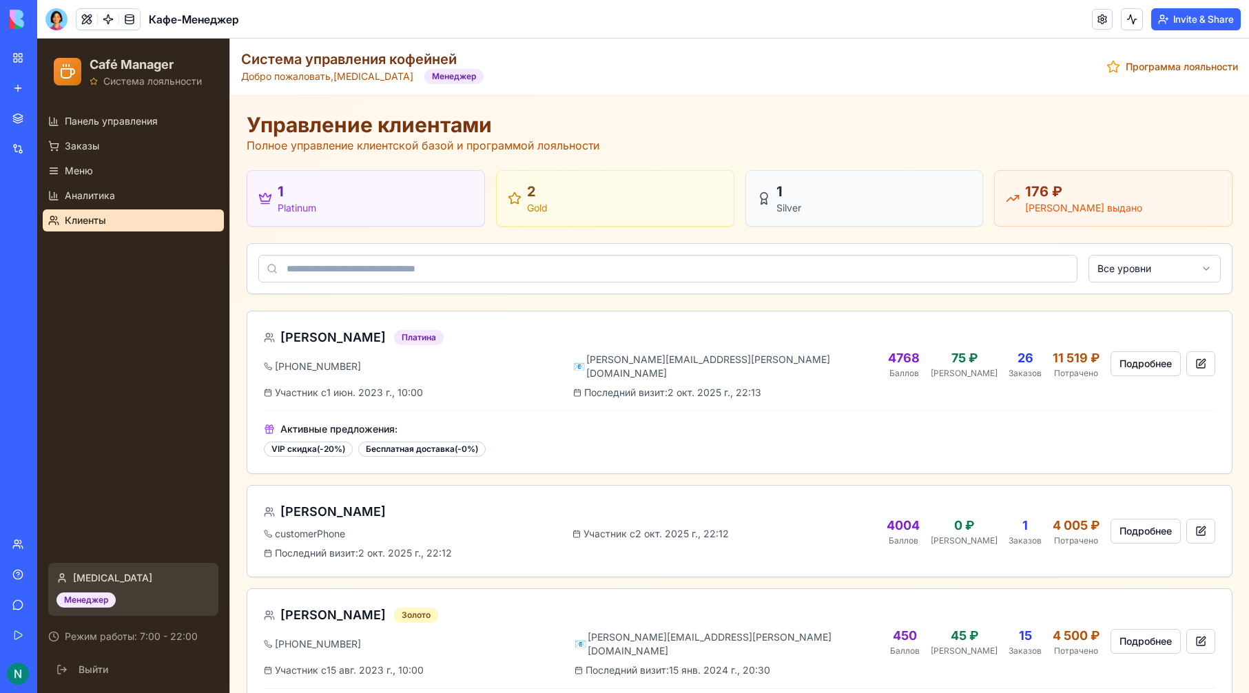
click at [518, 202] on icon at bounding box center [515, 198] width 14 height 14
drag, startPoint x: 876, startPoint y: 209, endPoint x: 1090, endPoint y: 212, distance: 214.2
click at [920, 209] on div "1 Silver" at bounding box center [864, 198] width 215 height 33
click at [1139, 214] on div "176 ₽ Бонусов выдано" at bounding box center [1113, 198] width 215 height 33
drag, startPoint x: 1079, startPoint y: 200, endPoint x: 981, endPoint y: 195, distance: 98.7
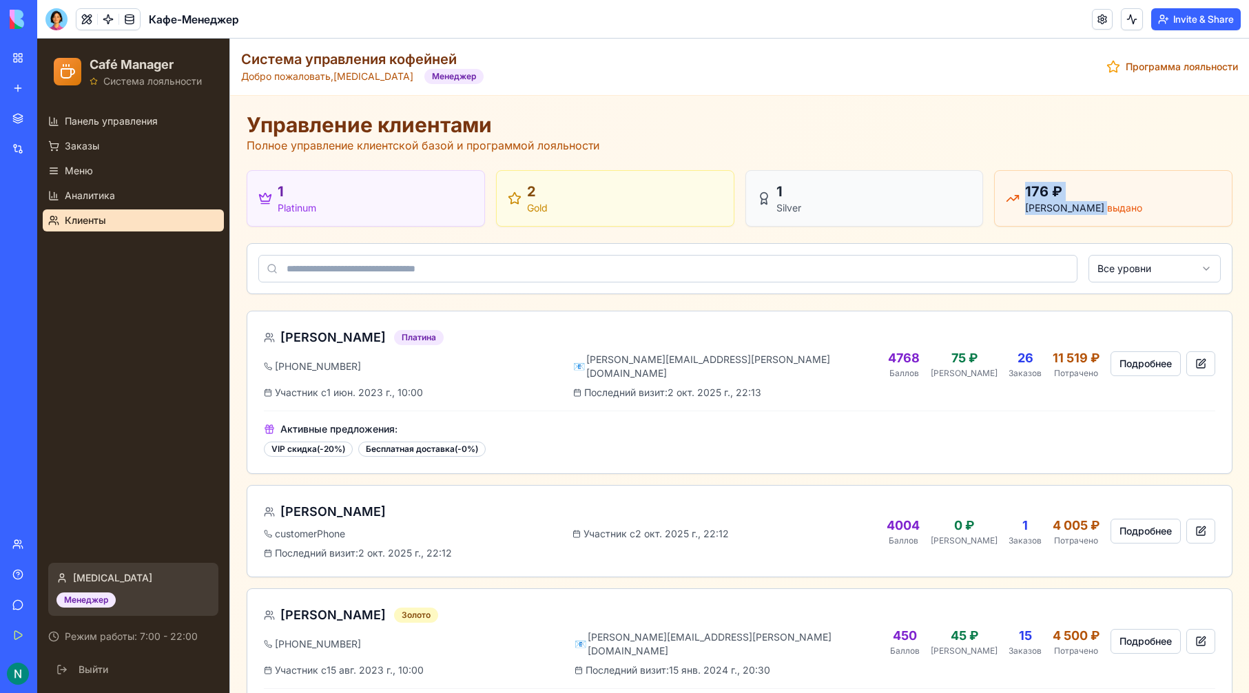
click at [980, 195] on div "1 Platinum 2 Gold 1 Silver 176 ₽ Бонусов выдано" at bounding box center [740, 198] width 986 height 56
click at [1110, 200] on div "176 ₽ Бонусов выдано" at bounding box center [1113, 198] width 215 height 33
click at [873, 442] on div "VIP скидка (- 20 %) Бесплатная доставка (- 0 %)" at bounding box center [739, 449] width 951 height 15
click at [1159, 357] on button "Подробнее" at bounding box center [1145, 363] width 70 height 25
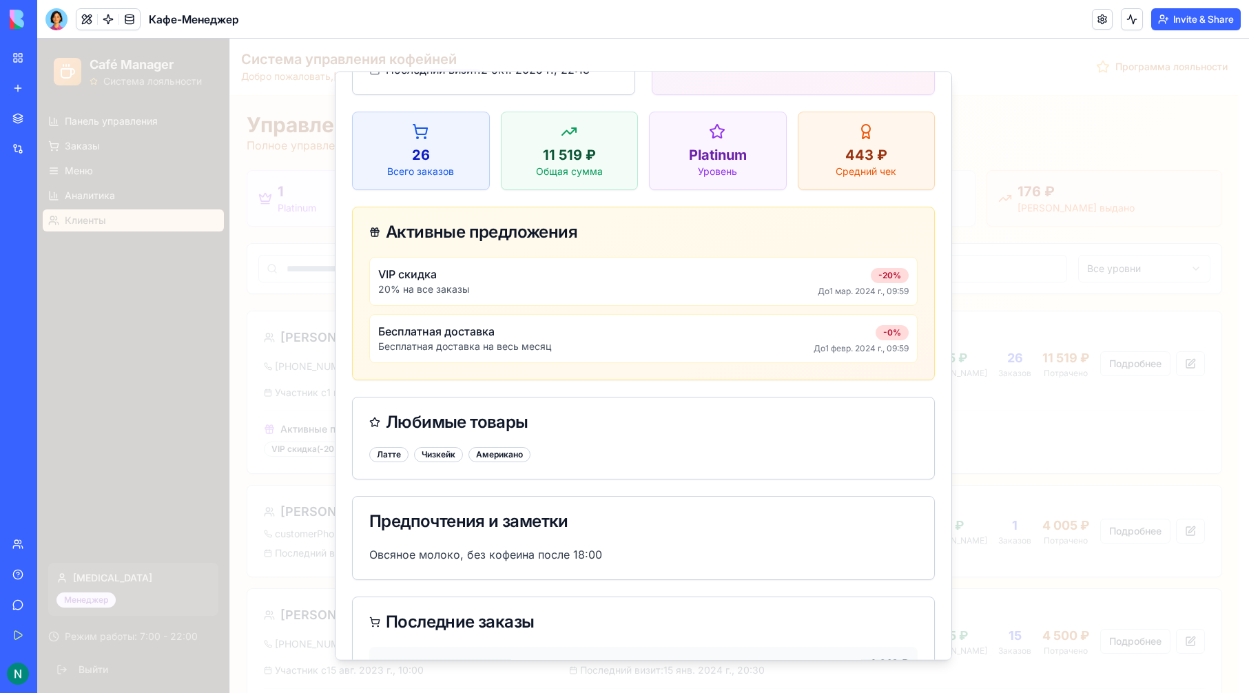
scroll to position [274, 0]
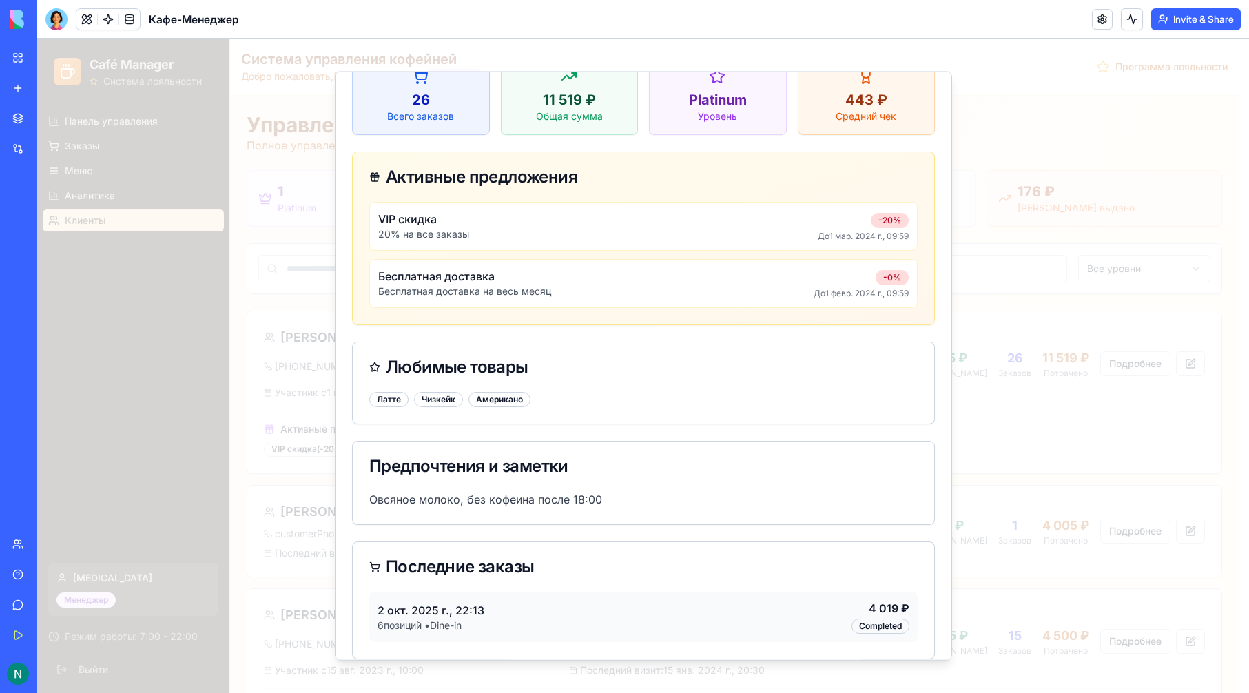
click at [661, 500] on div "Овсяное молоко, без кофеина после 18:00" at bounding box center [643, 508] width 581 height 33
click at [596, 543] on div "Последние заказы" at bounding box center [643, 568] width 581 height 50
click at [483, 559] on div "Последние заказы" at bounding box center [643, 567] width 548 height 17
drag, startPoint x: 776, startPoint y: 567, endPoint x: 799, endPoint y: 585, distance: 29.9
click at [783, 570] on div "Последние заказы" at bounding box center [643, 568] width 581 height 50
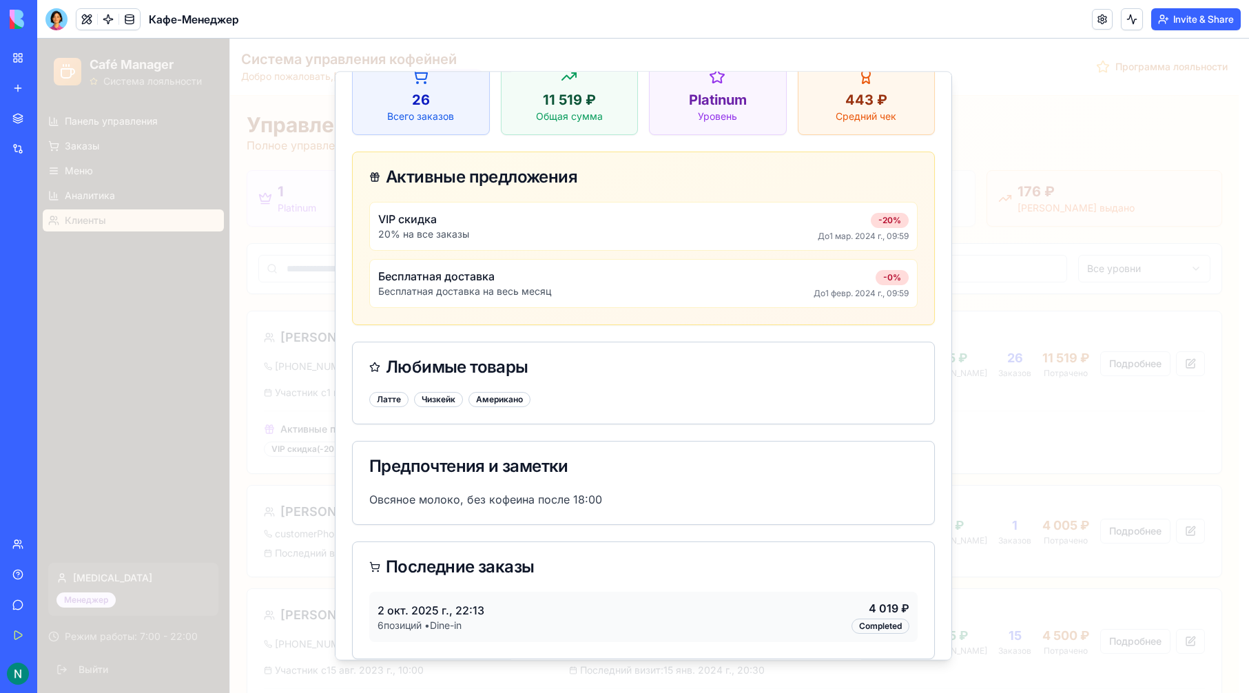
click at [821, 601] on div "2 окт. 2025 г., 22:13 6 позиций • Dine-in 4 019 ₽ Completed" at bounding box center [643, 617] width 548 height 50
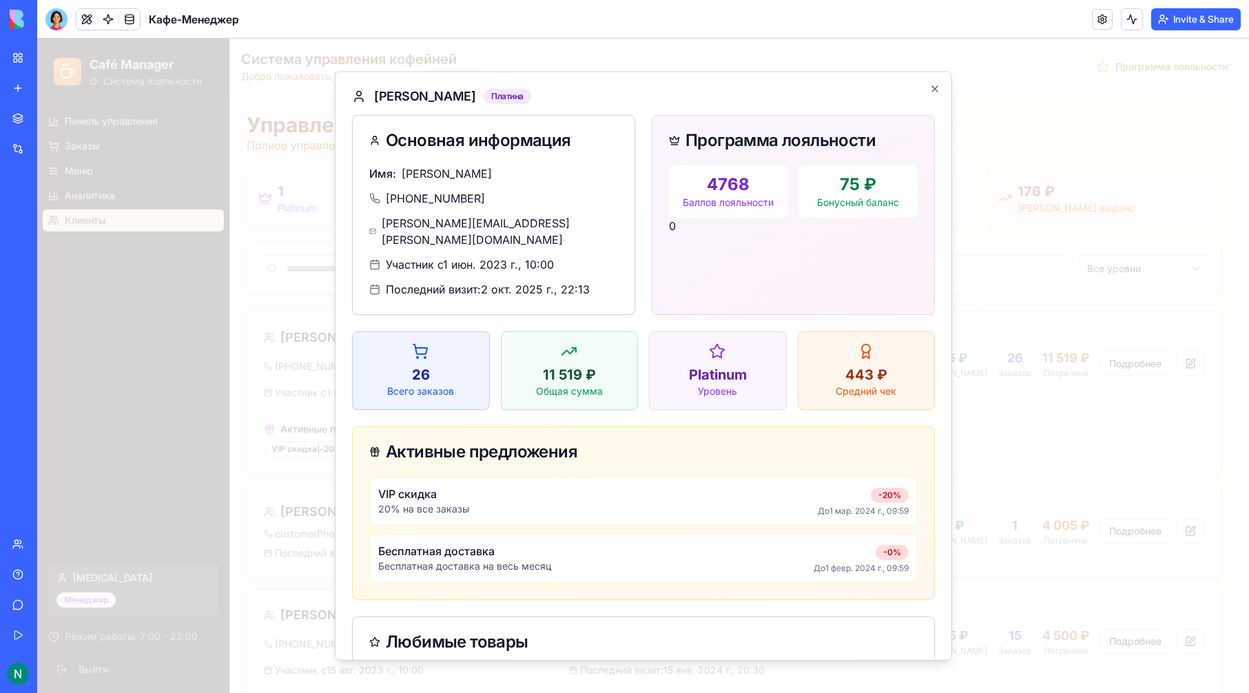
drag, startPoint x: 882, startPoint y: 89, endPoint x: 916, endPoint y: 88, distance: 34.4
click at [895, 83] on div "Елена Козлова Платина Основная информация Имя: Елена Козлова +7 (999) 345-67-89…" at bounding box center [643, 366] width 617 height 589
click at [918, 89] on h2 "[PERSON_NAME] Платина" at bounding box center [643, 96] width 583 height 15
click at [929, 86] on icon "button" at bounding box center [934, 88] width 11 height 11
